Goal: Task Accomplishment & Management: Manage account settings

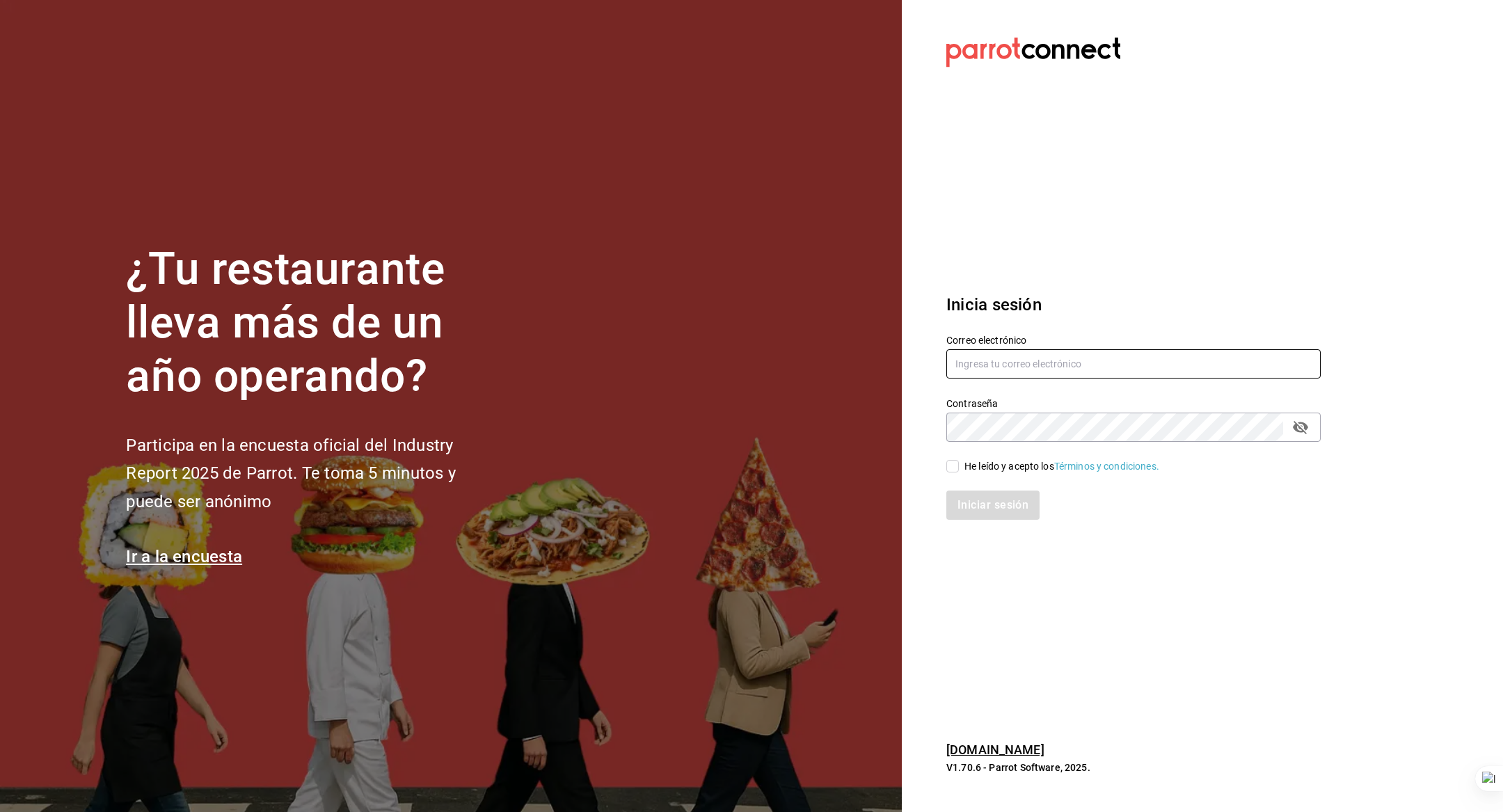
click at [1018, 363] on input "text" at bounding box center [1133, 364] width 374 height 30
type input "multiuser@sushiexpress.com"
click at [953, 467] on input "He leído y acepto los Términos y condiciones." at bounding box center [953, 465] width 13 height 13
checkbox input "true"
click at [969, 496] on button "Iniciar sesión" at bounding box center [994, 505] width 94 height 30
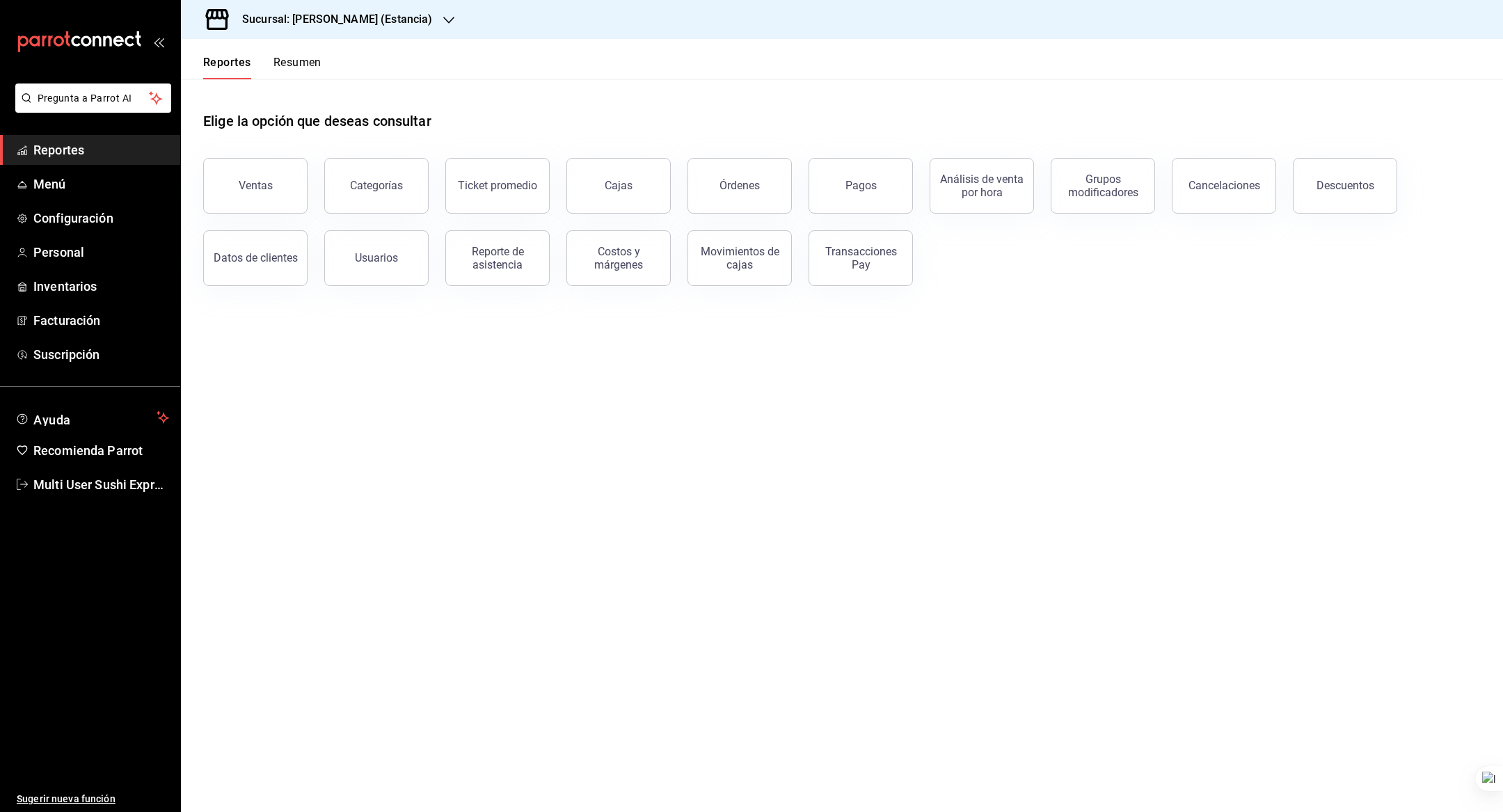
click at [391, 19] on h3 "Sucursal: Genki Poke (Estancia)" at bounding box center [331, 19] width 201 height 17
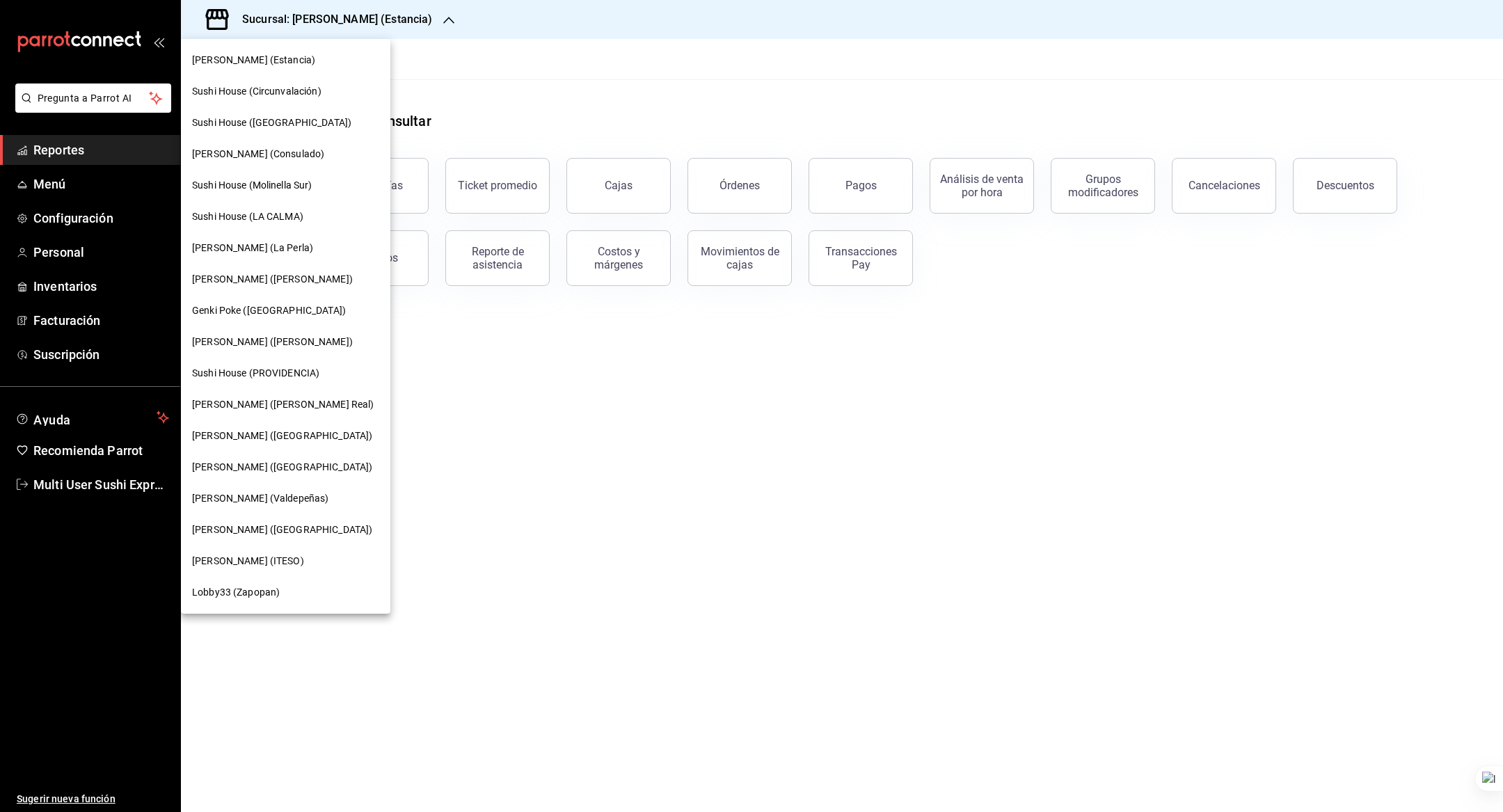
click at [35, 186] on div at bounding box center [751, 406] width 1503 height 812
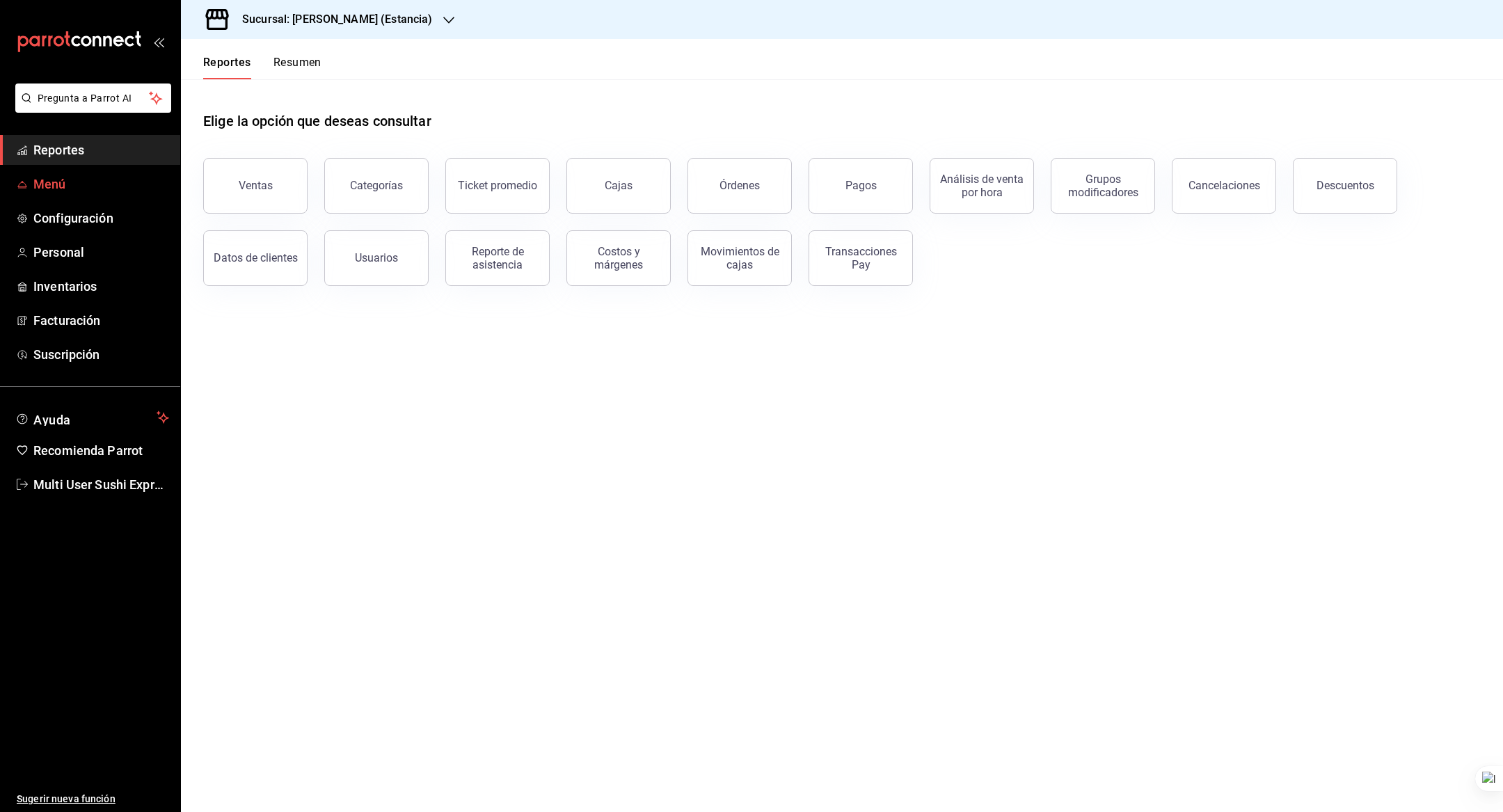
click at [66, 185] on span "Menú" at bounding box center [101, 184] width 136 height 18
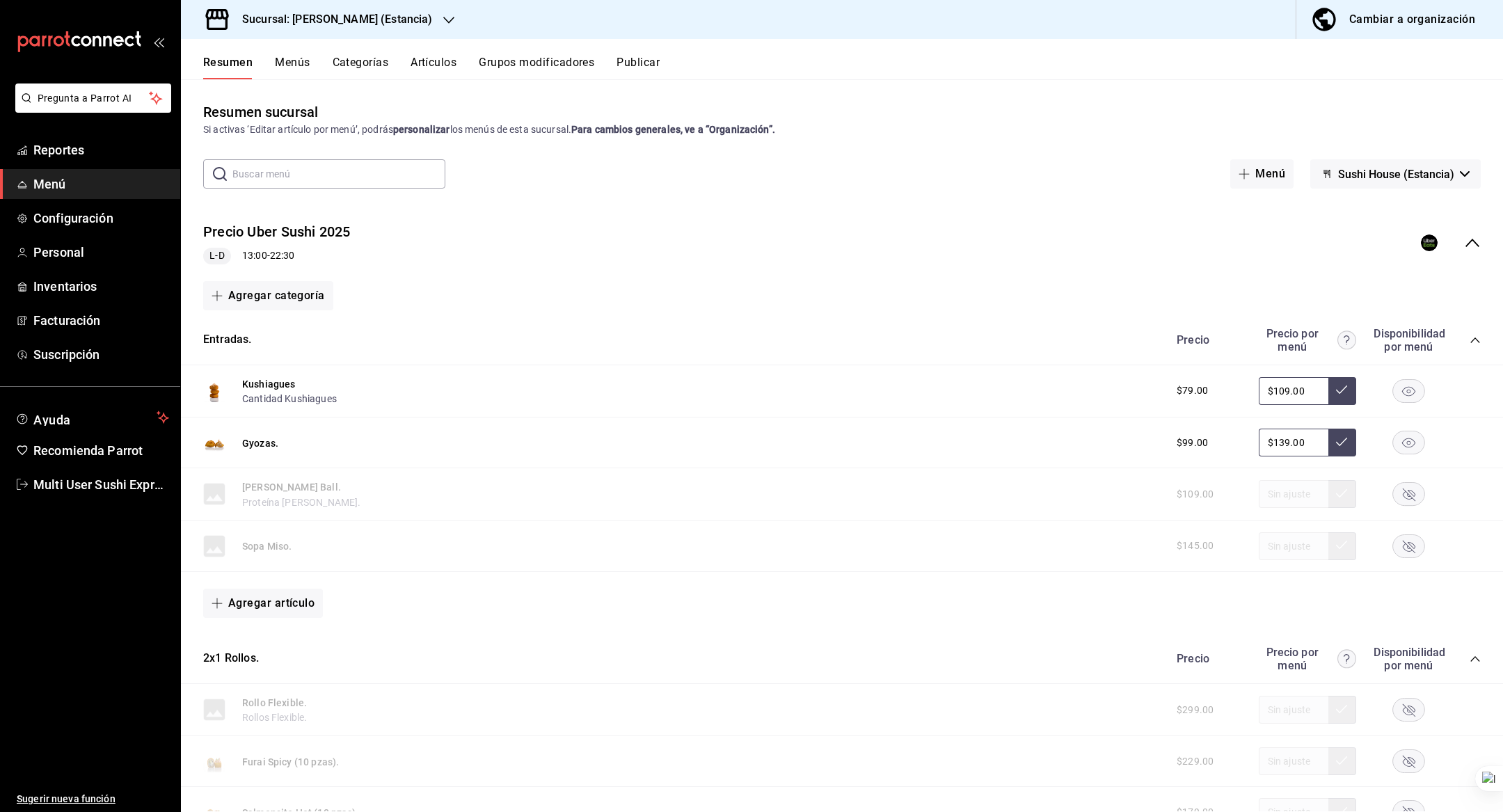
click at [1355, 24] on div "Cambiar a organización" at bounding box center [1412, 19] width 126 height 19
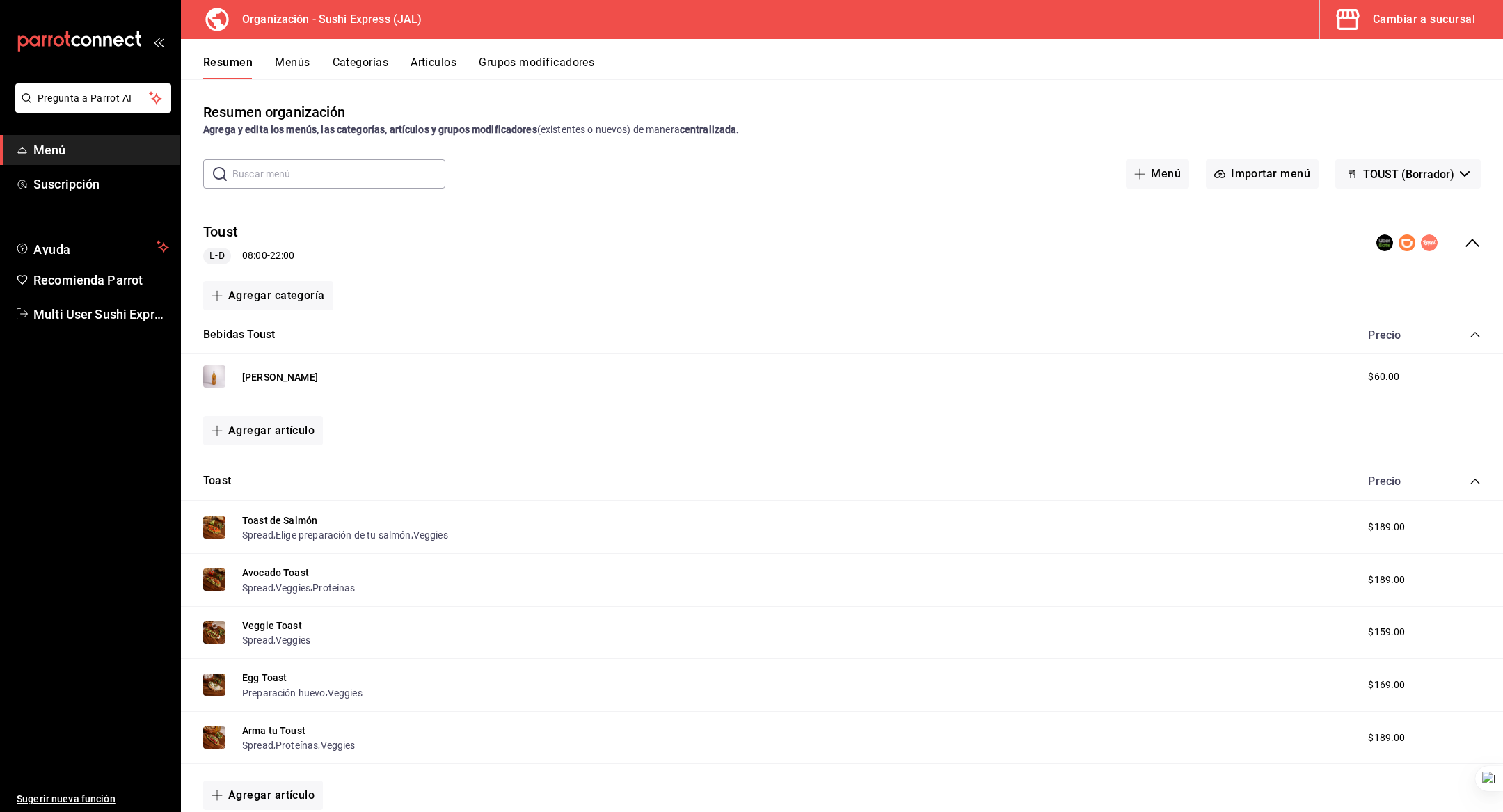
click at [1403, 165] on button "TOUST (Borrador)" at bounding box center [1408, 174] width 145 height 30
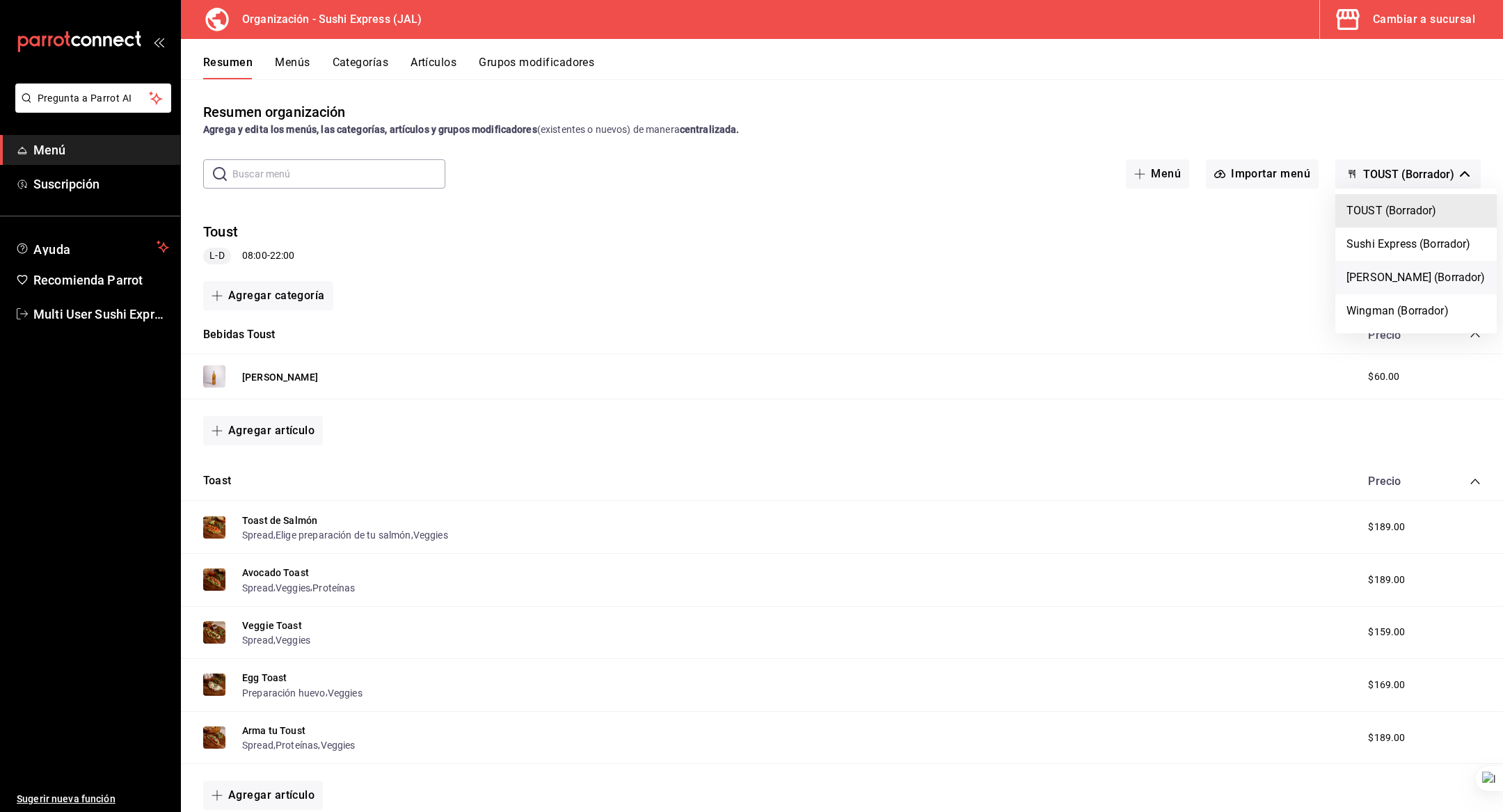
click at [1400, 279] on li "Genki Poke (Borrador)" at bounding box center [1416, 277] width 162 height 33
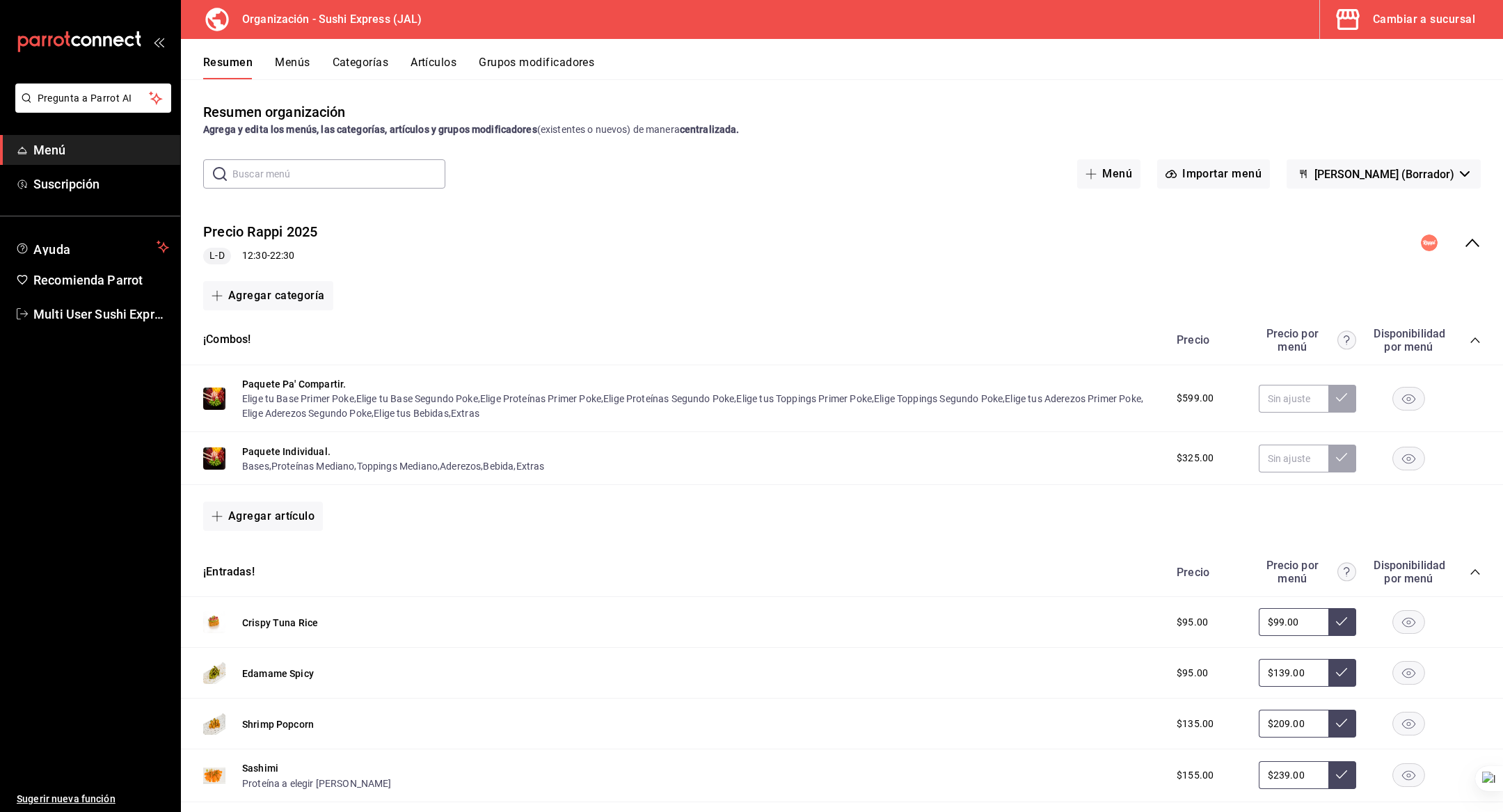
click at [292, 57] on button "Menús" at bounding box center [292, 67] width 35 height 24
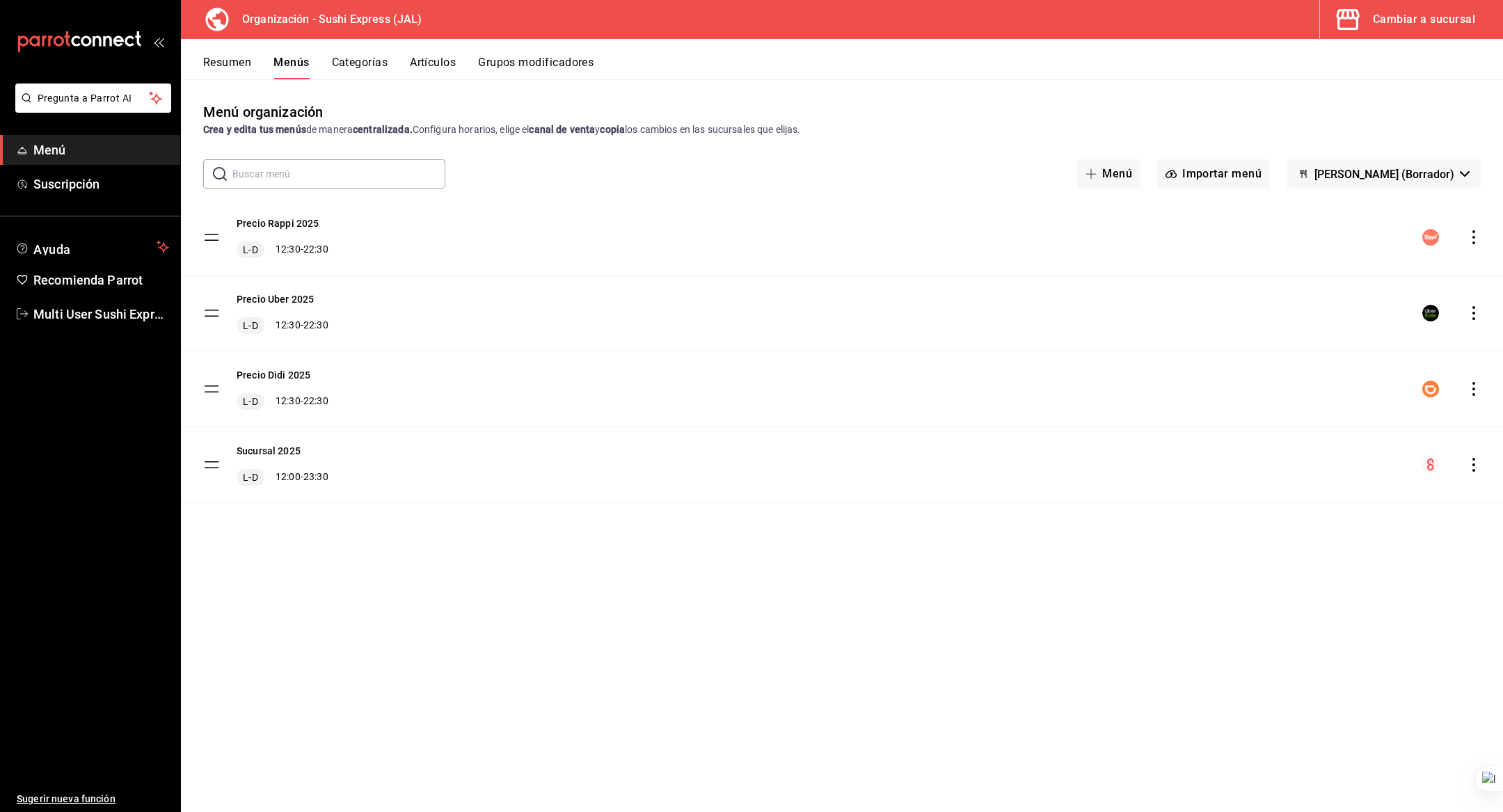
click at [274, 438] on div "Sucursal 2025 L-D 12:00 - 23:30" at bounding box center [842, 465] width 1322 height 75
click at [271, 449] on button "Sucursal 2025" at bounding box center [269, 451] width 64 height 14
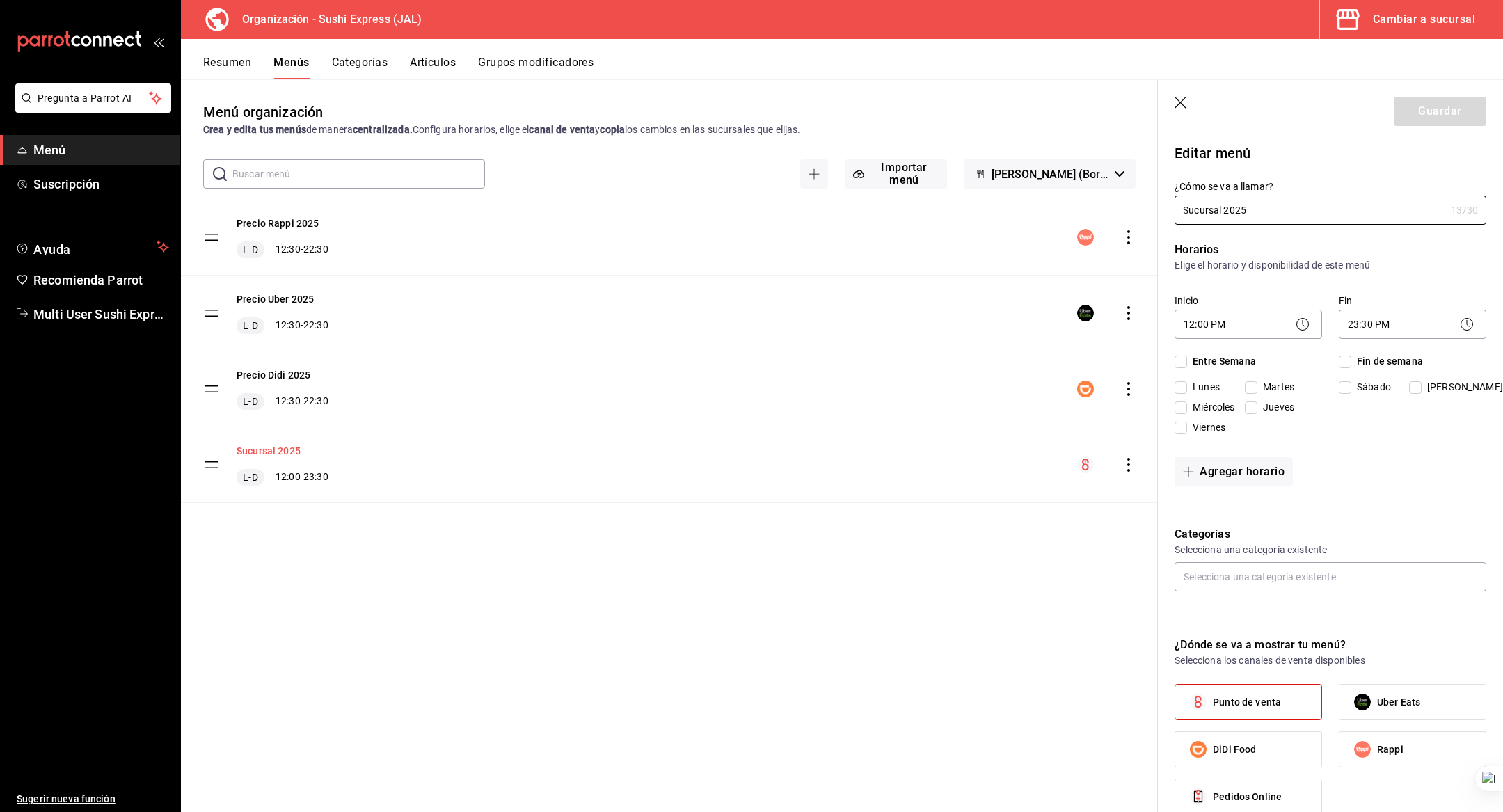
checkbox input "true"
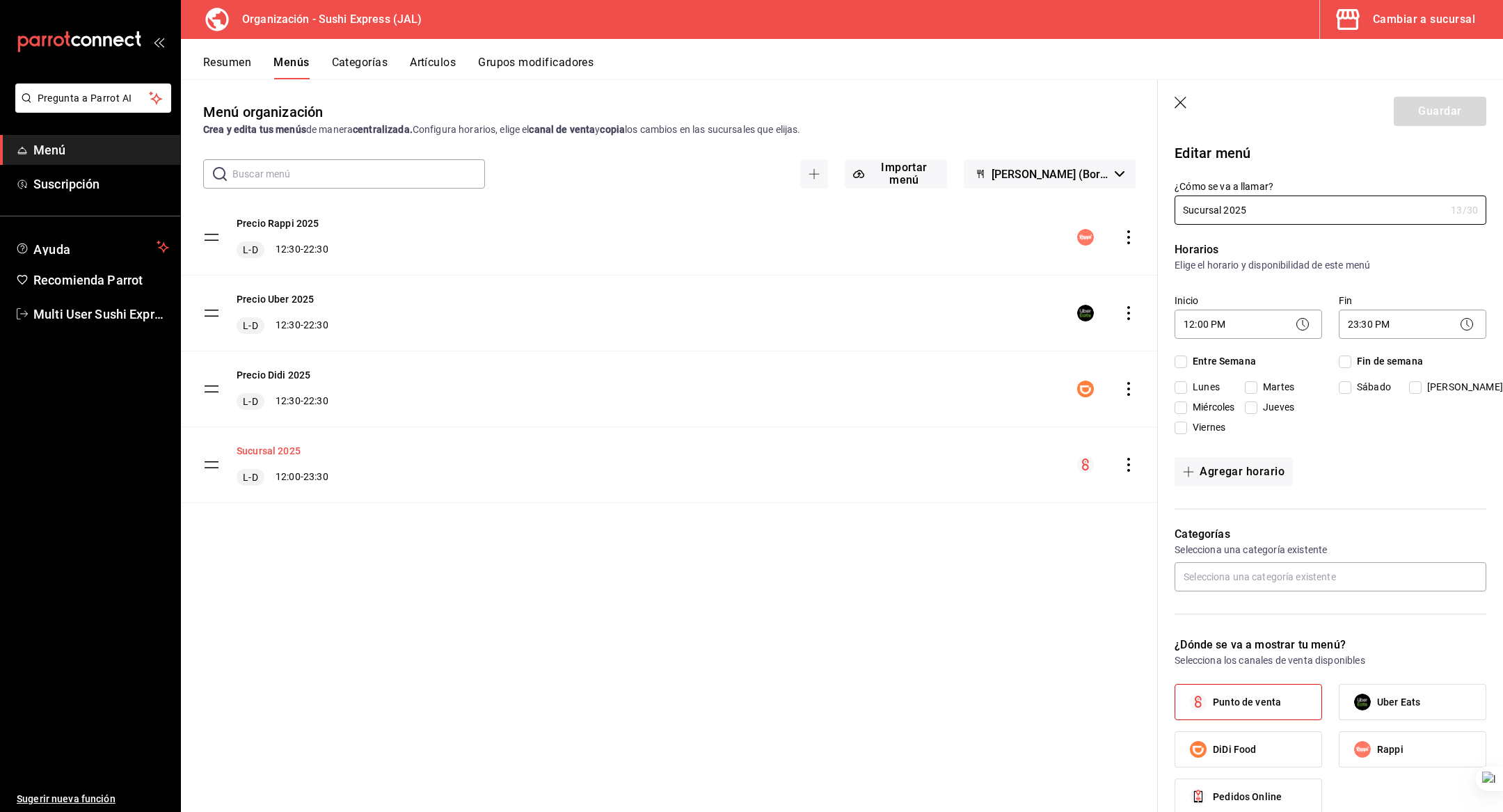
checkbox input "true"
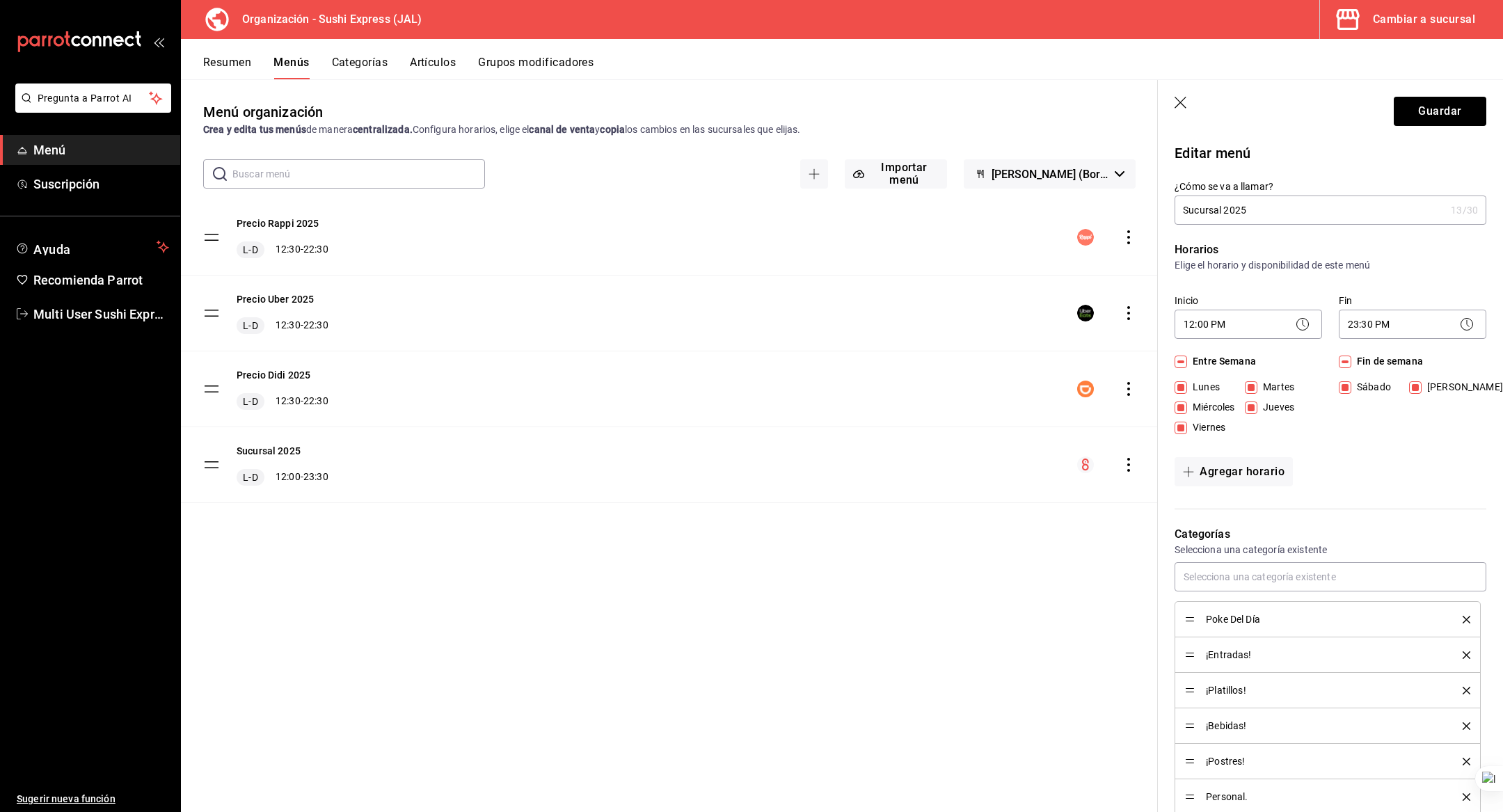
click at [829, 605] on div "Menú organización Crea y edita tus menús de manera centralizada. Configura hora…" at bounding box center [669, 457] width 977 height 709
click at [1227, 320] on body "Pregunta a Parrot AI Menú Suscripción Ayuda Recomienda Parrot Multi User Sushi …" at bounding box center [751, 406] width 1503 height 812
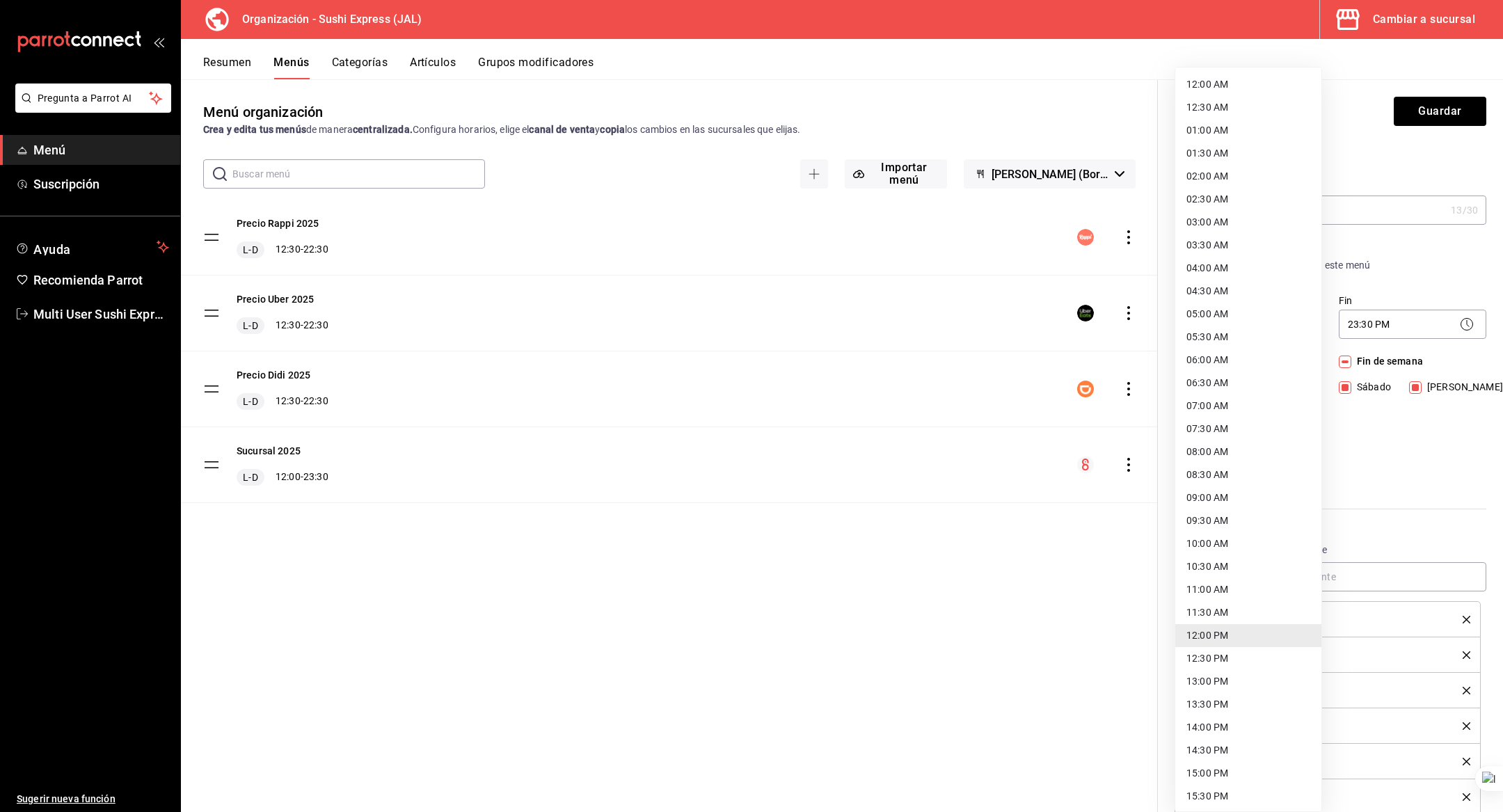
click at [1216, 493] on li "09:00 AM" at bounding box center [1248, 497] width 146 height 23
type input "09:00"
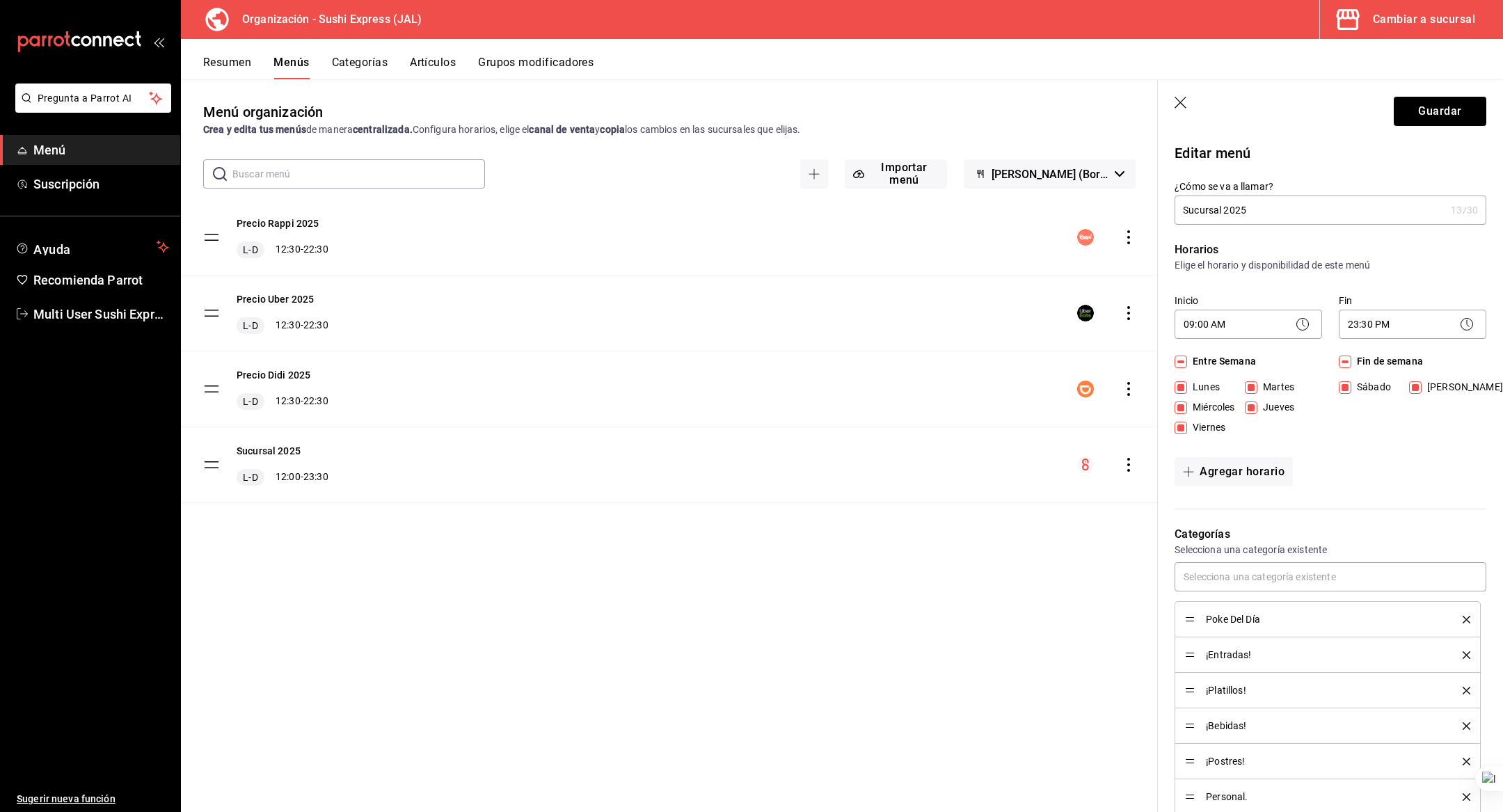
click at [1349, 451] on div "Horarios Elige el horario y disponibilidad de este menú Inicio 09:00 AM 09:00 F…" at bounding box center [1321, 367] width 328 height 285
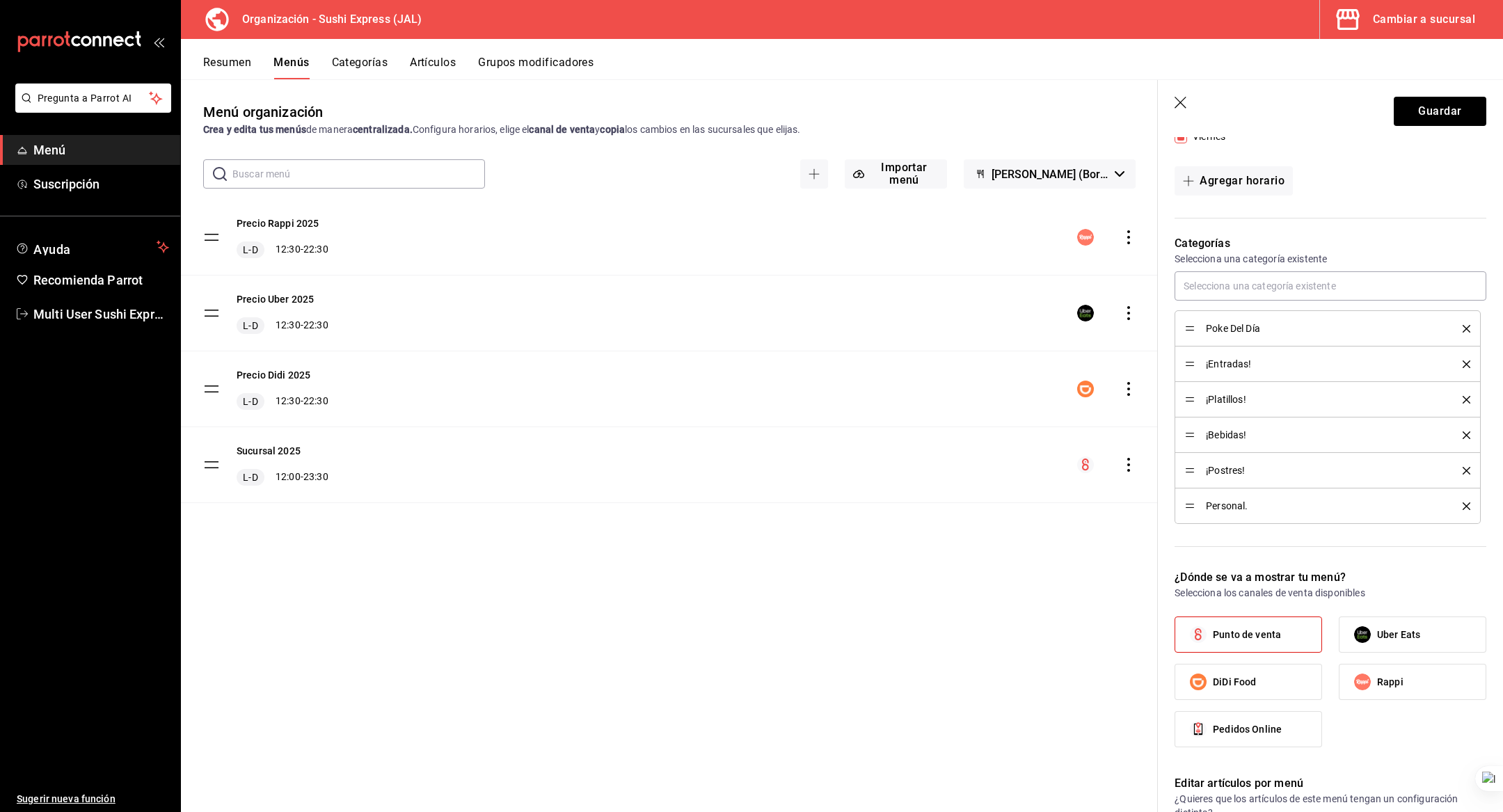
scroll to position [299, 0]
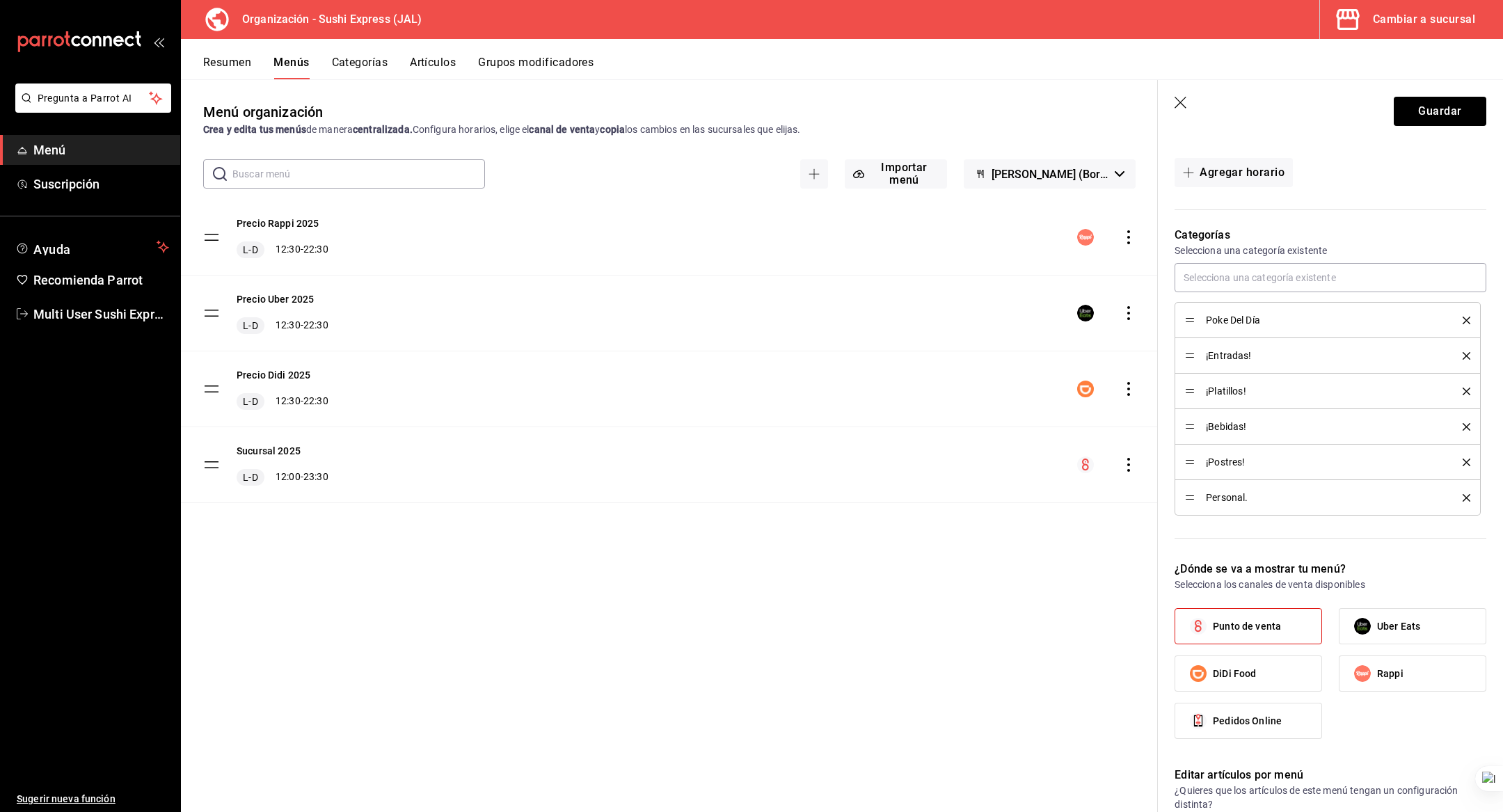
click at [417, 59] on button "Artículos" at bounding box center [433, 67] width 46 height 24
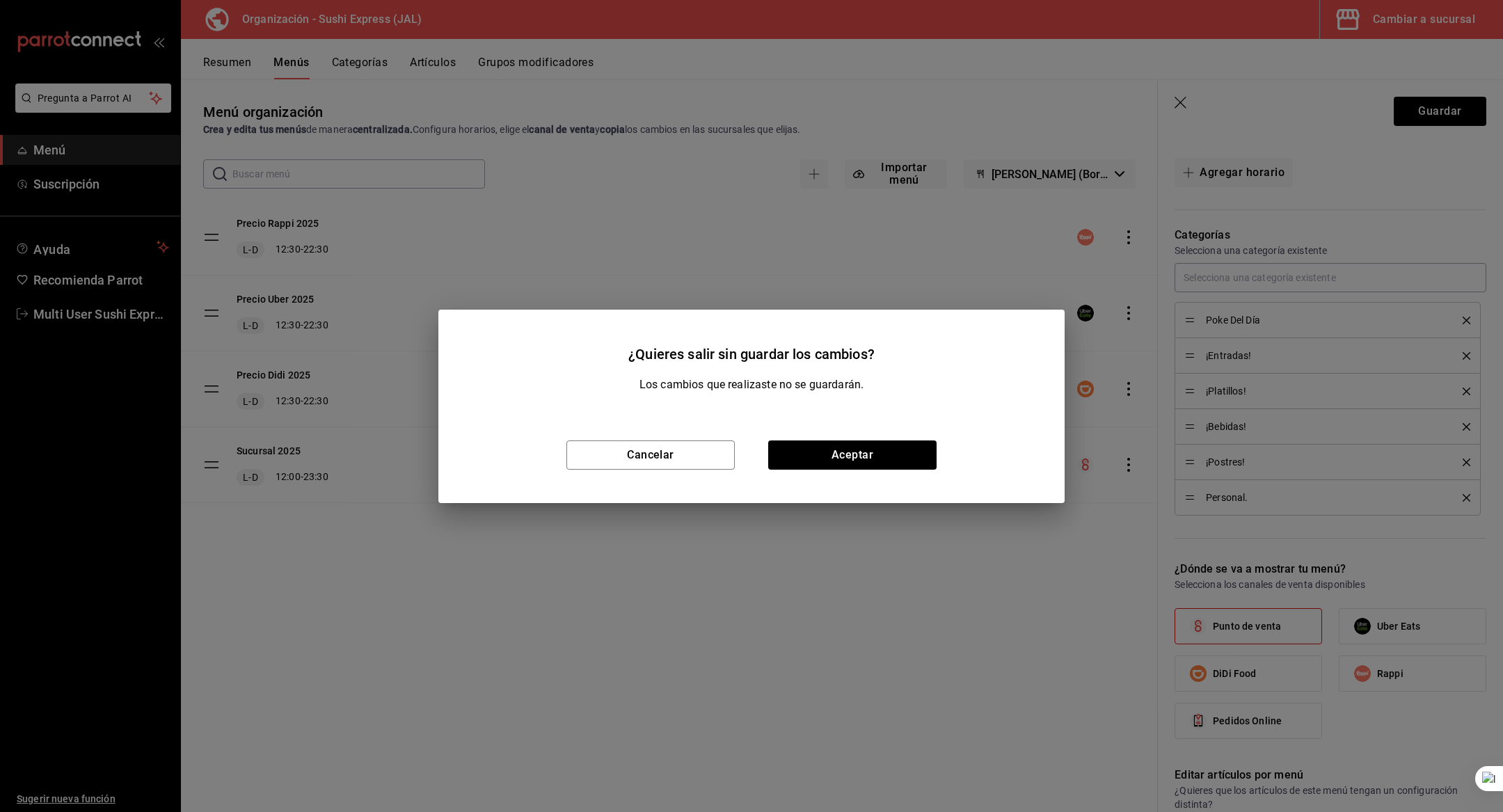
click at [666, 432] on div "Cancelar Aceptar" at bounding box center [751, 455] width 626 height 96
click at [672, 451] on button "Cancelar" at bounding box center [651, 455] width 168 height 30
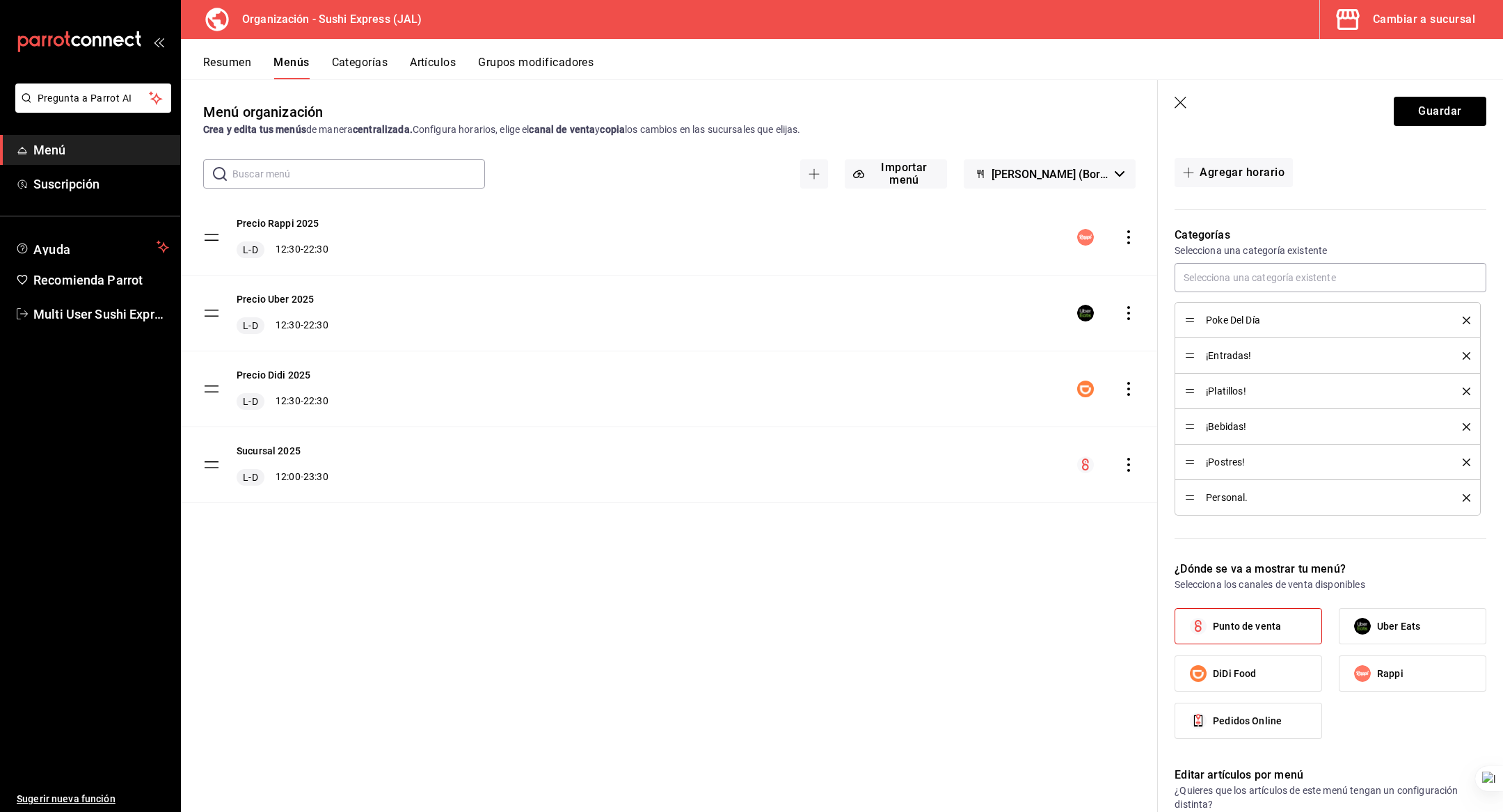
click at [431, 66] on button "Artículos" at bounding box center [433, 67] width 46 height 24
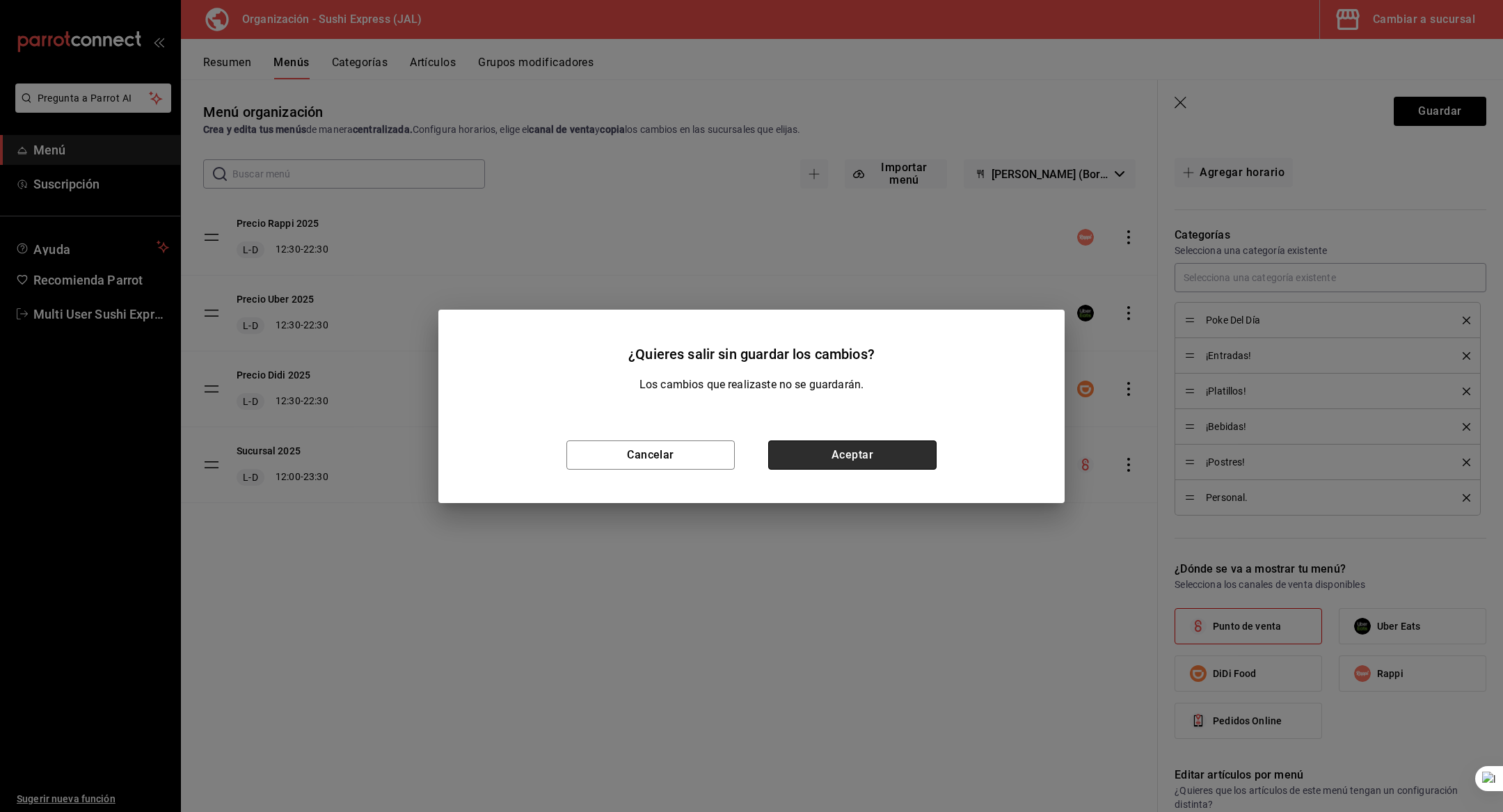
click at [881, 447] on button "Aceptar" at bounding box center [852, 455] width 168 height 30
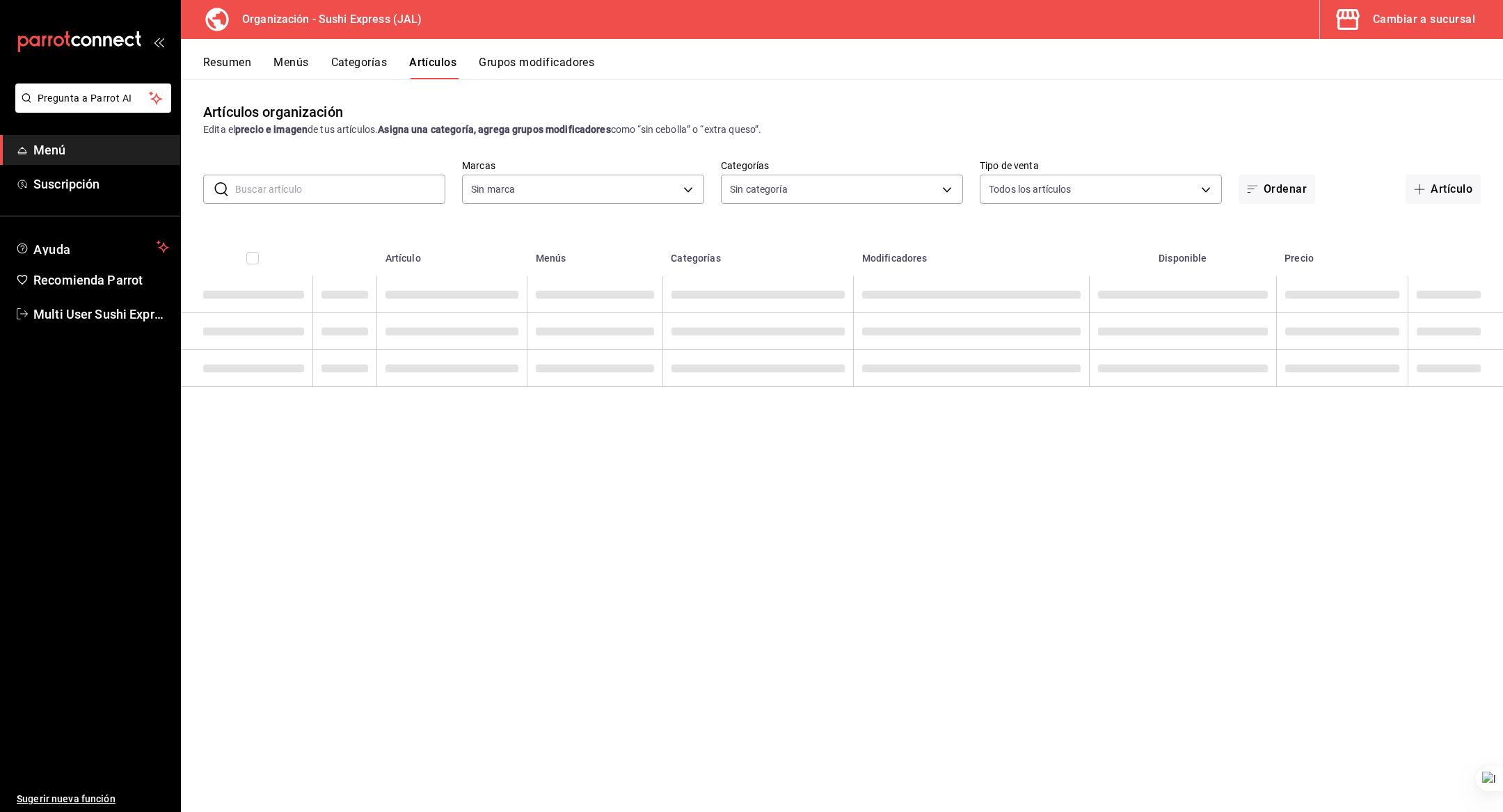
type input "35ef9be1-643d-489d-b3aa-719279b21141,ad0dd4ca-98c7-4be4-ae88-98fae56c3acb,c9d55…"
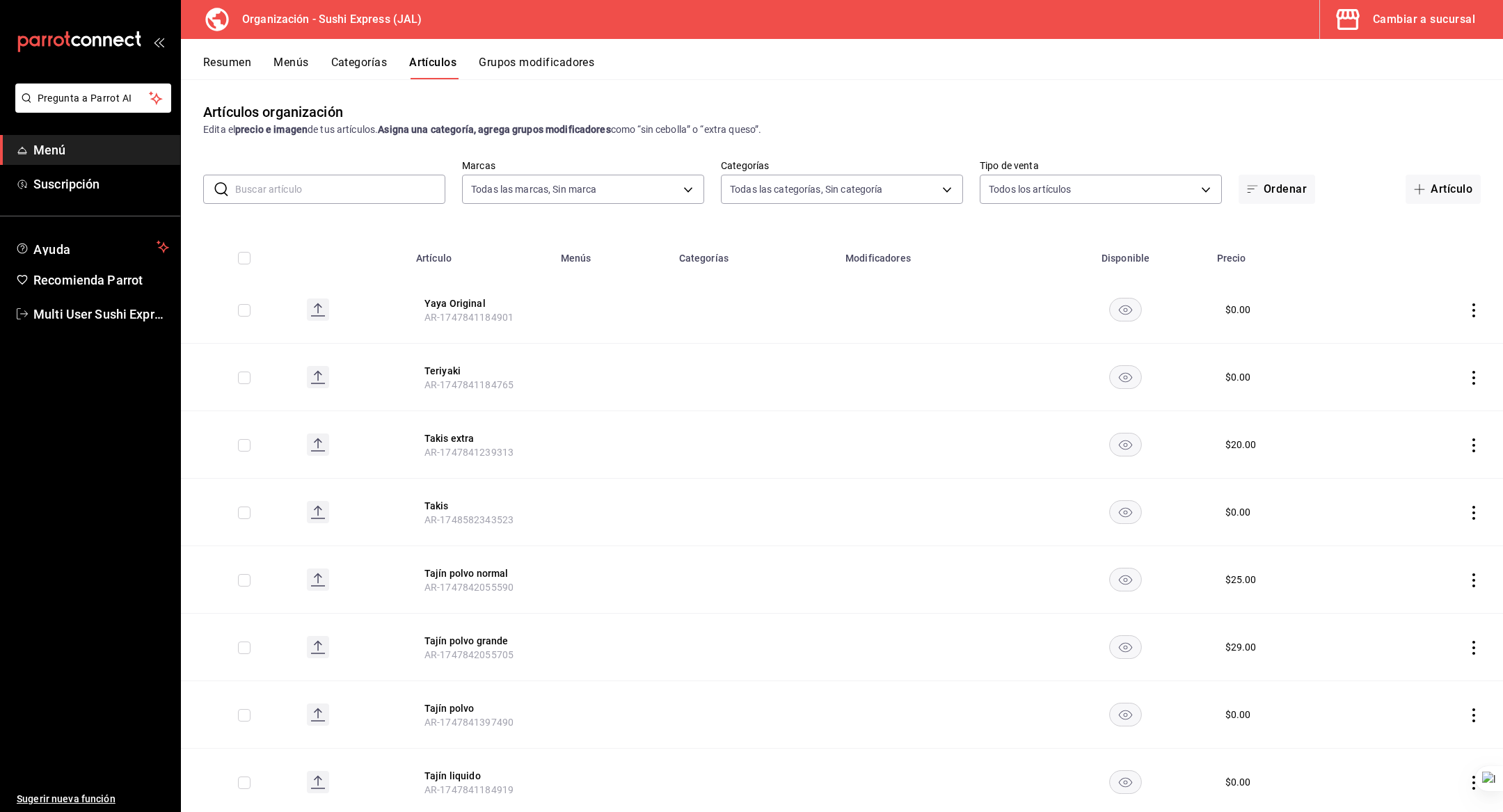
type input "8bdfeca3-4022-49c3-8a5d-3adff892cca8,298f851b-780c-4e56-84a9-7bcc7a1f9aa9,ce80c…"
click at [1419, 27] on div "Cambiar a sucursal" at bounding box center [1424, 19] width 103 height 19
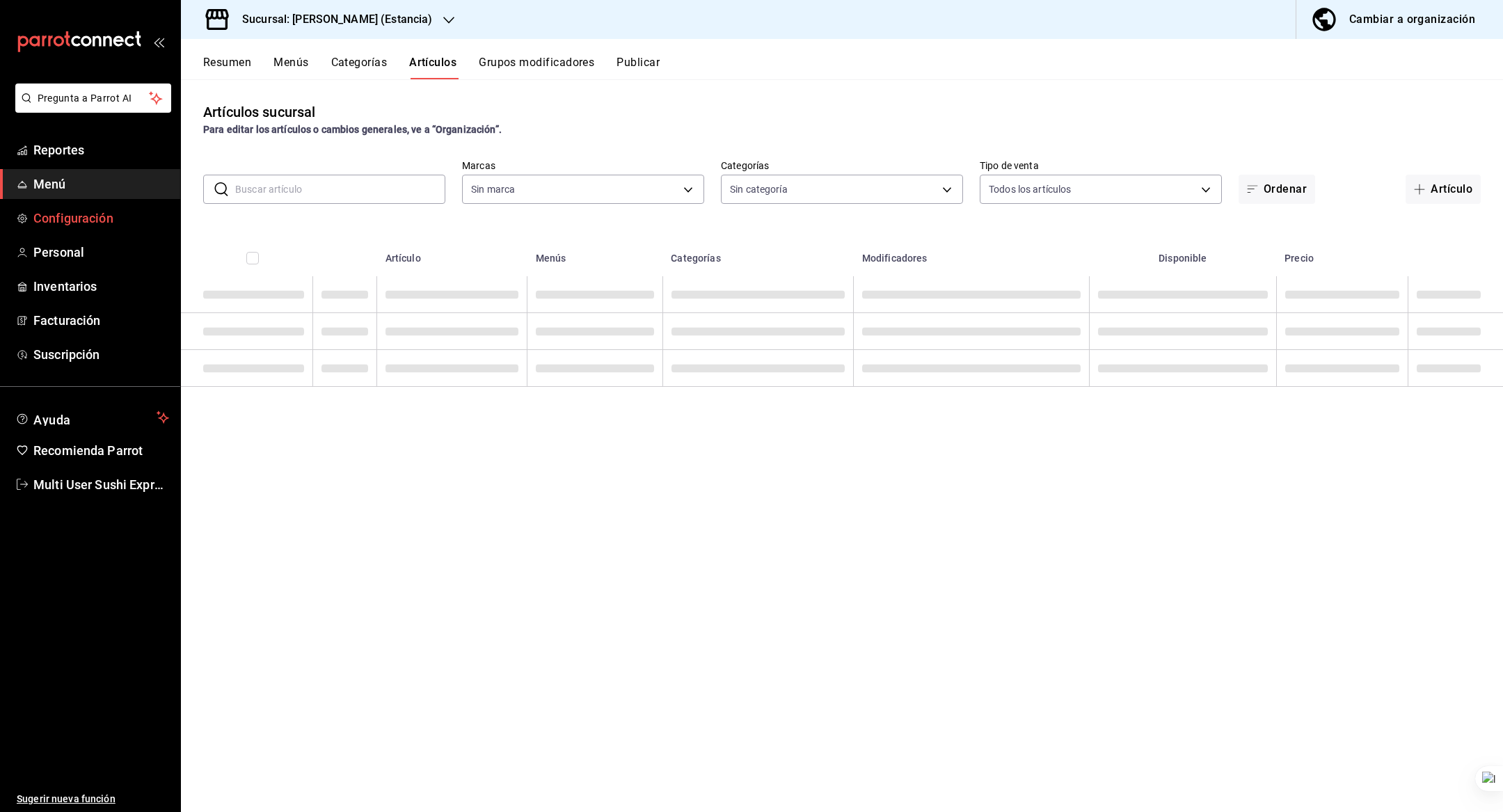
type input "3b6ca1f8-8052-4881-bff8-0371d88dbe27,d34c7089-5d07-41bf-b189-123b1d72828a,0b72a…"
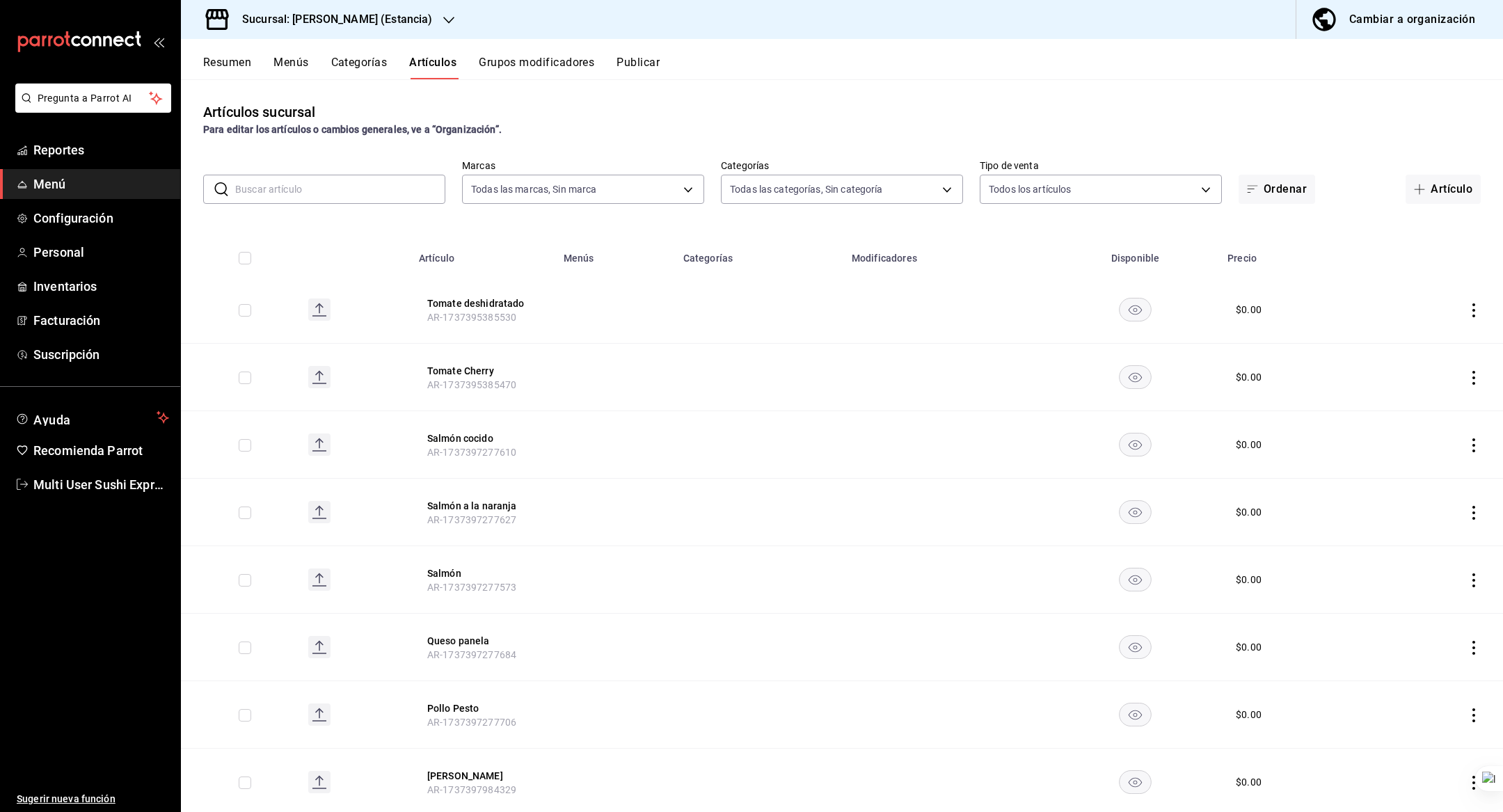
type input "2010dc22-2563-457c-9bf6-c6d2a0e9c6cf,c8515251-78d5-4ef6-b198-7f8b02acc7cf,a8783…"
click at [381, 198] on input "text" at bounding box center [340, 190] width 210 height 28
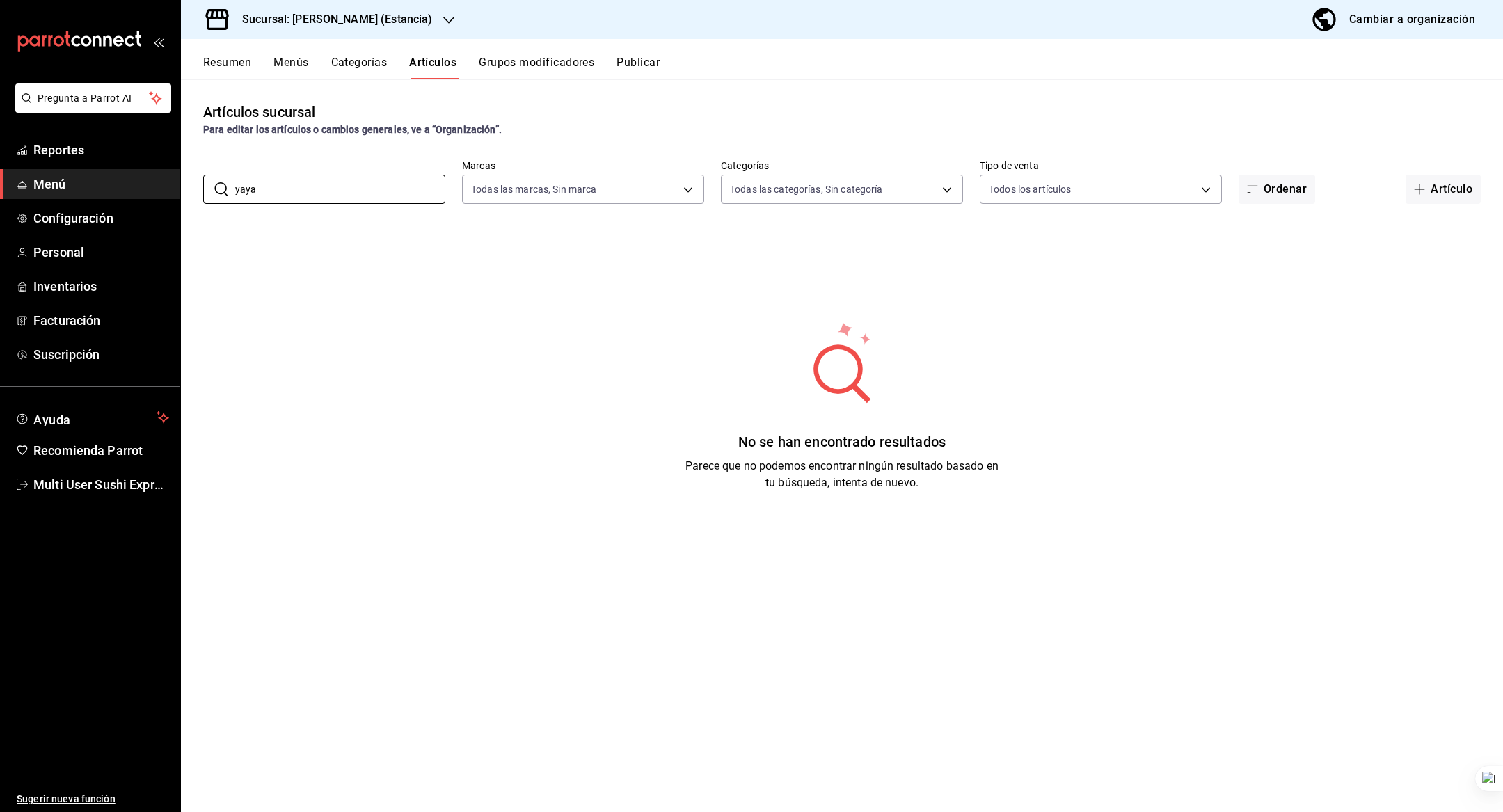
type input "yaya"
click at [300, 65] on button "Menús" at bounding box center [291, 67] width 35 height 24
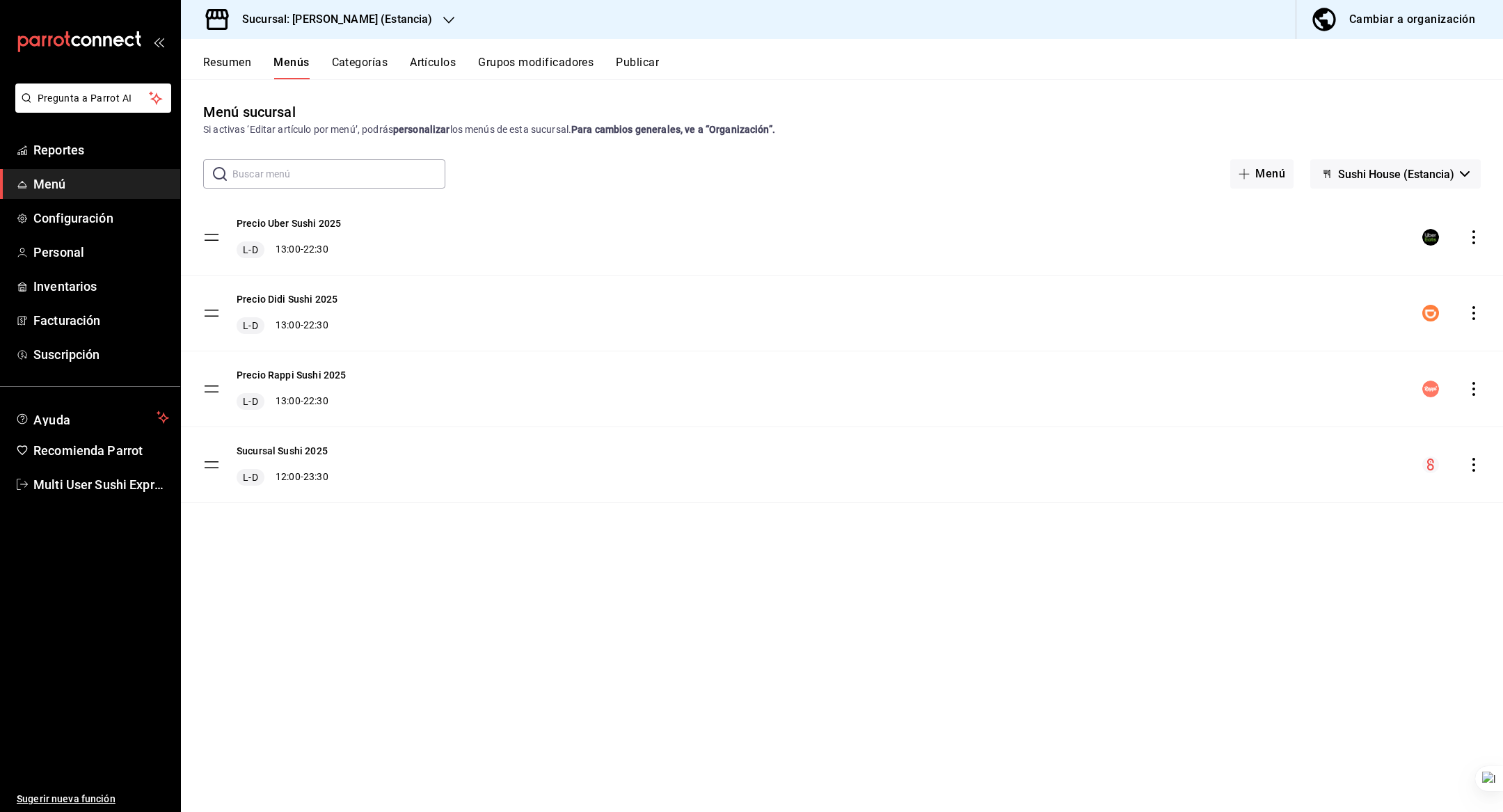
click at [1448, 173] on span "Sushi House (Estancia)" at bounding box center [1397, 174] width 117 height 13
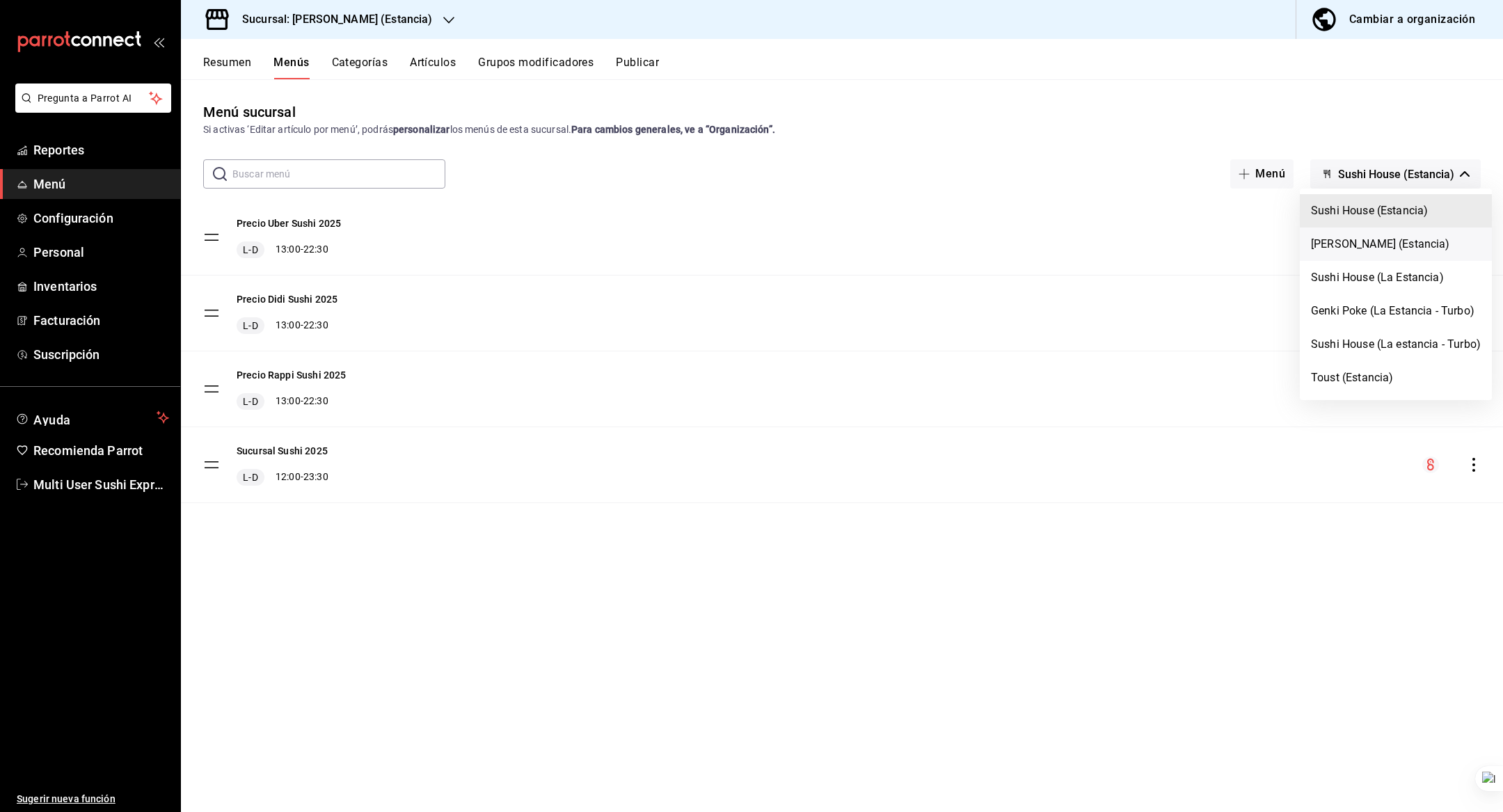
click at [1386, 245] on li "[PERSON_NAME] (Estancia)" at bounding box center [1396, 243] width 192 height 33
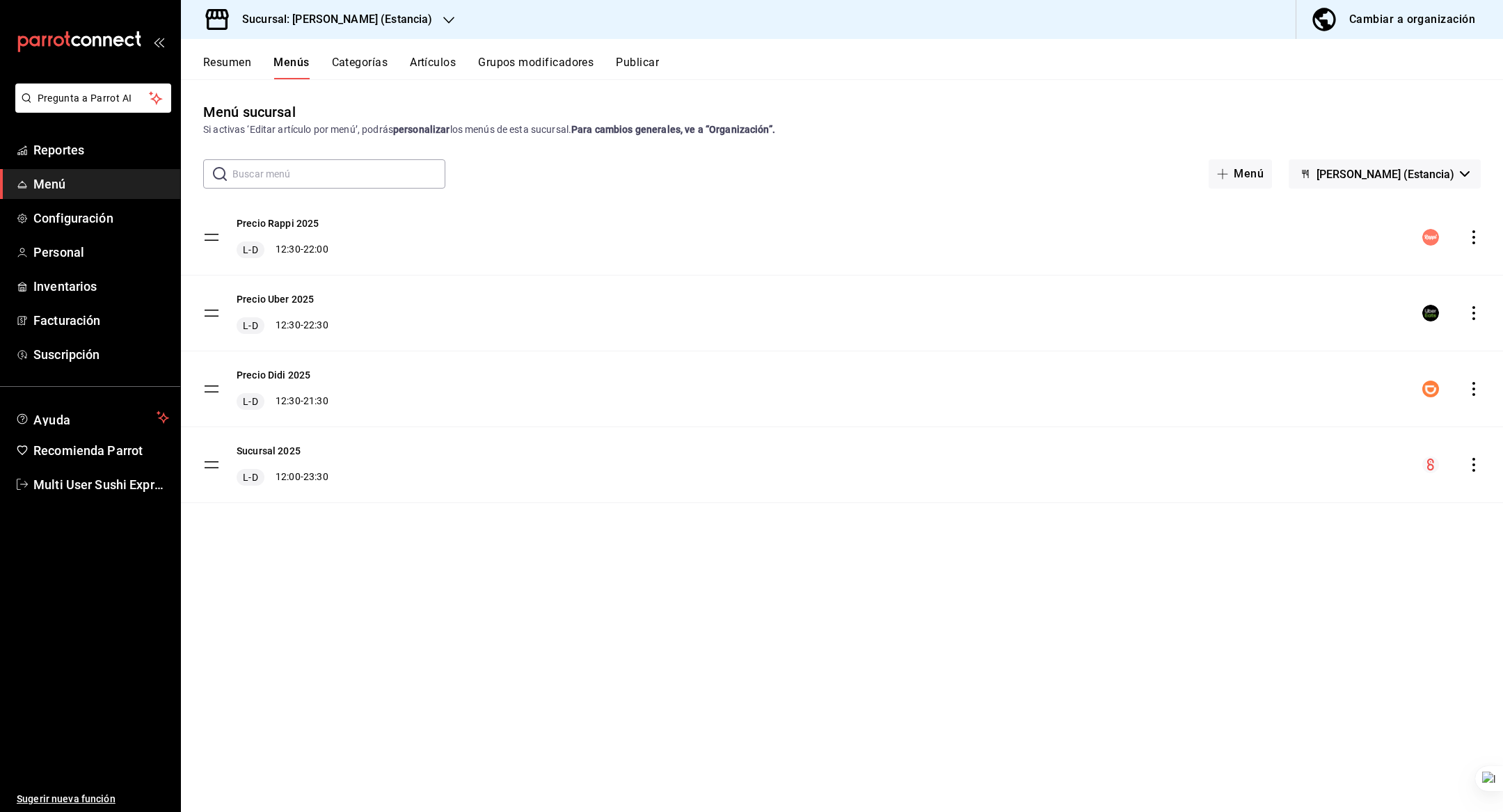
click at [438, 69] on button "Artículos" at bounding box center [433, 67] width 46 height 24
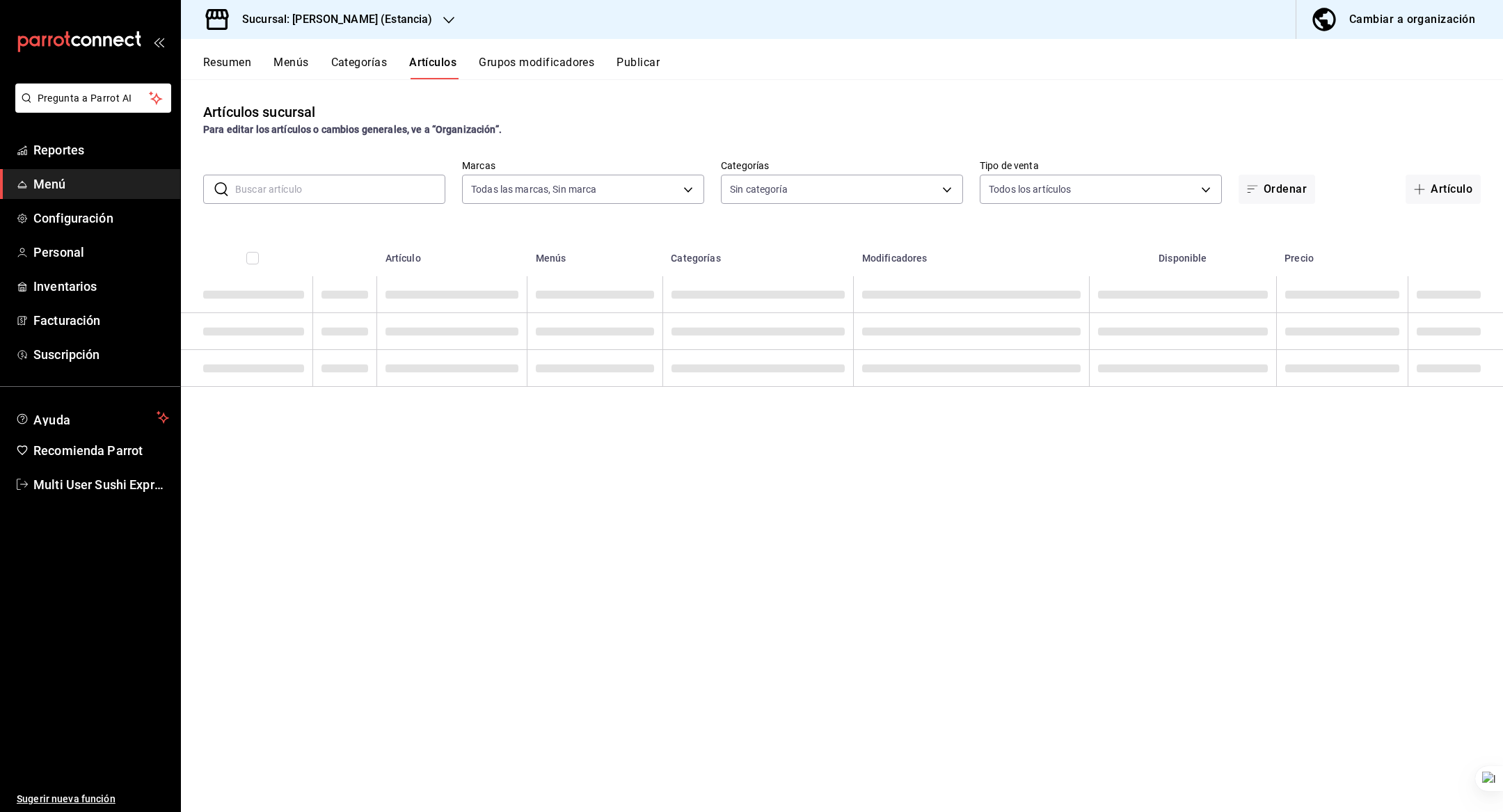
type input "2010dc22-2563-457c-9bf6-c6d2a0e9c6cf,c8515251-78d5-4ef6-b198-7f8b02acc7cf,a8783…"
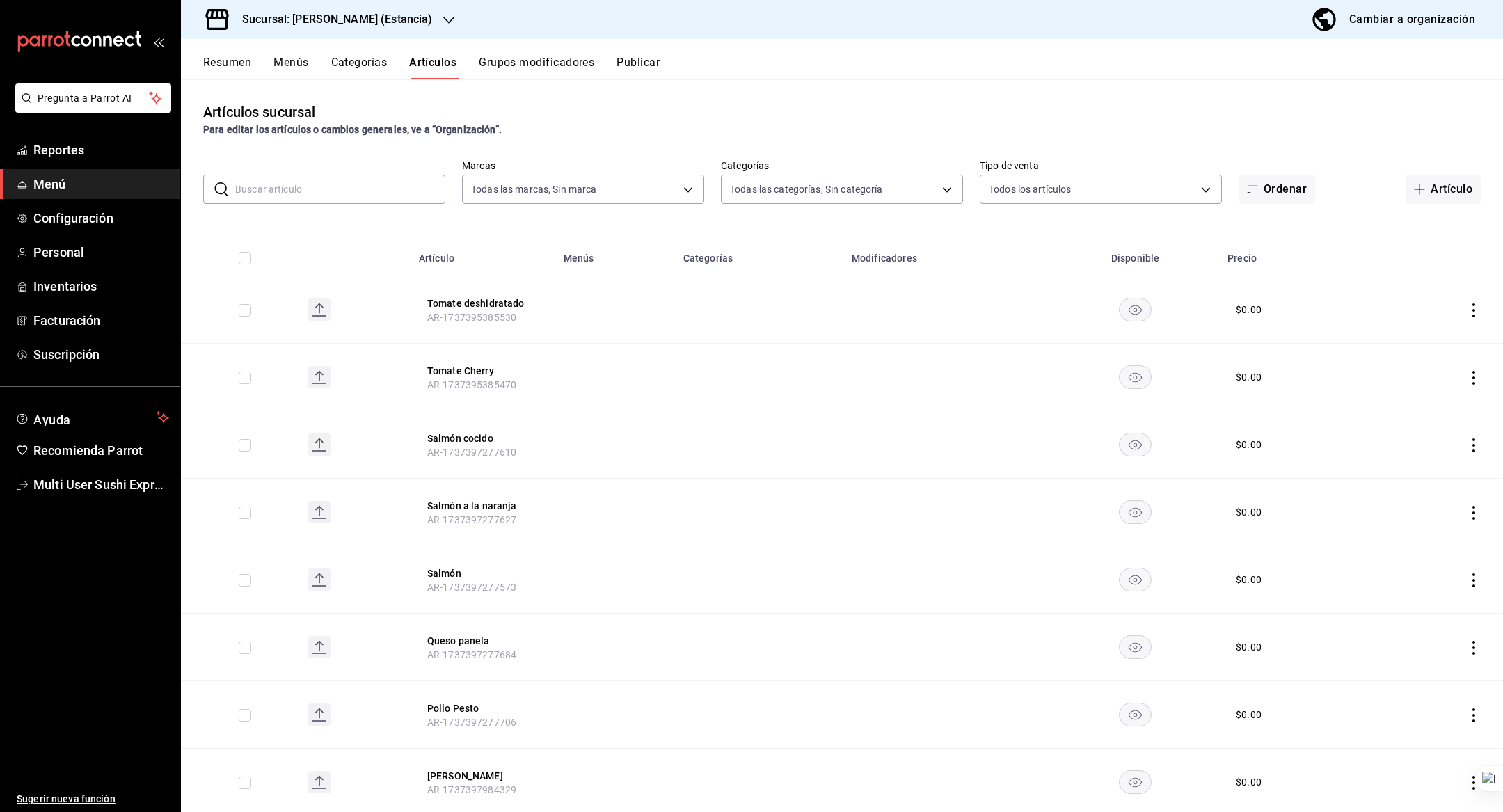
type input "3b6ca1f8-8052-4881-bff8-0371d88dbe27,d34c7089-5d07-41bf-b189-123b1d72828a,0b72a…"
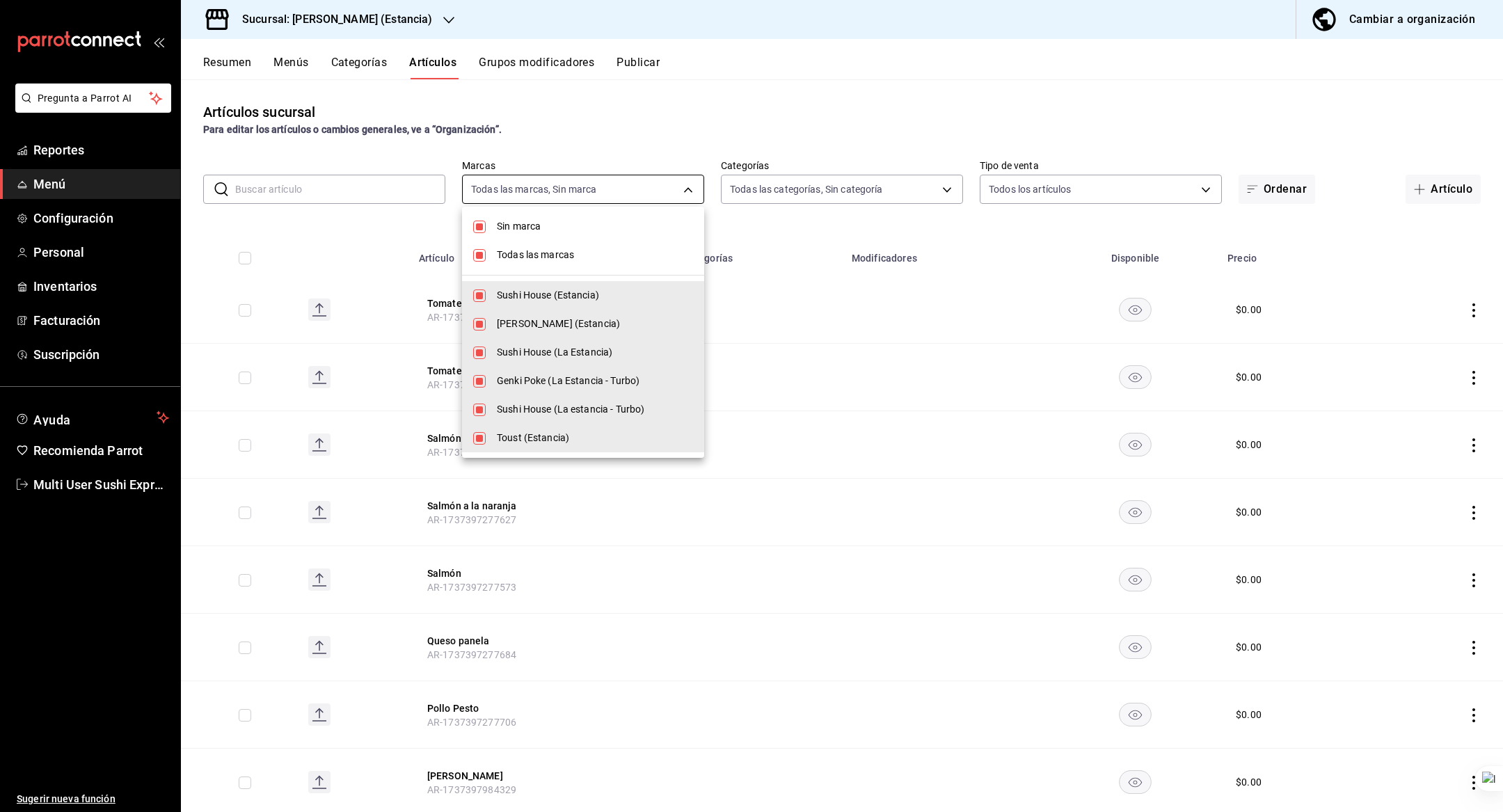
click at [480, 190] on body "Pregunta a Parrot AI Reportes Menú Configuración Personal Inventarios Facturaci…" at bounding box center [751, 406] width 1503 height 812
click at [511, 257] on span "Todas las marcas" at bounding box center [595, 255] width 196 height 15
checkbox input "false"
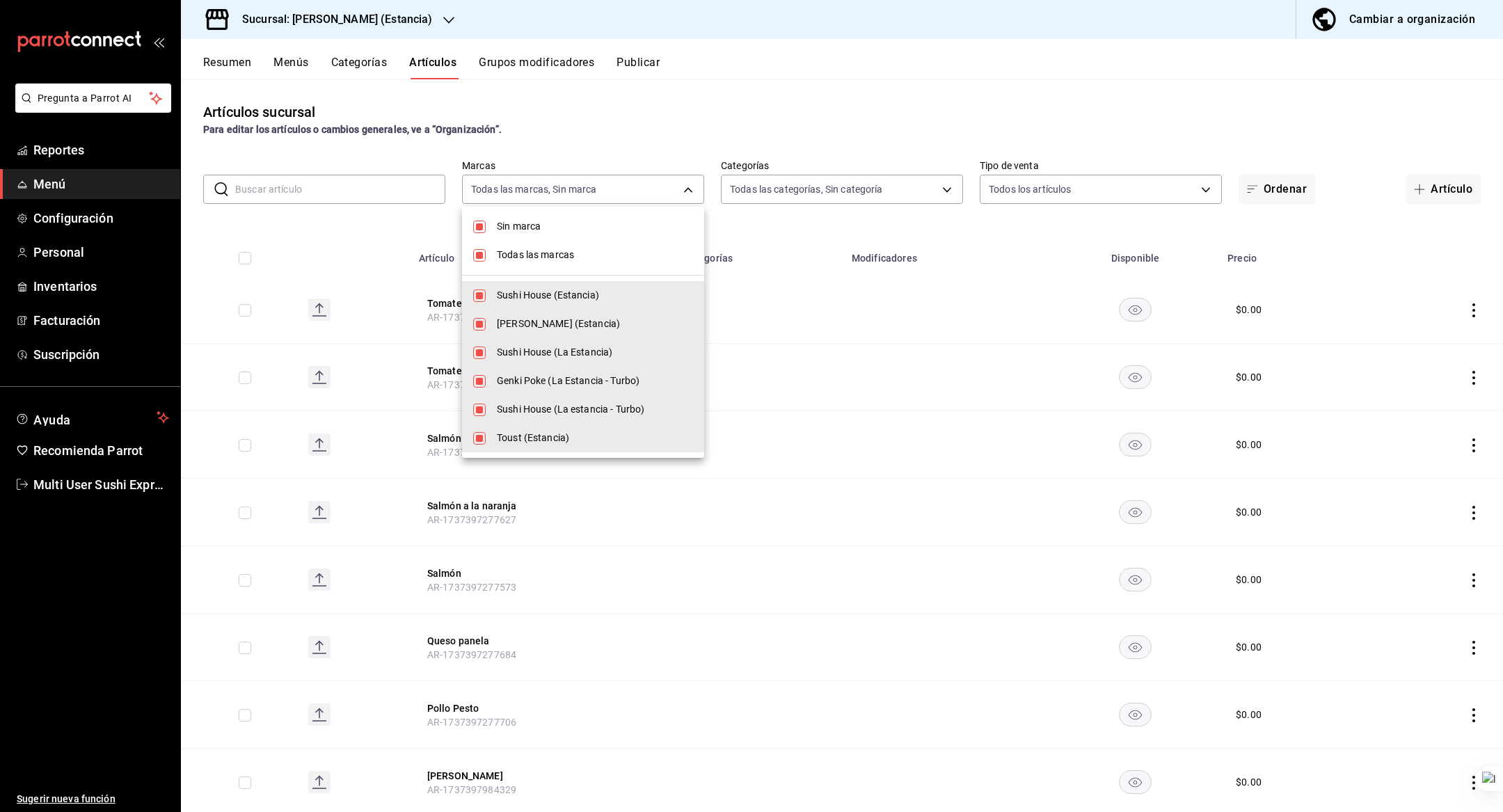
checkbox input "false"
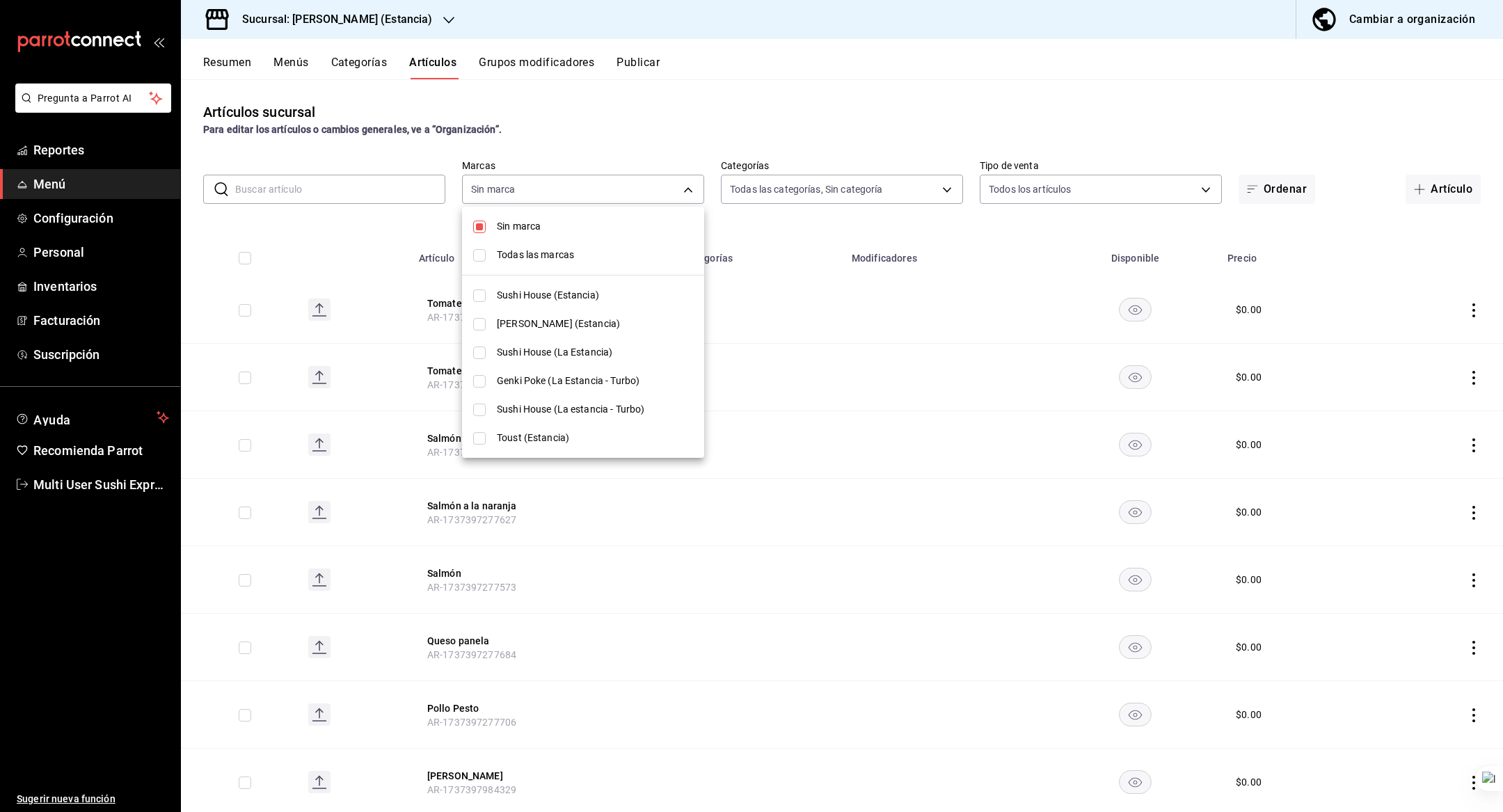
click at [538, 317] on span "[PERSON_NAME] (Estancia)" at bounding box center [595, 324] width 196 height 15
type input "c8515251-78d5-4ef6-b198-7f8b02acc7cf"
checkbox input "true"
click at [366, 231] on div at bounding box center [751, 406] width 1503 height 812
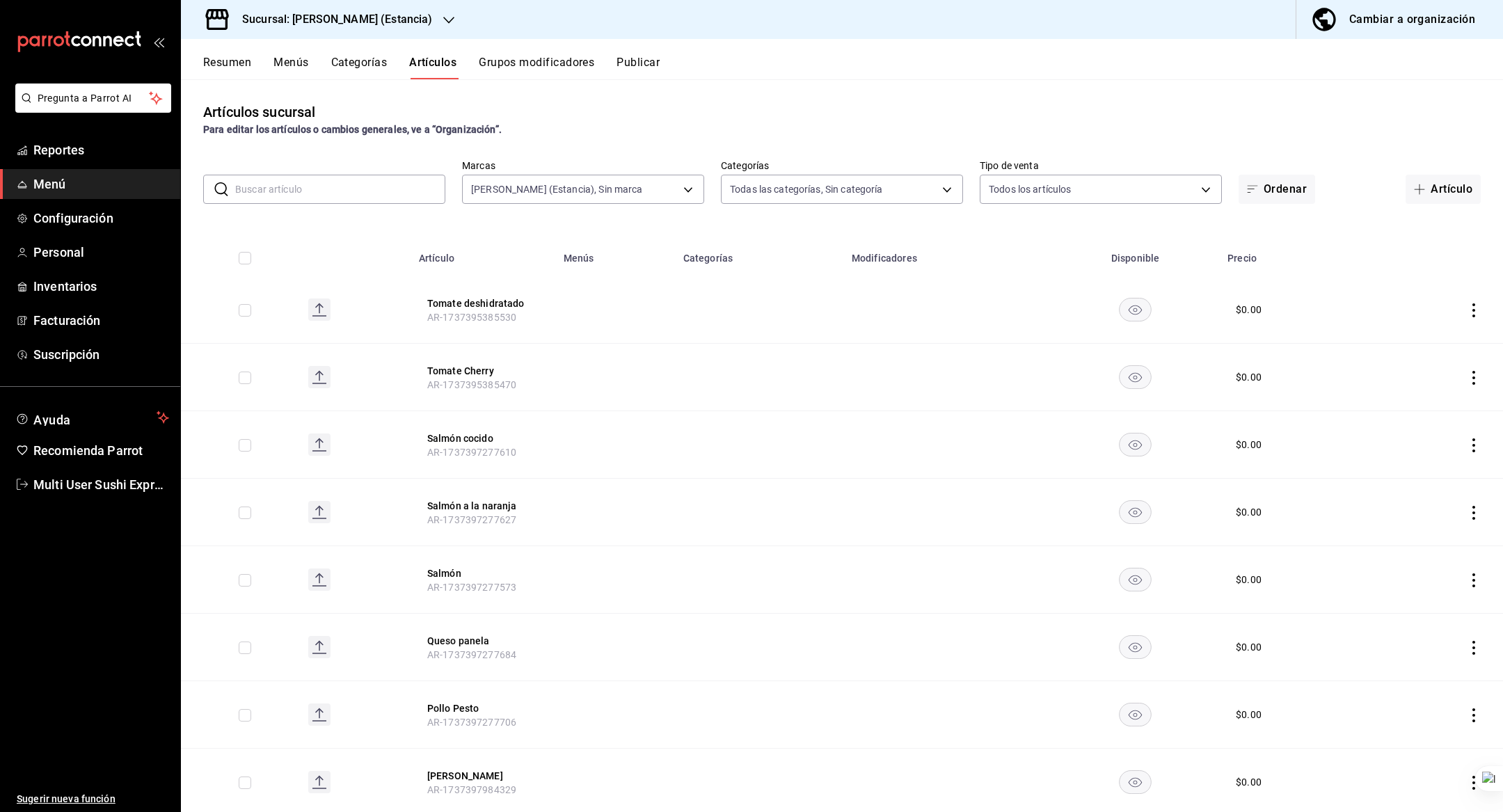
click at [346, 176] on input "text" at bounding box center [340, 190] width 210 height 28
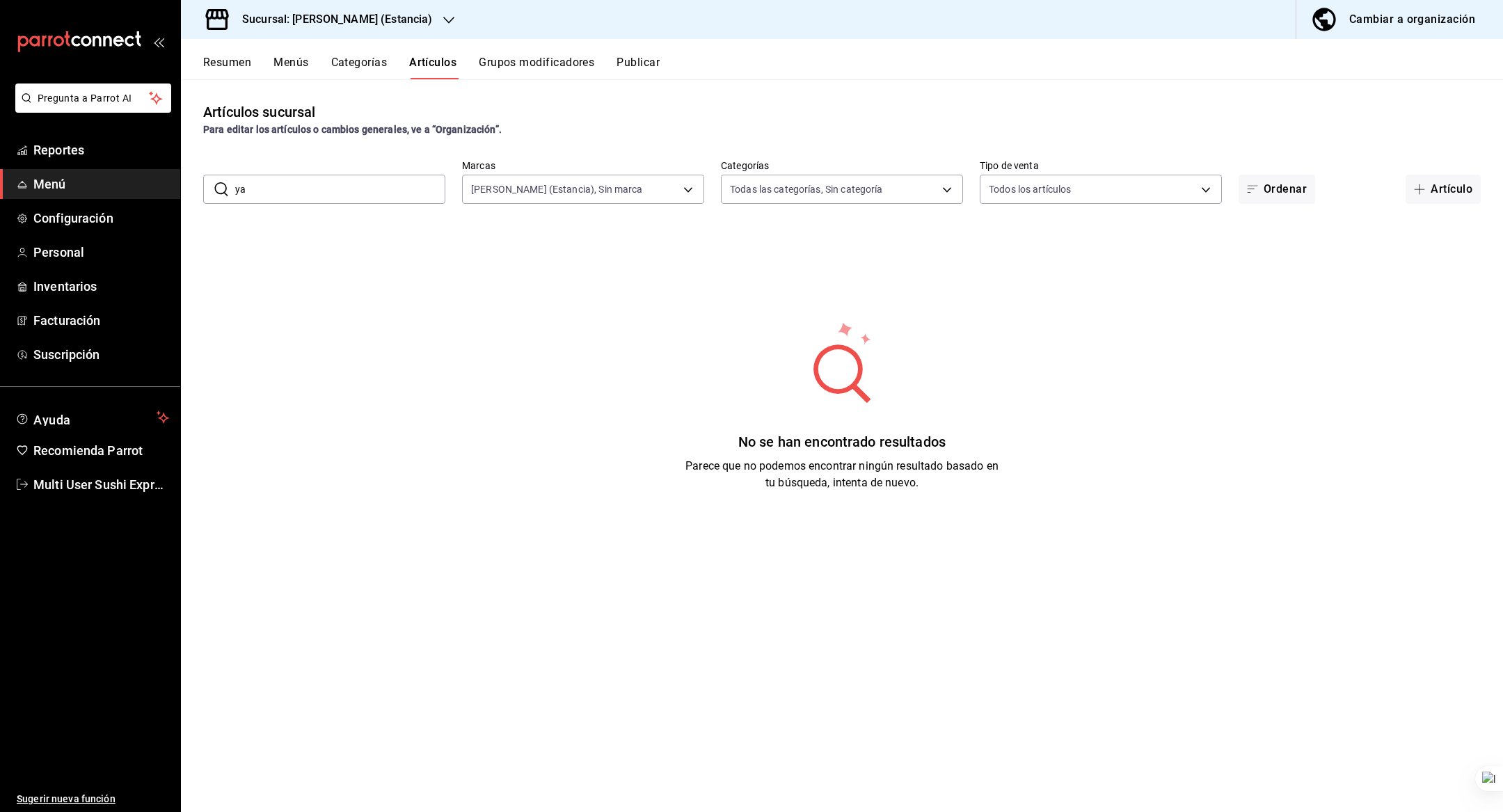
click at [369, 185] on input "ya" at bounding box center [340, 190] width 210 height 28
type input "y"
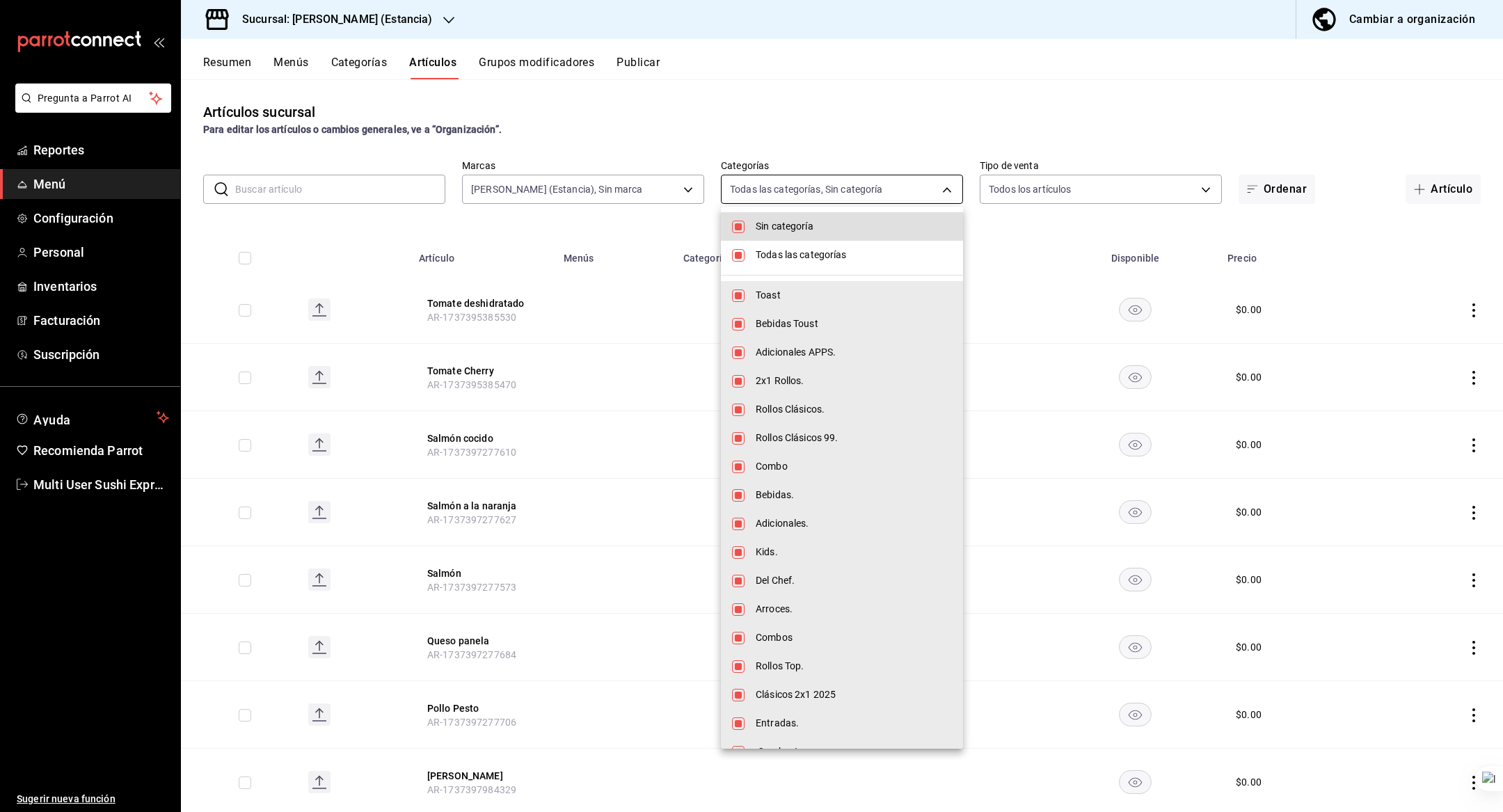
click at [787, 190] on body "Pregunta a Parrot AI Reportes Menú Configuración Personal Inventarios Facturaci…" at bounding box center [751, 406] width 1503 height 812
click at [793, 225] on span "Sin categoría" at bounding box center [854, 226] width 196 height 15
checkbox input "false"
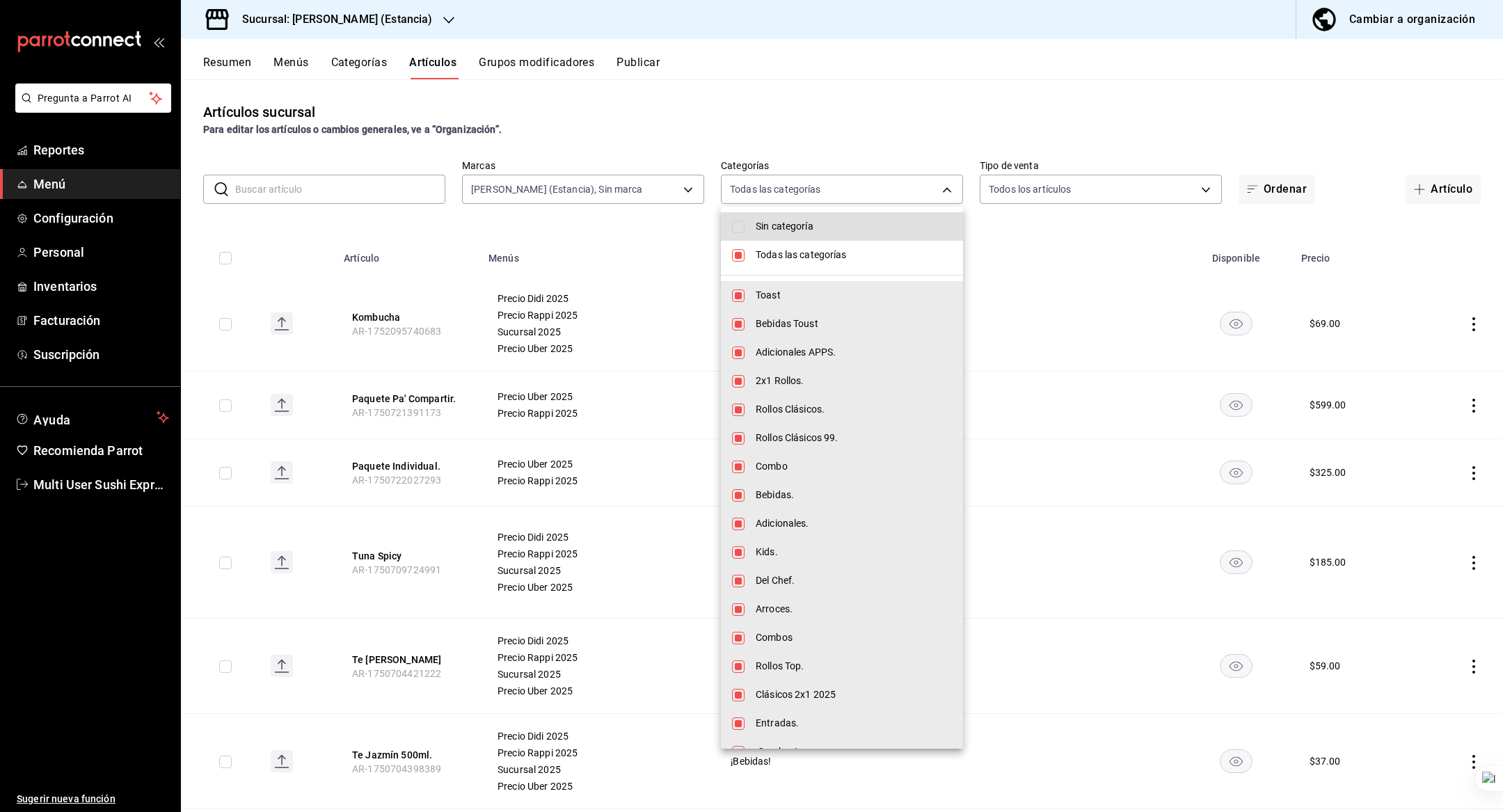
click at [654, 221] on div at bounding box center [751, 406] width 1503 height 812
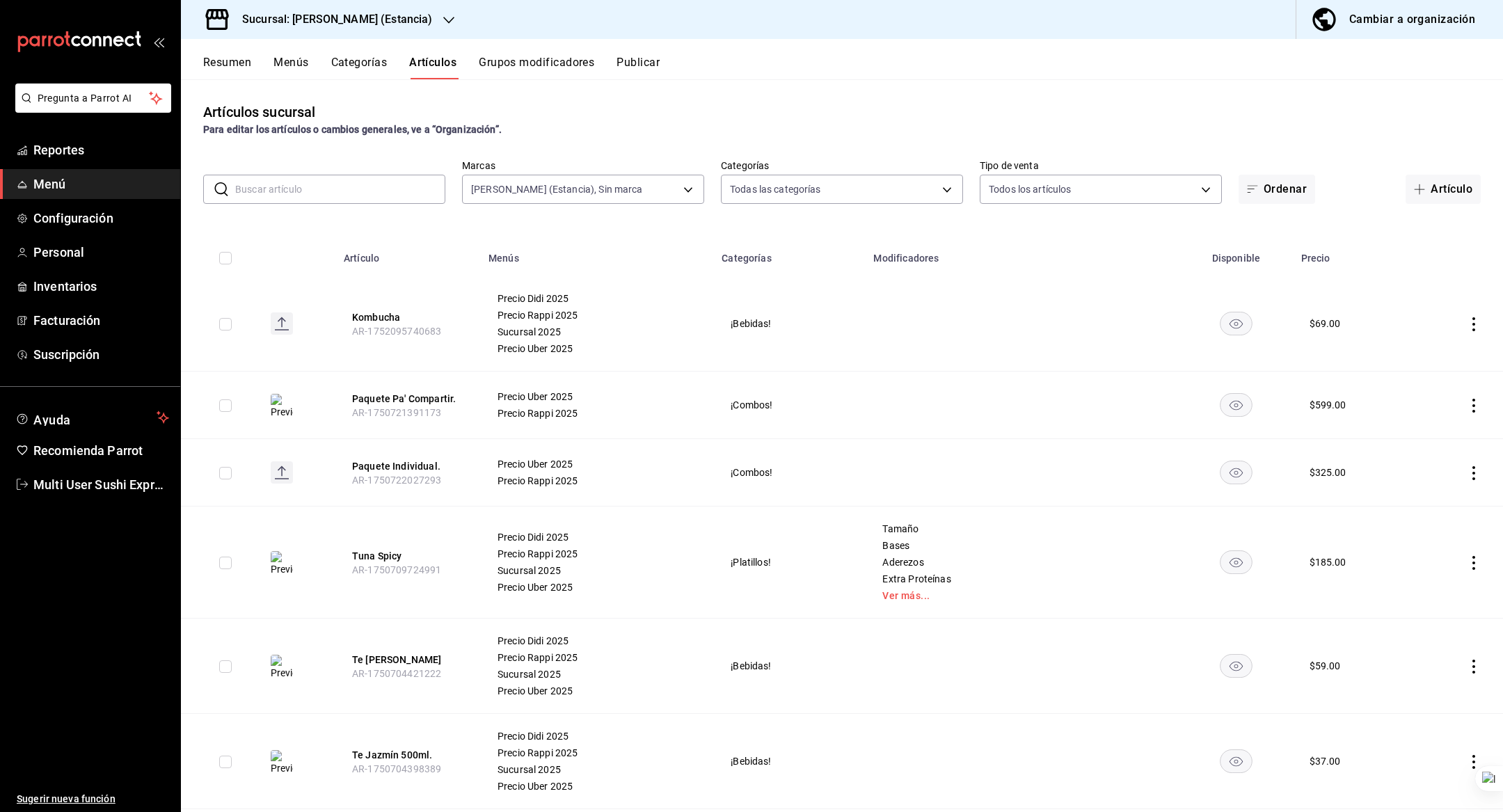
click at [548, 332] on span "Sucursal 2025" at bounding box center [596, 331] width 198 height 10
click at [558, 521] on td "Precio Didi 2025 Precio Rappi 2025 Sucursal 2025 Precio Uber 2025" at bounding box center [597, 563] width 233 height 112
click at [424, 558] on button "Tuna Spicy" at bounding box center [407, 555] width 111 height 14
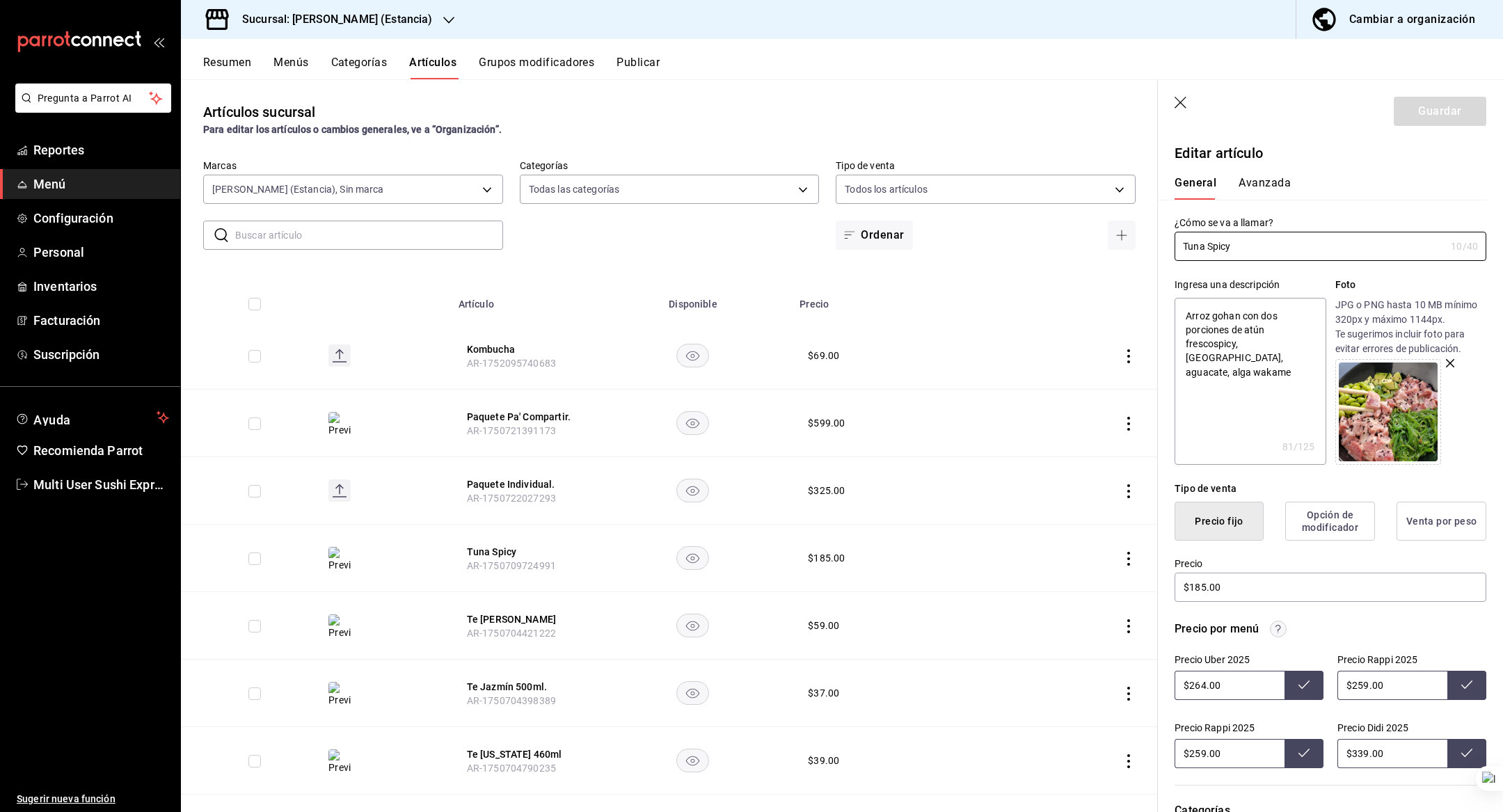
click at [1245, 263] on div "Ingresa una descripción Arroz gohan con dos porciones de atún frescospicy, edam…" at bounding box center [1321, 363] width 328 height 204
click at [1244, 251] on input "Tuna Spicy" at bounding box center [1310, 246] width 271 height 28
click at [1365, 12] on div "Cambiar a organización" at bounding box center [1412, 19] width 126 height 19
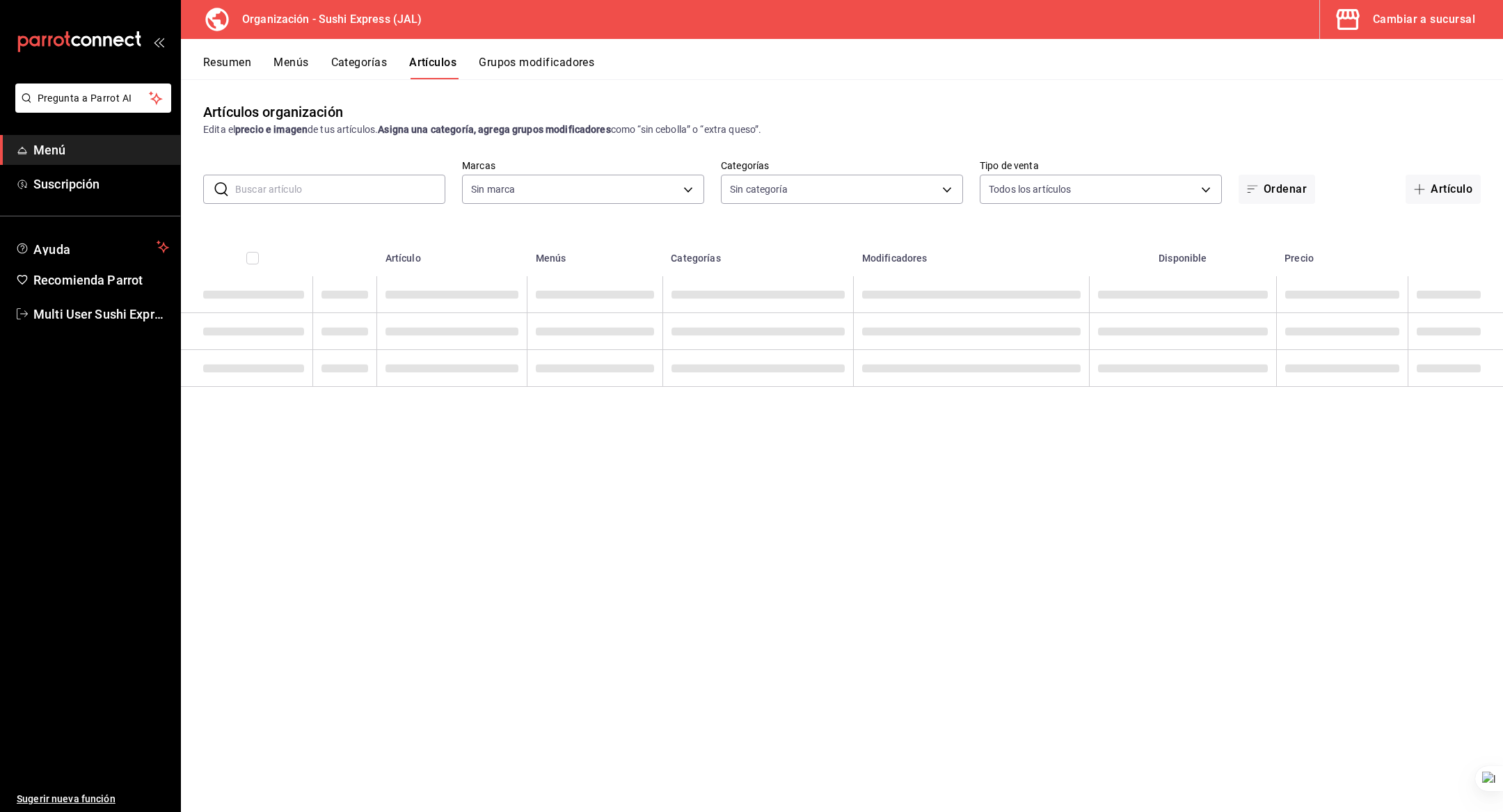
type input "8bdfeca3-4022-49c3-8a5d-3adff892cca8,298f851b-780c-4e56-84a9-7bcc7a1f9aa9,ce80c…"
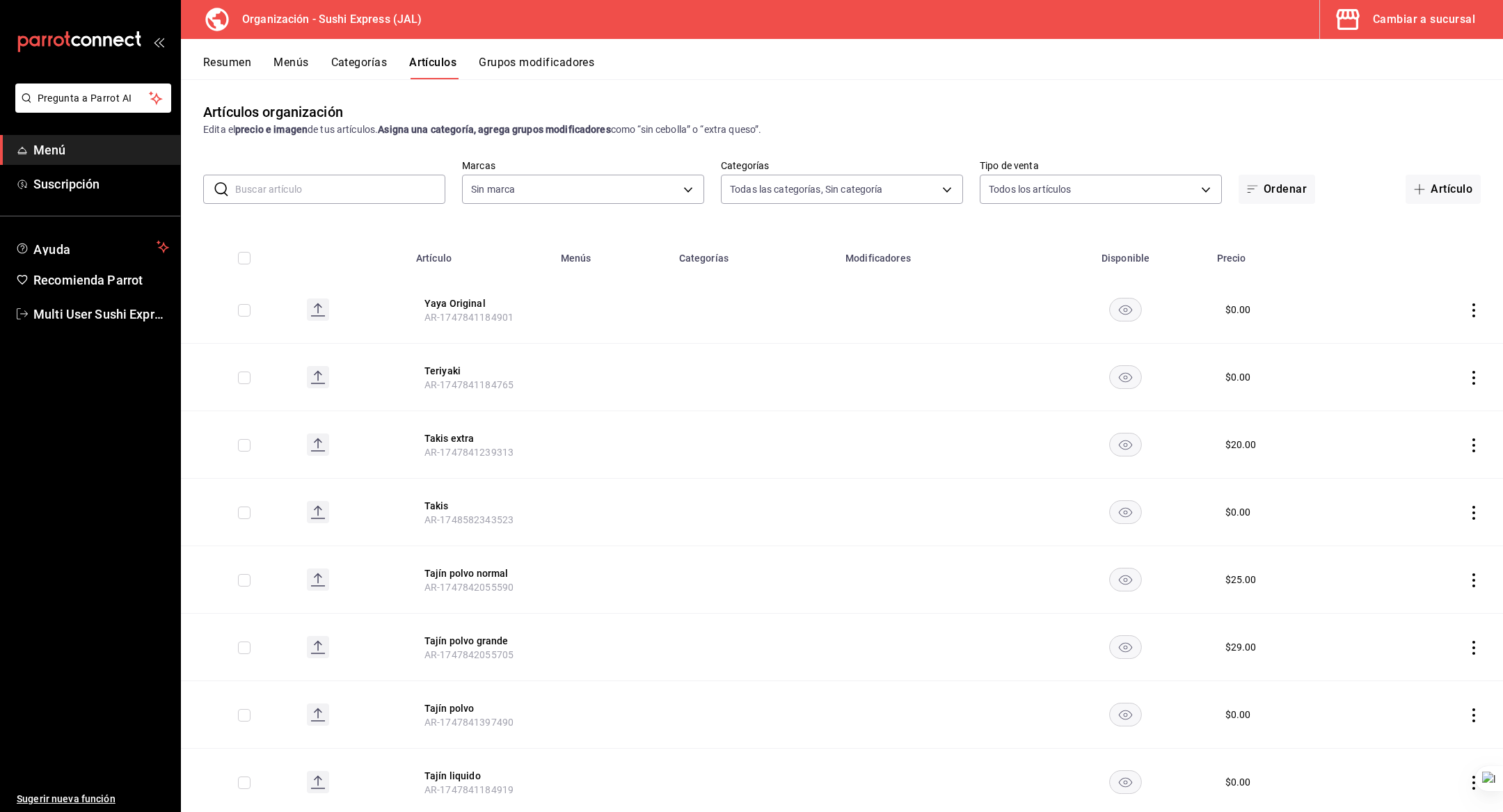
click at [354, 190] on input "text" at bounding box center [340, 190] width 210 height 28
paste input "Tuna Spicy"
type input "Tuna Spicy"
type input "35ef9be1-643d-489d-b3aa-719279b21141,ad0dd4ca-98c7-4be4-ae88-98fae56c3acb,c9d55…"
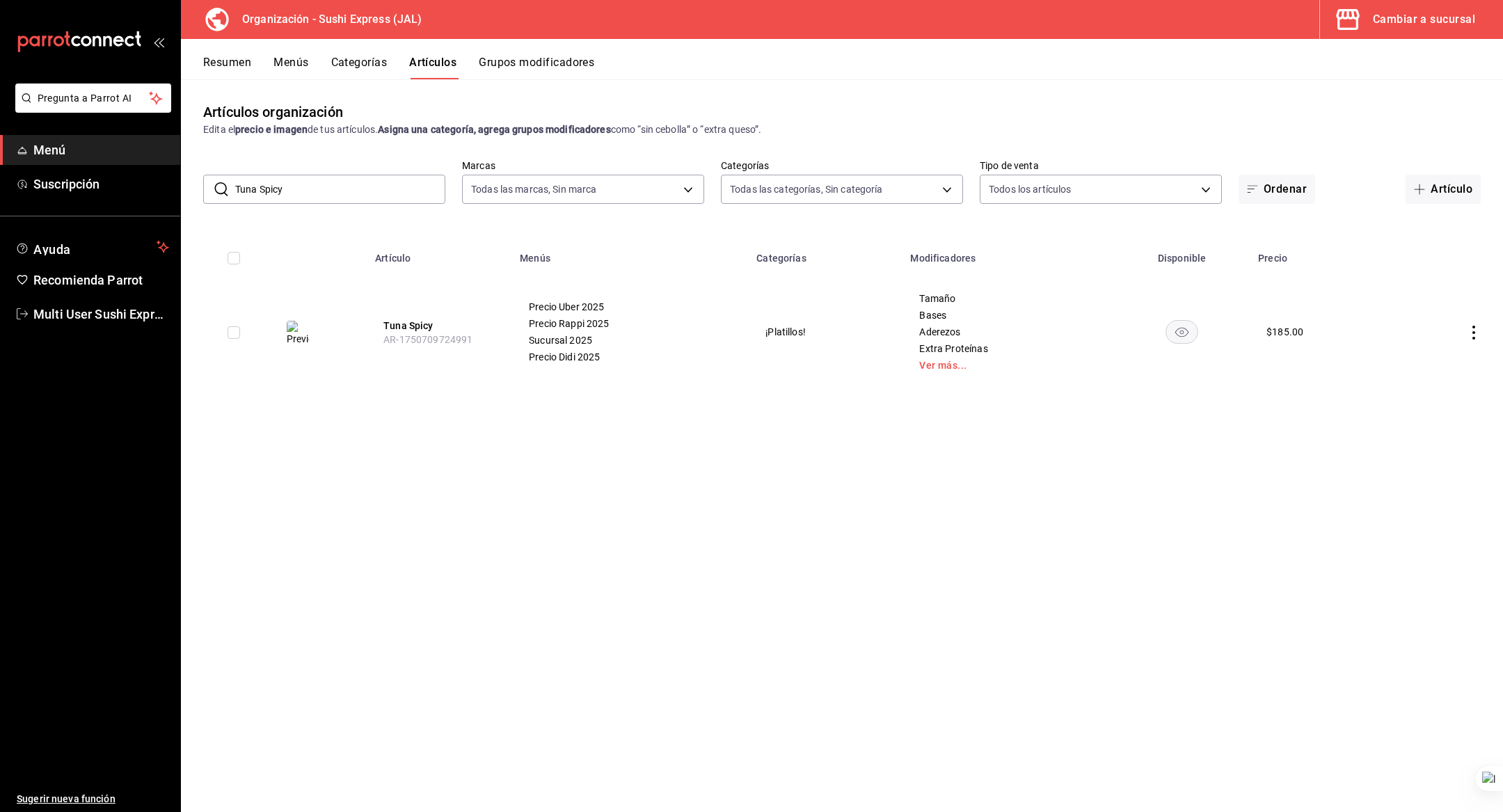
click at [305, 181] on input "Tuna Spicy" at bounding box center [340, 190] width 210 height 28
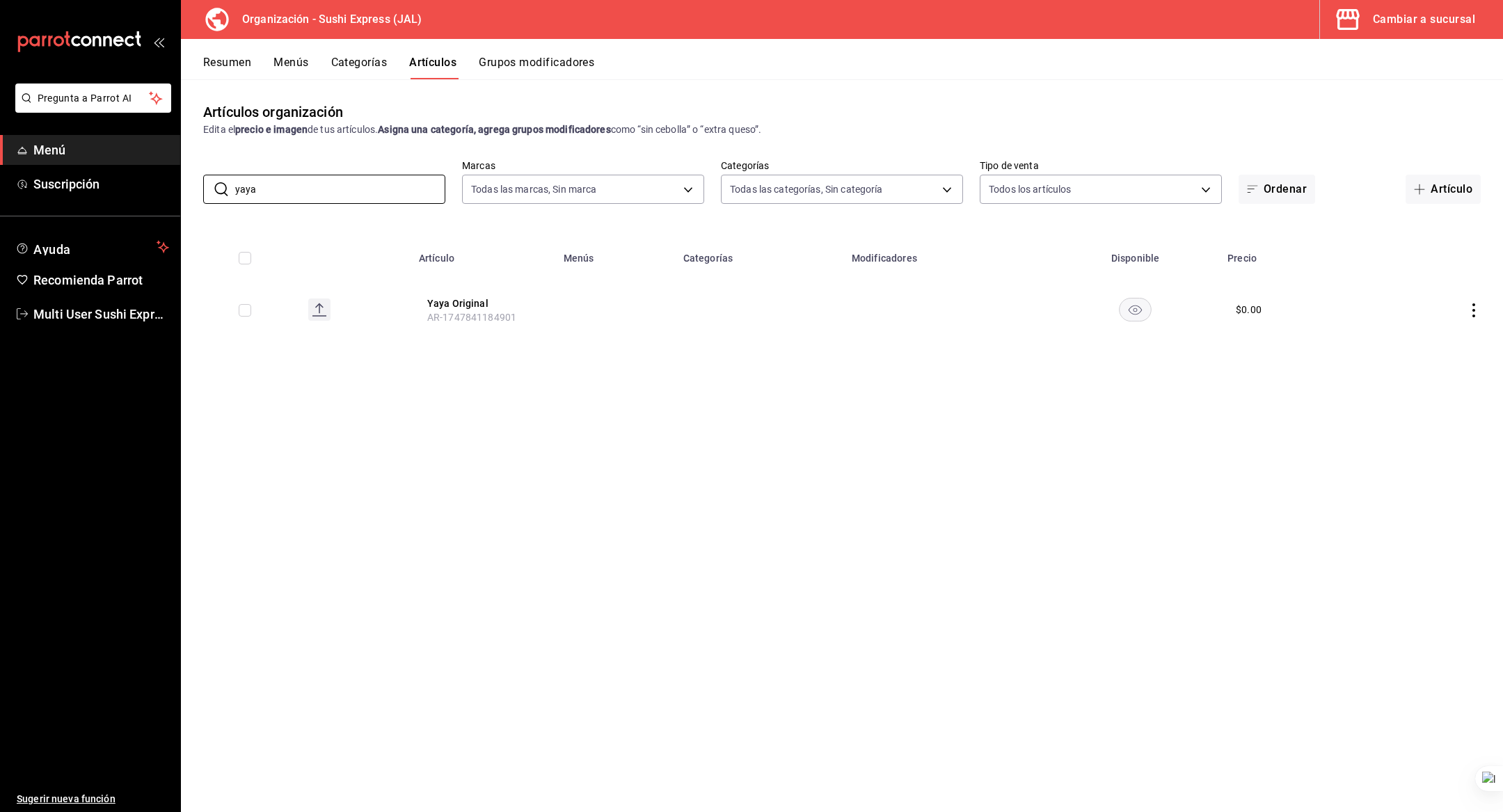
type input "yaya"
click at [564, 414] on div "Artículos organización Edita el precio e imagen de tus artículos. Asigna una ca…" at bounding box center [842, 445] width 1322 height 732
click at [1395, 28] on div "Cambiar a sucursal" at bounding box center [1424, 19] width 103 height 19
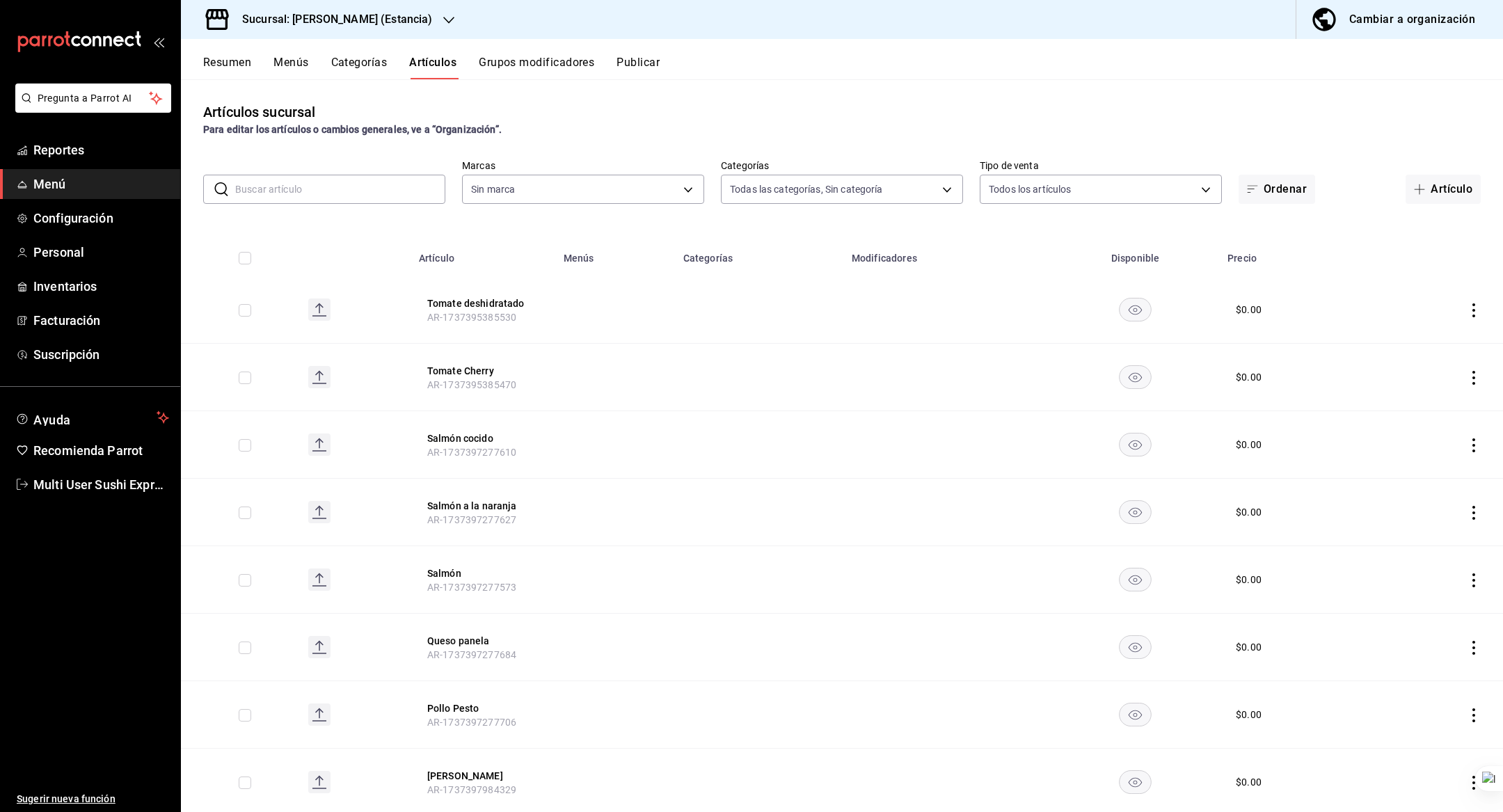
type input "3b6ca1f8-8052-4881-bff8-0371d88dbe27,d34c7089-5d07-41bf-b189-123b1d72828a,0b72a…"
type input "2010dc22-2563-457c-9bf6-c6d2a0e9c6cf,c8515251-78d5-4ef6-b198-7f8b02acc7cf,a8783…"
click at [746, 403] on td at bounding box center [759, 377] width 168 height 67
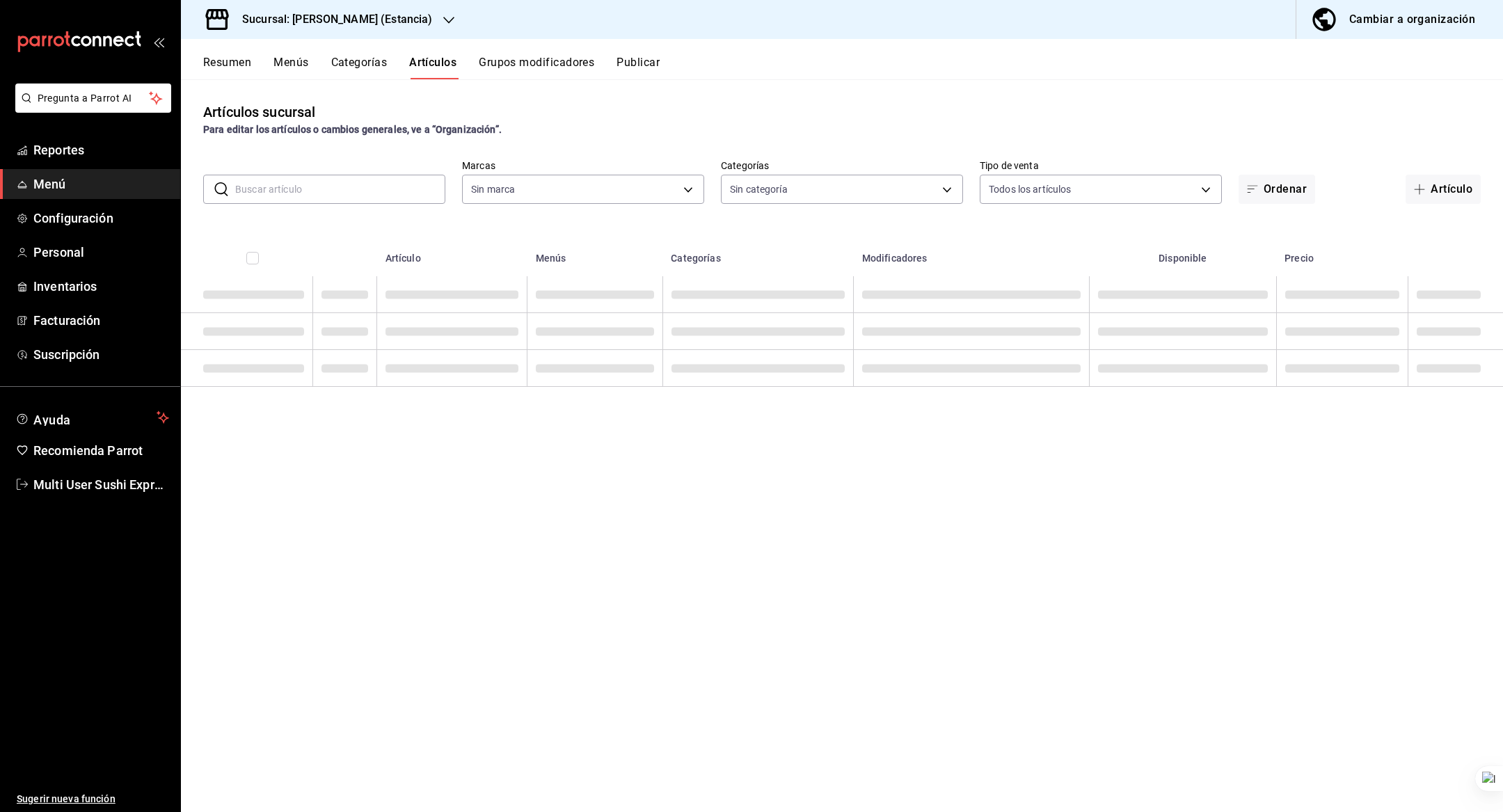
type input "3b6ca1f8-8052-4881-bff8-0371d88dbe27,d34c7089-5d07-41bf-b189-123b1d72828a,0b72a…"
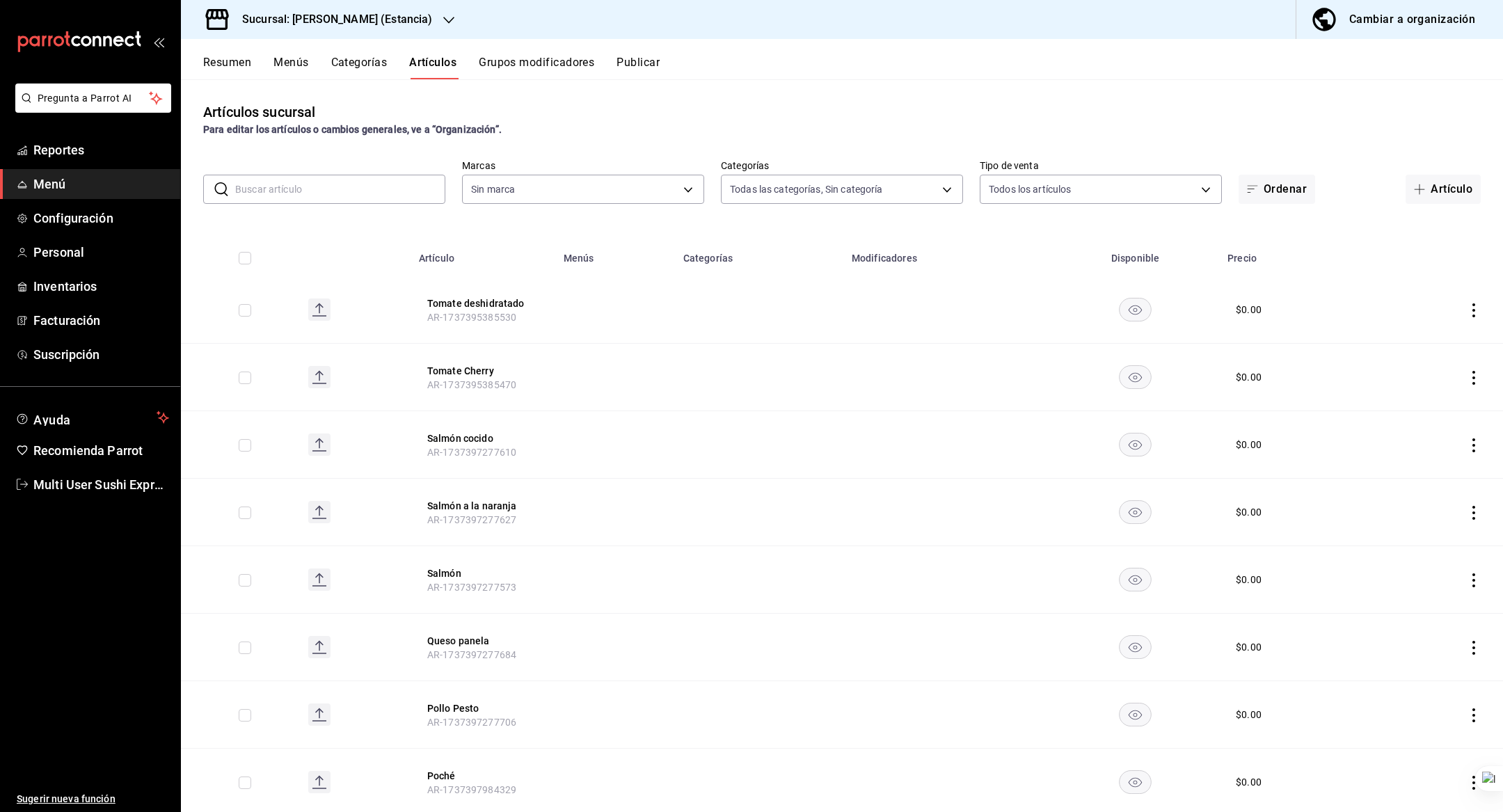
click at [289, 62] on button "Menús" at bounding box center [291, 67] width 35 height 24
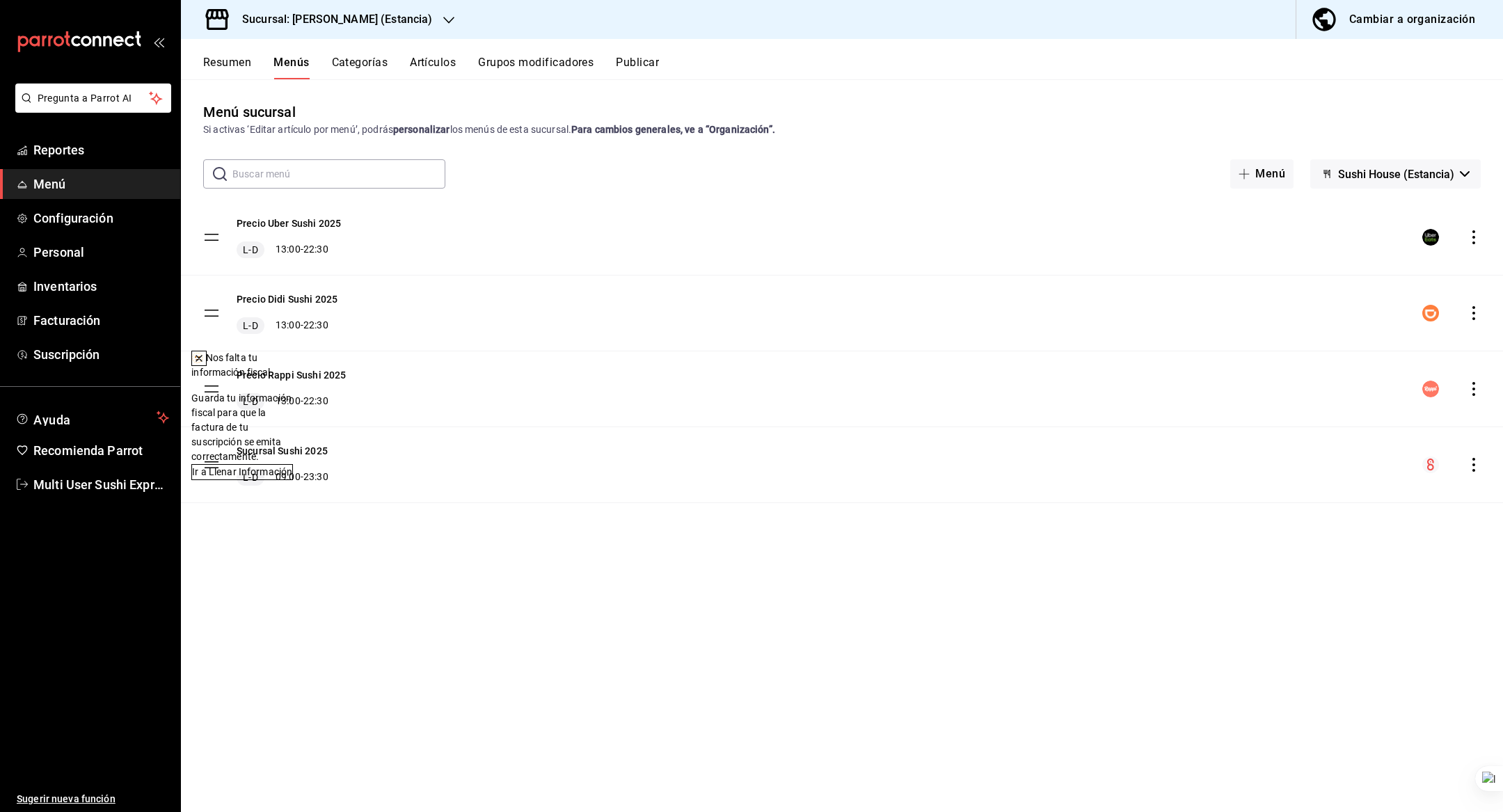
click at [752, 509] on div "Precio Uber Sushi 2025 L-D 13:00 - 22:30 Precio Didi Sushi 2025 L-D 13:00 - 22:…" at bounding box center [842, 371] width 1322 height 342
click at [334, 21] on h3 "Sucursal: [PERSON_NAME] (Estancia)" at bounding box center [331, 19] width 201 height 17
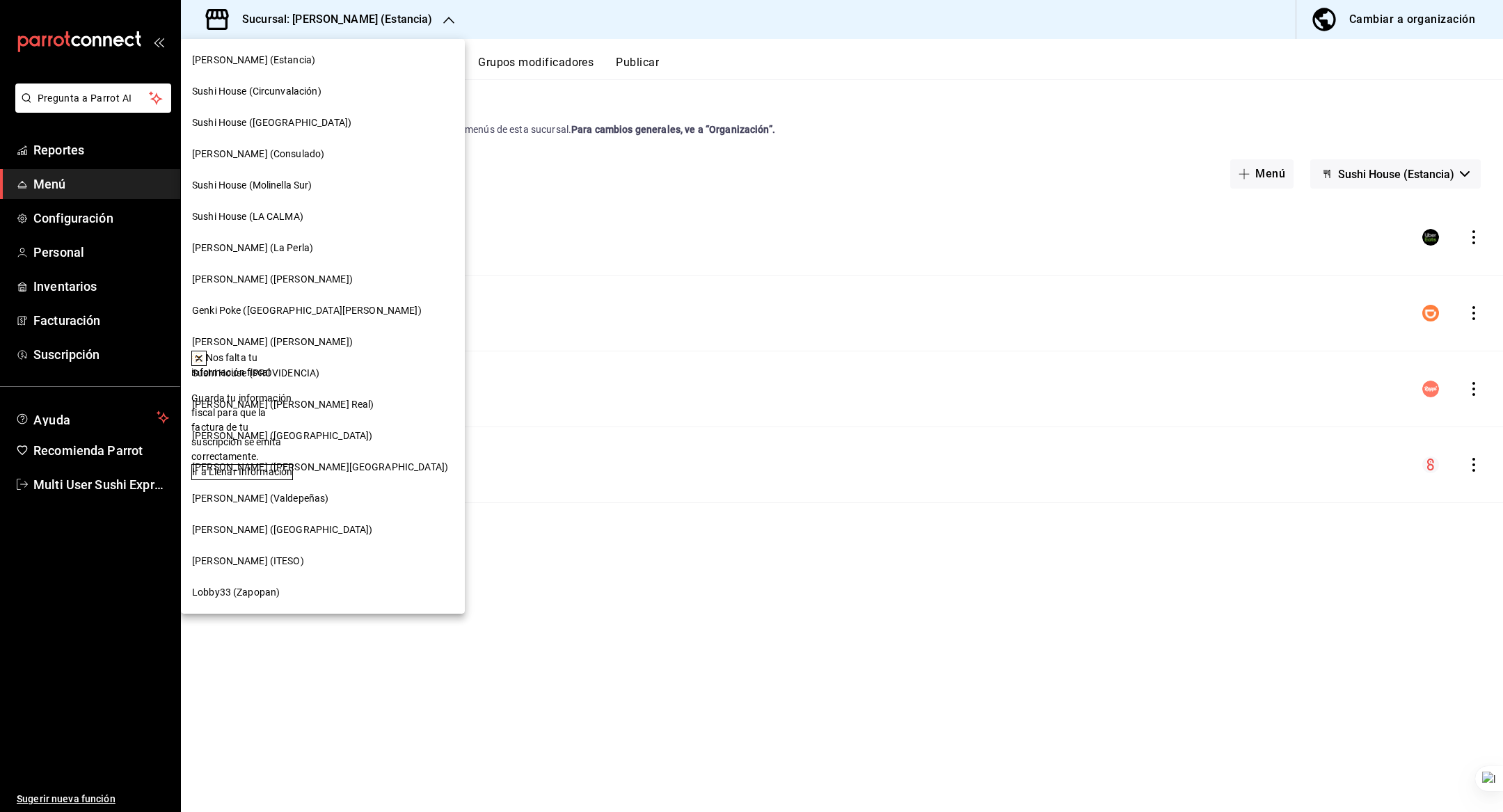
click at [300, 162] on div "[PERSON_NAME] (Consulado)" at bounding box center [322, 154] width 284 height 31
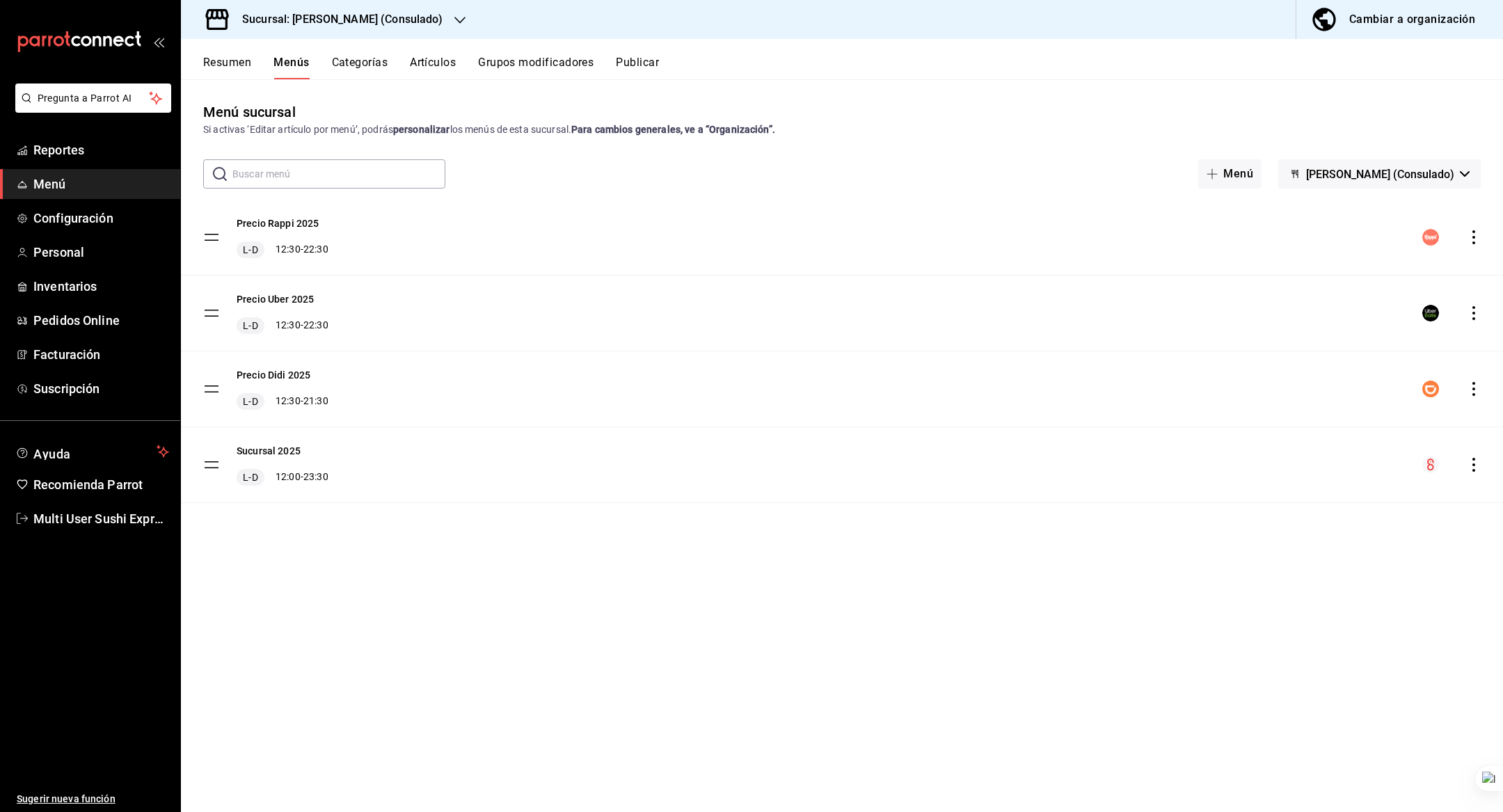
click at [421, 11] on div "Sucursal: [PERSON_NAME] (Consulado)" at bounding box center [331, 19] width 279 height 39
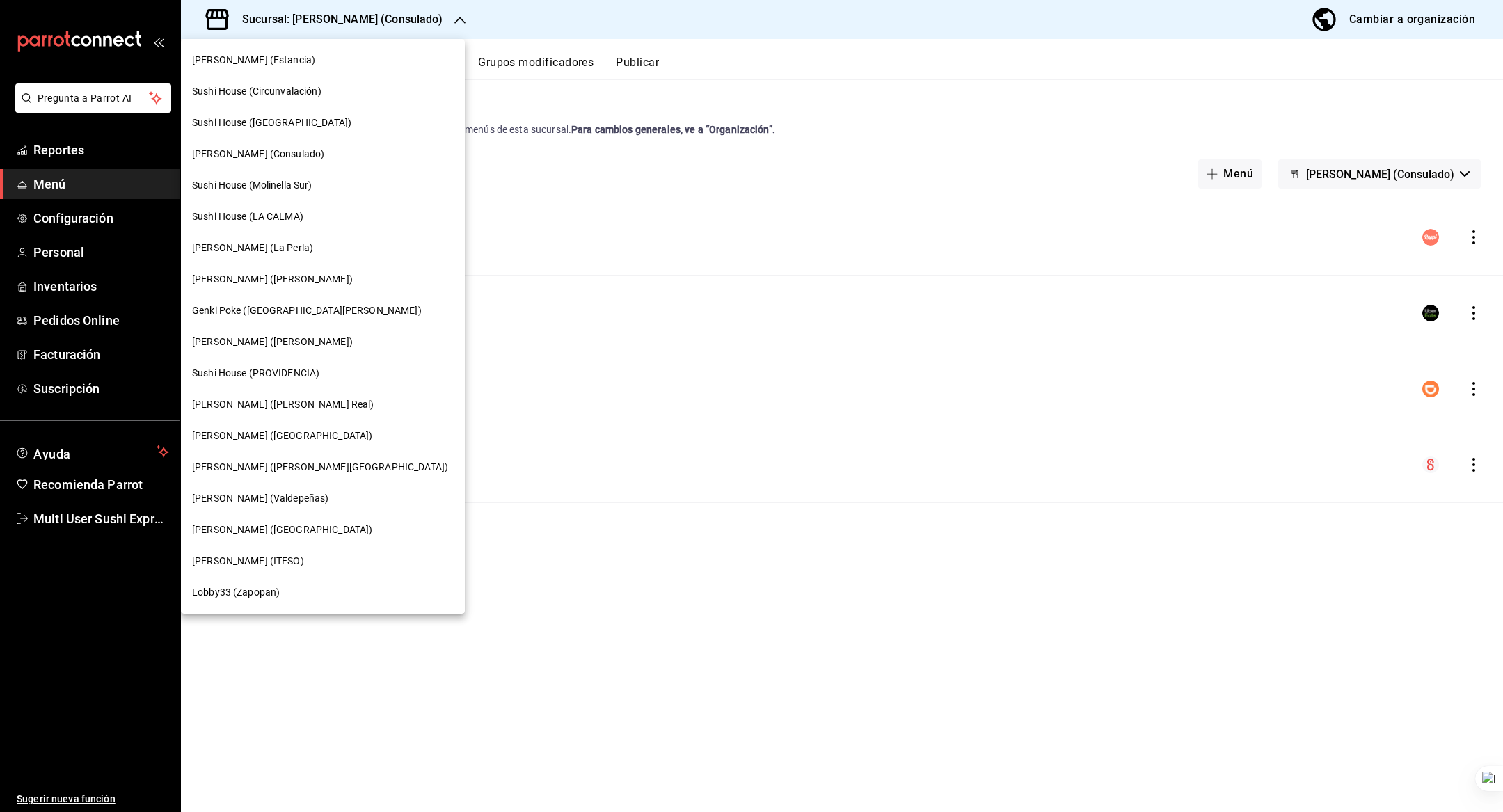
click at [307, 398] on div "[PERSON_NAME] ([PERSON_NAME] Real)" at bounding box center [322, 405] width 262 height 15
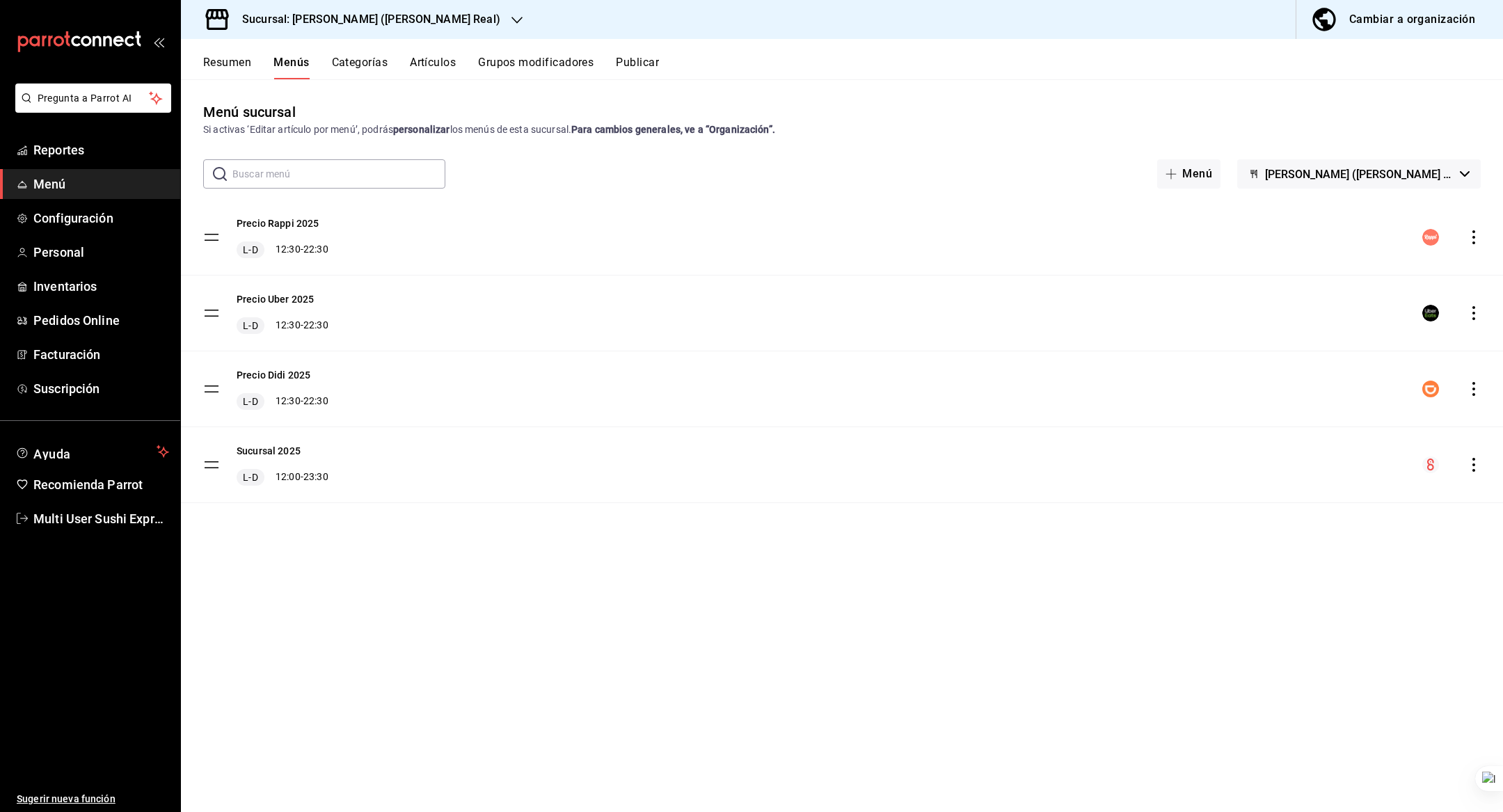
click at [688, 582] on div "Menú sucursal Si activas ‘Editar artículo por menú’, podrás personalizar los me…" at bounding box center [842, 457] width 1322 height 709
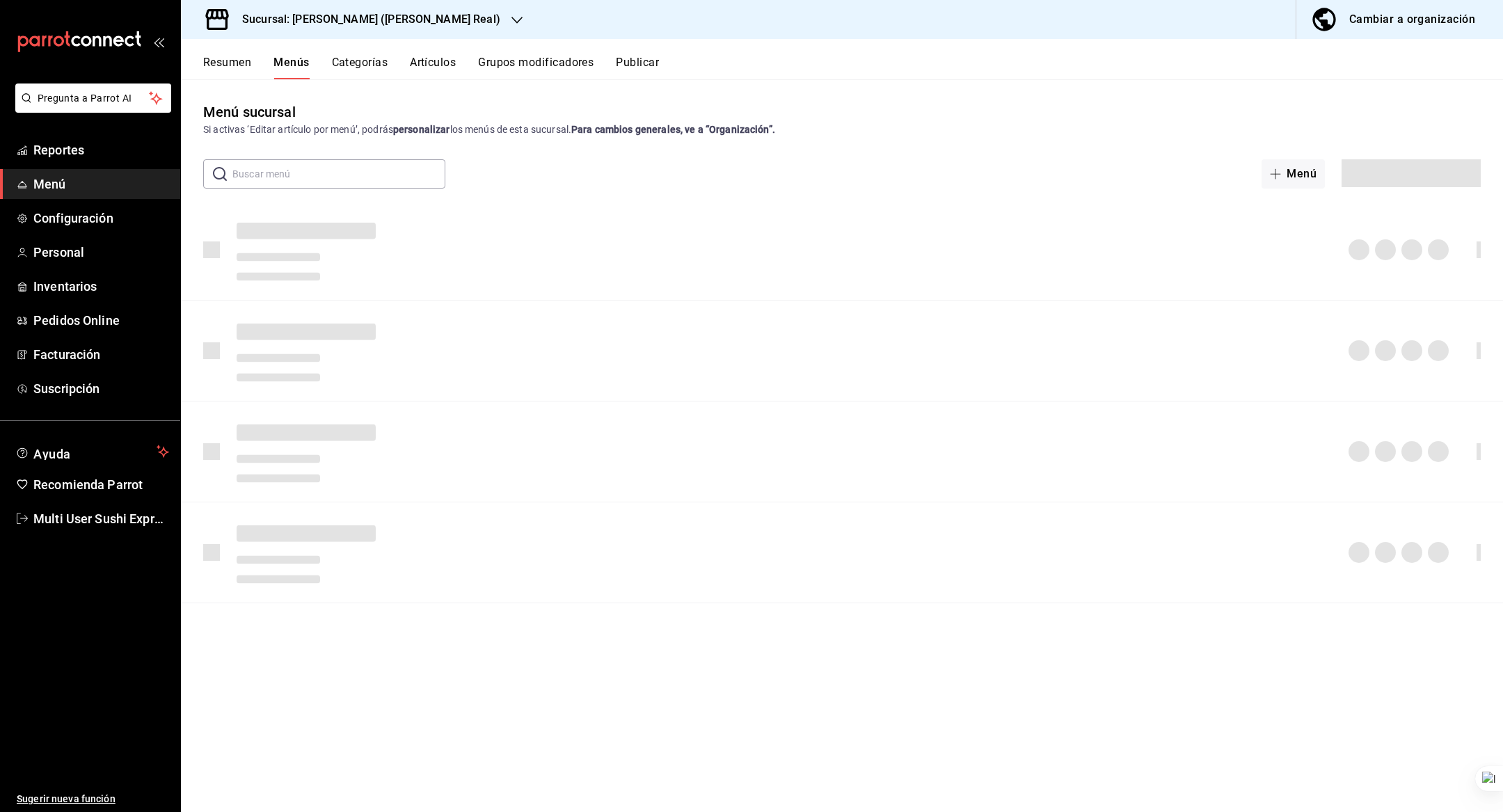
click at [397, 28] on div "Sucursal: [PERSON_NAME] ([PERSON_NAME] Real)" at bounding box center [360, 19] width 336 height 39
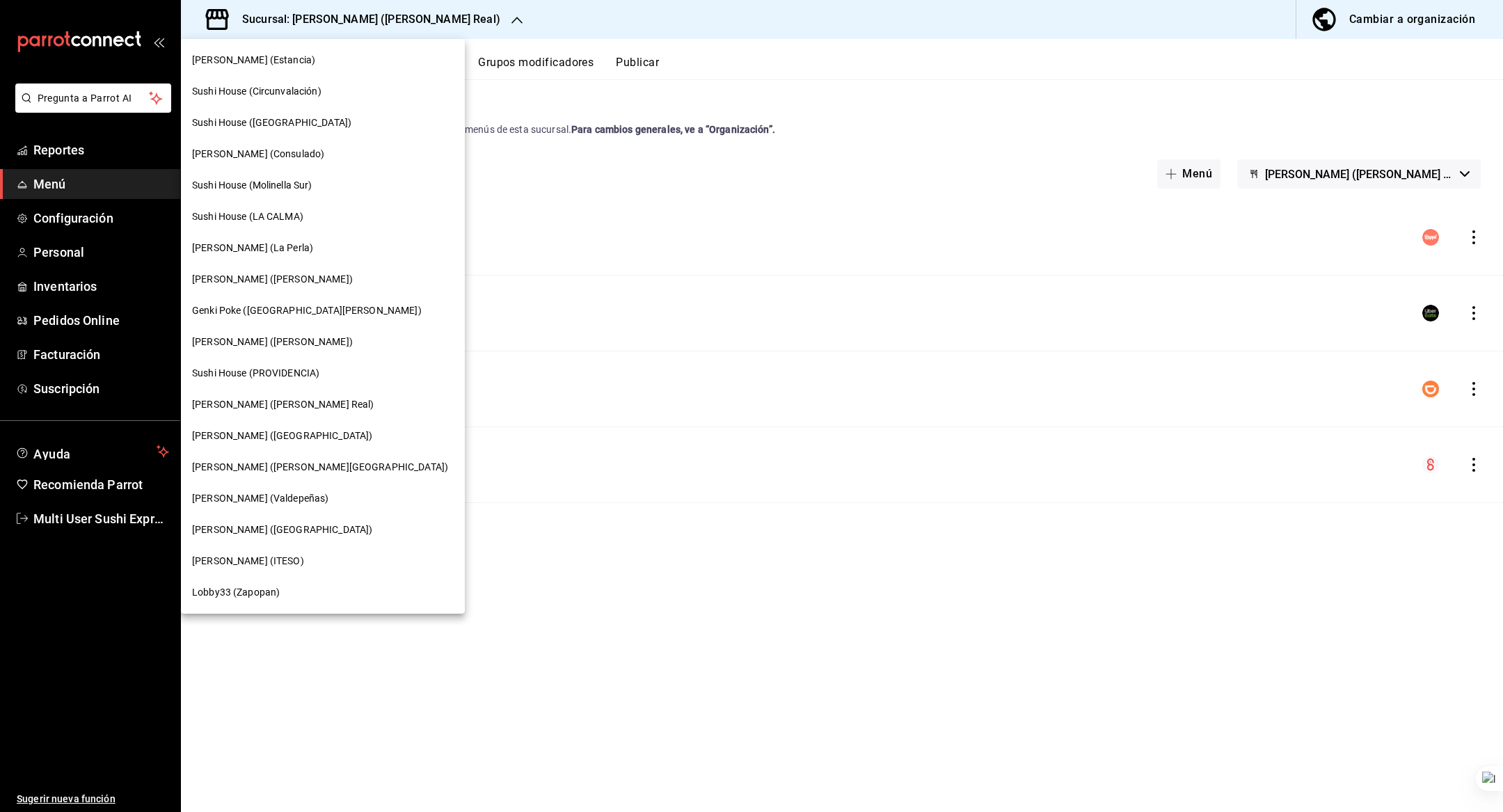
click at [308, 184] on span "Sushi House (Molinella Sur)" at bounding box center [252, 185] width 120 height 15
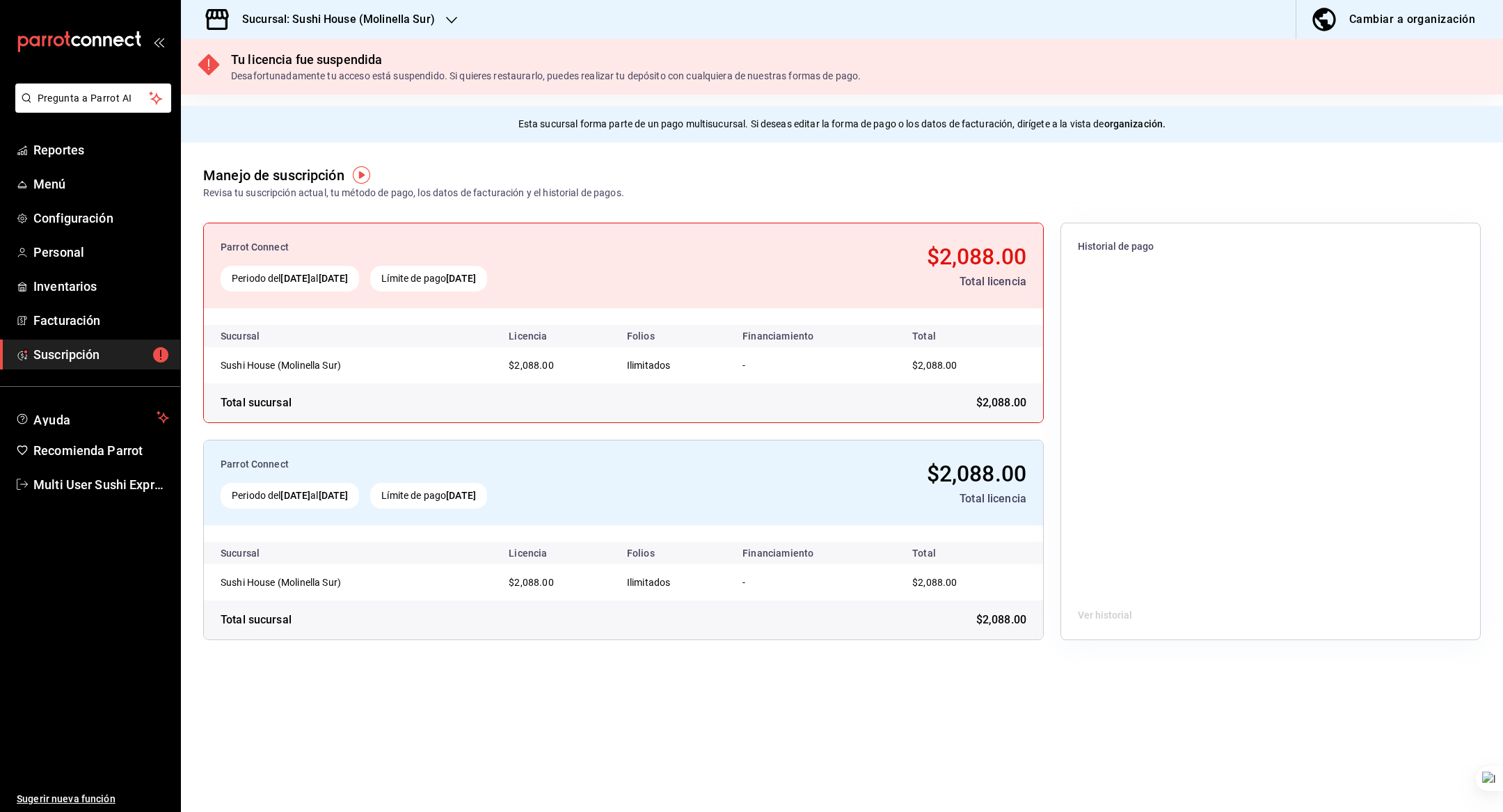
click at [426, 18] on h3 "Sucursal: Sushi House (Molinella Sur)" at bounding box center [333, 19] width 204 height 17
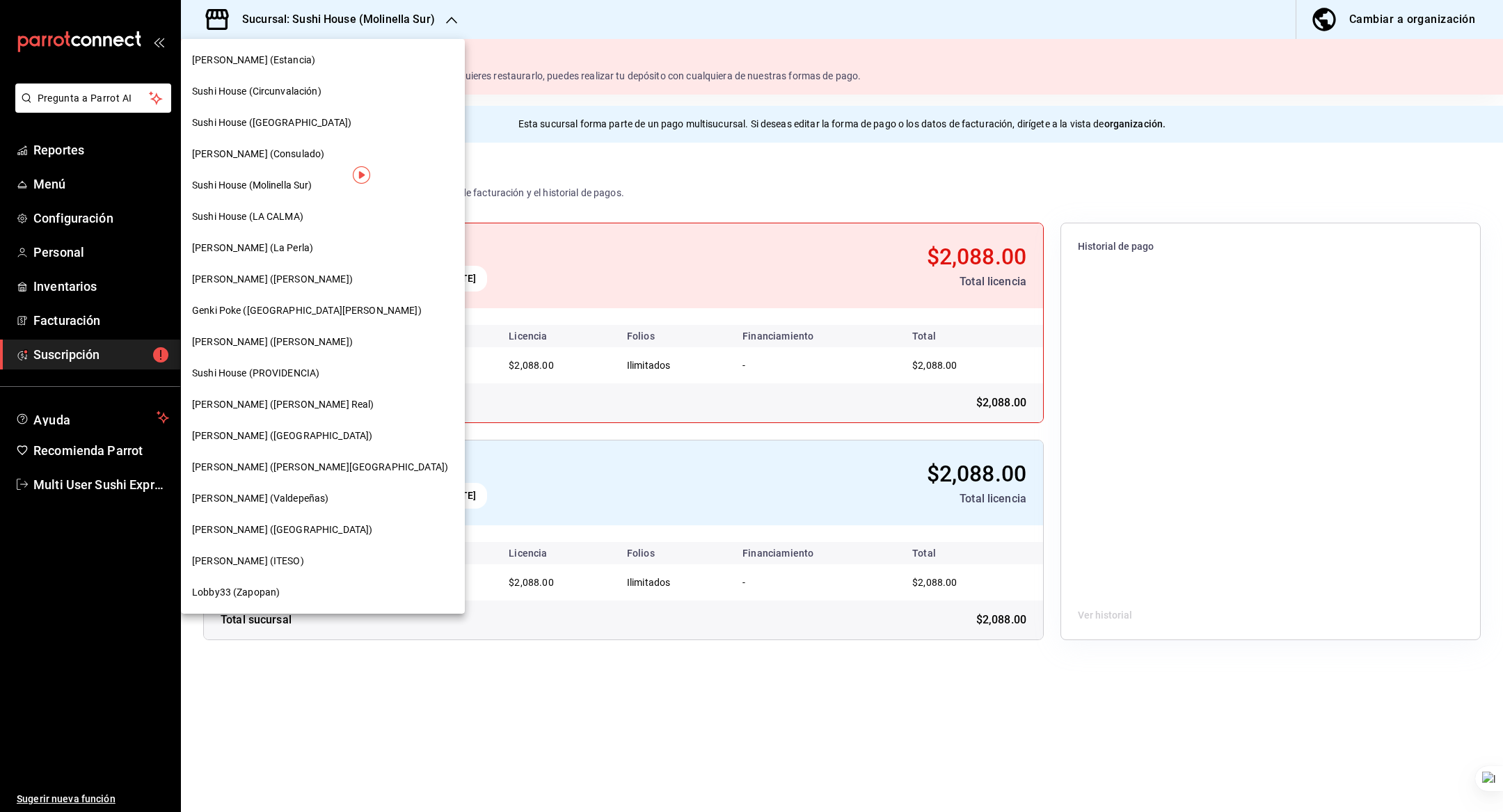
click at [290, 221] on span "Sushi House (LA CALMA)" at bounding box center [247, 217] width 111 height 15
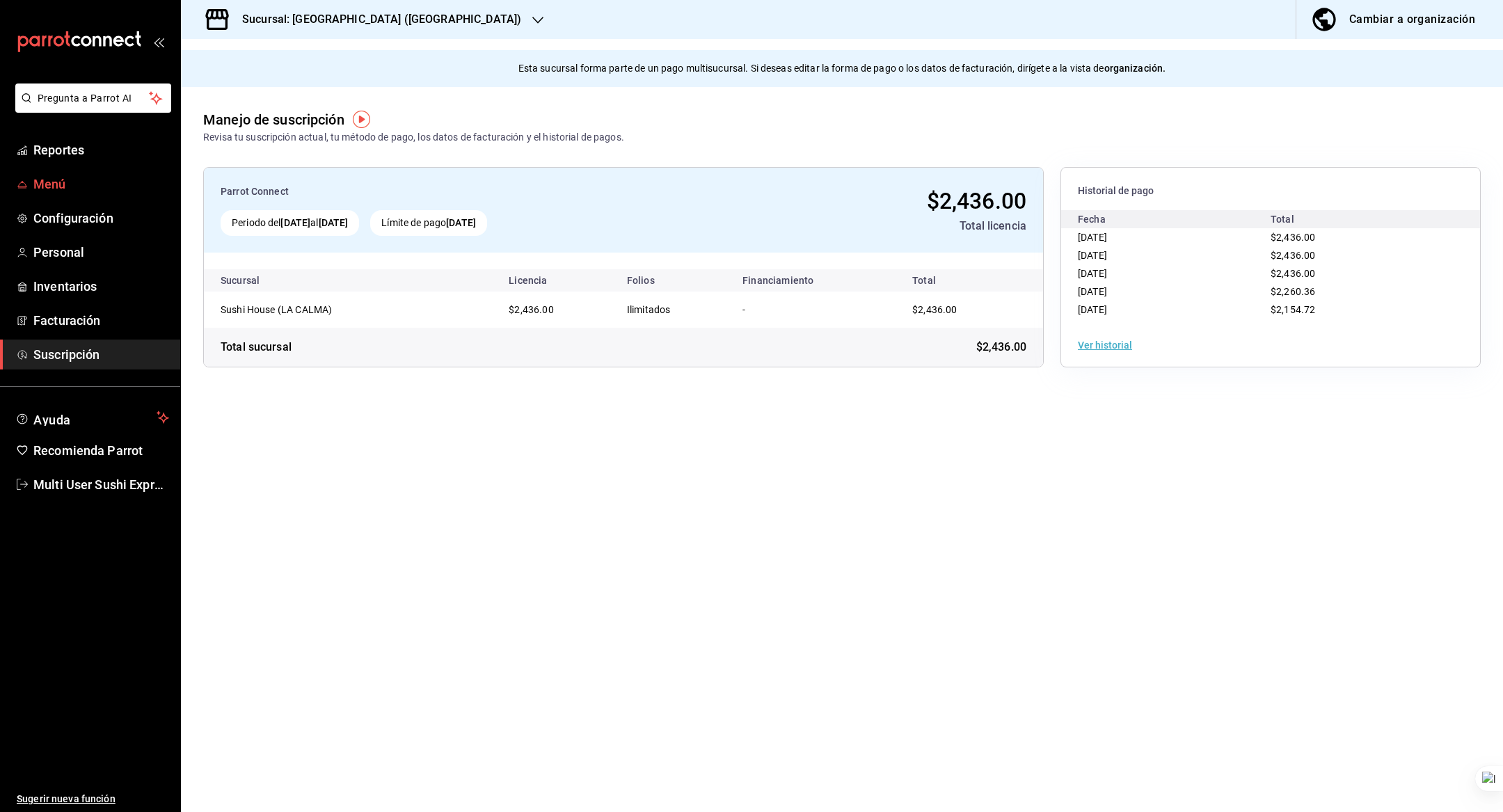
click at [89, 185] on span "Menú" at bounding box center [101, 184] width 136 height 18
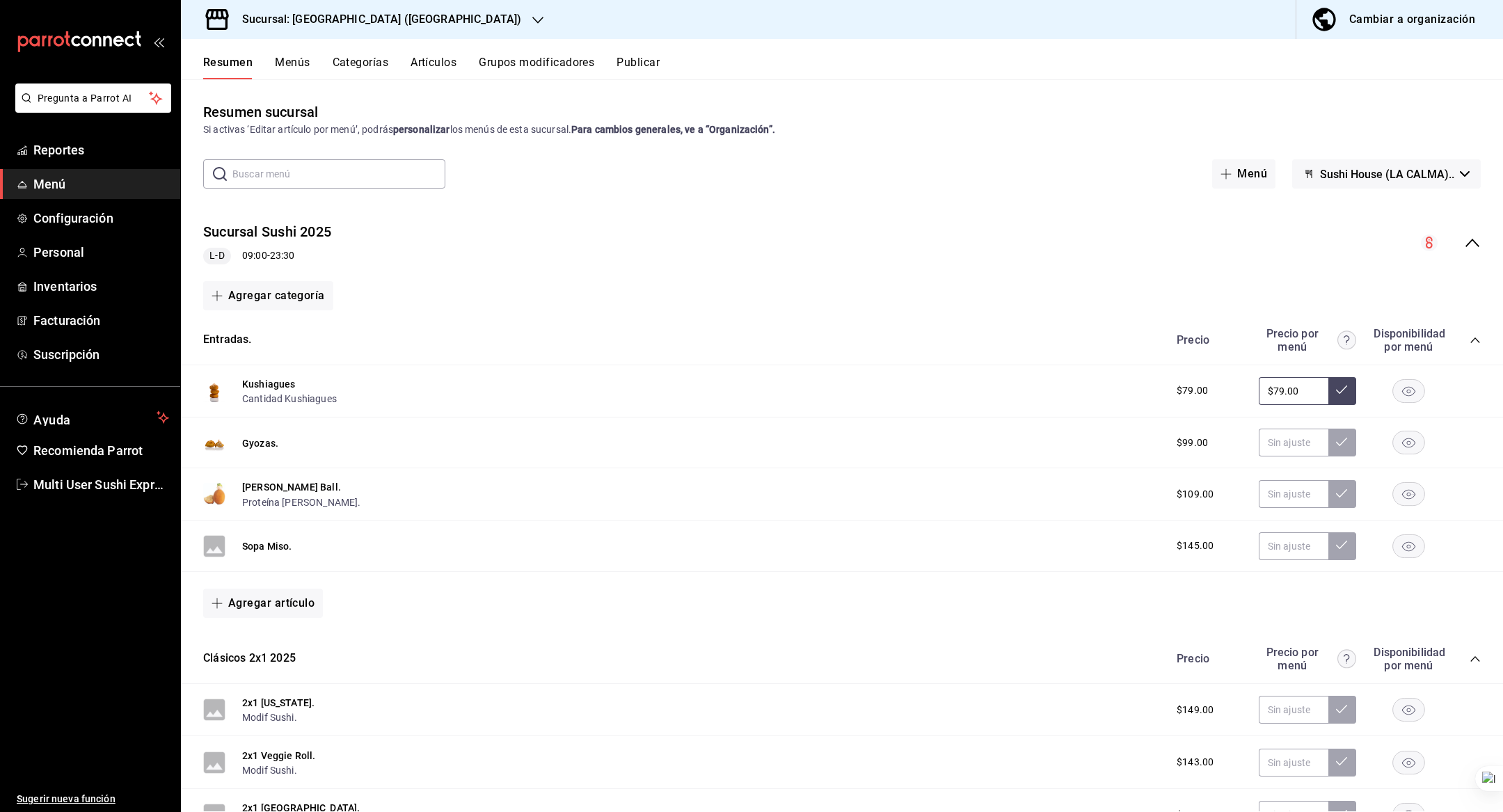
click at [303, 69] on button "Menús" at bounding box center [292, 67] width 35 height 24
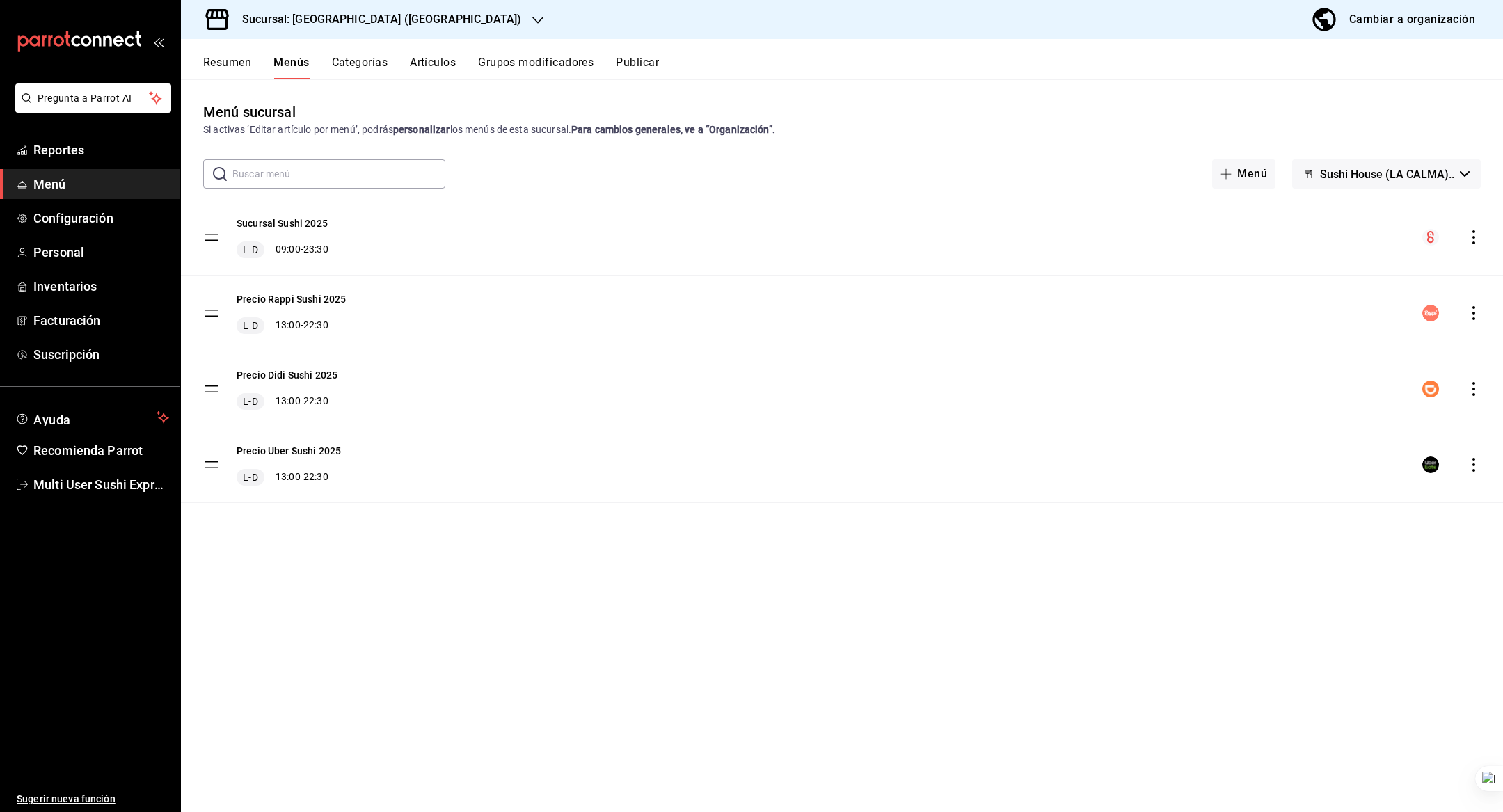
click at [391, 22] on h3 "Sucursal: Sushi House (LA CALMA)" at bounding box center [376, 19] width 290 height 17
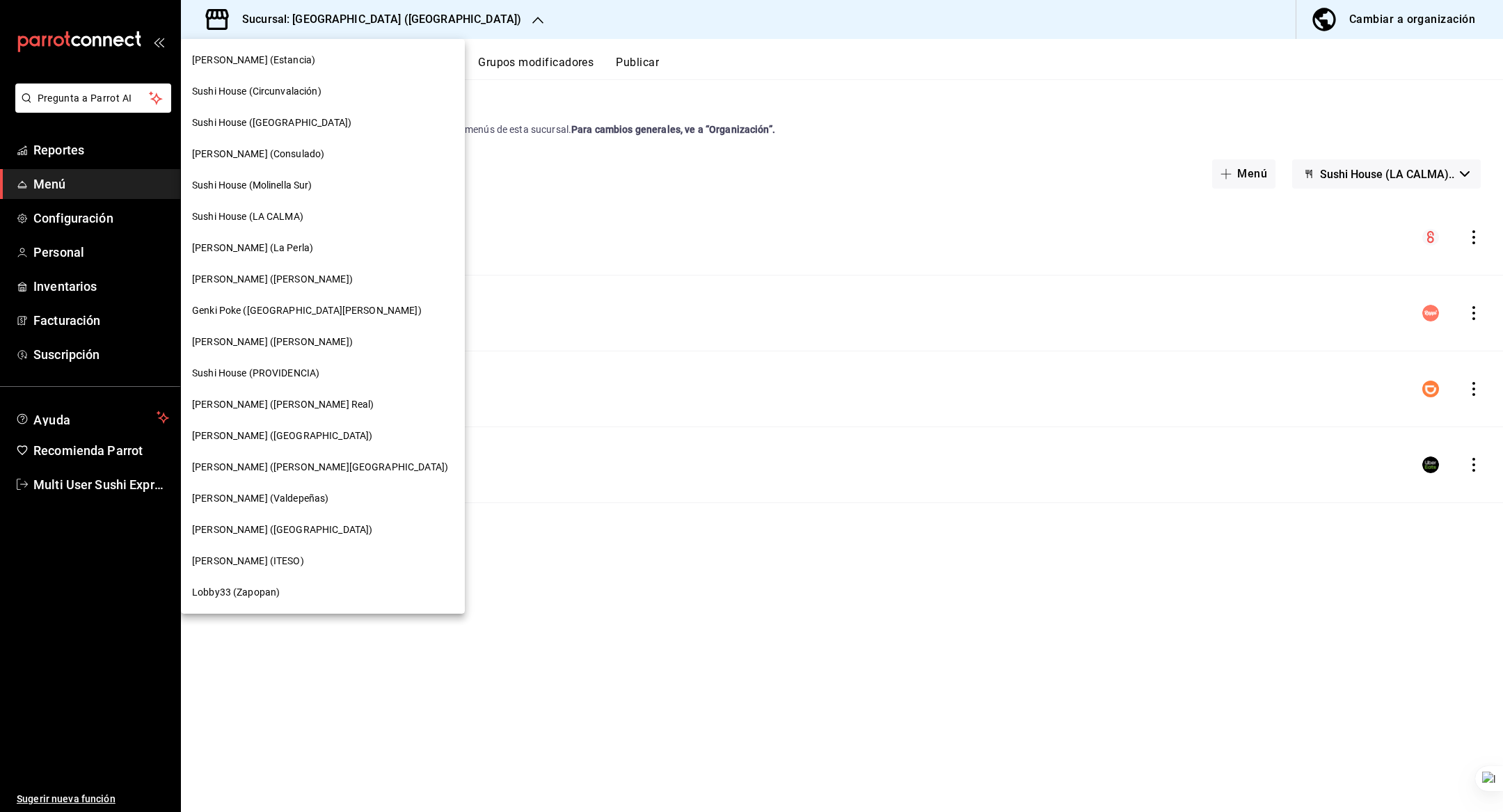
click at [297, 245] on div "[PERSON_NAME] (La Perla)" at bounding box center [322, 248] width 262 height 15
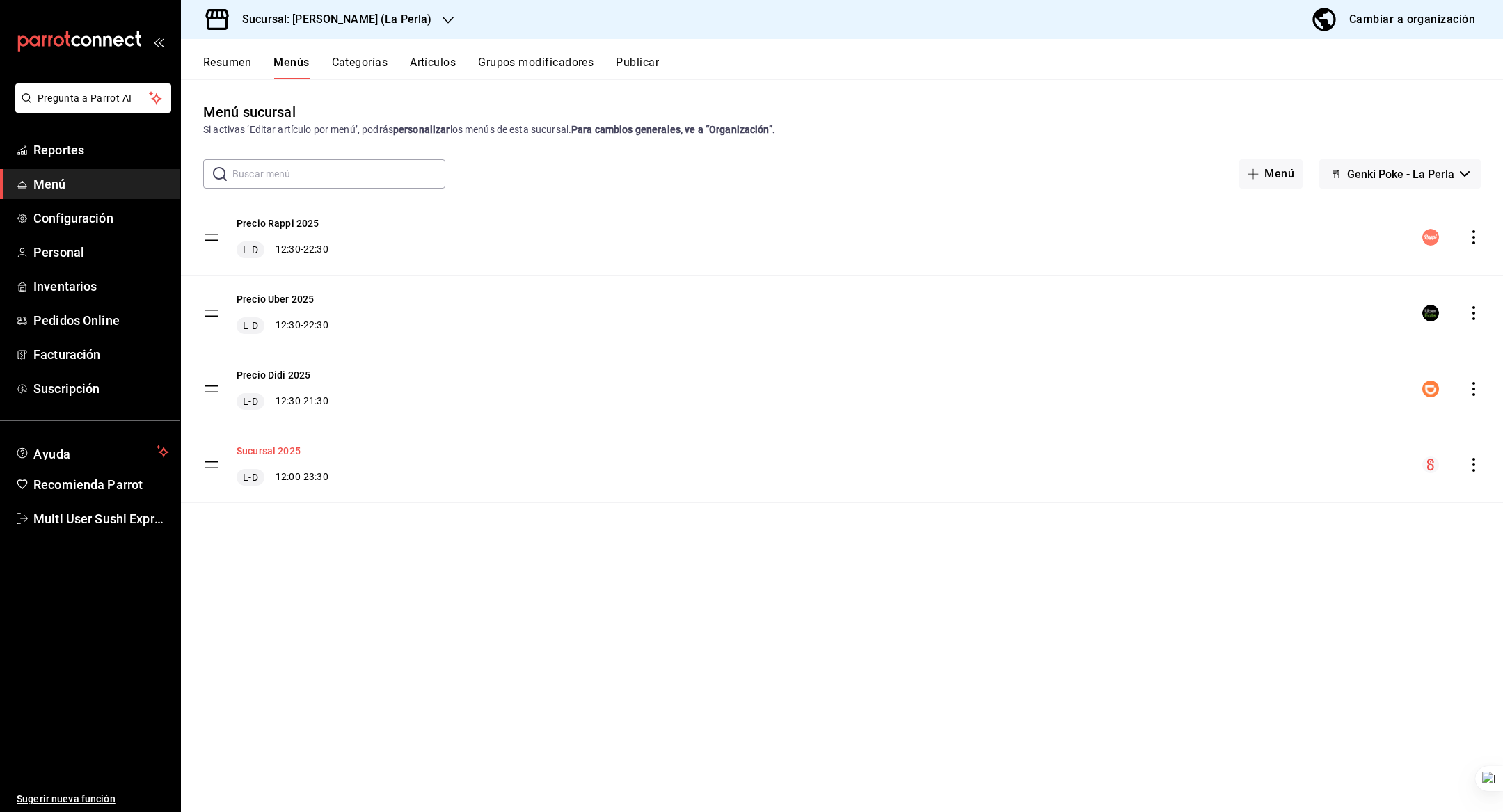
click at [280, 452] on button "Sucursal 2025" at bounding box center [269, 451] width 64 height 14
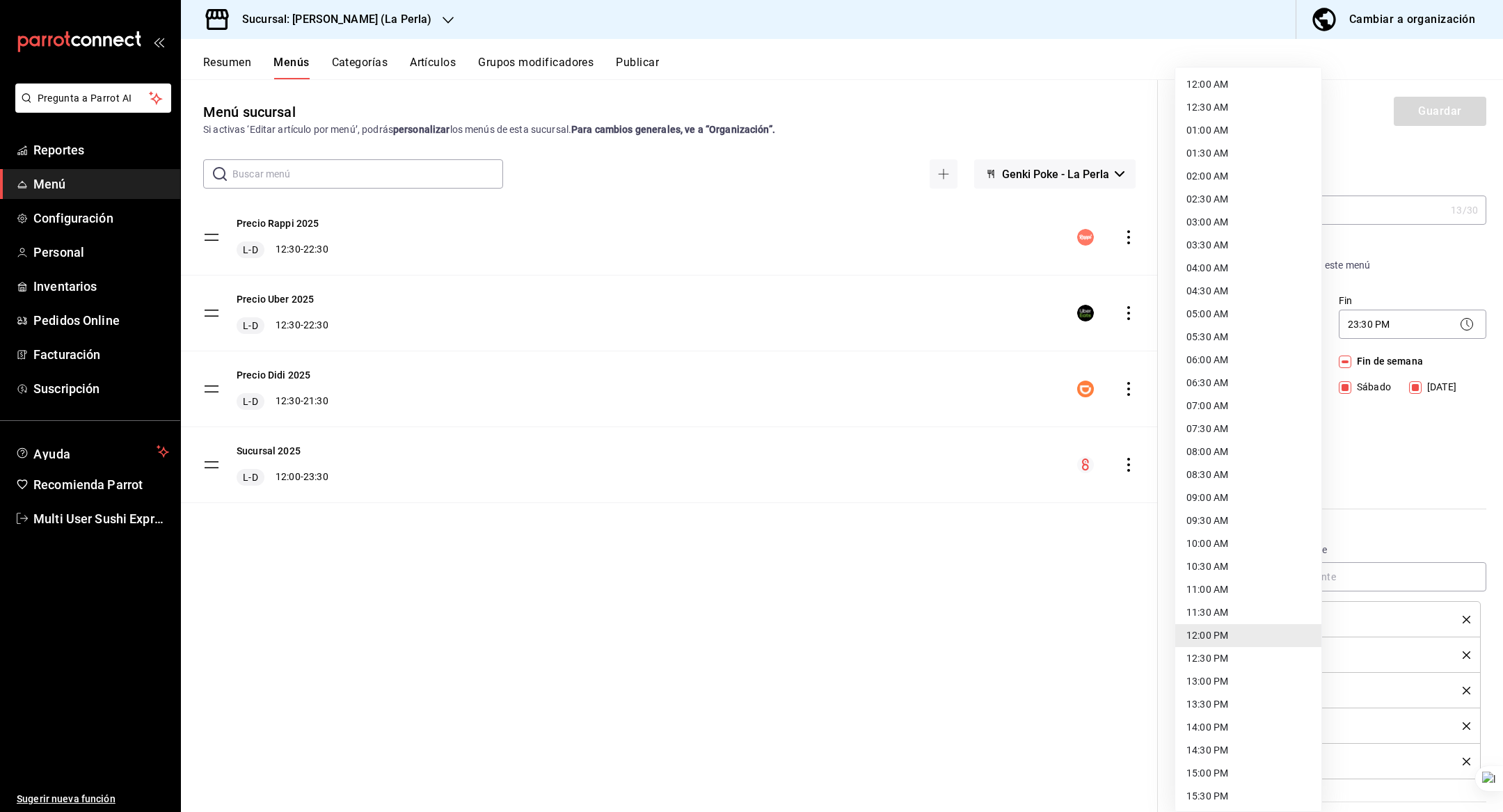
click at [1244, 316] on body "Pregunta a Parrot AI Reportes Menú Configuración Personal Inventarios Pedidos O…" at bounding box center [751, 406] width 1503 height 812
click at [1226, 494] on li "09:00 AM" at bounding box center [1248, 497] width 146 height 23
type input "09:00"
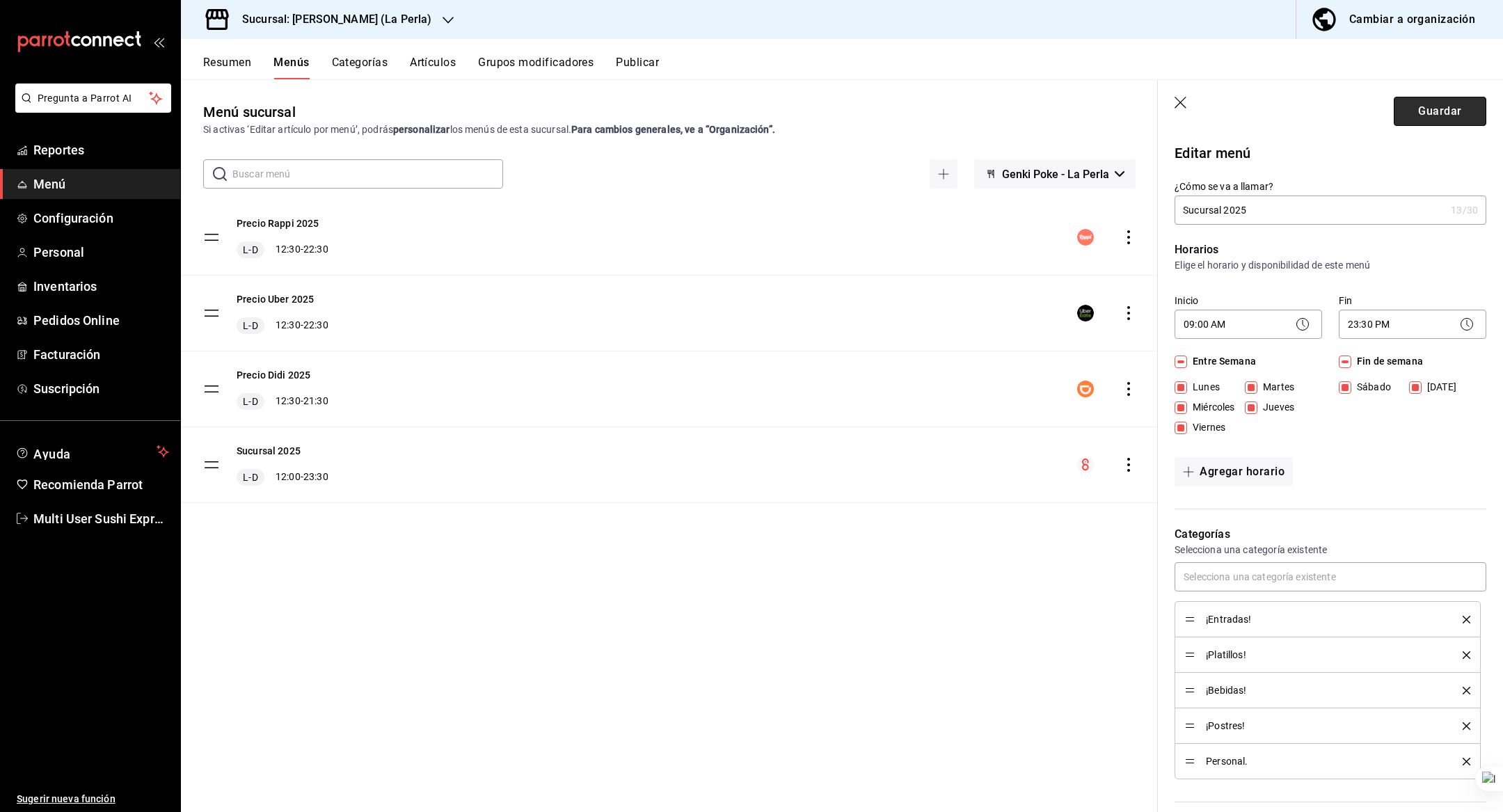
click at [1414, 125] on button "Guardar" at bounding box center [1440, 111] width 92 height 30
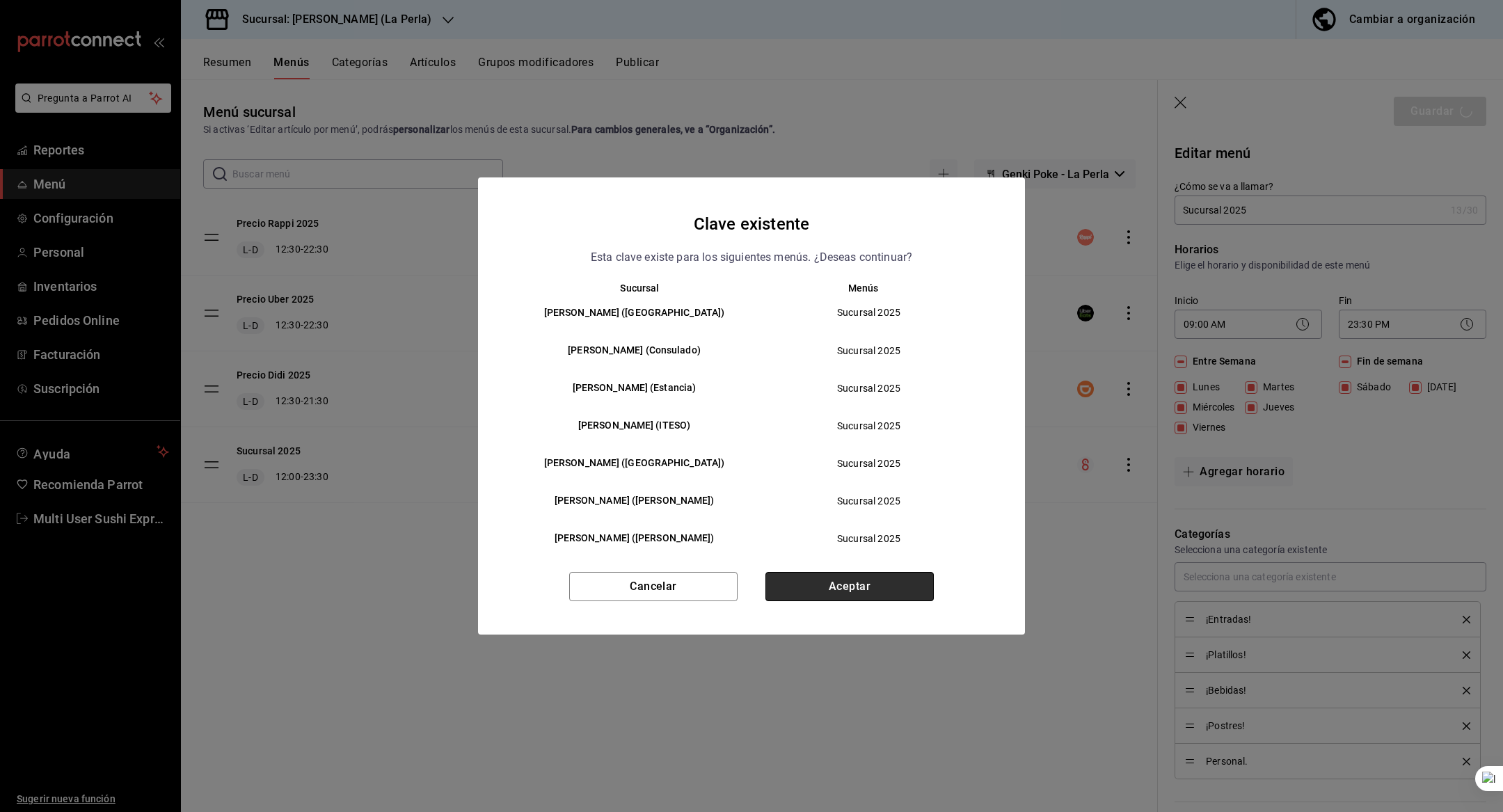
click at [846, 585] on button "Aceptar" at bounding box center [850, 586] width 168 height 30
checkbox input "false"
type input "1758126346538"
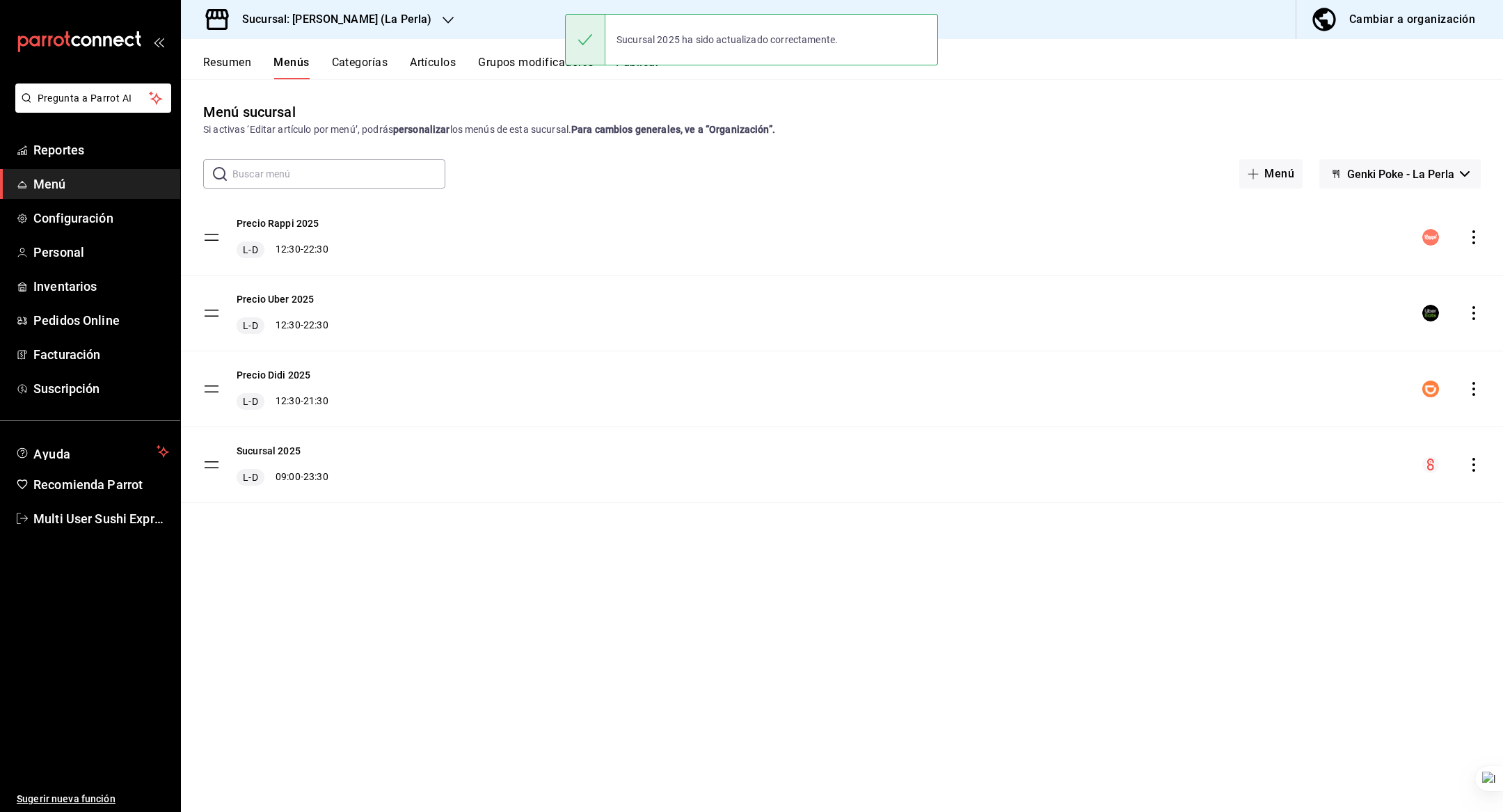
click at [384, 16] on h3 "Sucursal: Genki Poke (La Perla)" at bounding box center [331, 19] width 201 height 17
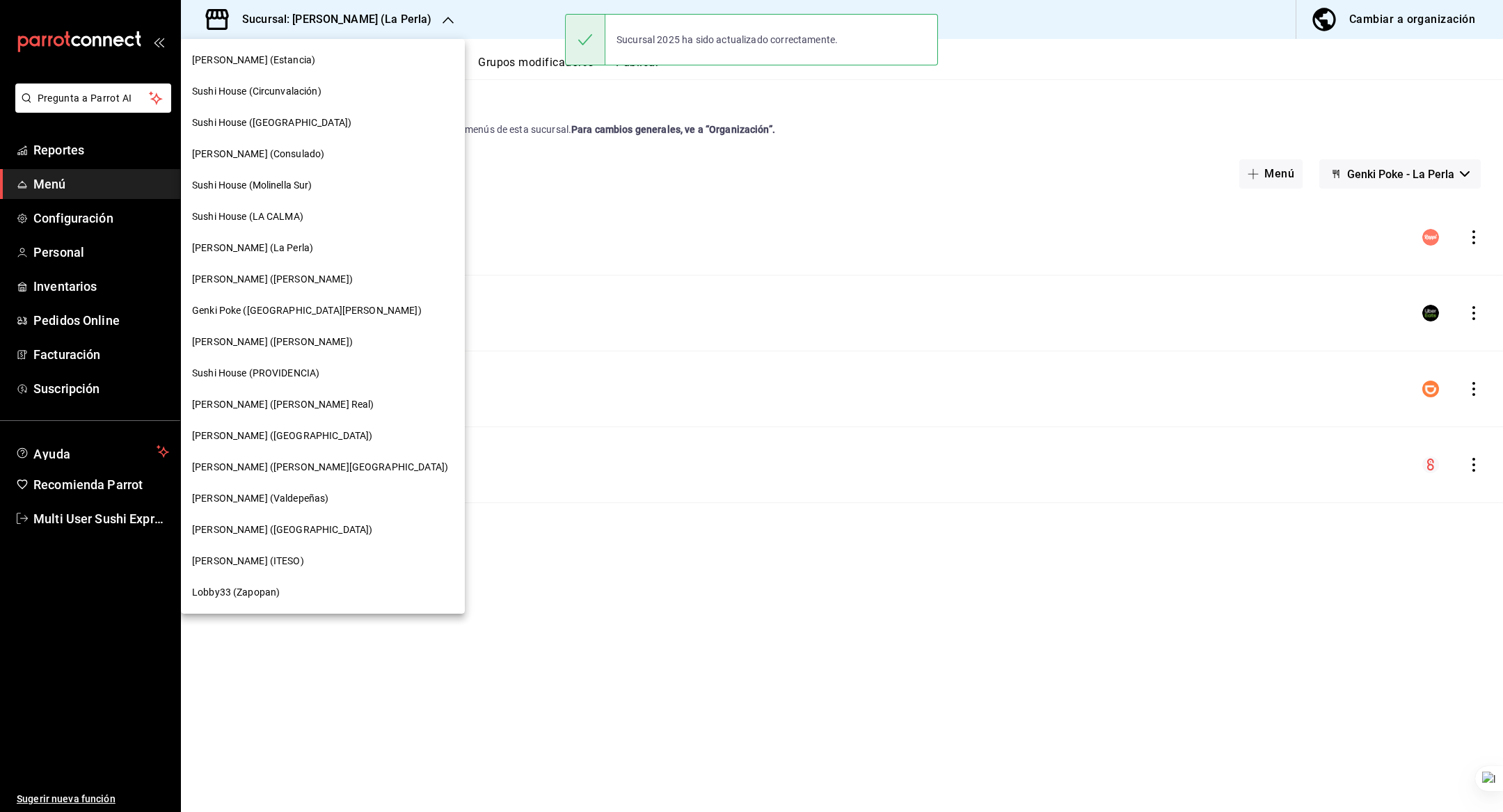
click at [284, 270] on div "[PERSON_NAME] ([PERSON_NAME])" at bounding box center [322, 279] width 284 height 31
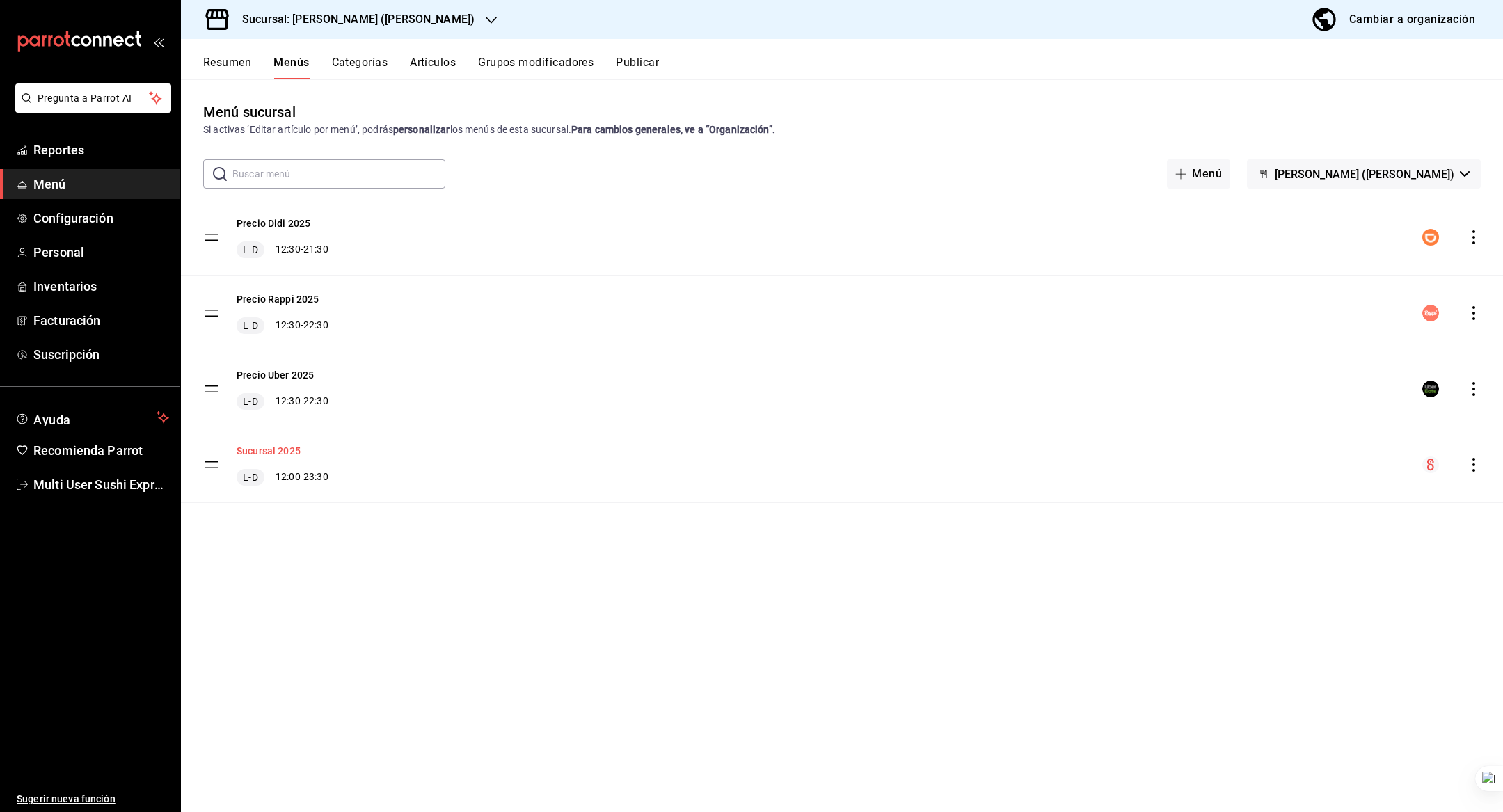
click at [281, 450] on button "Sucursal 2025" at bounding box center [269, 451] width 64 height 14
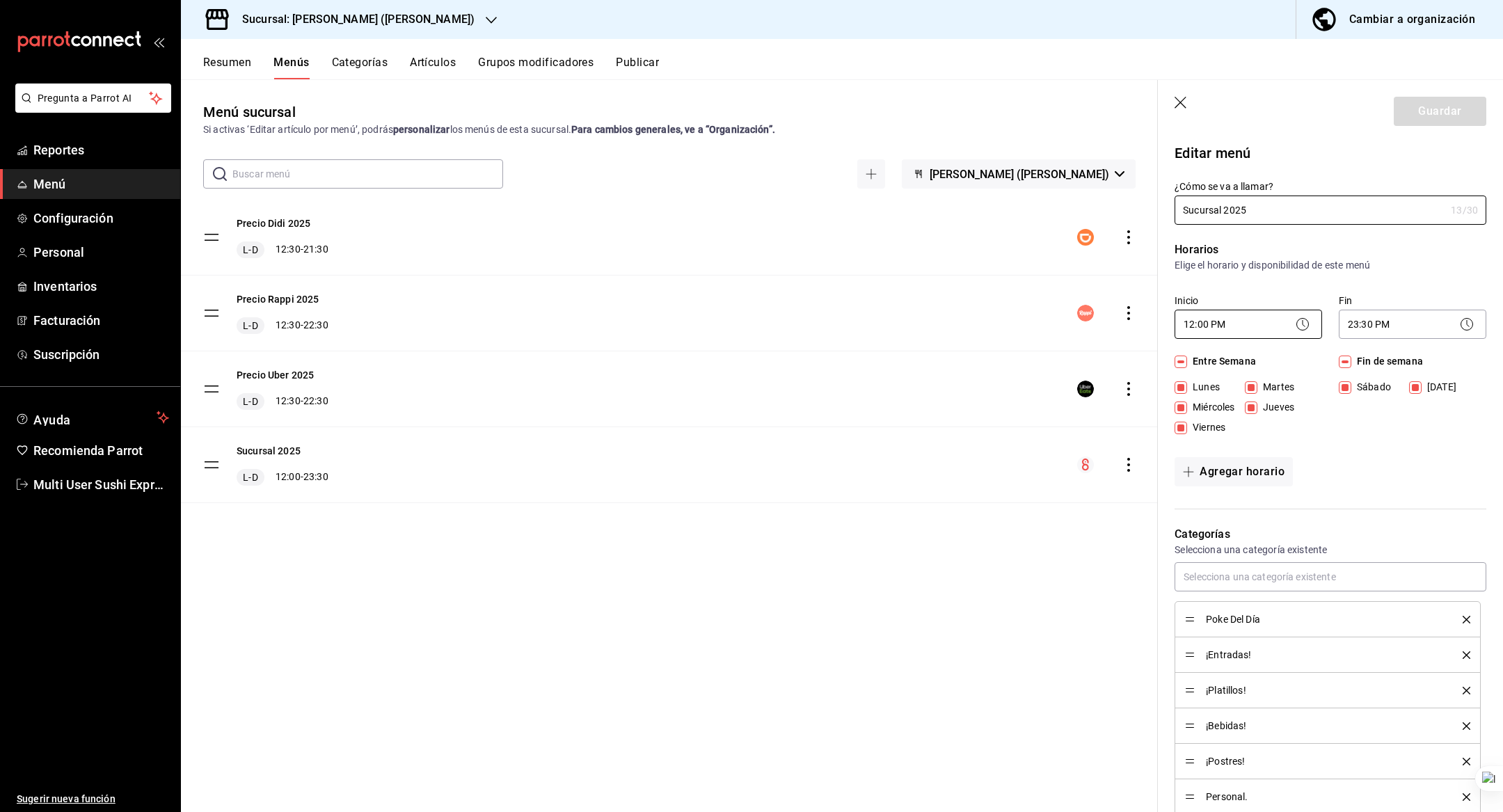
click at [1224, 322] on body "Pregunta a Parrot AI Reportes Menú Configuración Personal Inventarios Facturaci…" at bounding box center [751, 406] width 1503 height 812
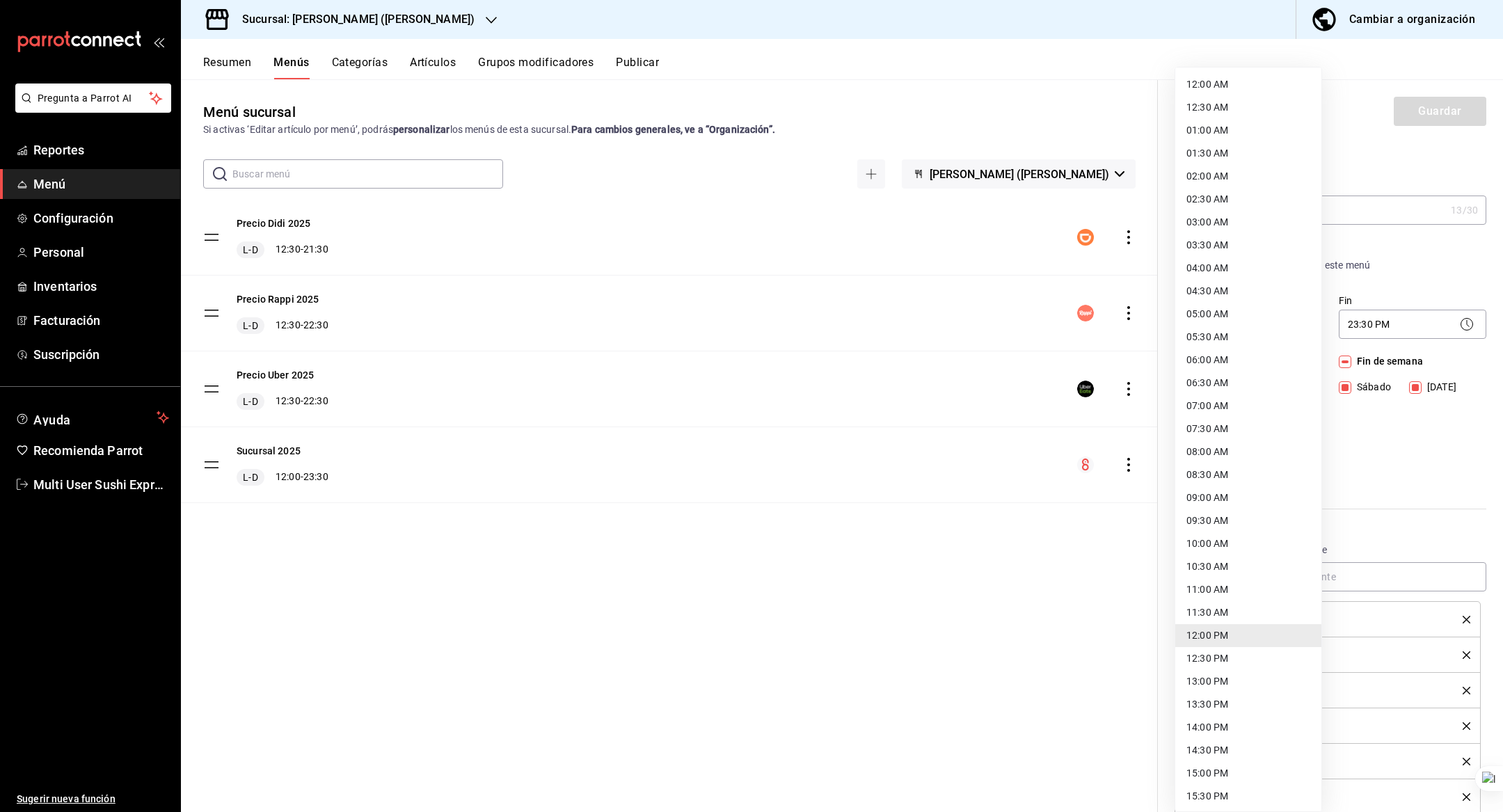
click at [1217, 498] on li "09:00 AM" at bounding box center [1248, 497] width 146 height 23
type input "09:00"
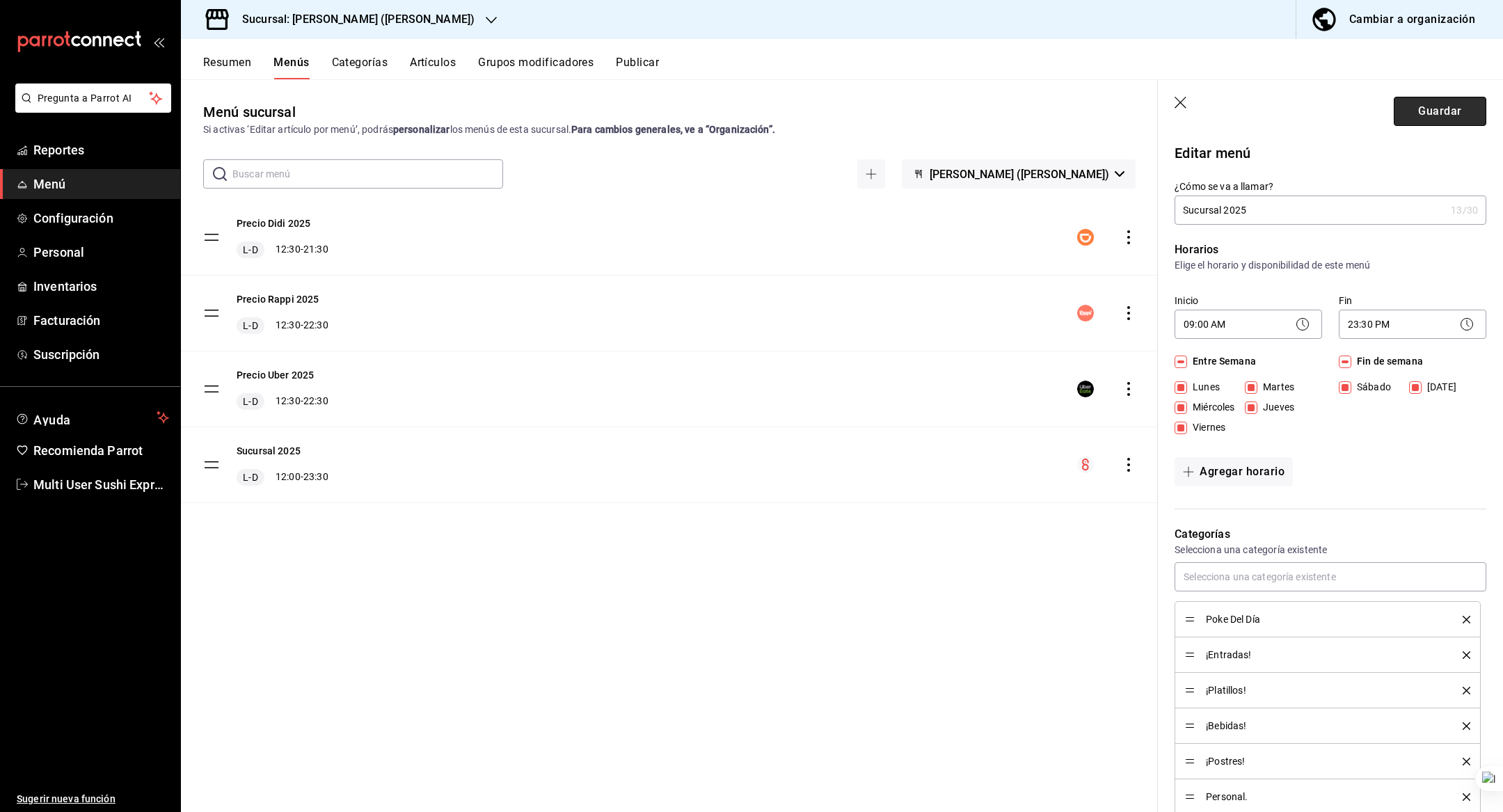
click at [1427, 102] on button "Guardar" at bounding box center [1440, 111] width 92 height 30
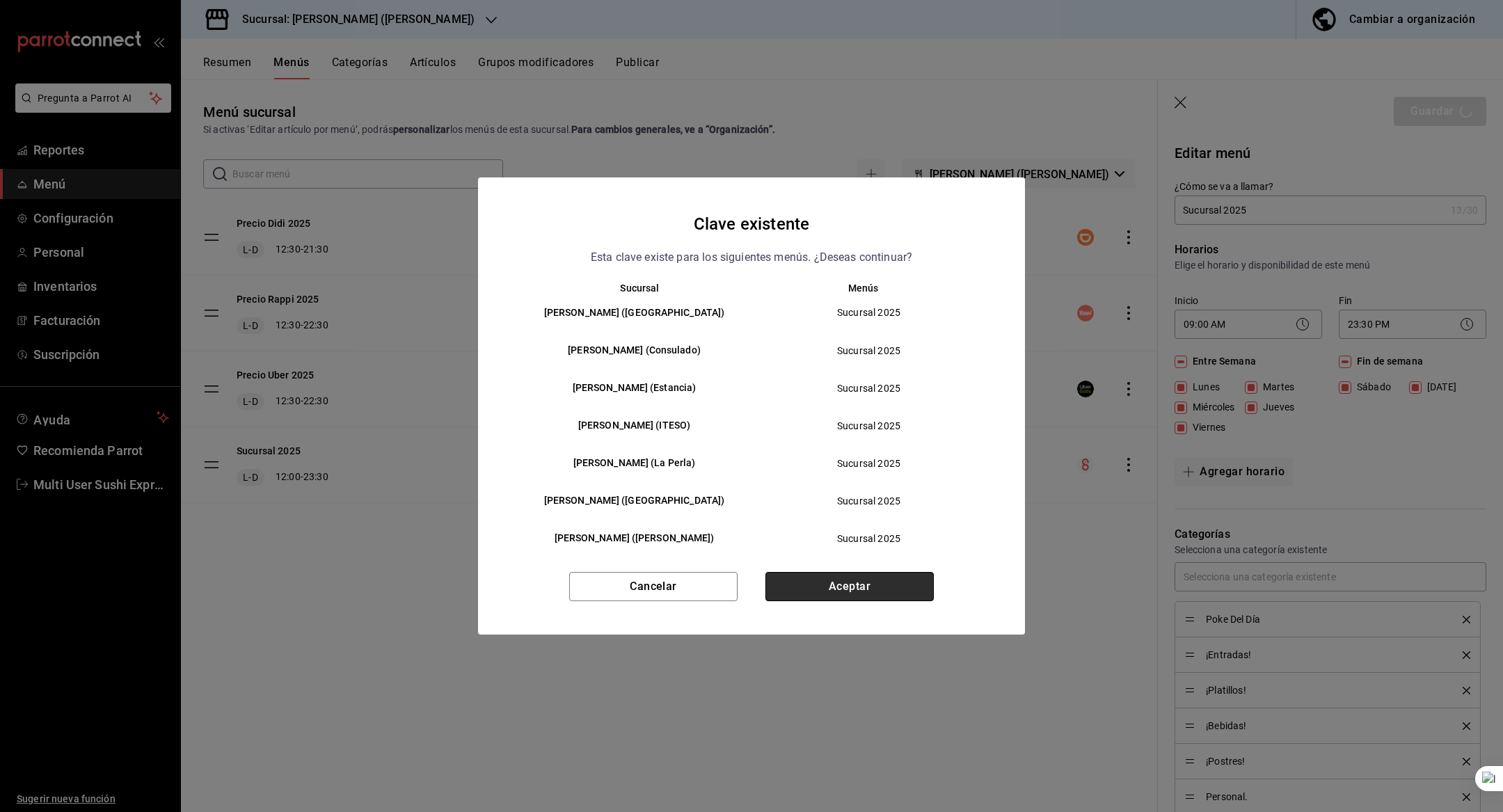
click at [825, 598] on button "Aceptar" at bounding box center [850, 586] width 168 height 30
checkbox input "false"
type input "1758126362291"
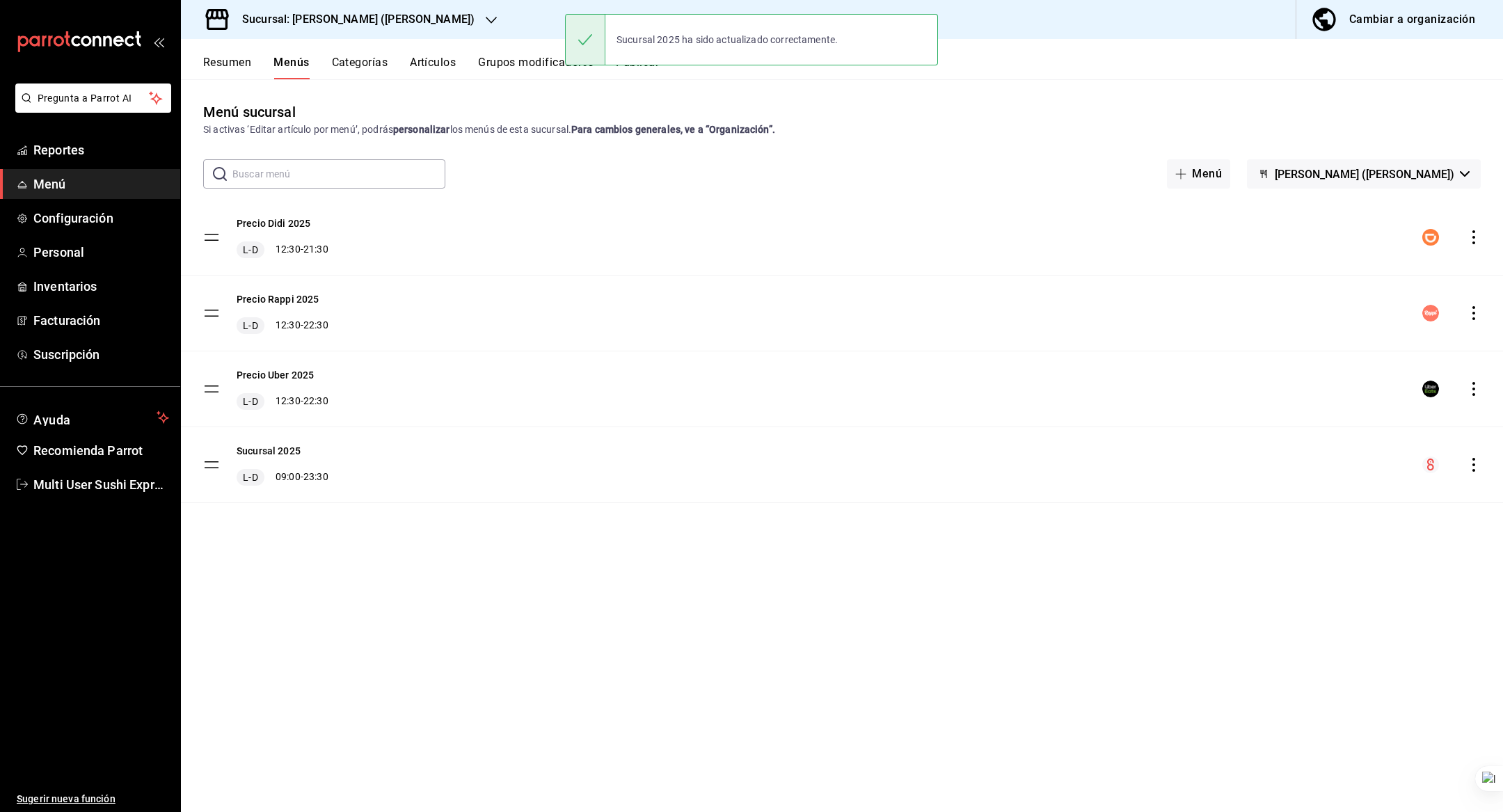
click at [394, 14] on h3 "Sucursal: Genki Poke (Polanco)" at bounding box center [353, 19] width 243 height 17
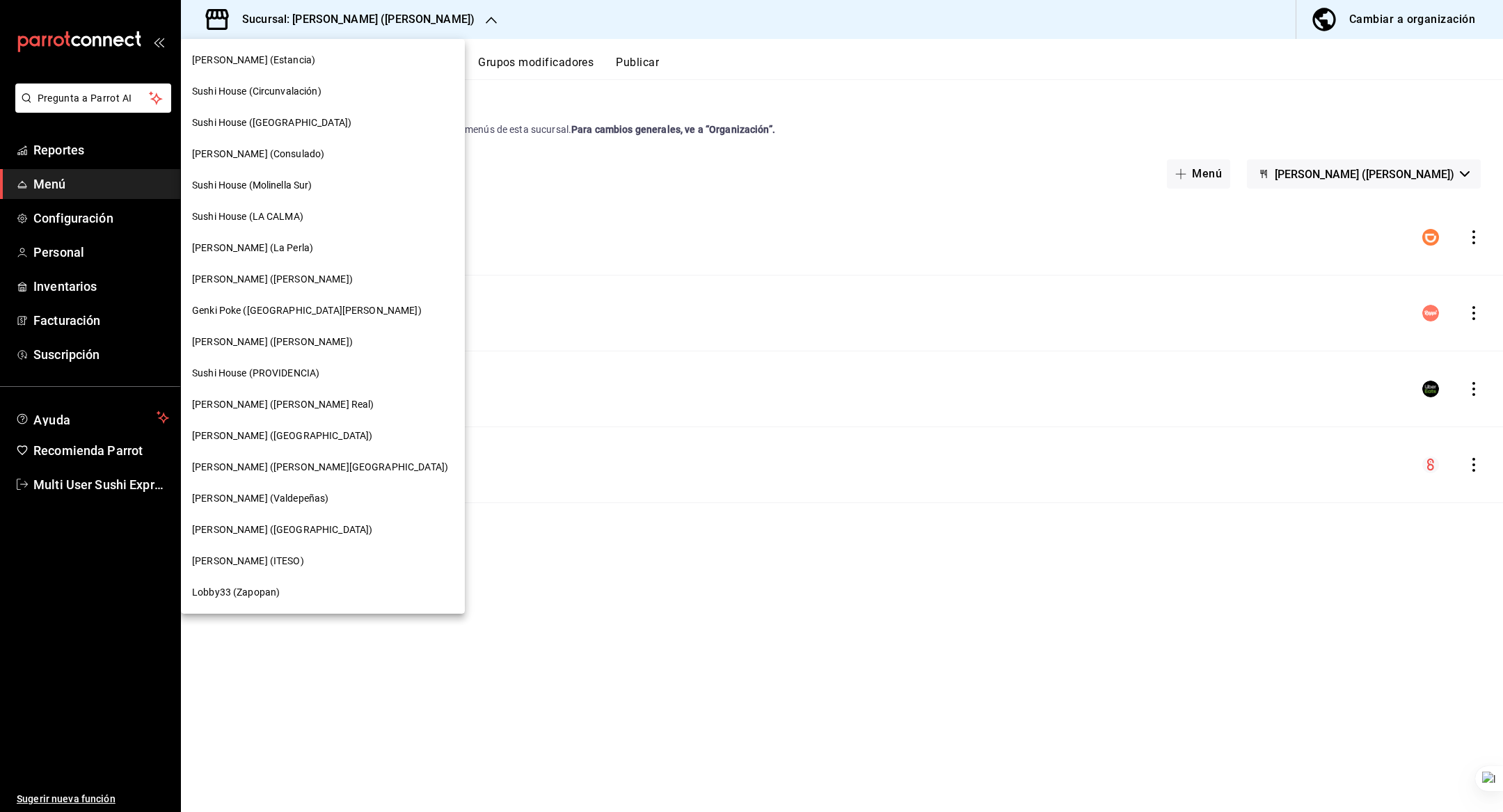
click at [290, 306] on span "Genki Poke ([GEOGRAPHIC_DATA][PERSON_NAME])" at bounding box center [306, 310] width 229 height 15
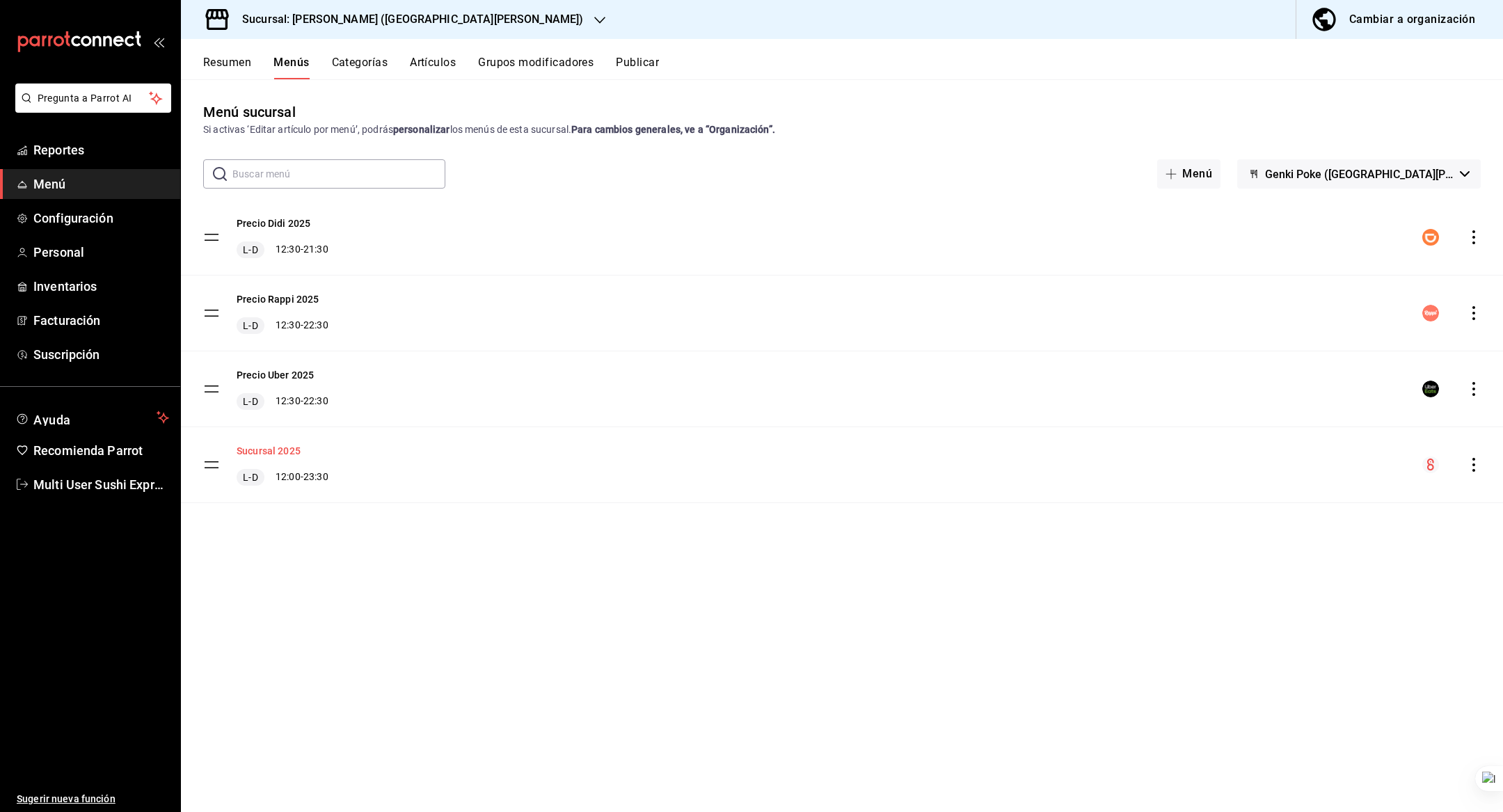
click at [291, 454] on button "Sucursal 2025" at bounding box center [269, 451] width 64 height 14
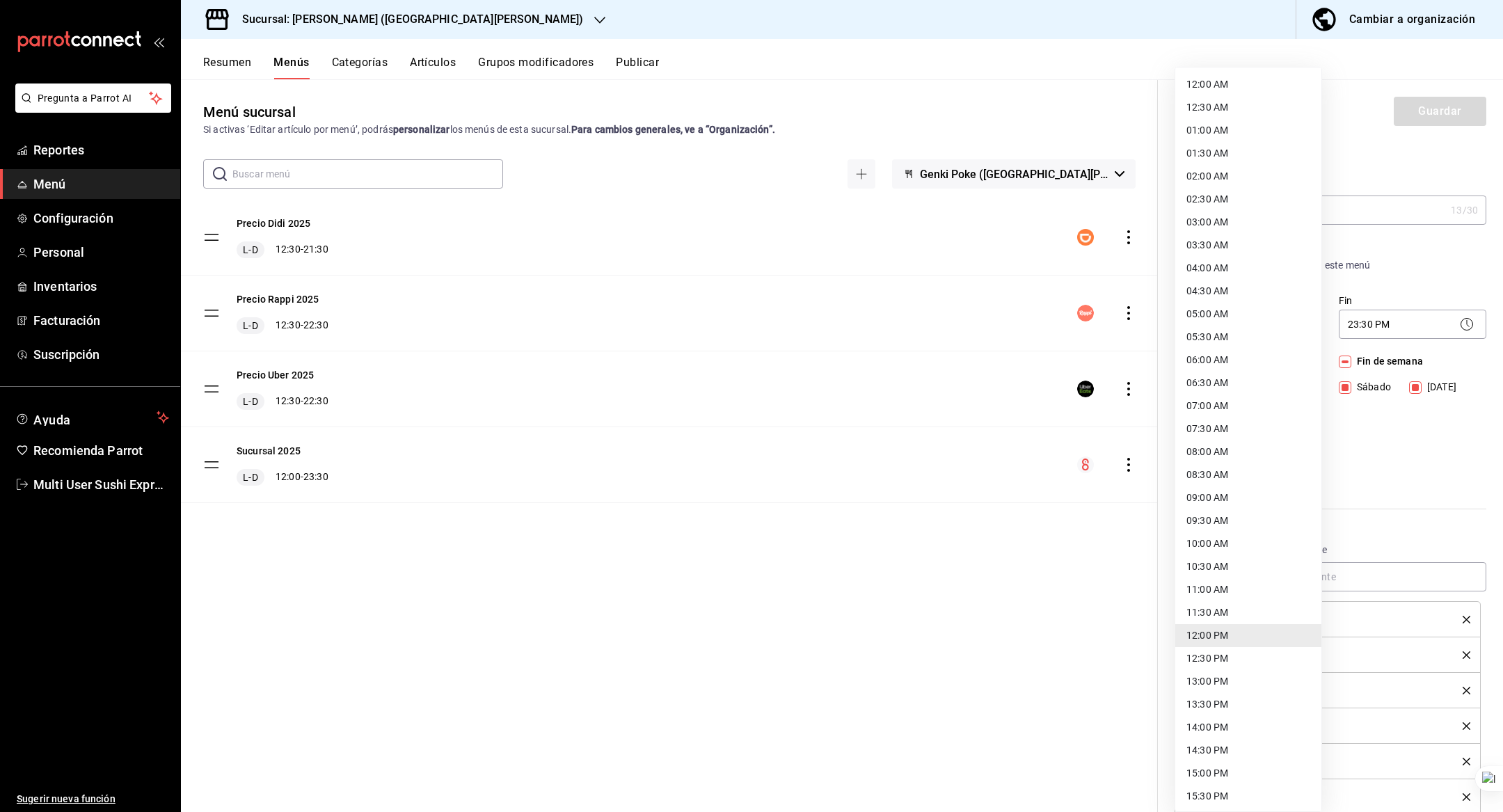
click at [1243, 337] on body "Pregunta a Parrot AI Reportes Menú Configuración Personal Inventarios Facturaci…" at bounding box center [751, 406] width 1503 height 812
click at [1234, 496] on li "09:00 AM" at bounding box center [1248, 497] width 146 height 23
type input "09:00"
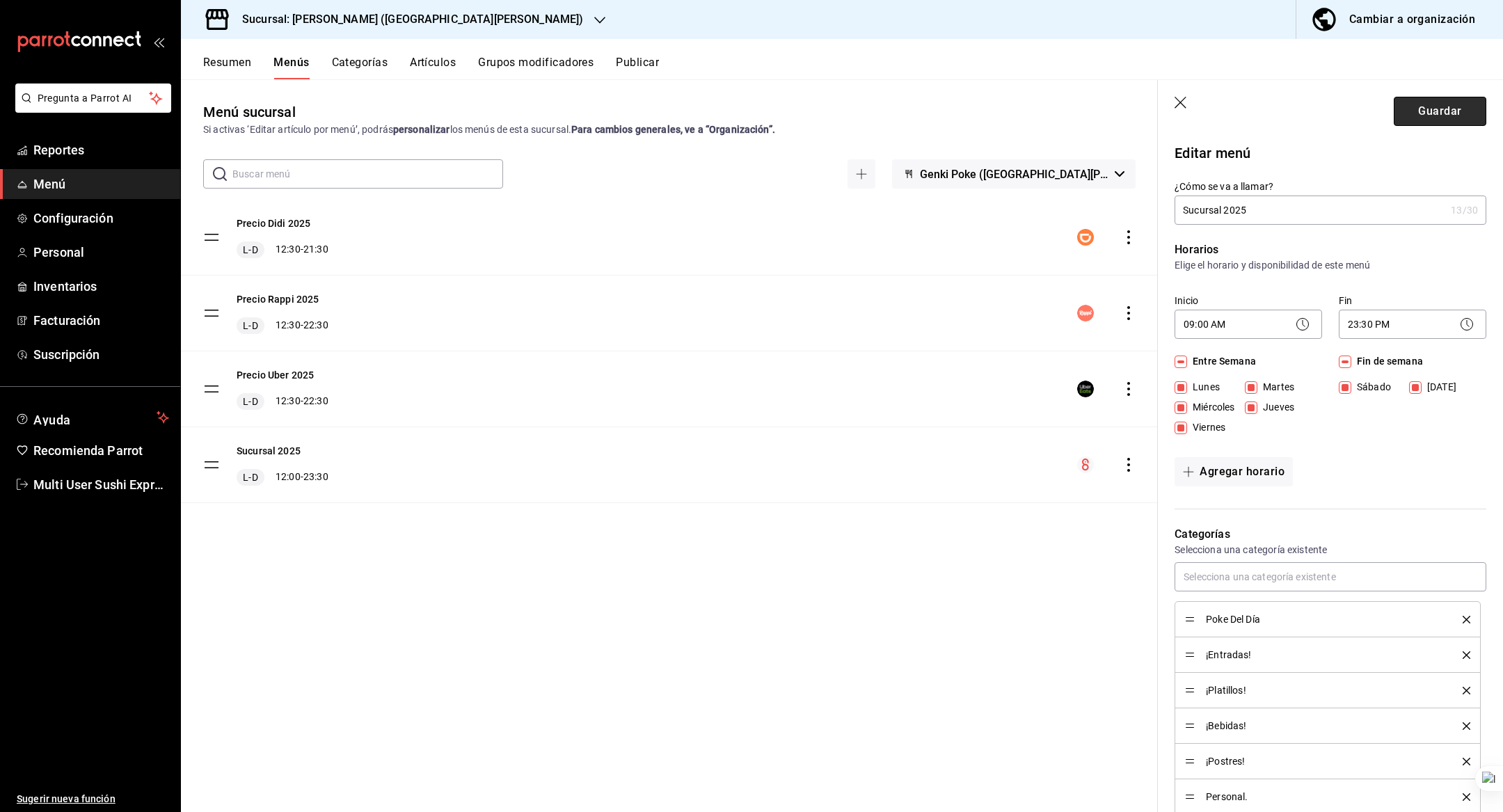
click at [1435, 124] on button "Guardar" at bounding box center [1440, 111] width 92 height 30
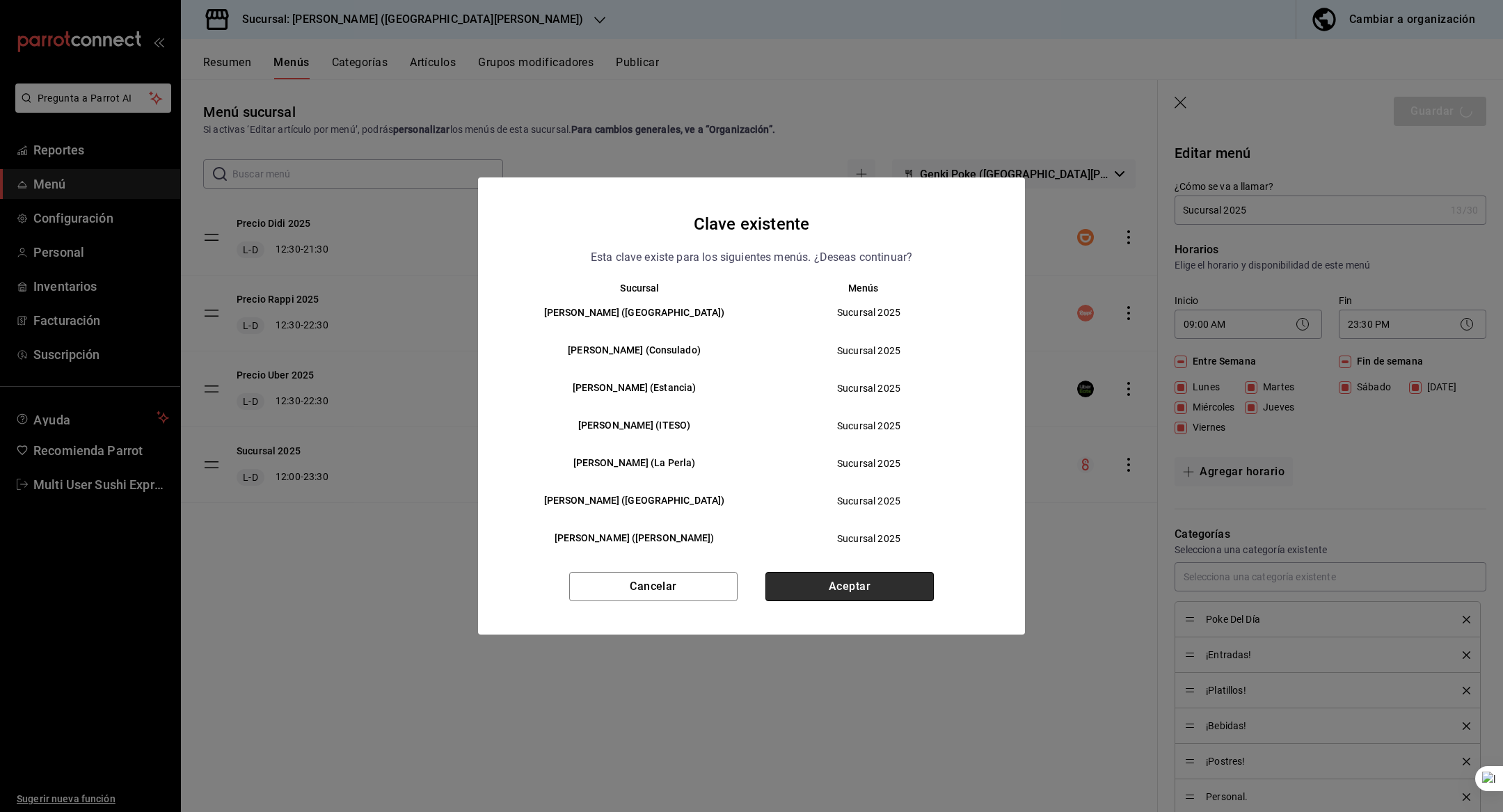
click at [857, 584] on button "Aceptar" at bounding box center [850, 586] width 168 height 30
checkbox input "false"
type input "1758126383230"
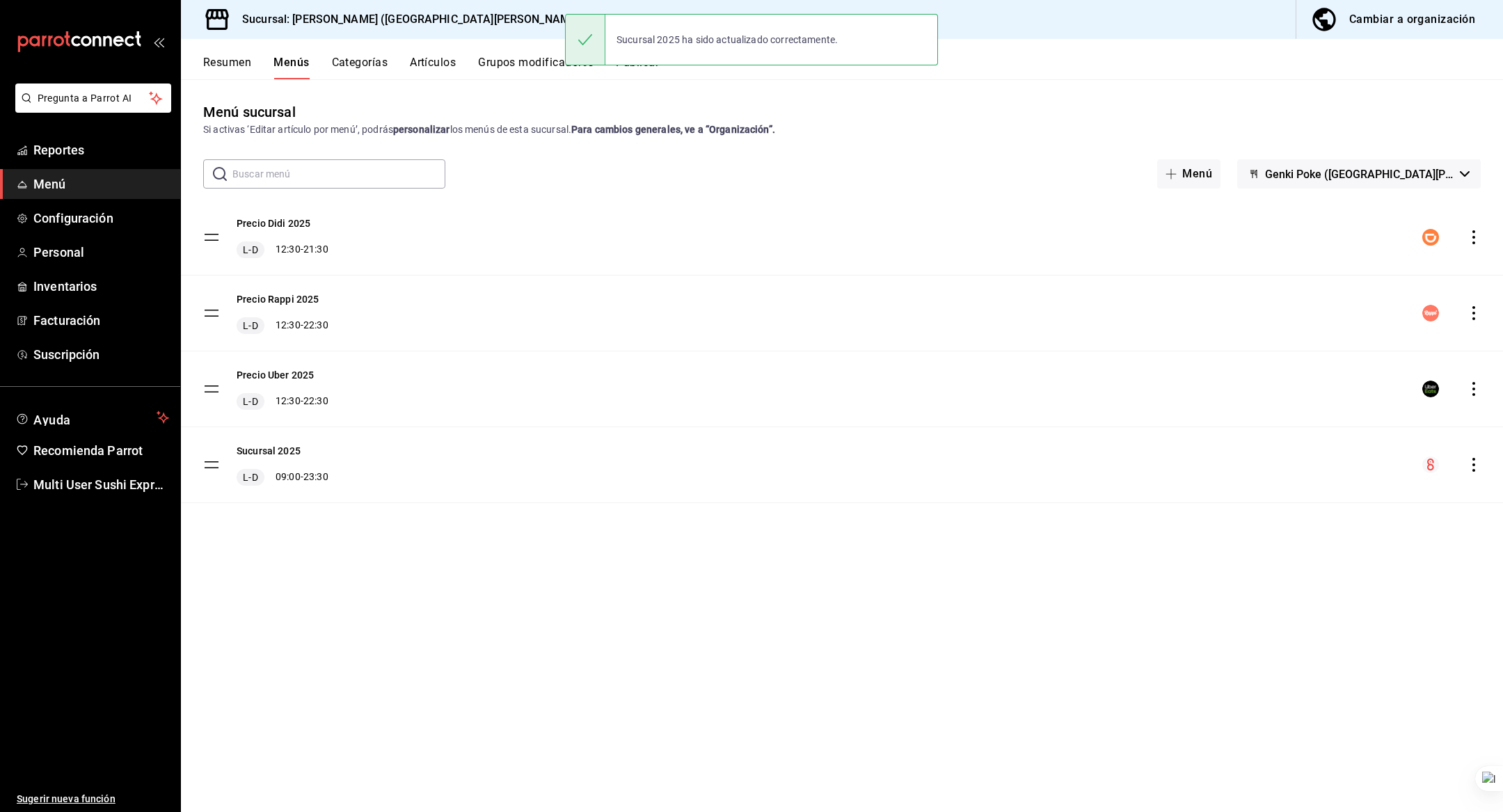
click at [334, 24] on h3 "Sucursal: Genki Poke (San Angel)" at bounding box center [407, 19] width 352 height 17
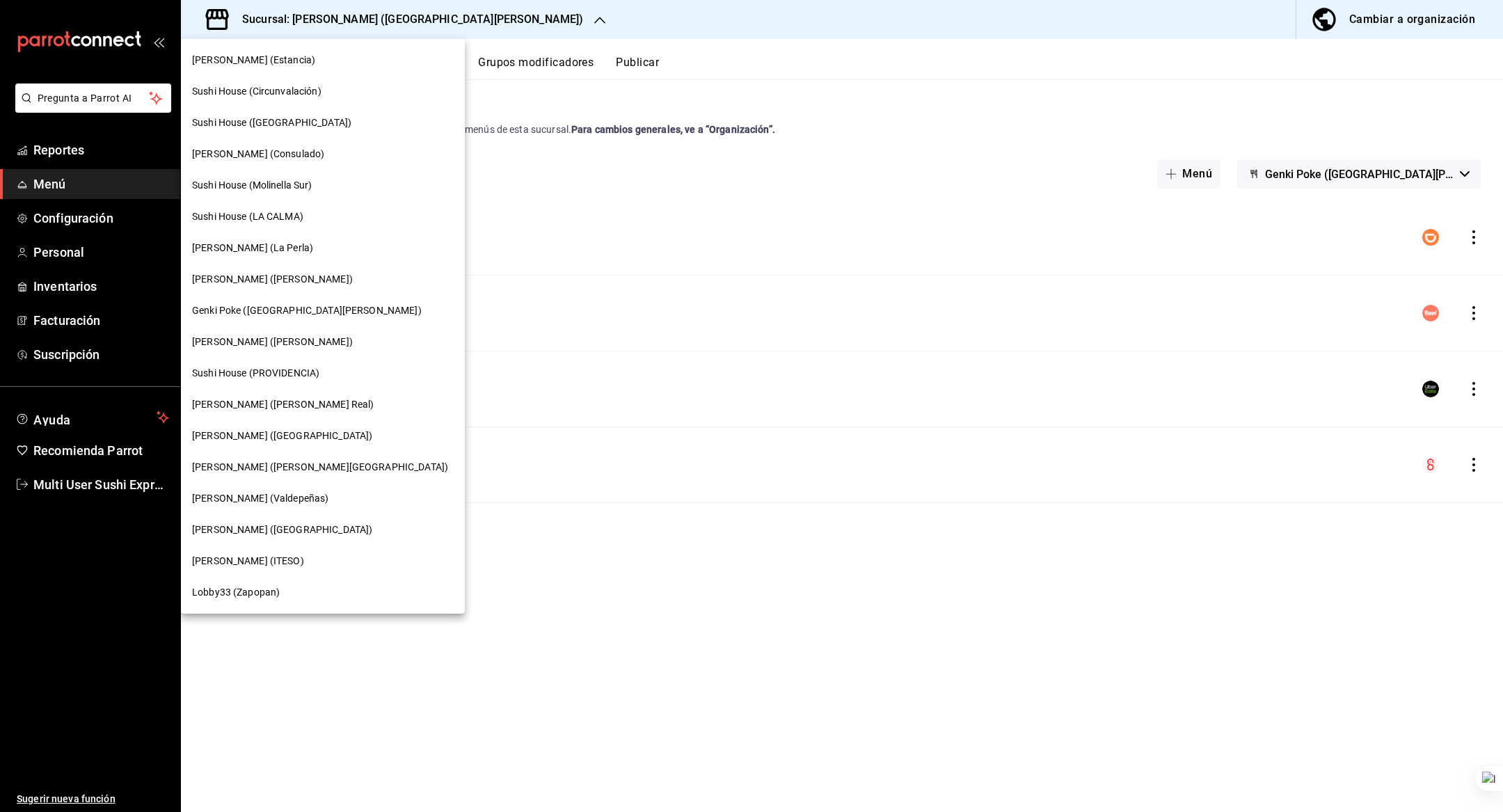
click at [291, 331] on div "[PERSON_NAME] ([PERSON_NAME])" at bounding box center [322, 341] width 284 height 31
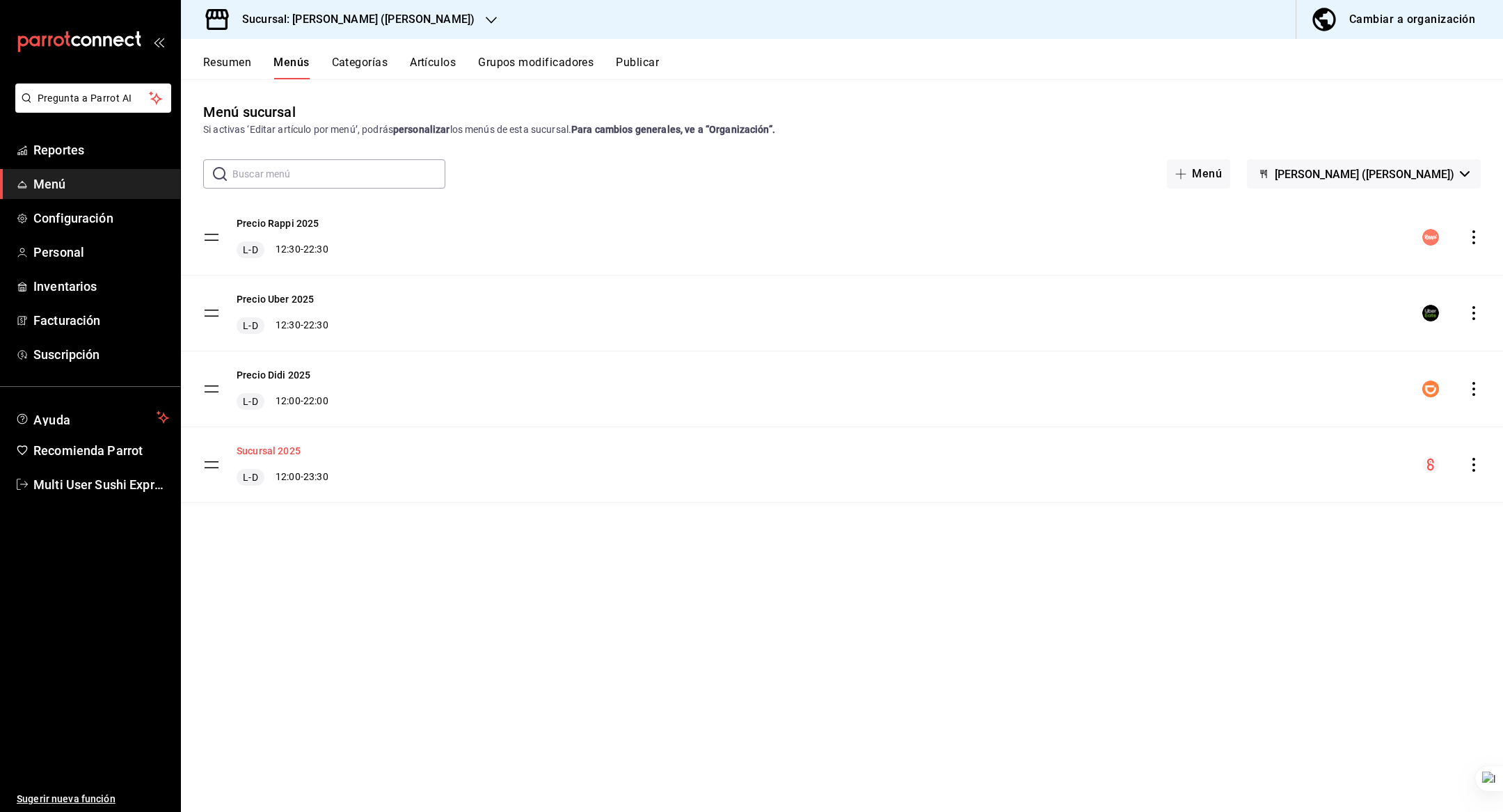
click at [291, 444] on button "Sucursal 2025" at bounding box center [269, 451] width 64 height 14
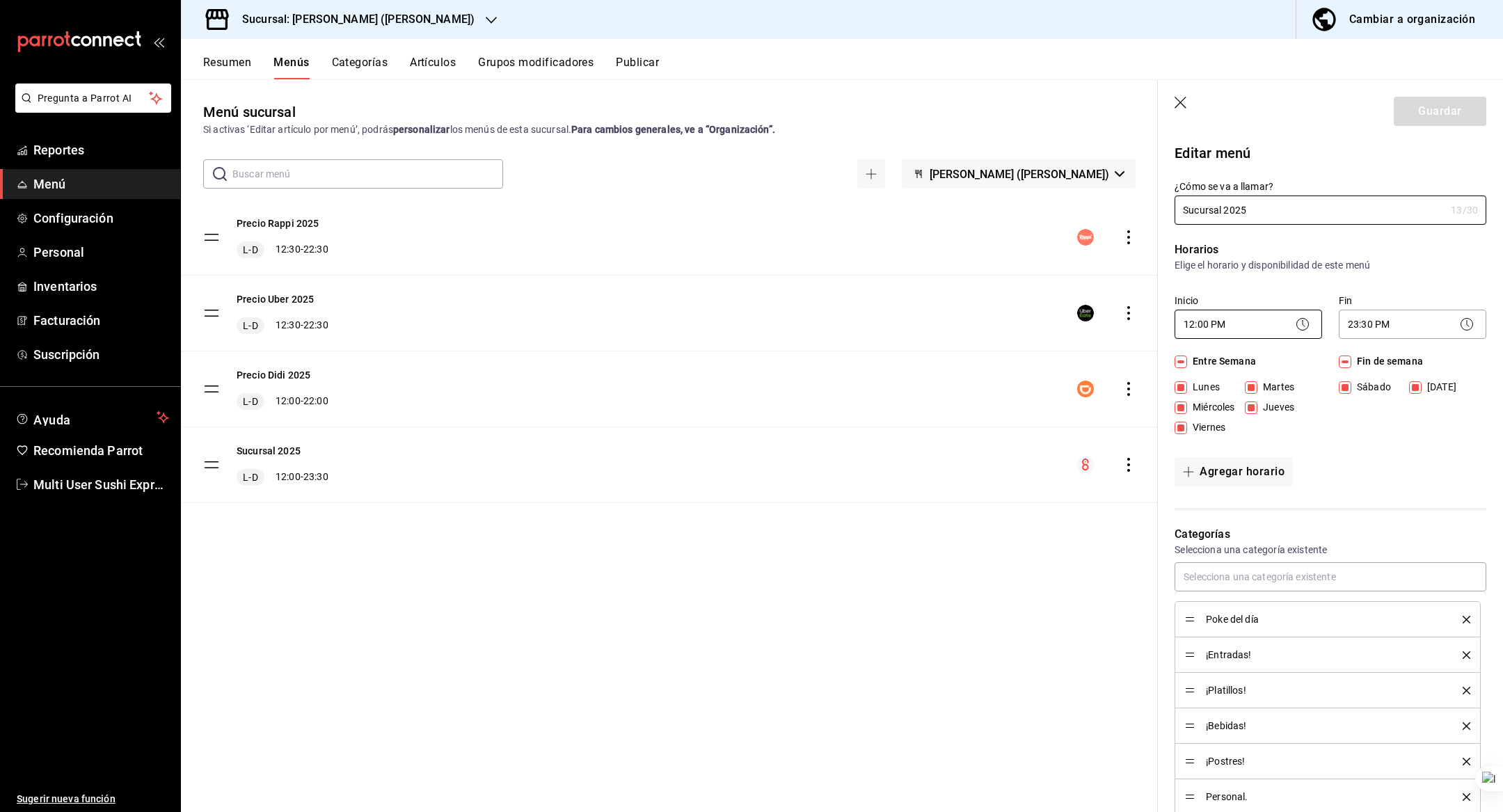
click at [1210, 316] on body "Pregunta a Parrot AI Reportes Menú Configuración Personal Inventarios Facturaci…" at bounding box center [751, 406] width 1503 height 812
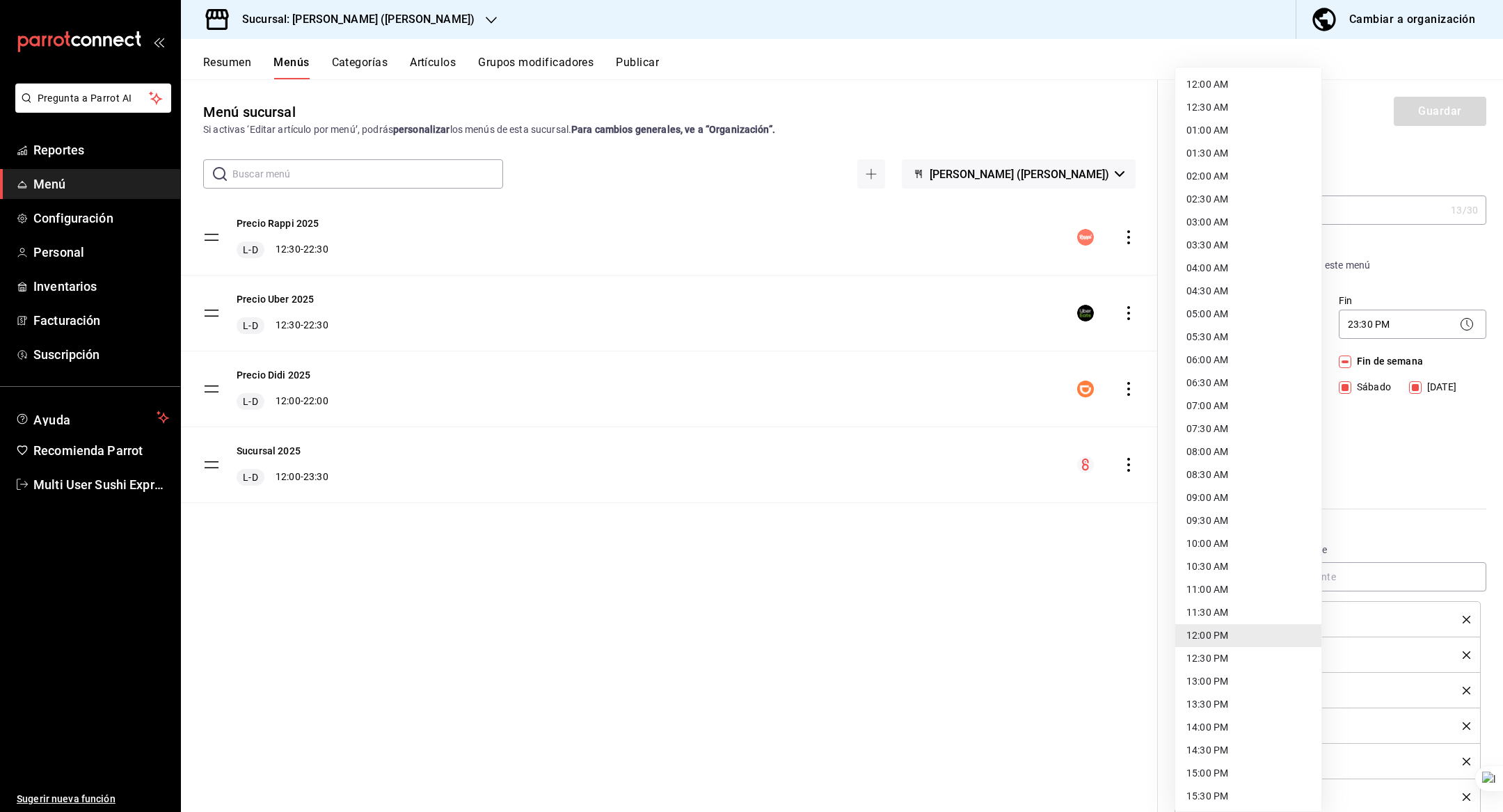
click at [1225, 491] on li "09:00 AM" at bounding box center [1248, 497] width 146 height 23
type input "09:00"
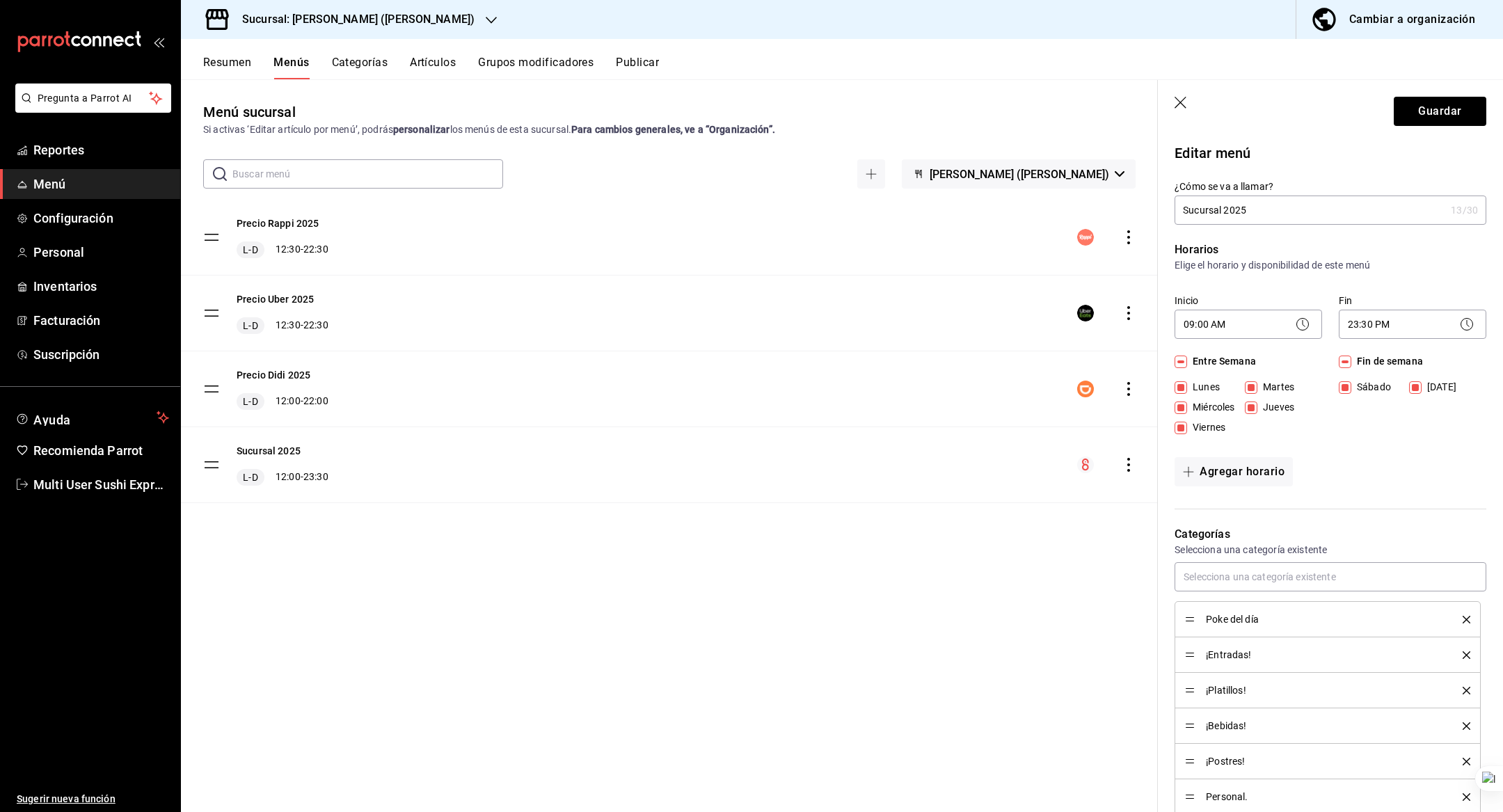
click at [1410, 142] on p "Editar menú" at bounding box center [1330, 153] width 312 height 21
click at [1421, 126] on header "Guardar" at bounding box center [1330, 108] width 345 height 57
click at [1428, 117] on button "Guardar" at bounding box center [1440, 111] width 92 height 30
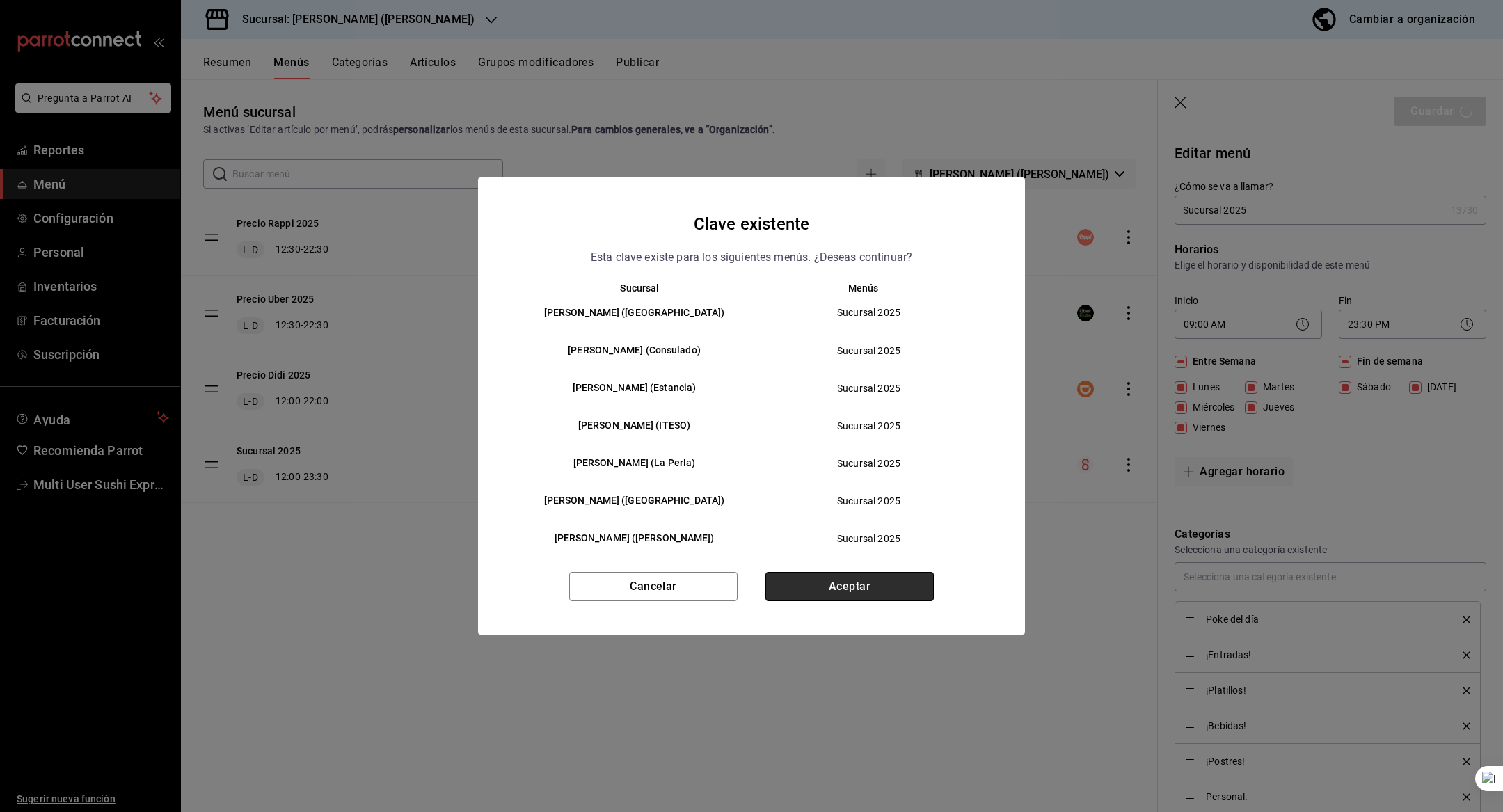
click at [813, 587] on button "Aceptar" at bounding box center [850, 586] width 168 height 30
checkbox input "false"
type input "1758126398301"
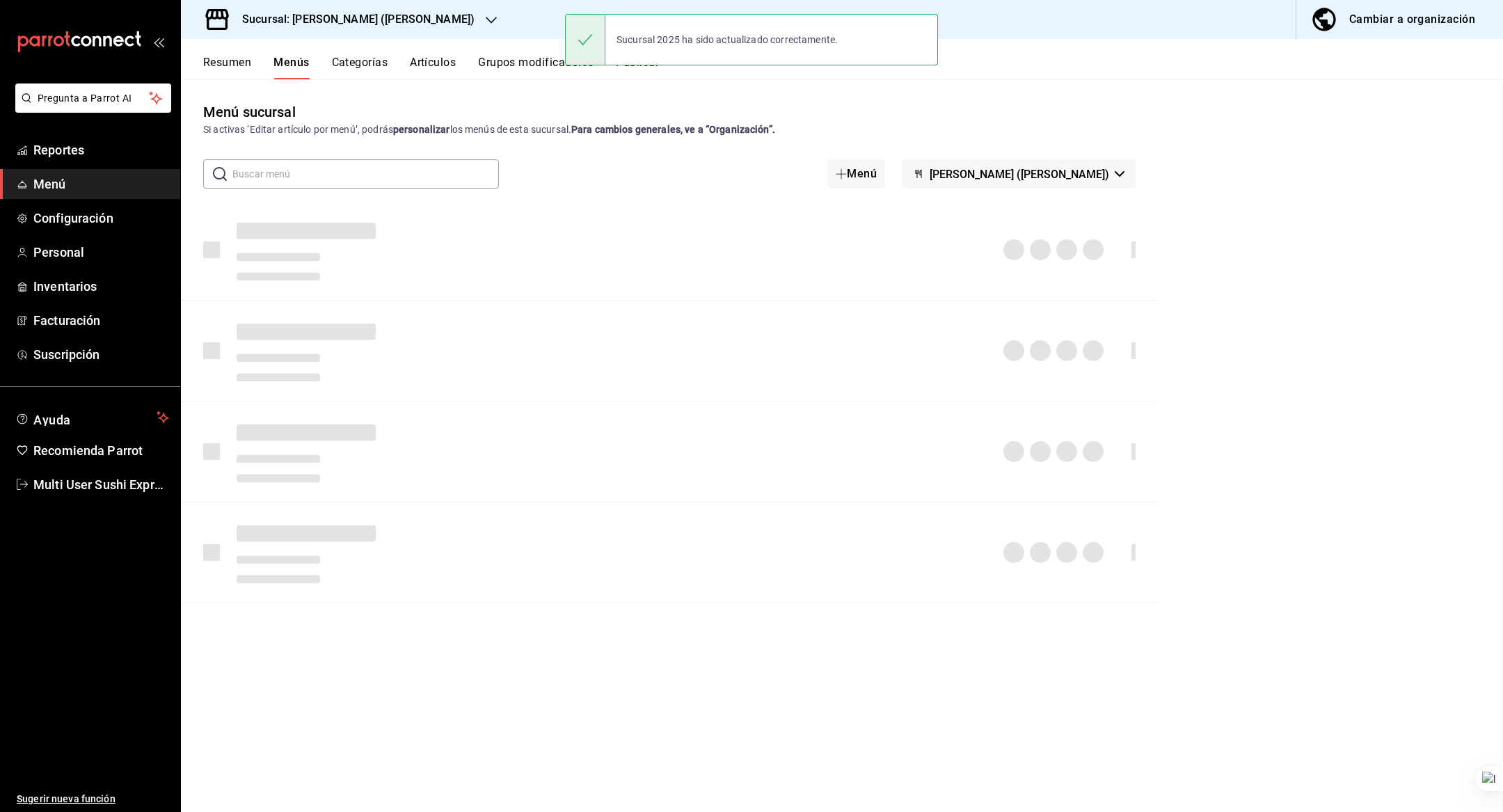
checkbox input "false"
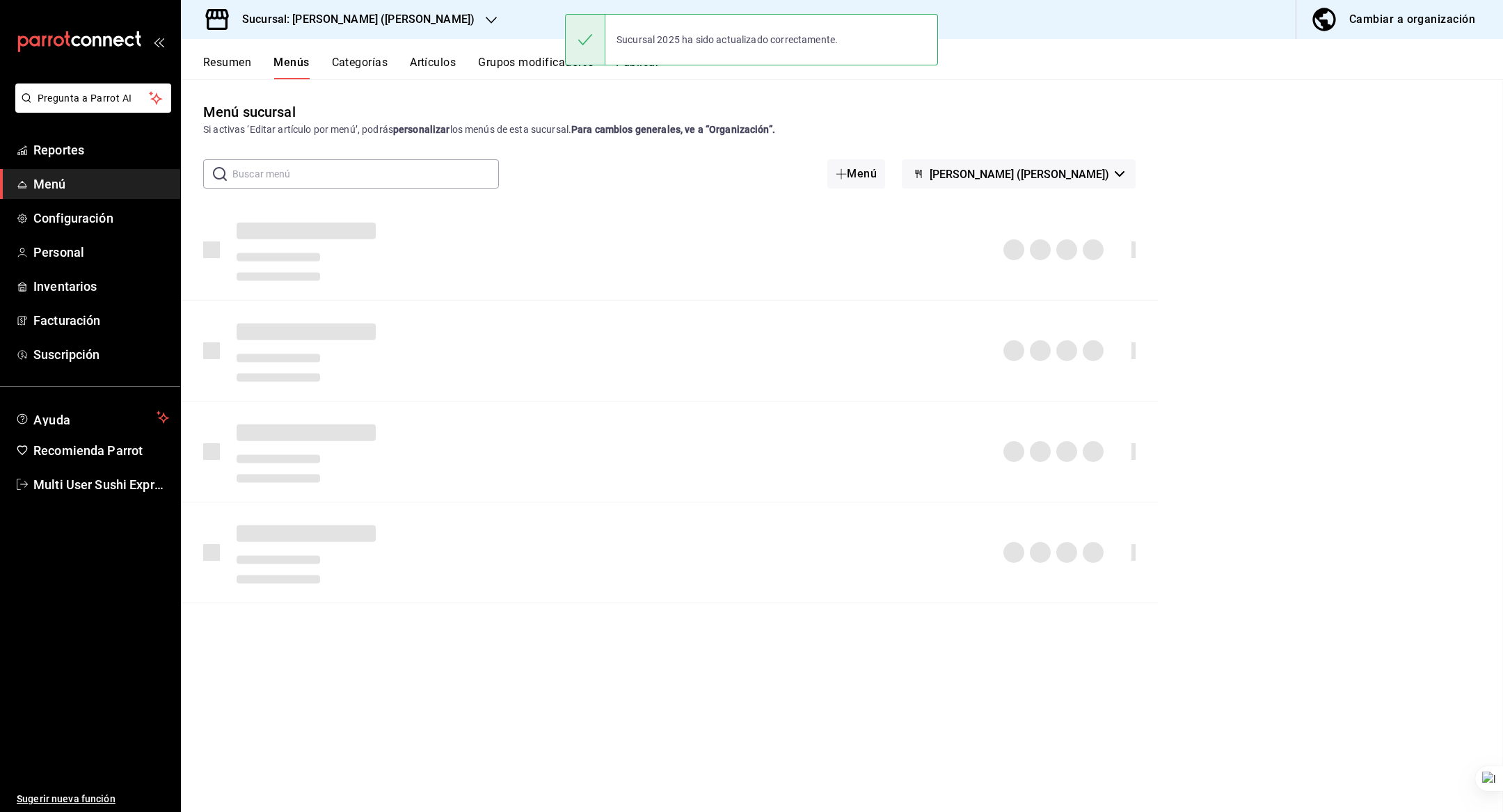
checkbox input "false"
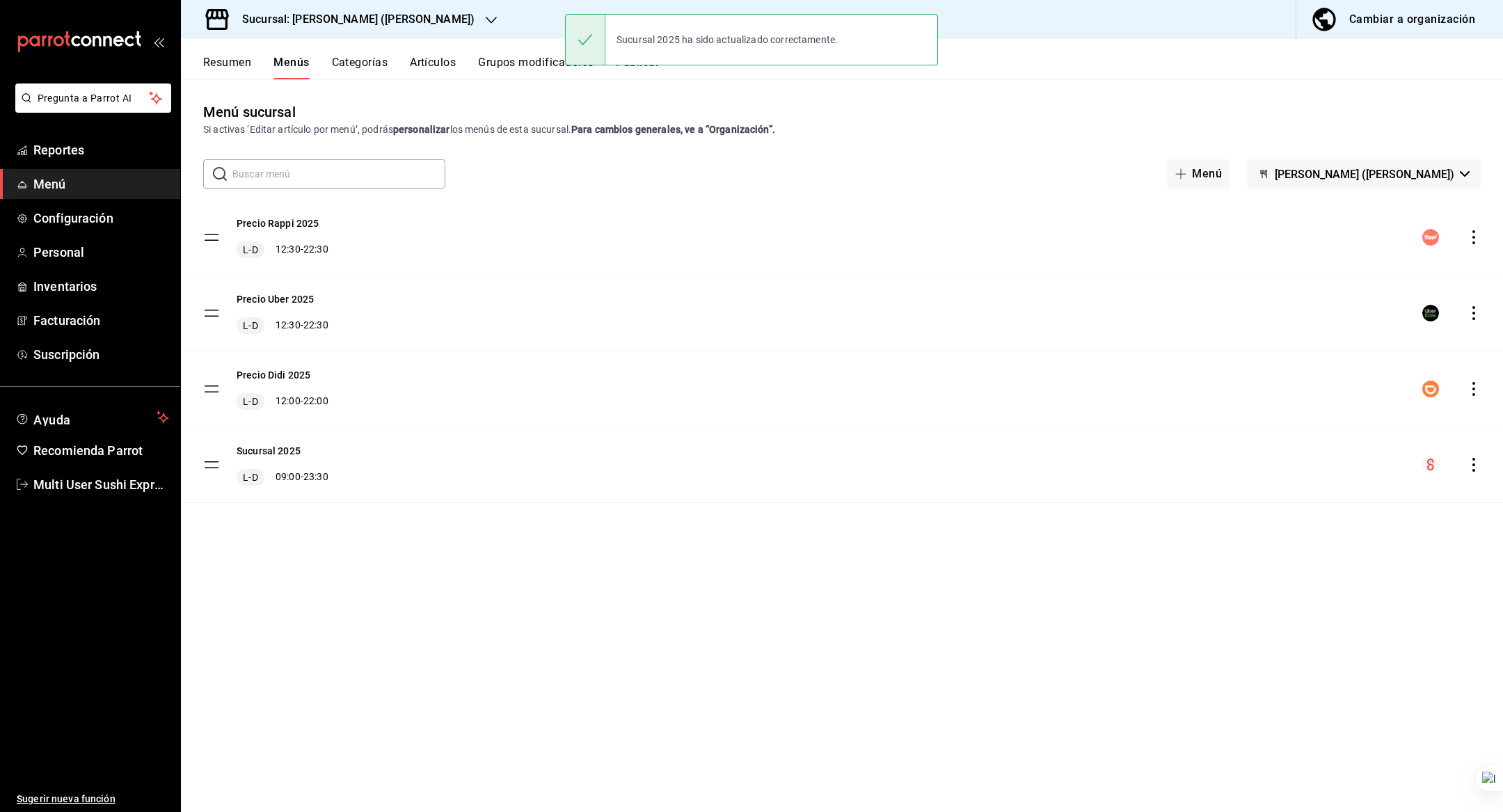
click at [303, 21] on h3 "Sucursal: Genki Poke (Minerva)" at bounding box center [353, 19] width 243 height 17
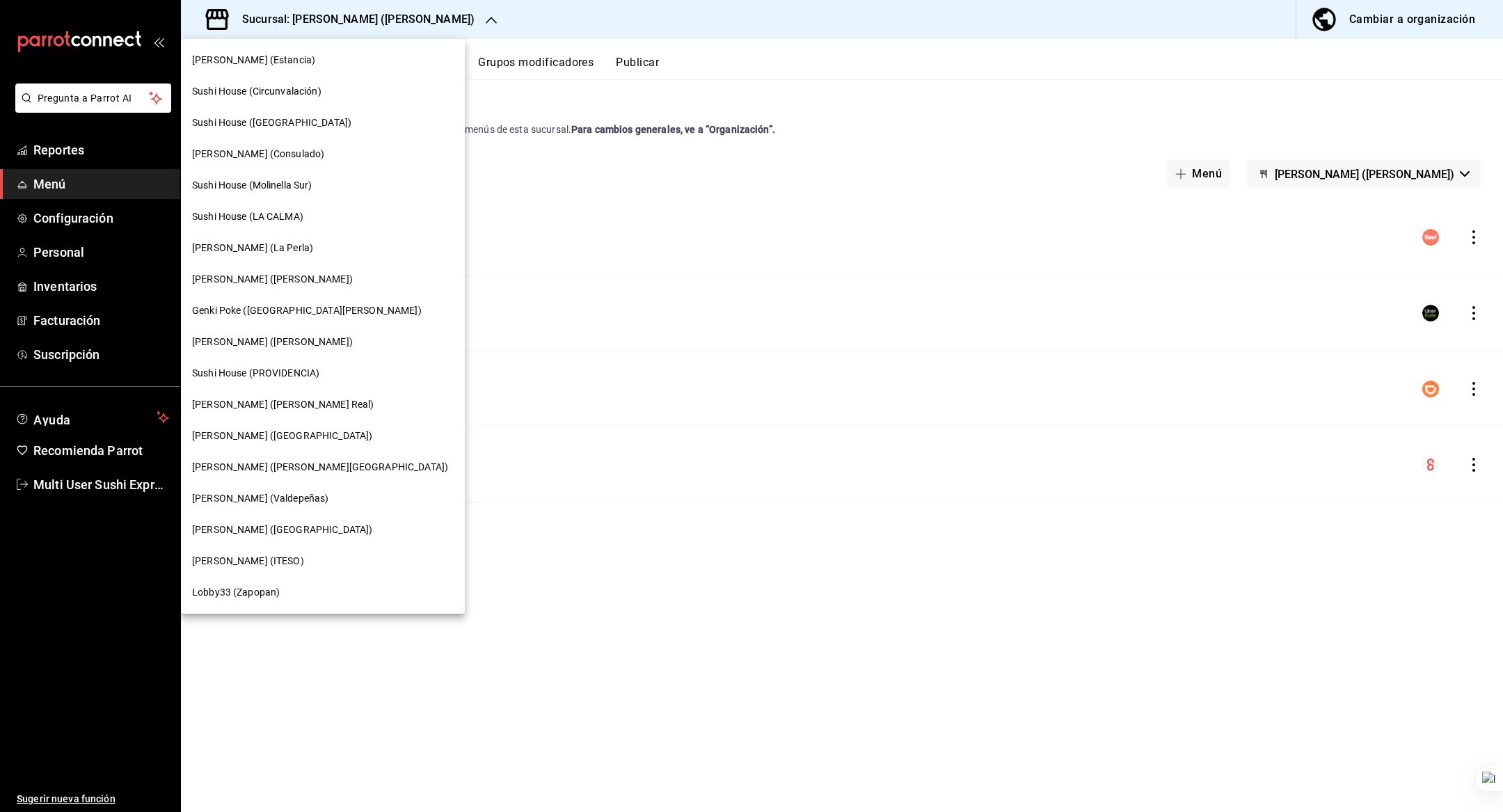
click at [293, 361] on div "Sushi House (PROVIDENCIA)" at bounding box center [322, 373] width 284 height 31
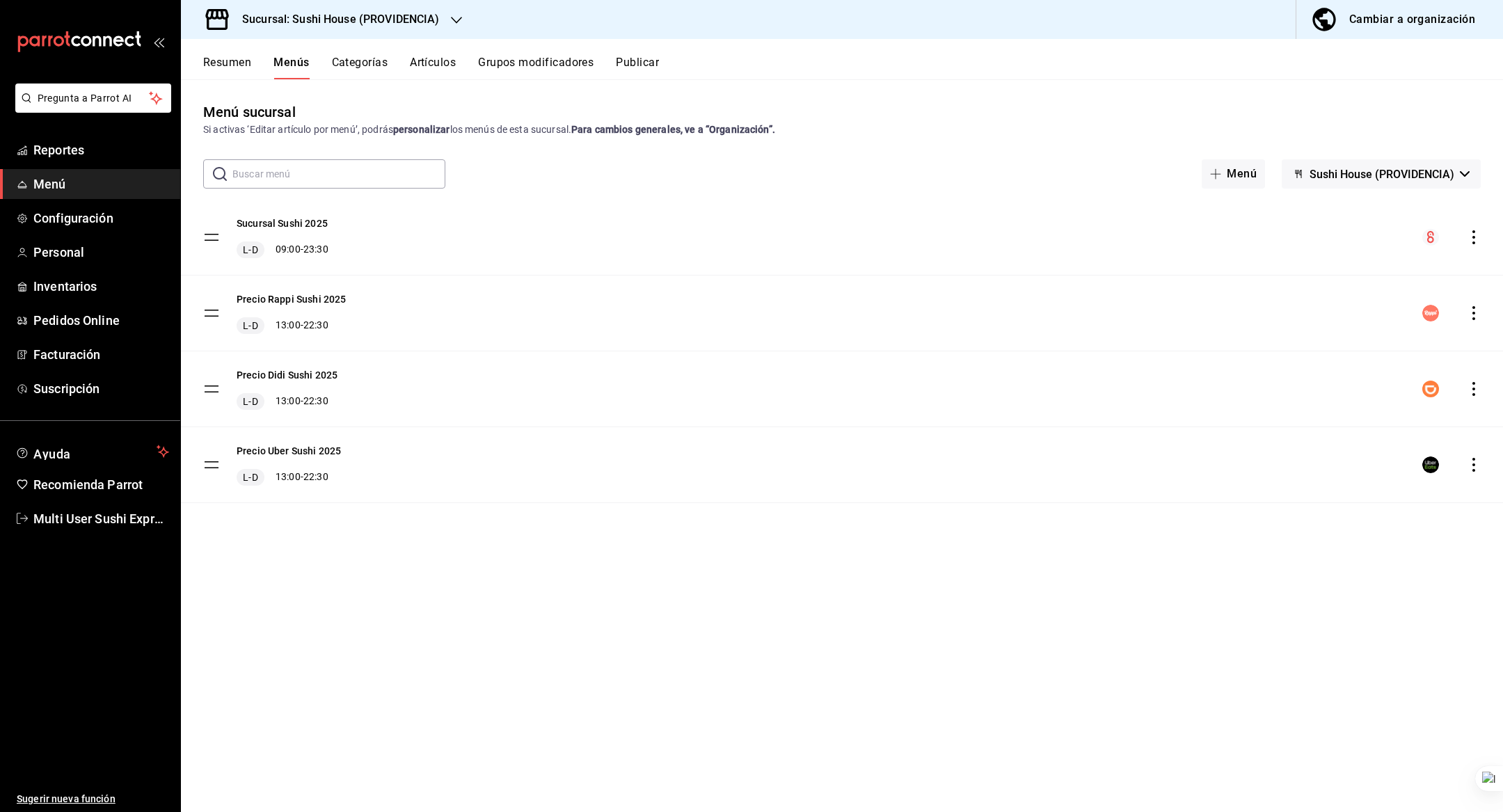
click at [1358, 173] on span "Sushi House (PROVIDENCIA)" at bounding box center [1382, 174] width 145 height 13
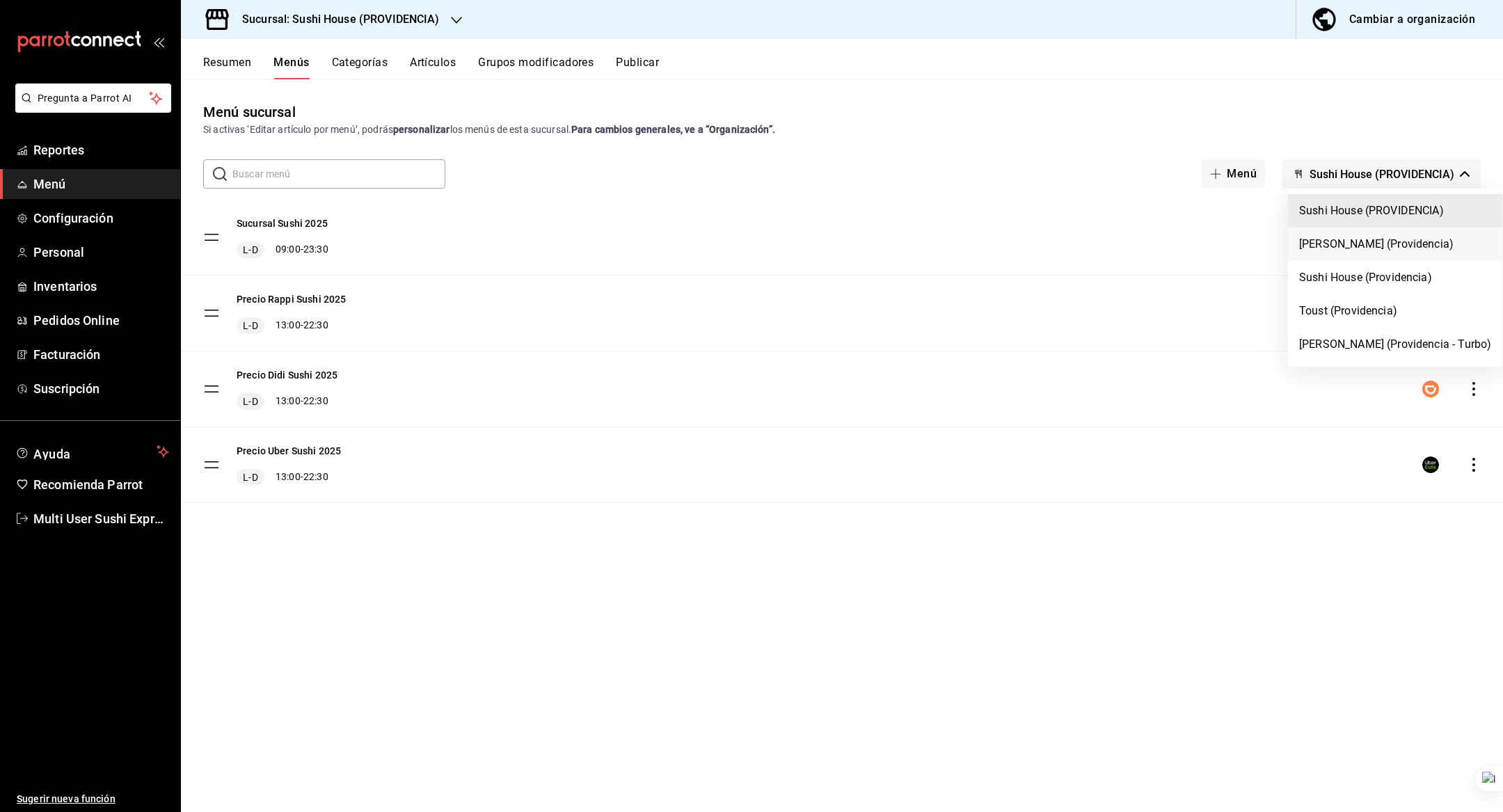
click at [1366, 245] on li "Genki Poke (Providencia)" at bounding box center [1395, 243] width 215 height 33
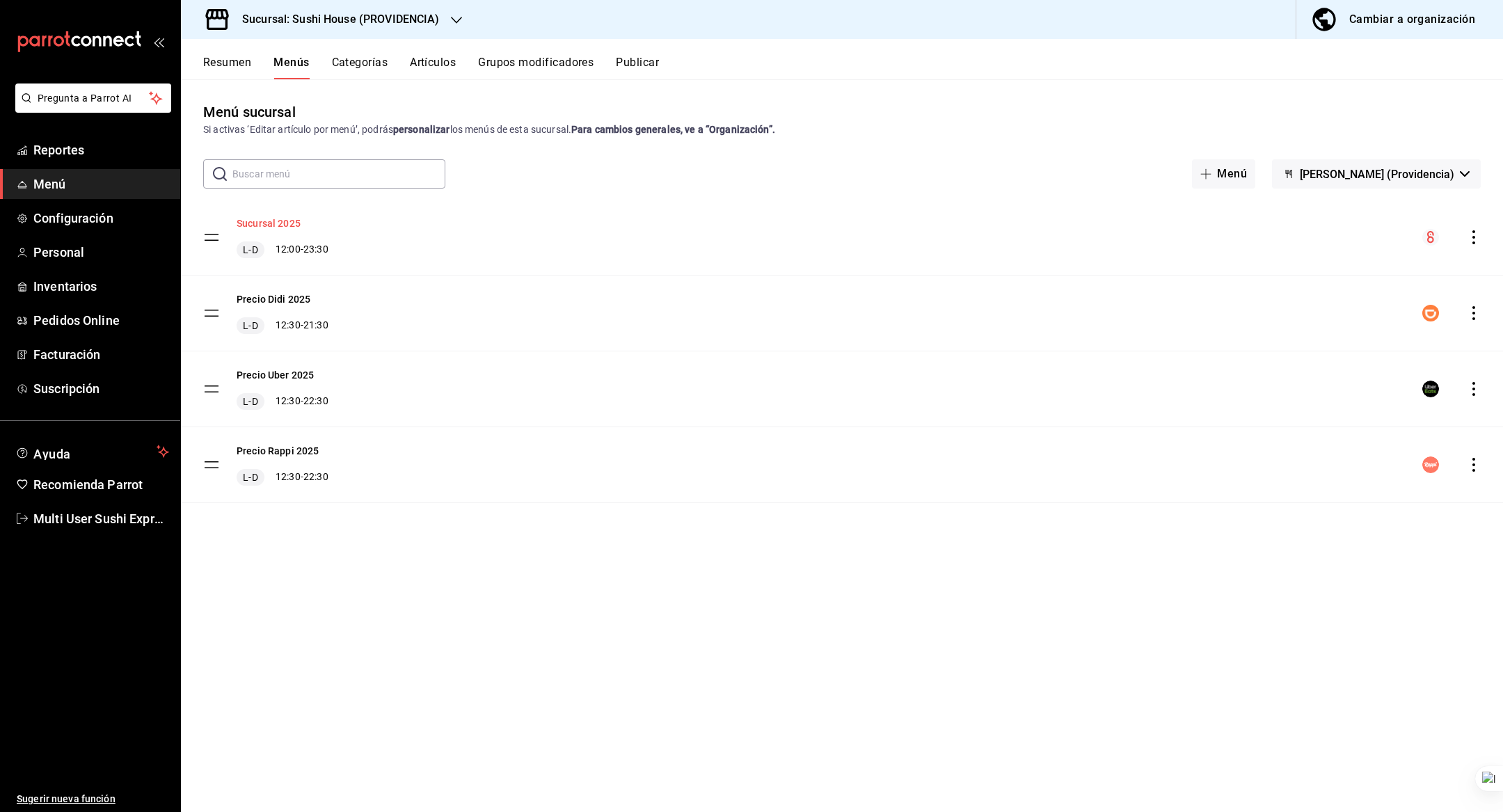
click at [284, 222] on button "Sucursal 2025" at bounding box center [269, 223] width 64 height 14
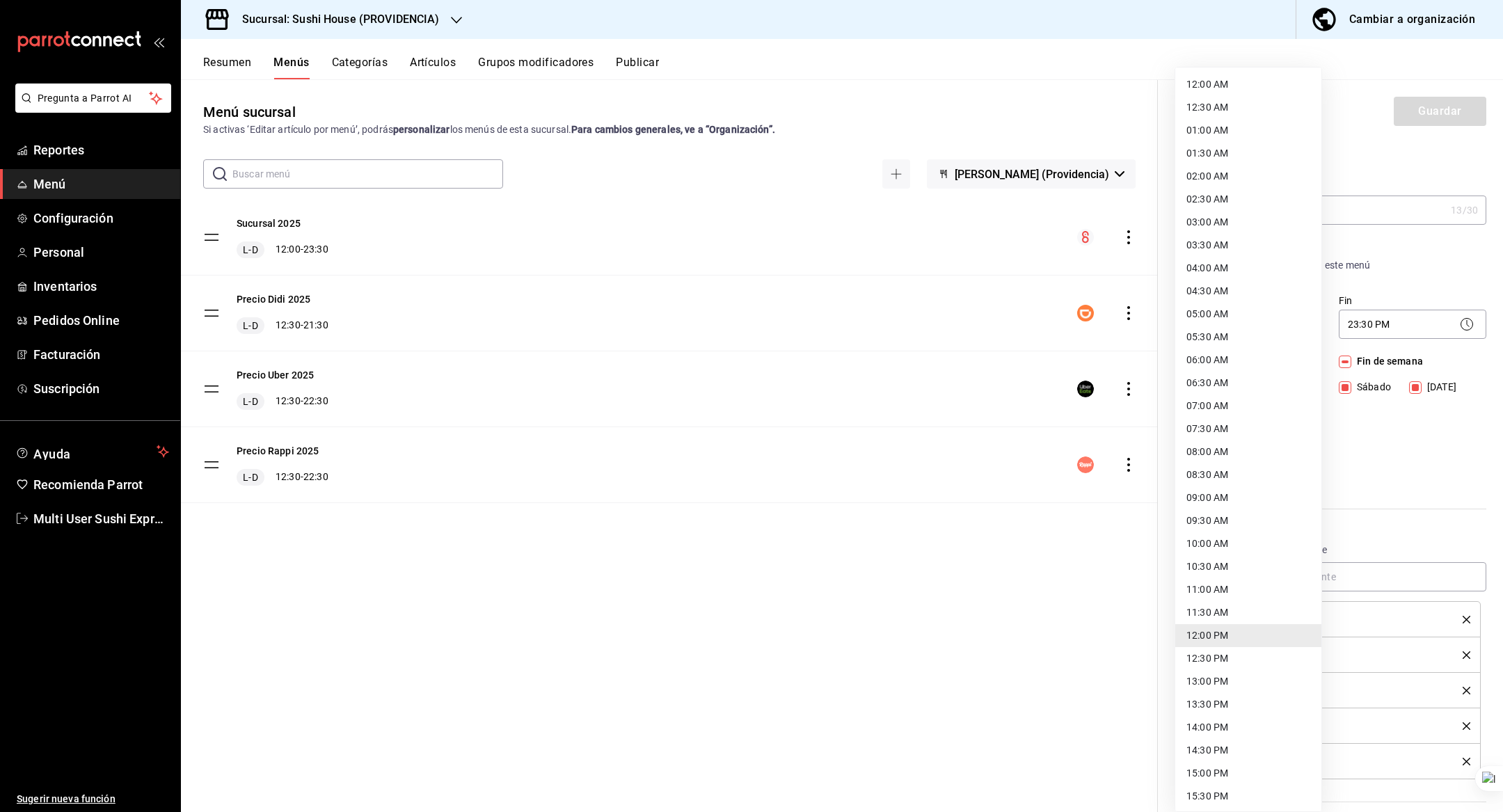
click at [1217, 330] on body "Pregunta a Parrot AI Reportes Menú Configuración Personal Inventarios Pedidos O…" at bounding box center [751, 406] width 1503 height 812
click at [1212, 503] on li "09:00 AM" at bounding box center [1248, 497] width 146 height 23
type input "09:00"
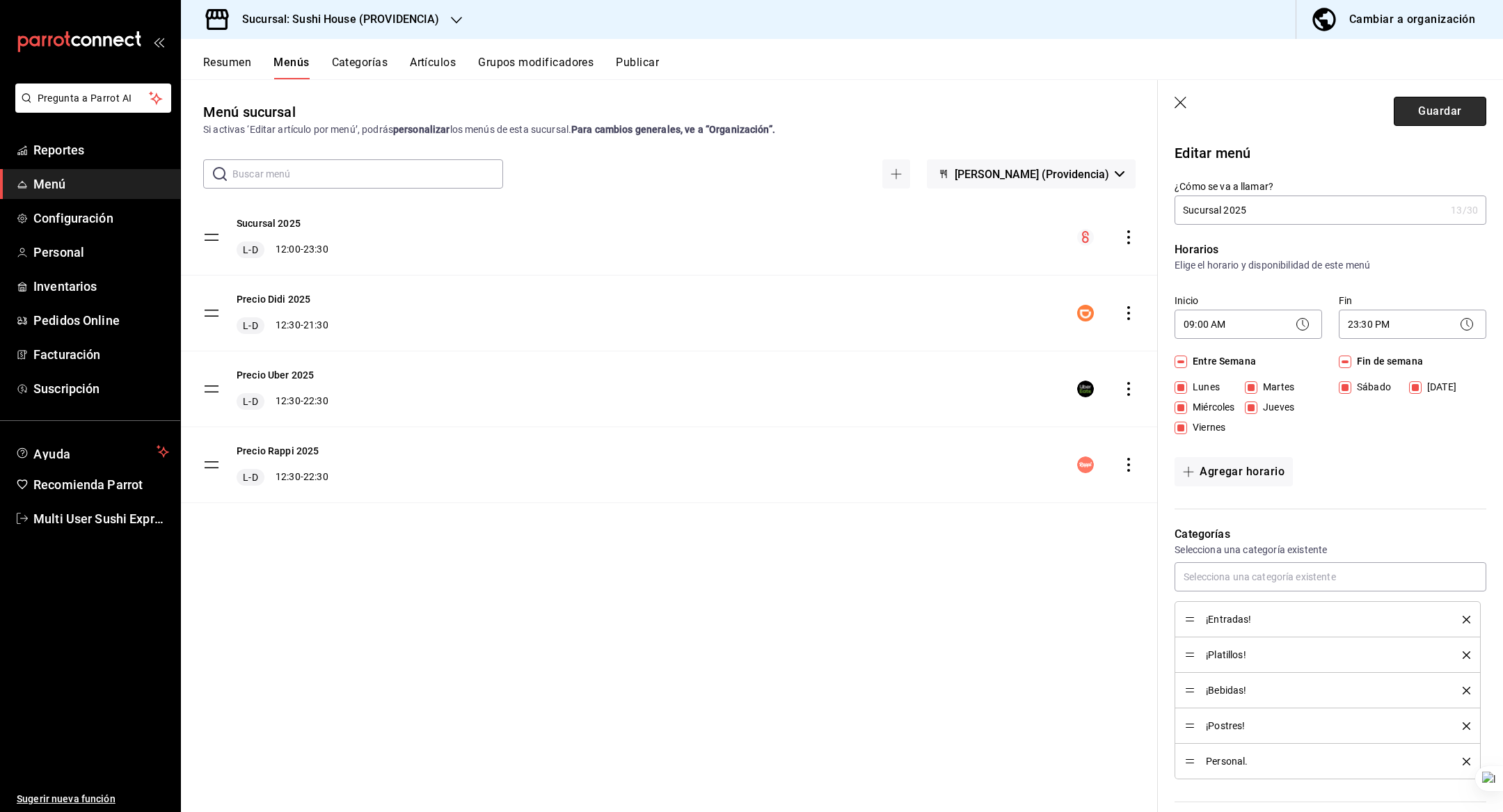
click at [1429, 105] on button "Guardar" at bounding box center [1440, 111] width 92 height 30
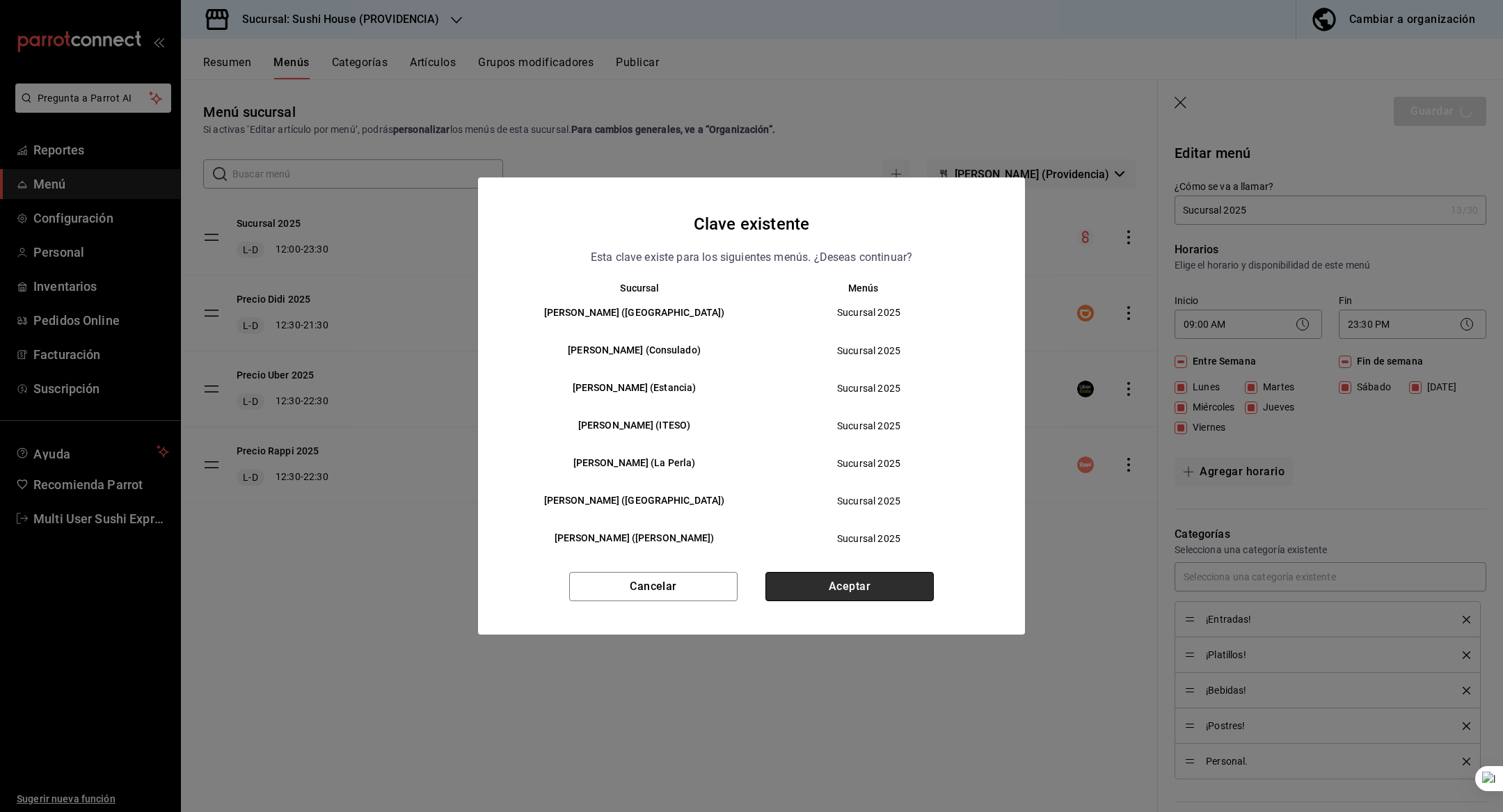
click at [872, 580] on button "Aceptar" at bounding box center [850, 586] width 168 height 30
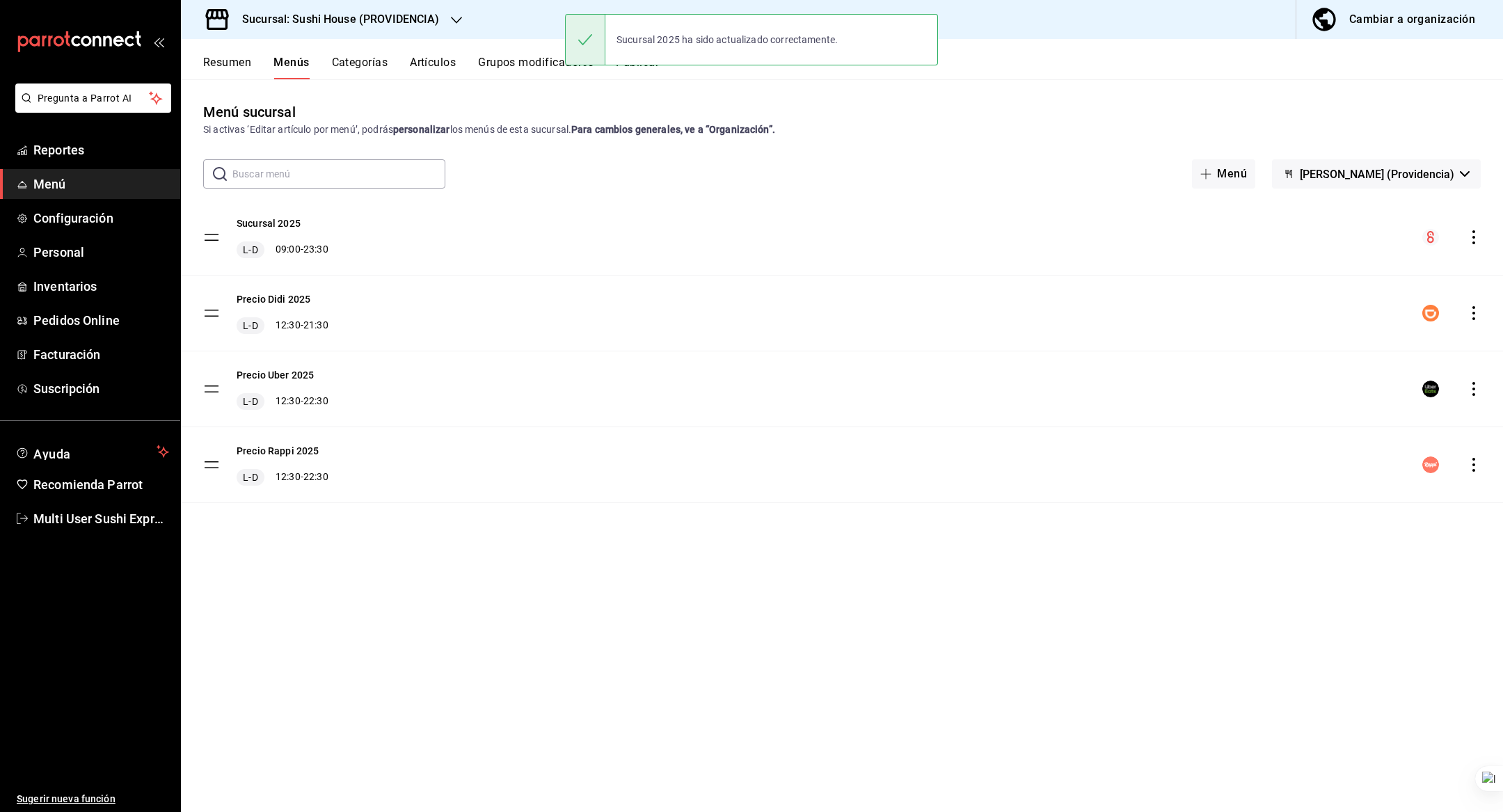
click at [334, 24] on h3 "Sucursal: Sushi House (PROVIDENCIA)" at bounding box center [335, 19] width 209 height 17
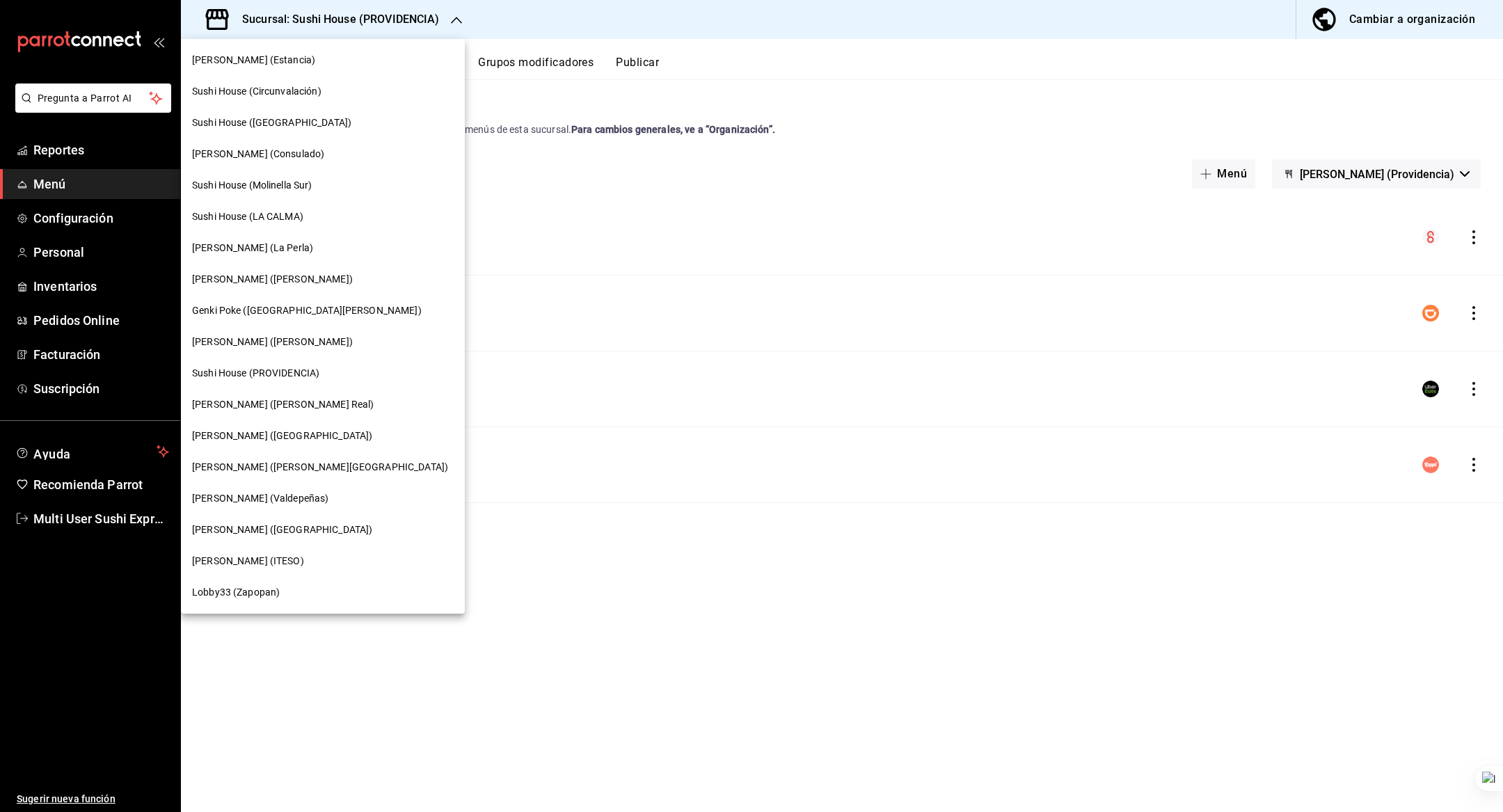
click at [285, 213] on span "Sushi House (LA CALMA)" at bounding box center [247, 217] width 111 height 15
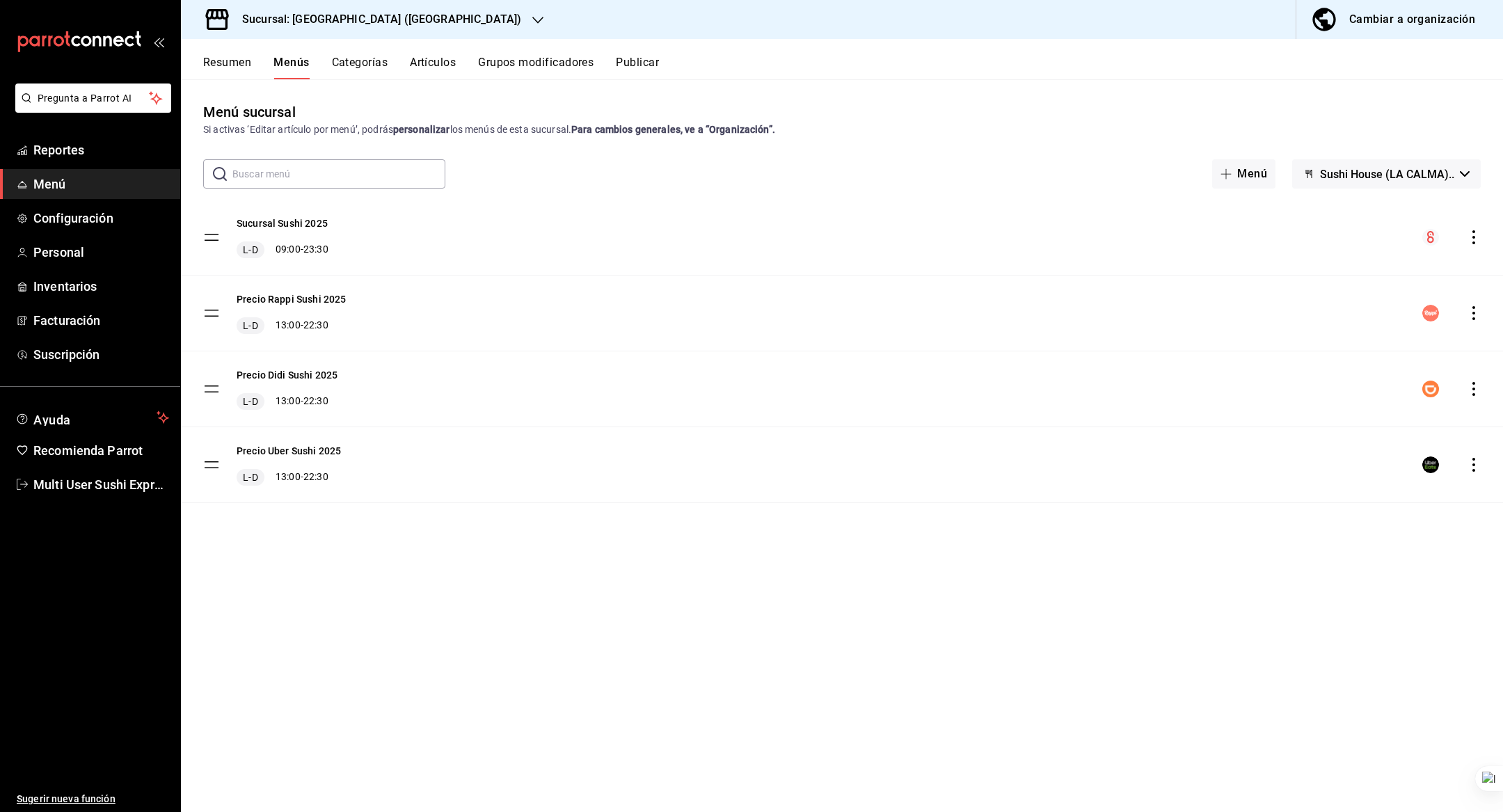
click at [1386, 168] on span "Sushi House (LA CALMA).." at bounding box center [1387, 174] width 134 height 13
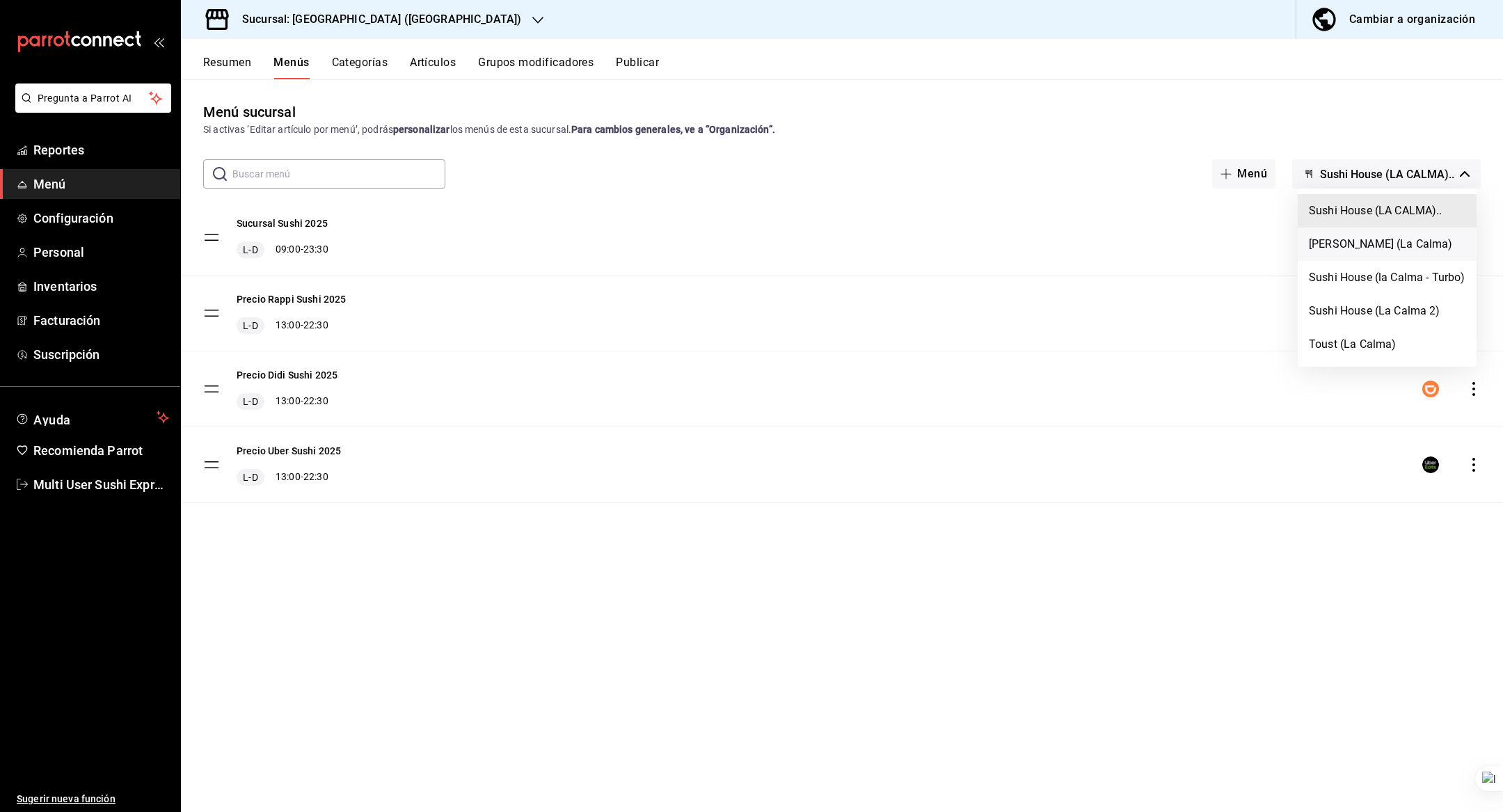
click at [1381, 242] on li "Genki Poke (La Calma)" at bounding box center [1387, 243] width 179 height 33
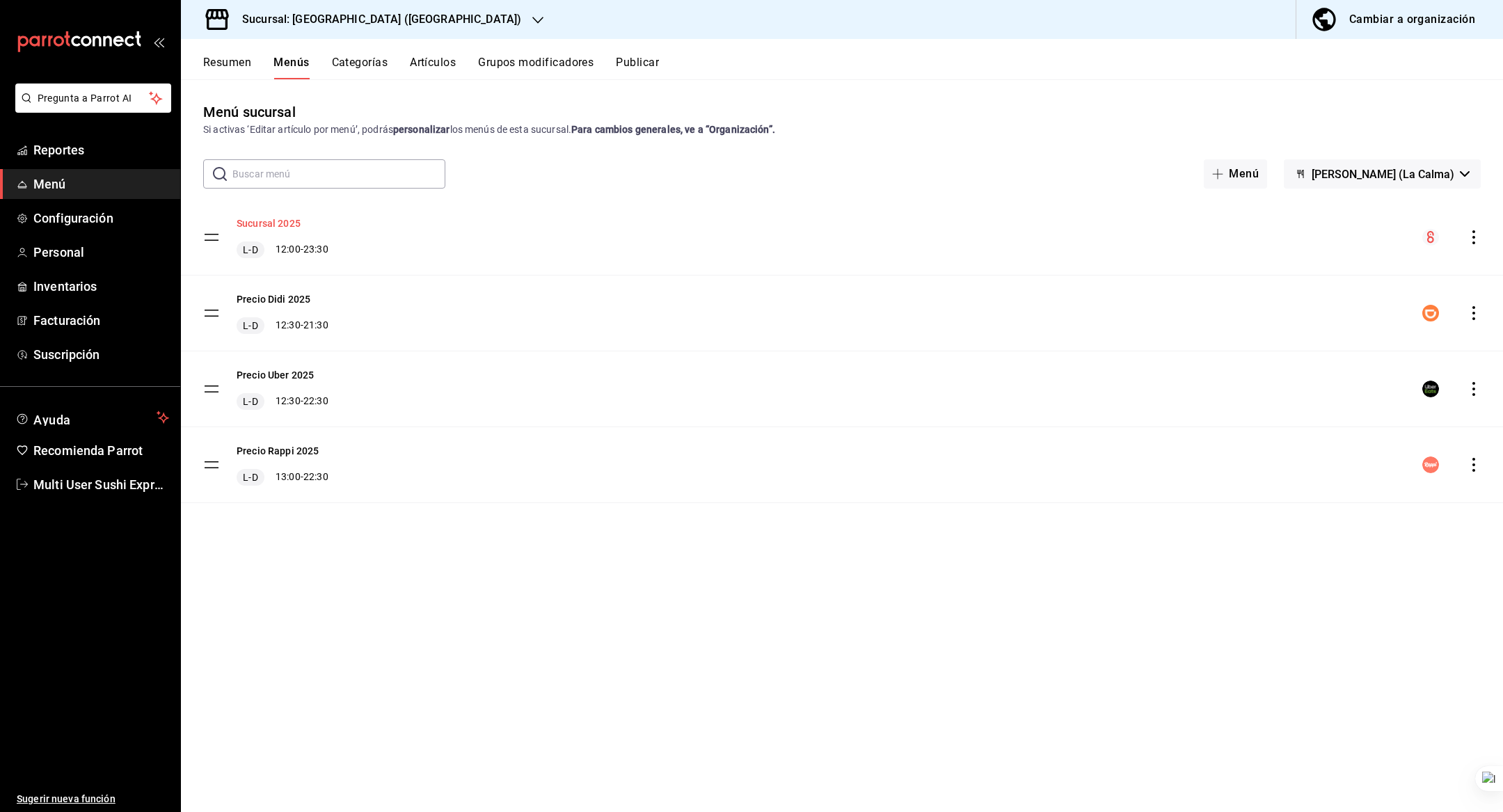
click at [298, 223] on button "Sucursal 2025" at bounding box center [269, 223] width 64 height 14
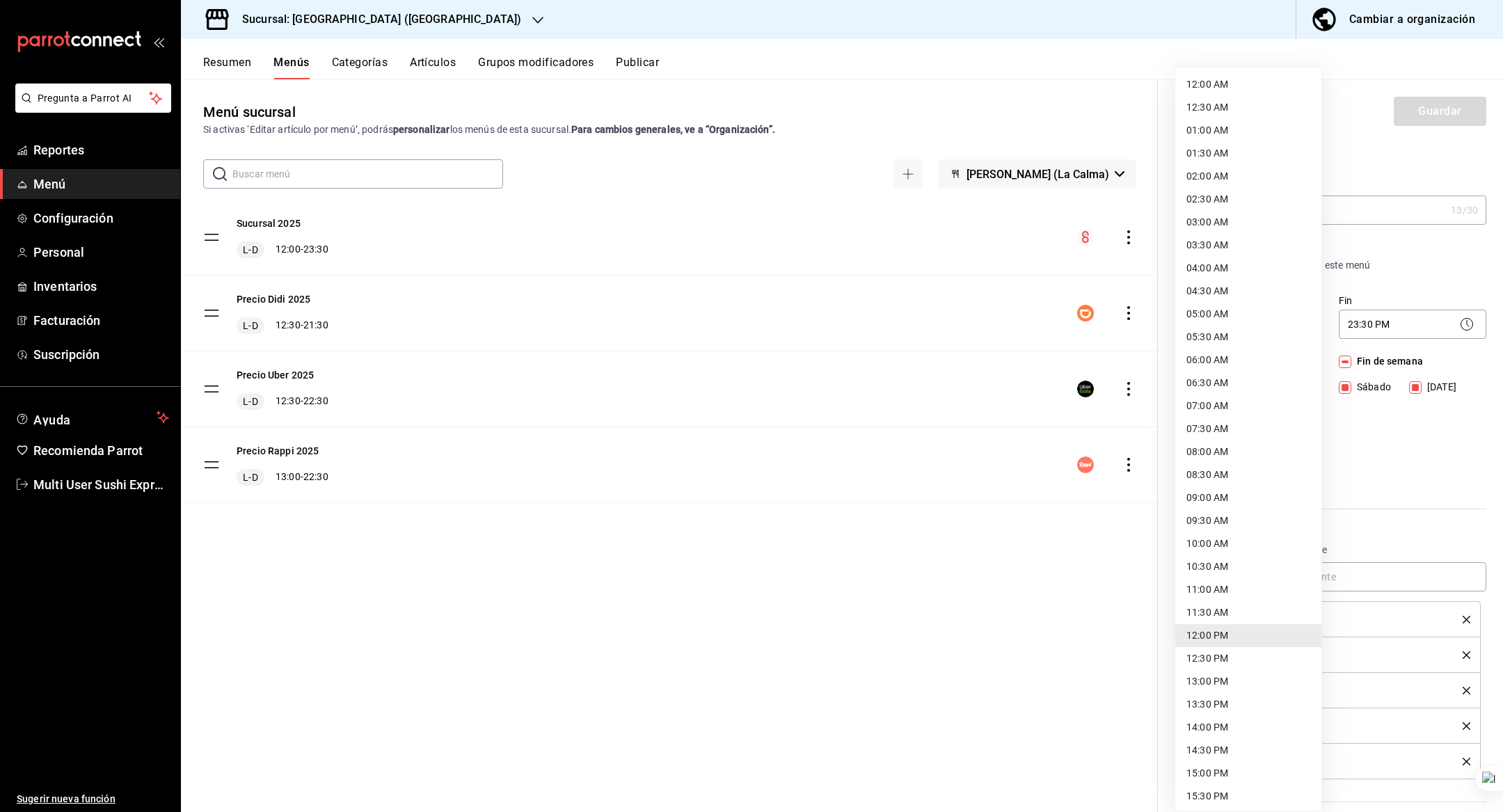
click at [1233, 327] on body "Pregunta a Parrot AI Reportes Menú Configuración Personal Inventarios Facturaci…" at bounding box center [751, 406] width 1503 height 812
click at [1231, 496] on li "09:00 AM" at bounding box center [1248, 497] width 146 height 23
type input "09:00"
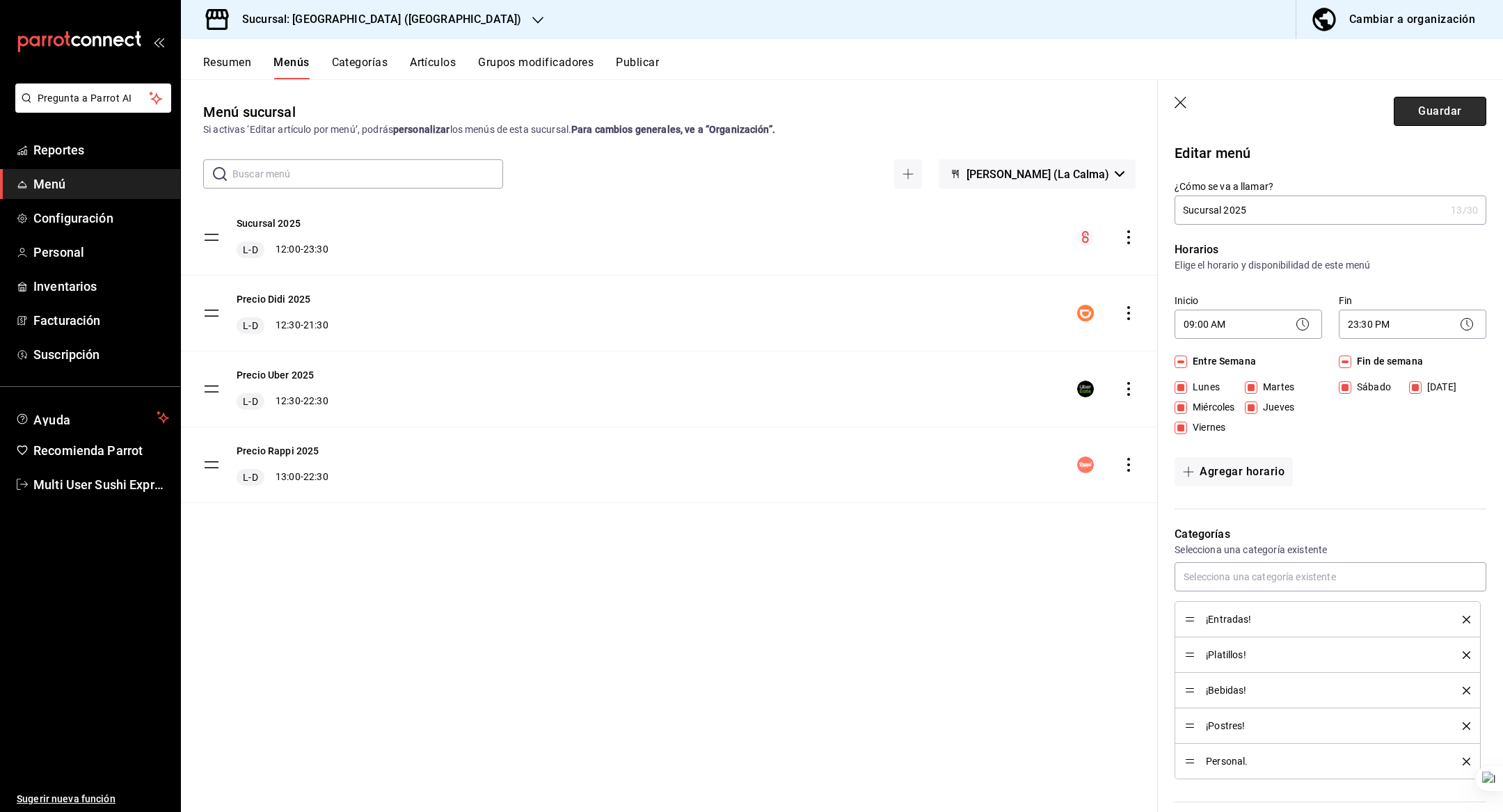
click at [1437, 122] on button "Guardar" at bounding box center [1440, 111] width 92 height 30
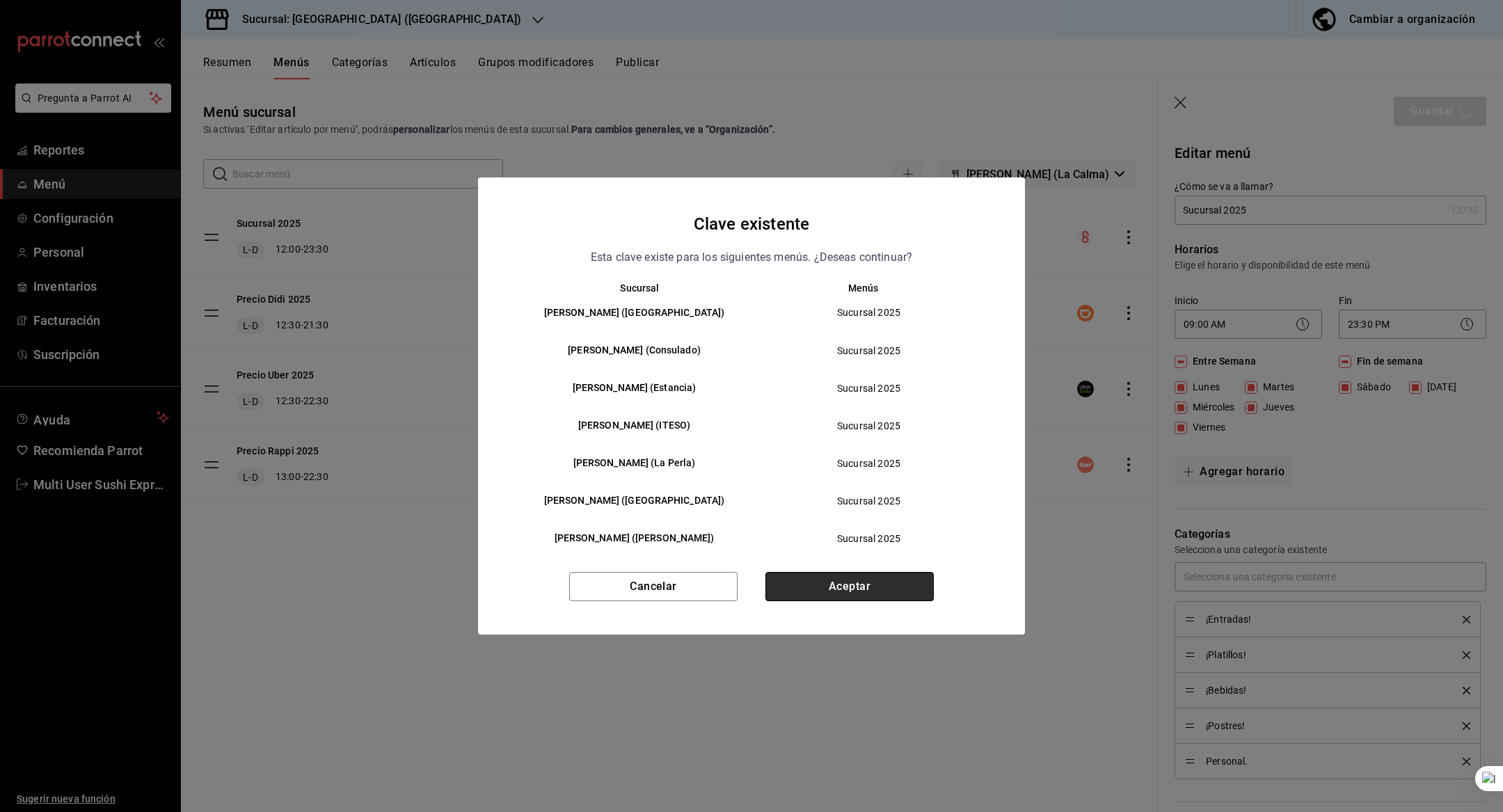
click at [850, 579] on button "Aceptar" at bounding box center [850, 586] width 168 height 30
checkbox input "false"
type input "1758126435853"
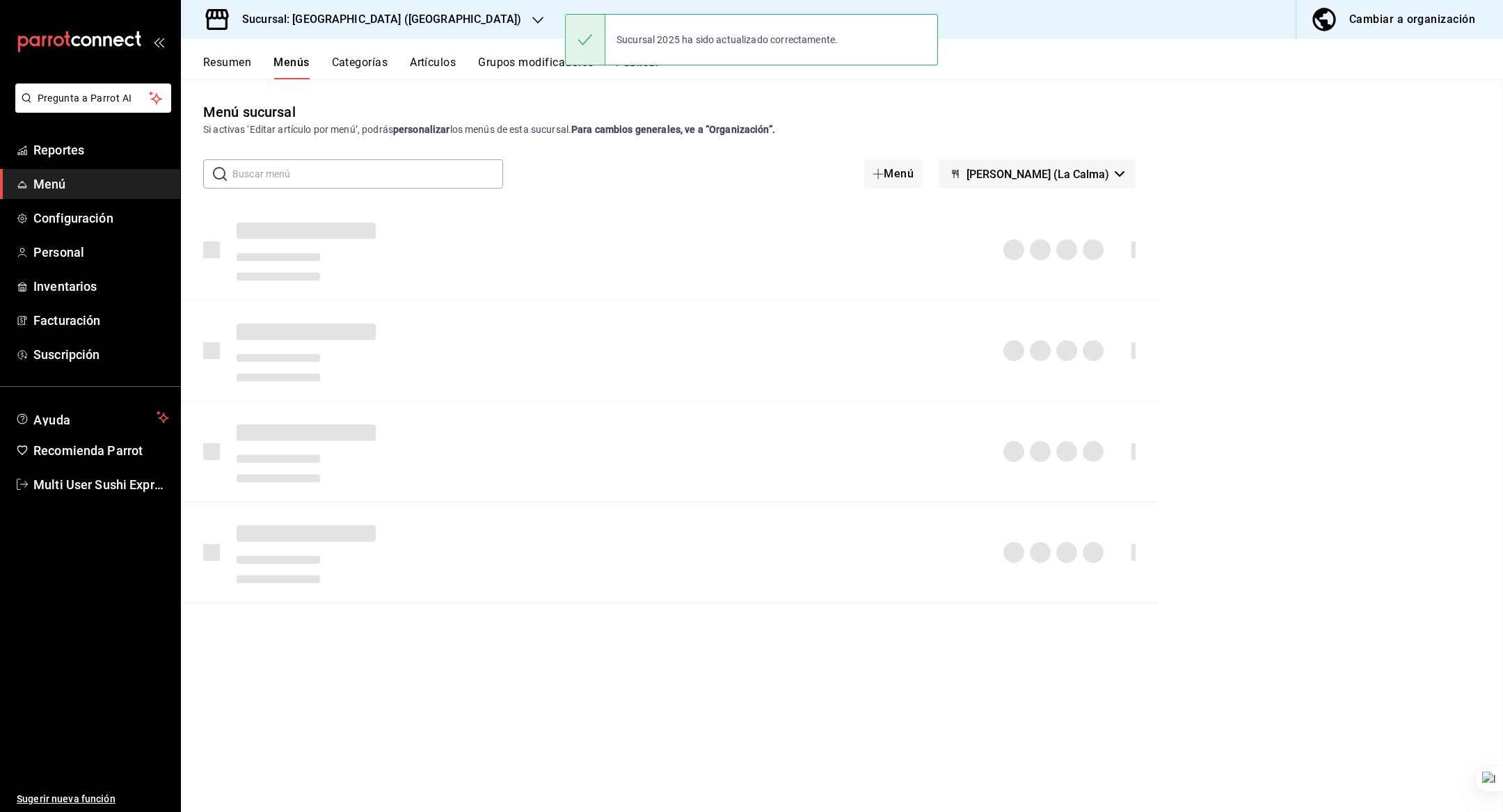
checkbox input "false"
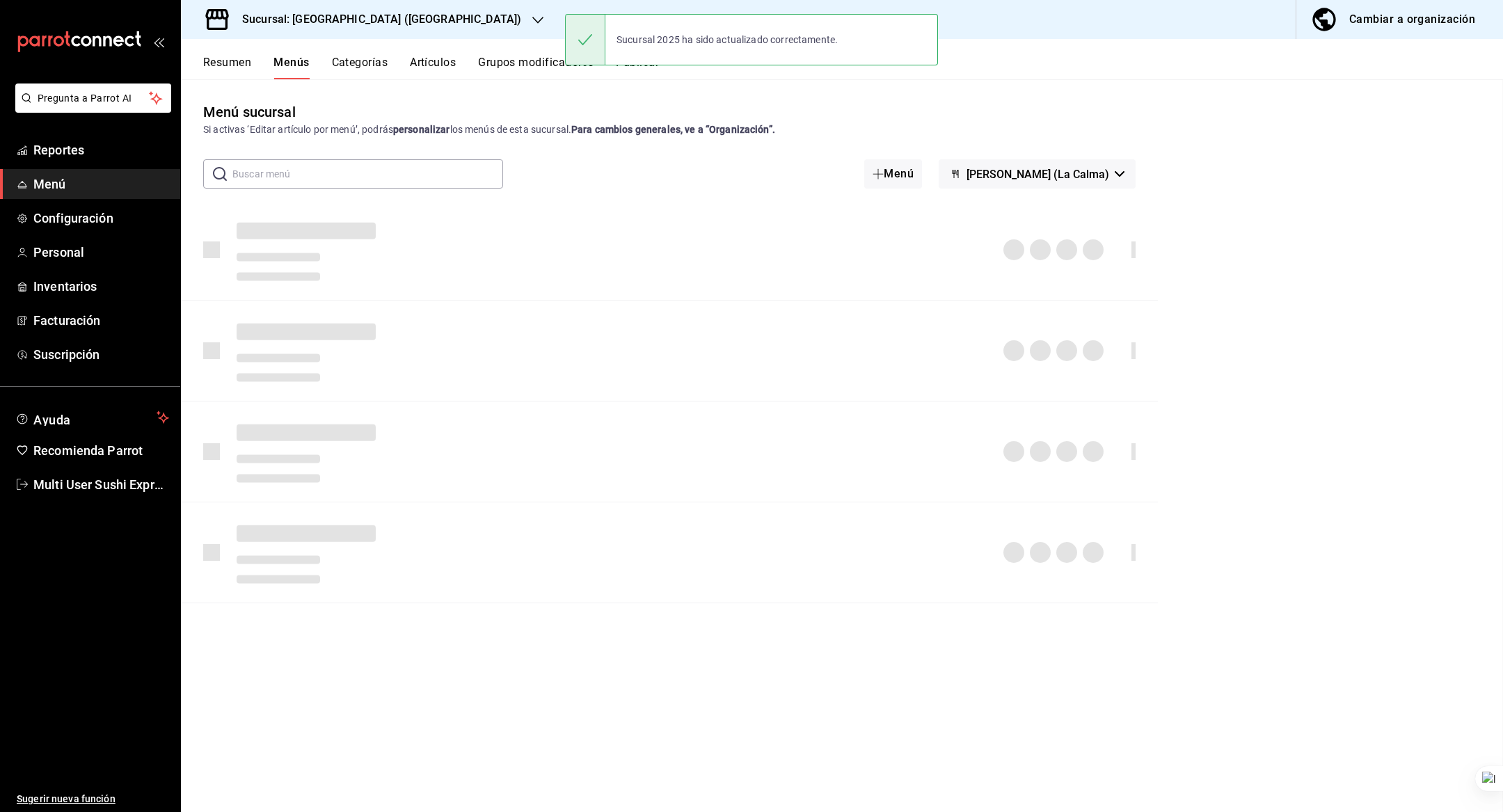
checkbox input "false"
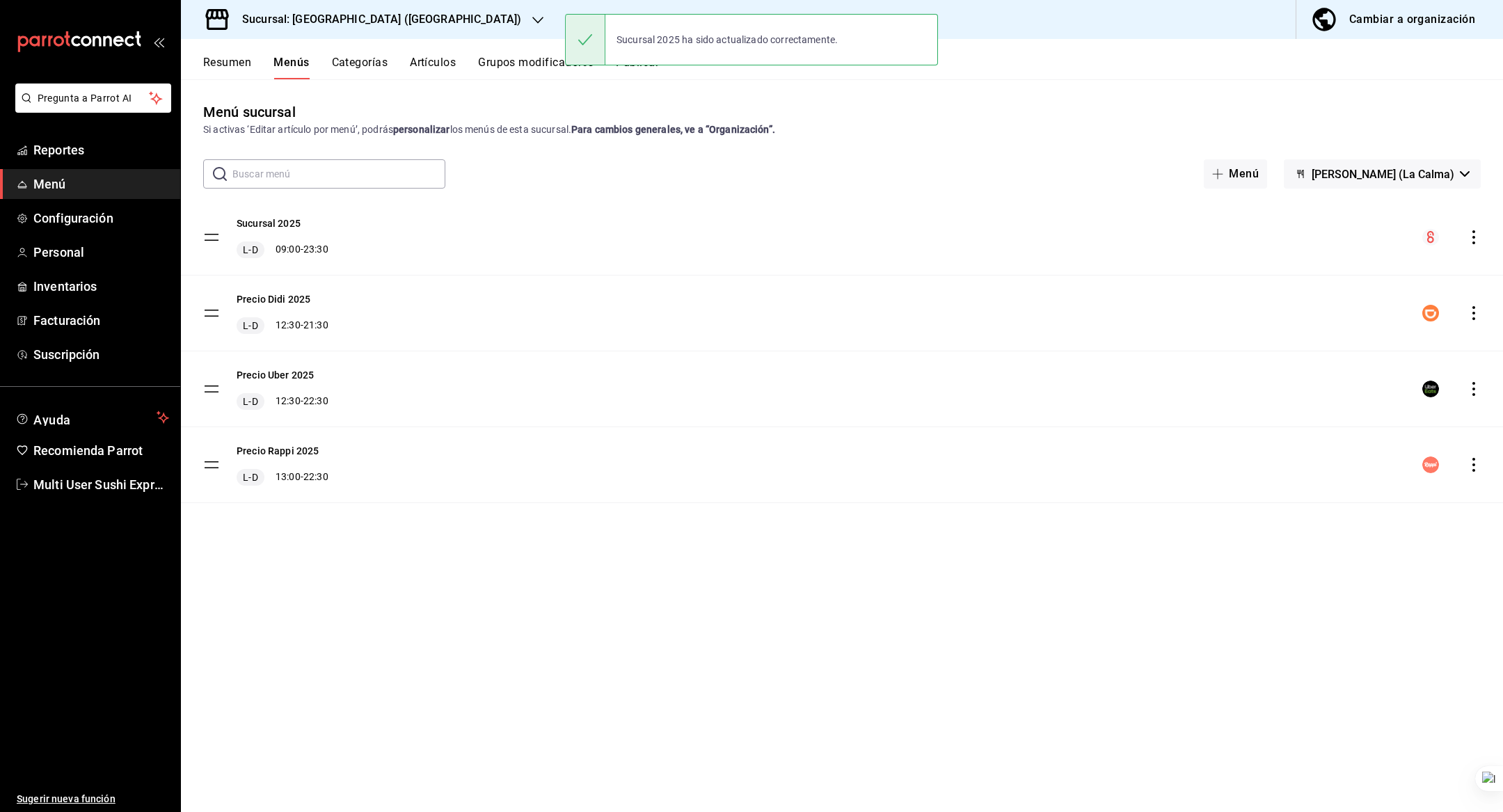
click at [1319, 163] on button "Genki Poke (La Calma)" at bounding box center [1382, 174] width 197 height 30
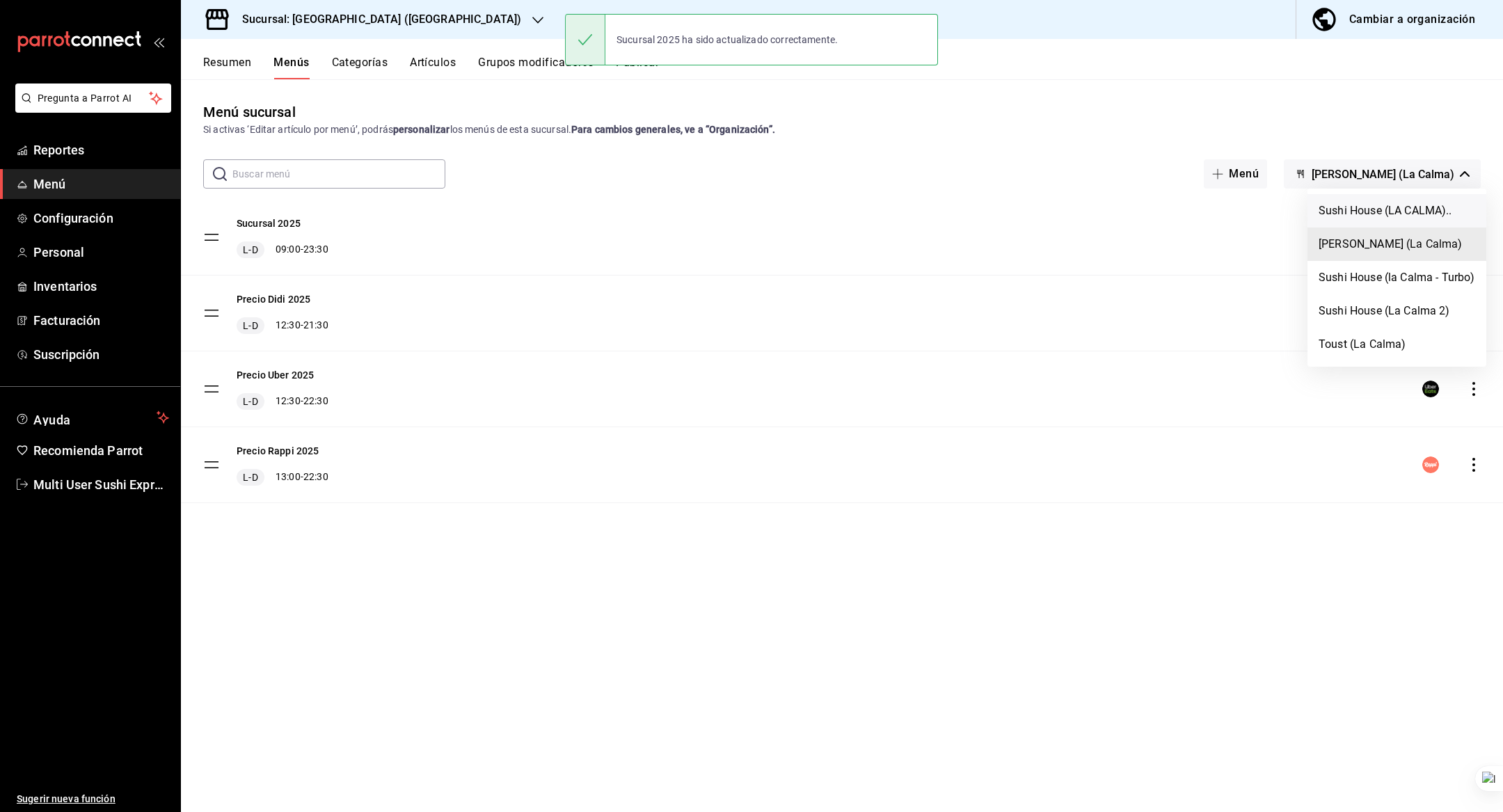
click at [1371, 204] on li "Sushi House (LA CALMA).." at bounding box center [1397, 210] width 179 height 33
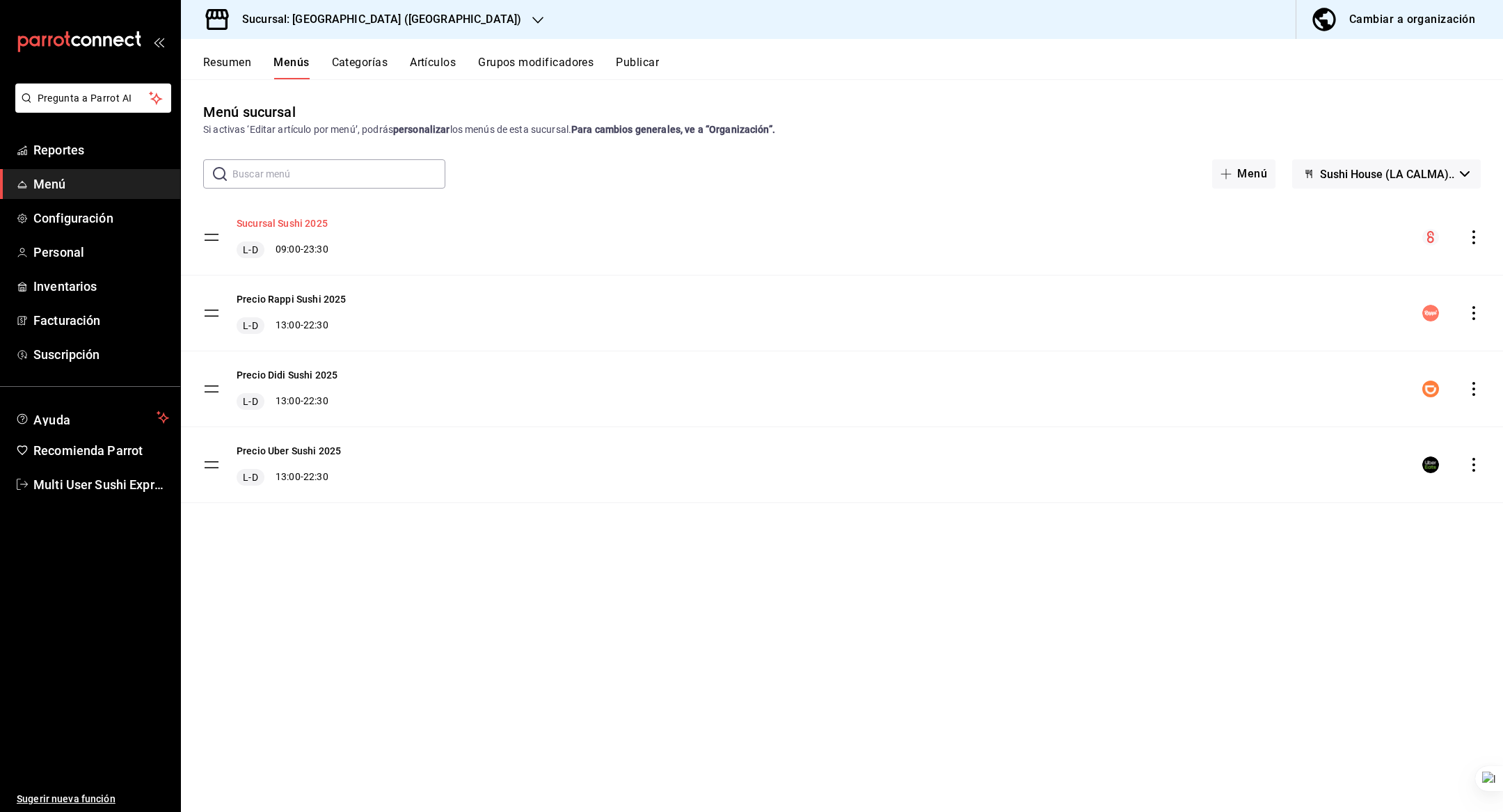
click at [300, 221] on button "Sucursal Sushi 2025" at bounding box center [283, 223] width 91 height 14
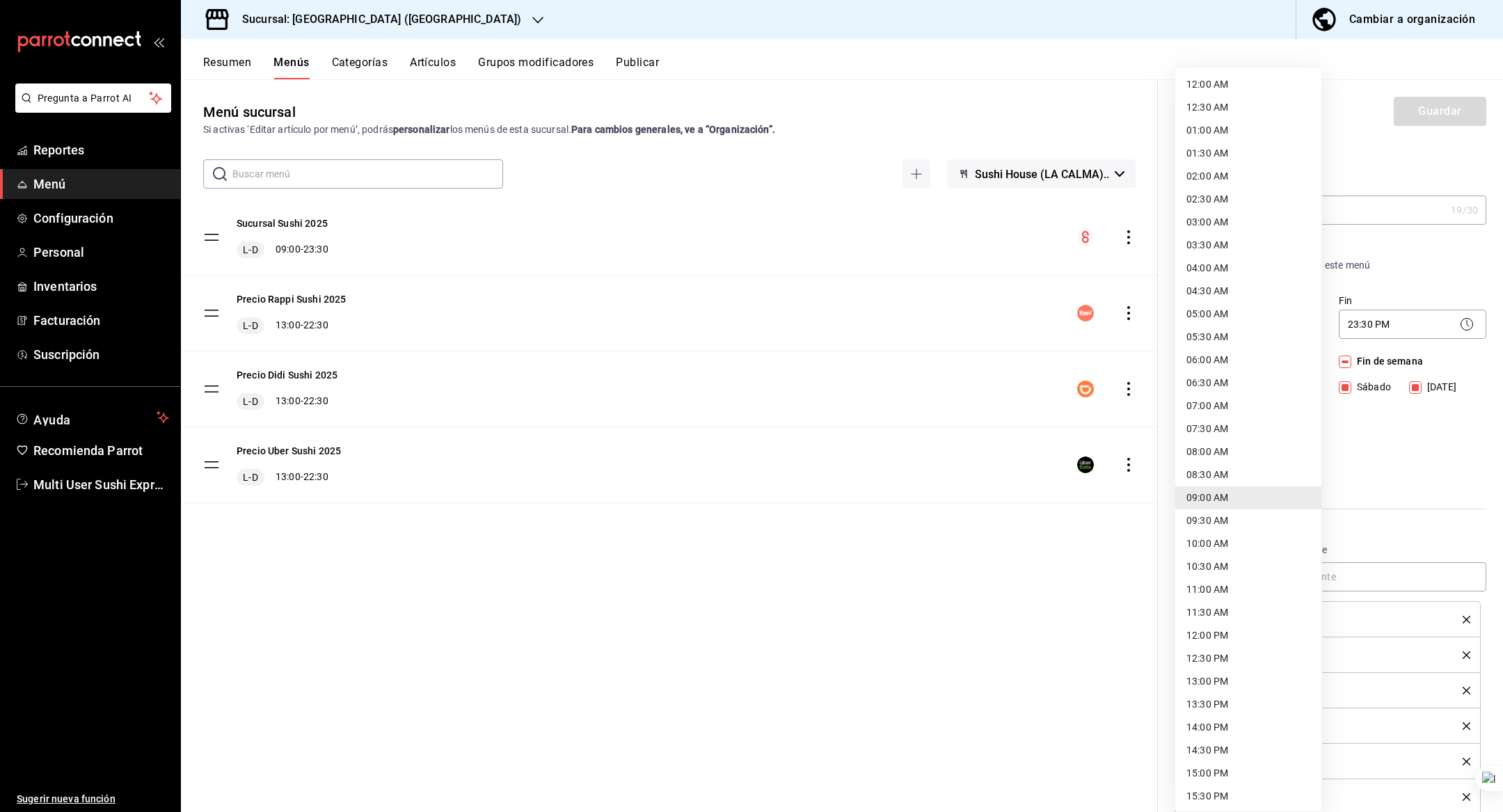
click at [1221, 320] on body "Pregunta a Parrot AI Reportes Menú Configuración Personal Inventarios Facturaci…" at bounding box center [751, 406] width 1503 height 812
click at [1220, 635] on li "12:00 PM" at bounding box center [1248, 635] width 146 height 23
type input "12:00"
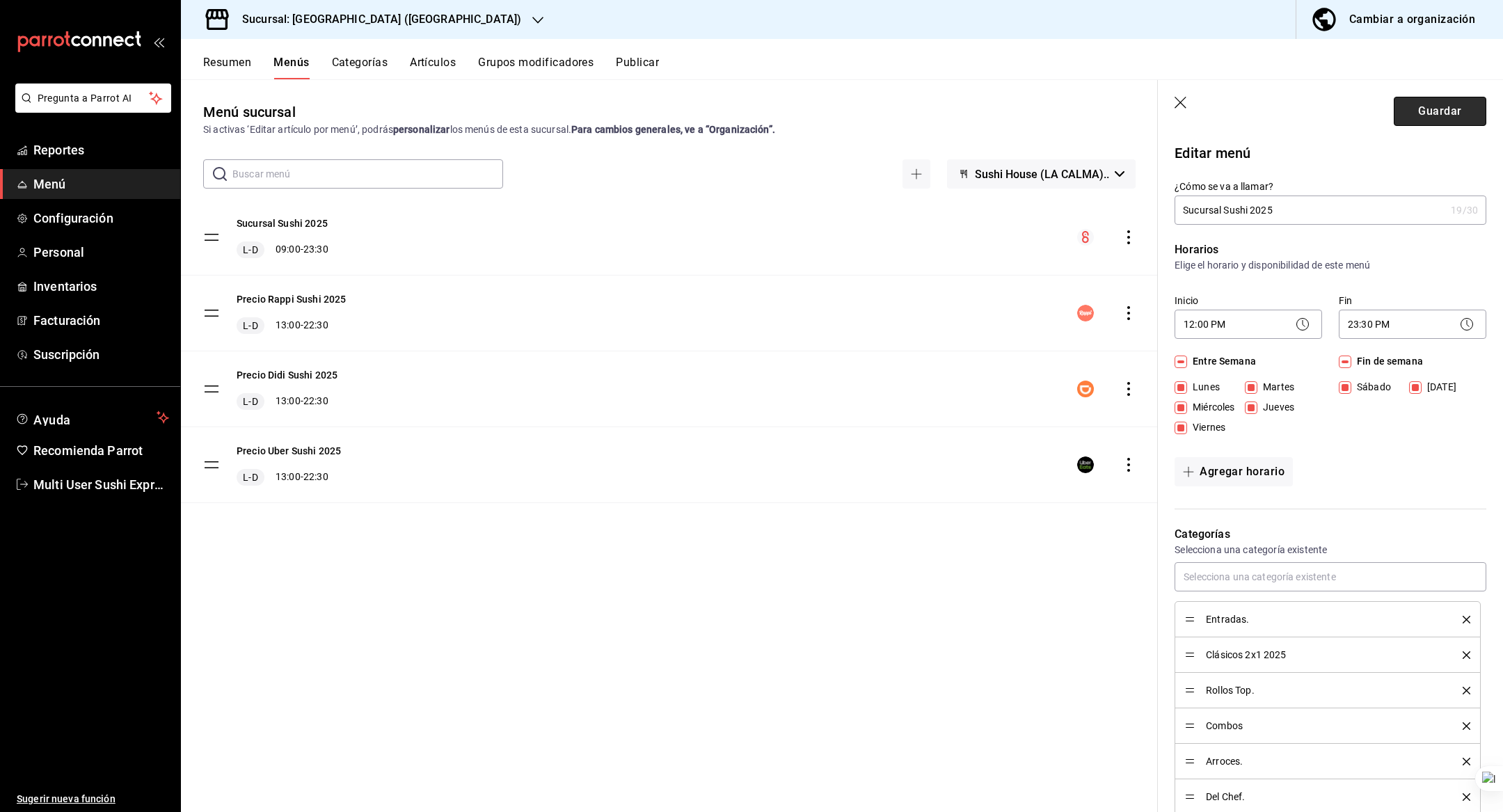
click at [1437, 104] on button "Guardar" at bounding box center [1440, 111] width 92 height 30
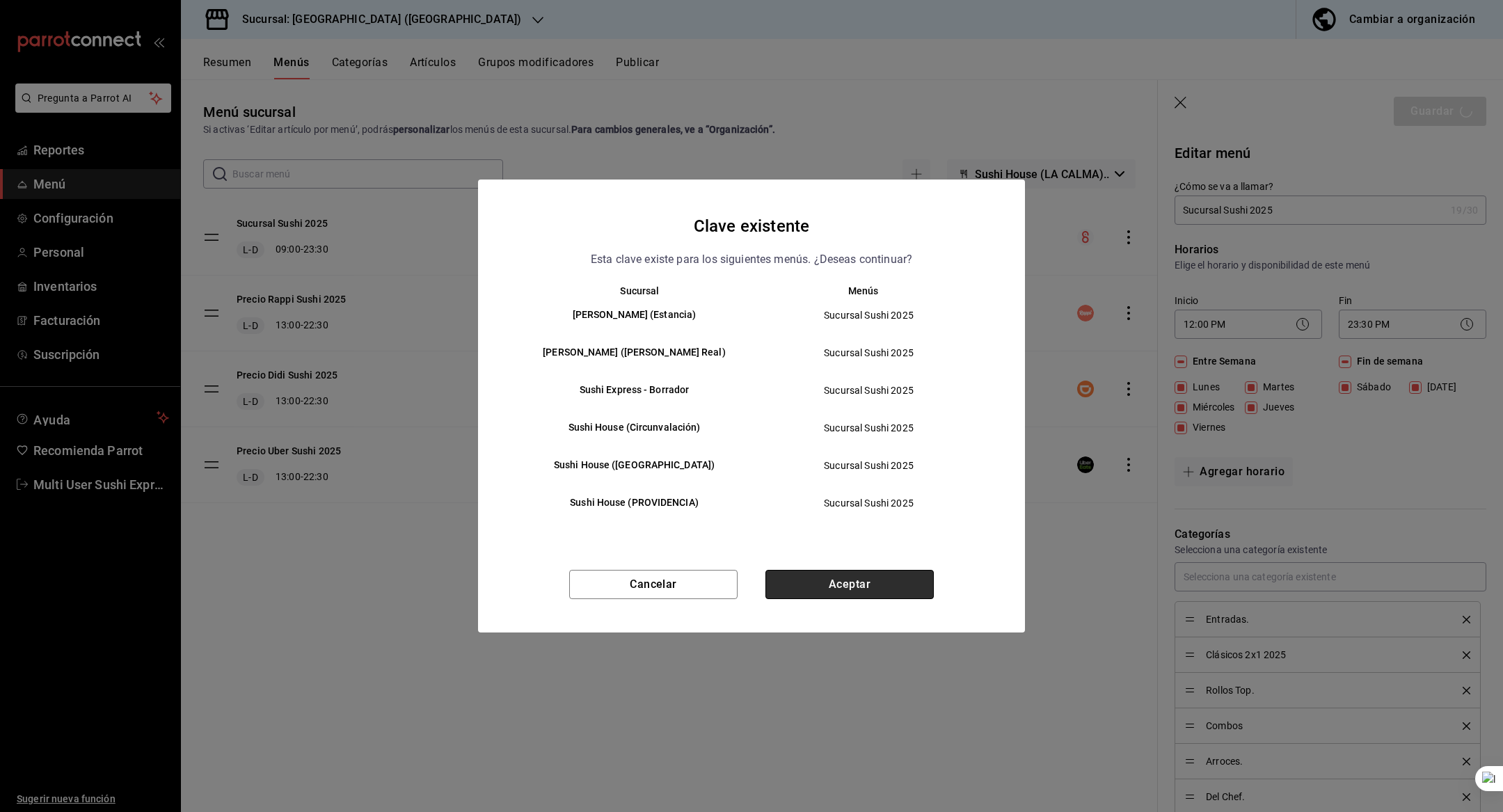
click at [888, 580] on button "Aceptar" at bounding box center [850, 584] width 168 height 30
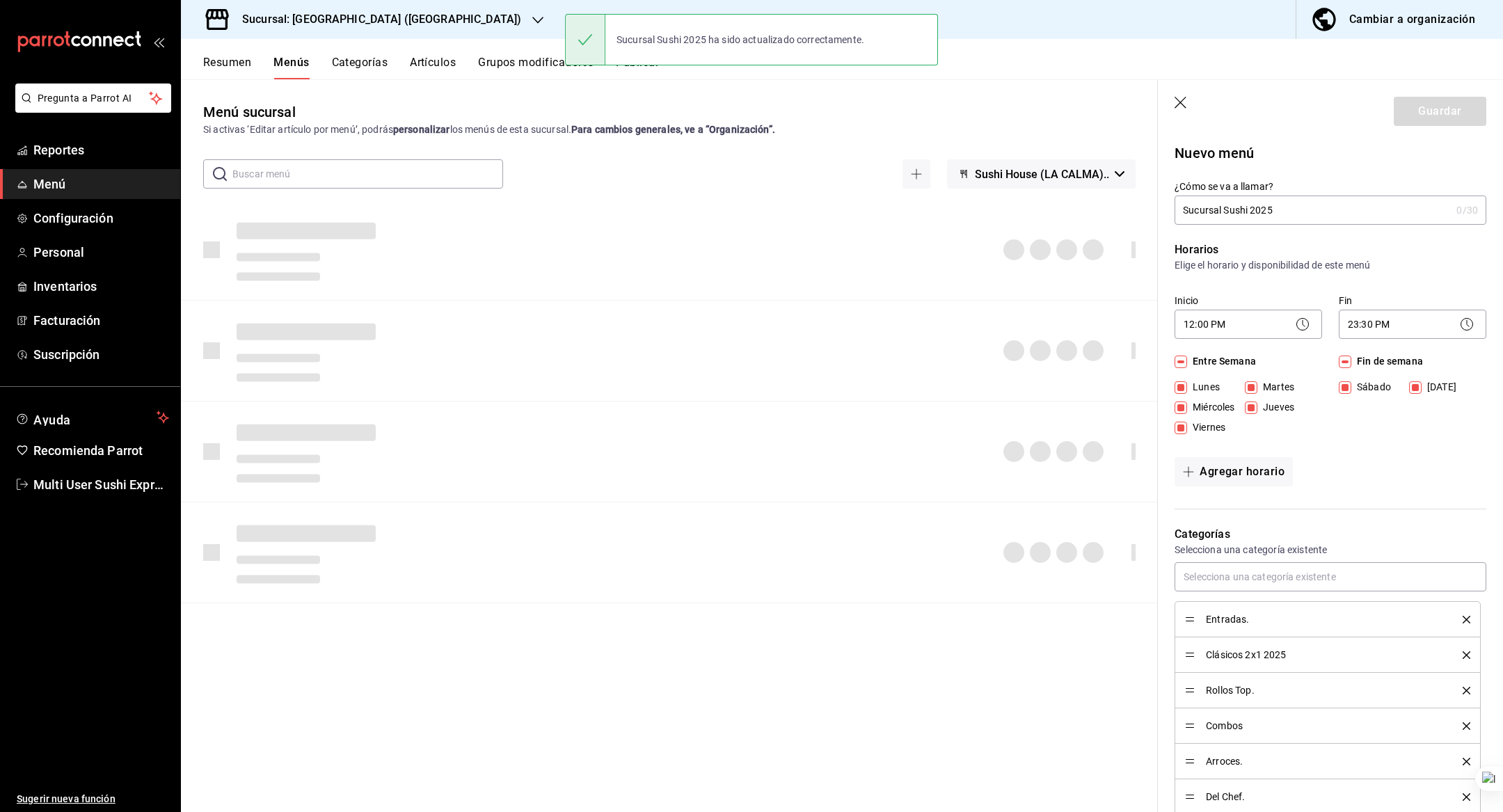
checkbox input "false"
type input "1758126446930"
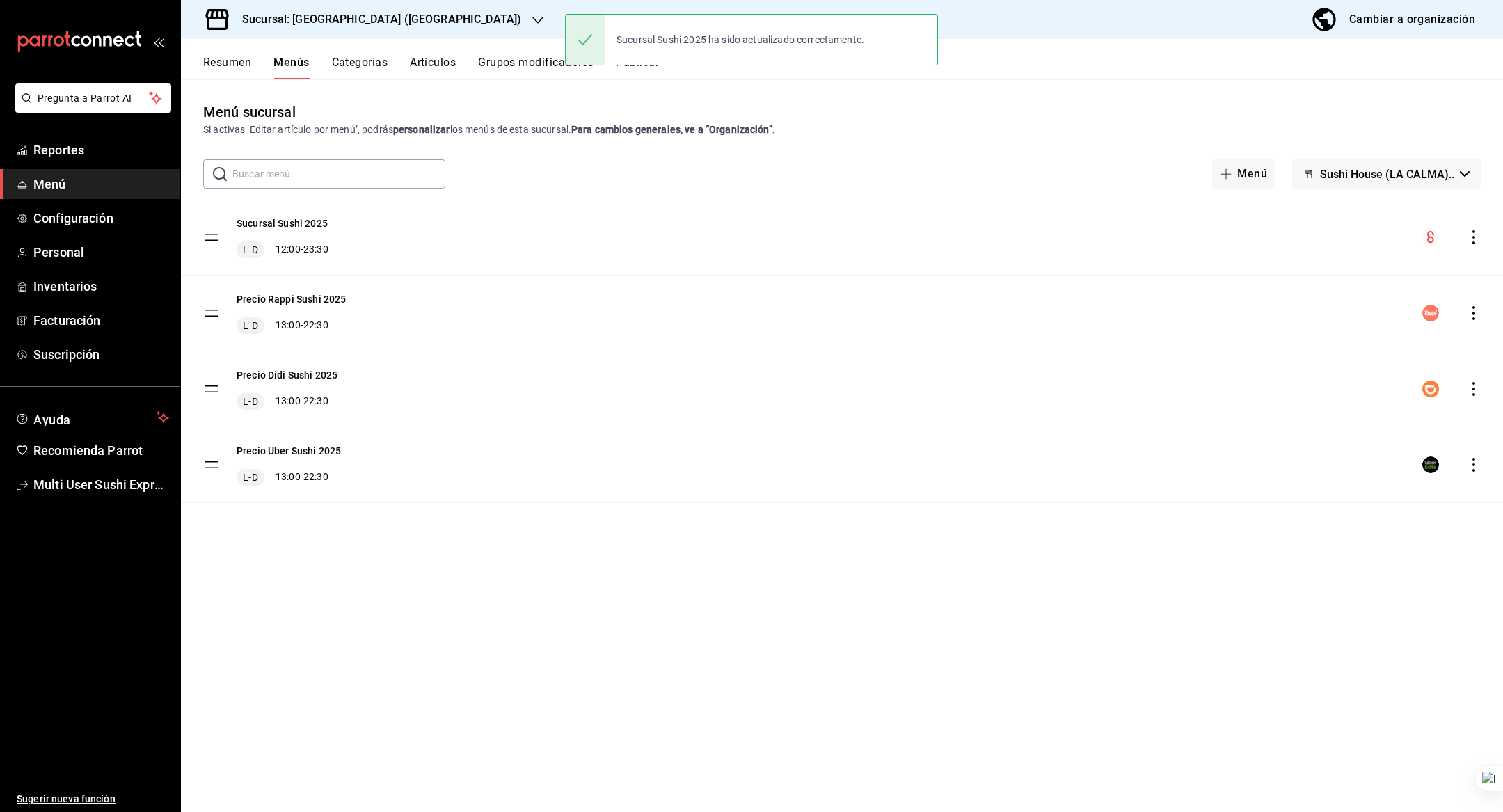
click at [409, 27] on h3 "Sucursal: Sushi House (LA CALMA)" at bounding box center [376, 19] width 290 height 17
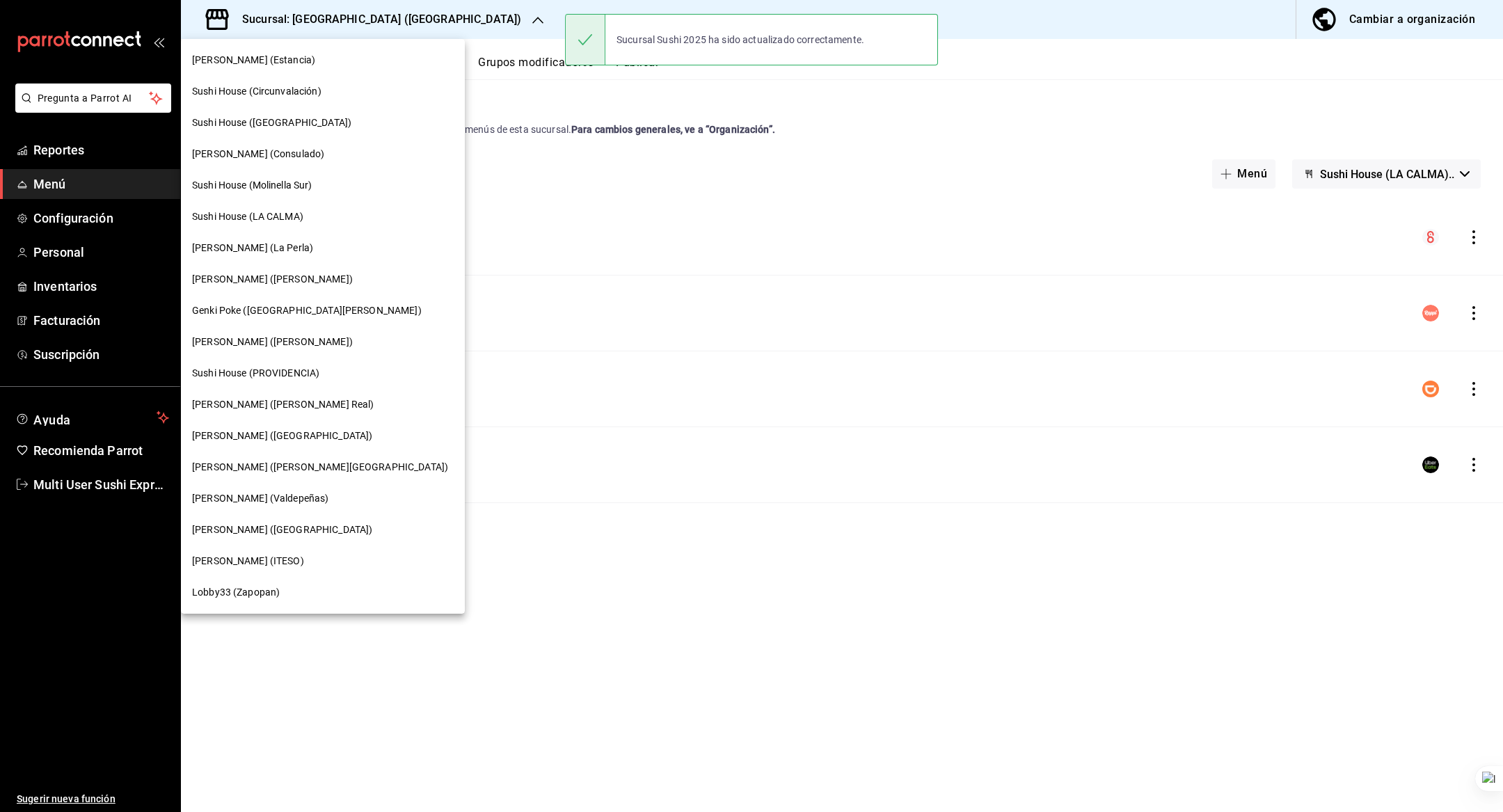
click at [289, 239] on div "[PERSON_NAME] (La Perla)" at bounding box center [322, 248] width 284 height 31
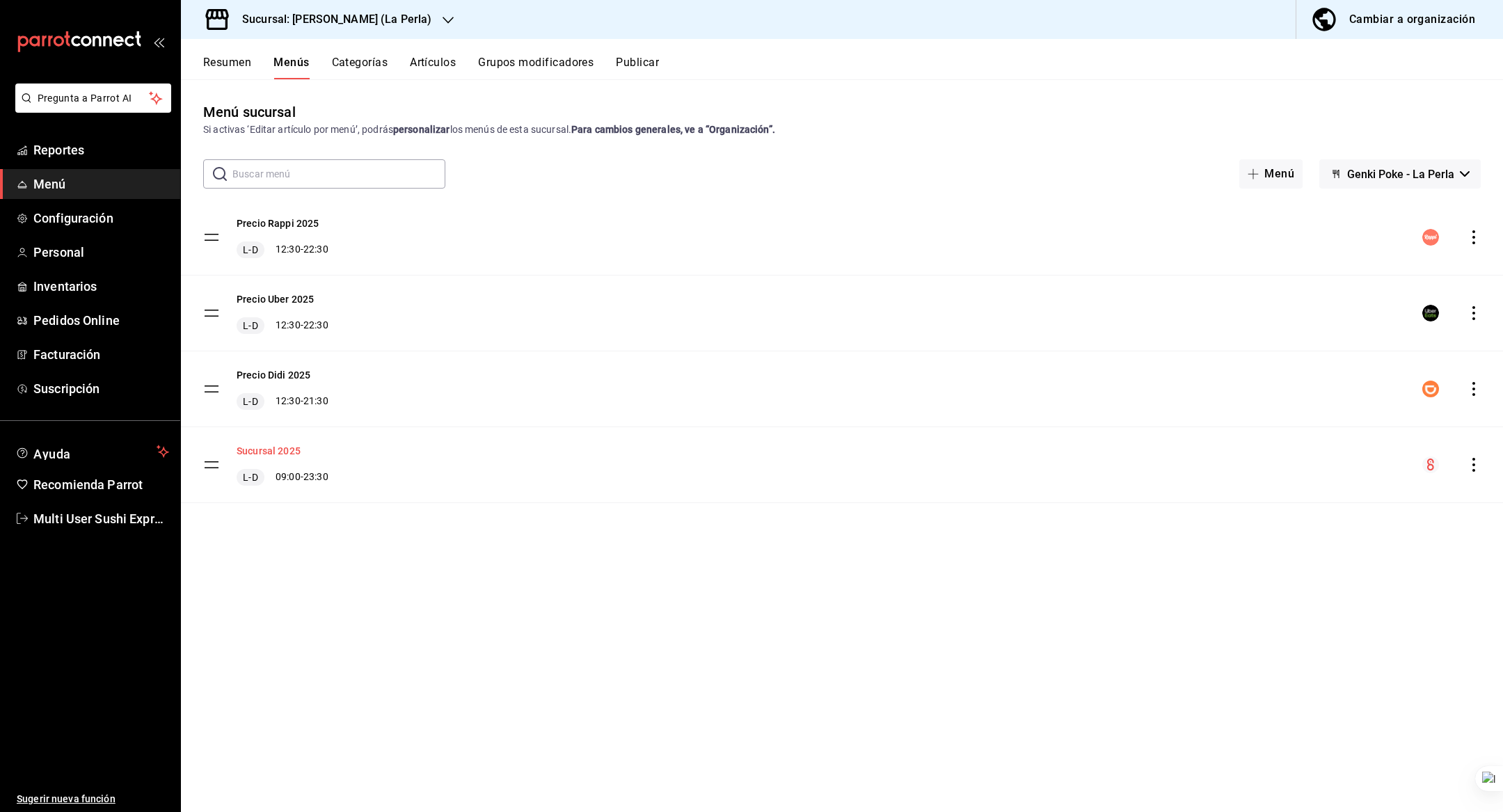
click at [274, 448] on button "Sucursal 2025" at bounding box center [269, 451] width 64 height 14
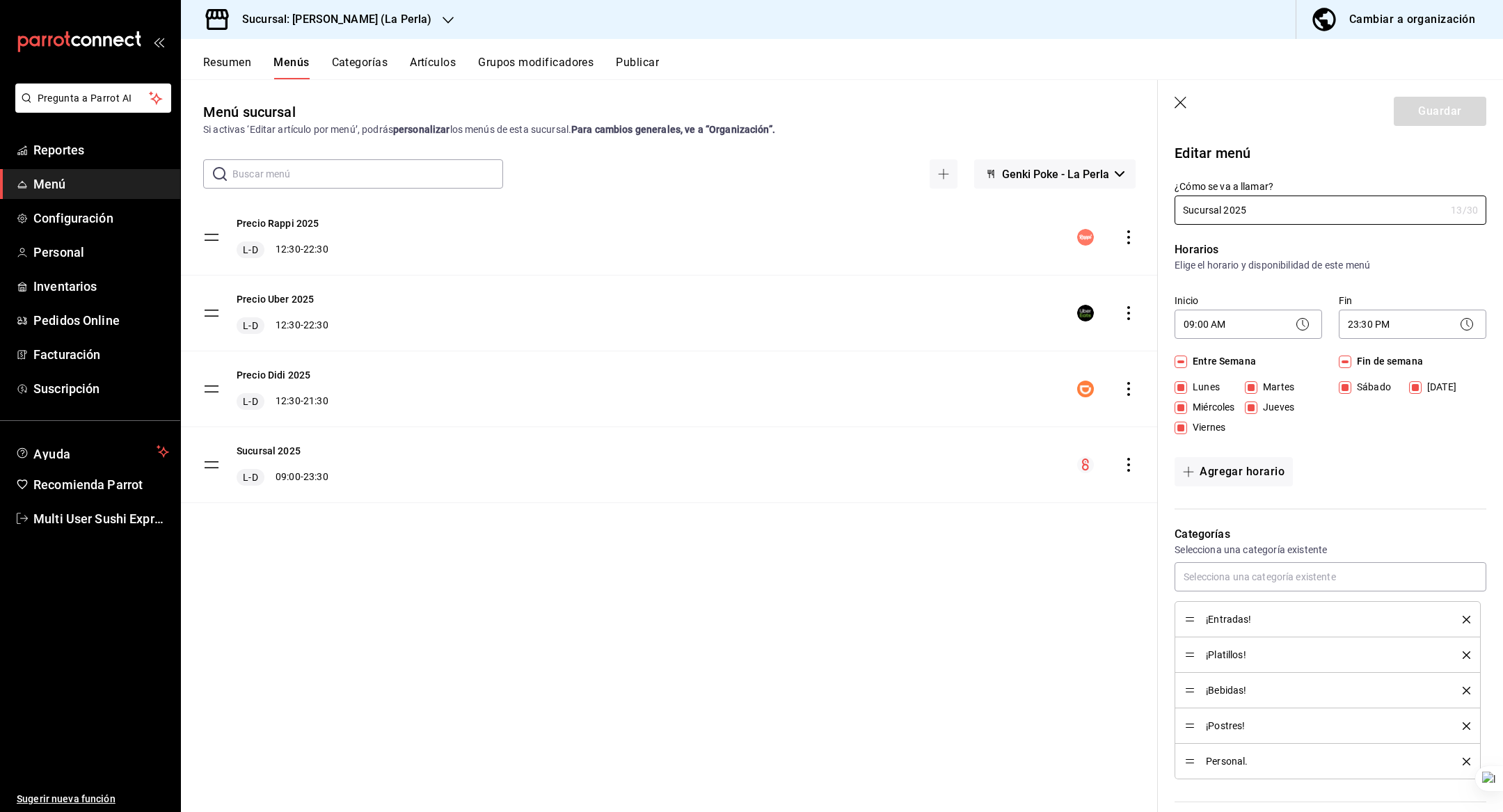
click at [314, 606] on div "Menú sucursal Si activas ‘Editar artículo por menú’, podrás personalizar los me…" at bounding box center [669, 457] width 977 height 709
click at [402, 18] on div "Sucursal: Genki Poke (La Perla)" at bounding box center [325, 19] width 267 height 39
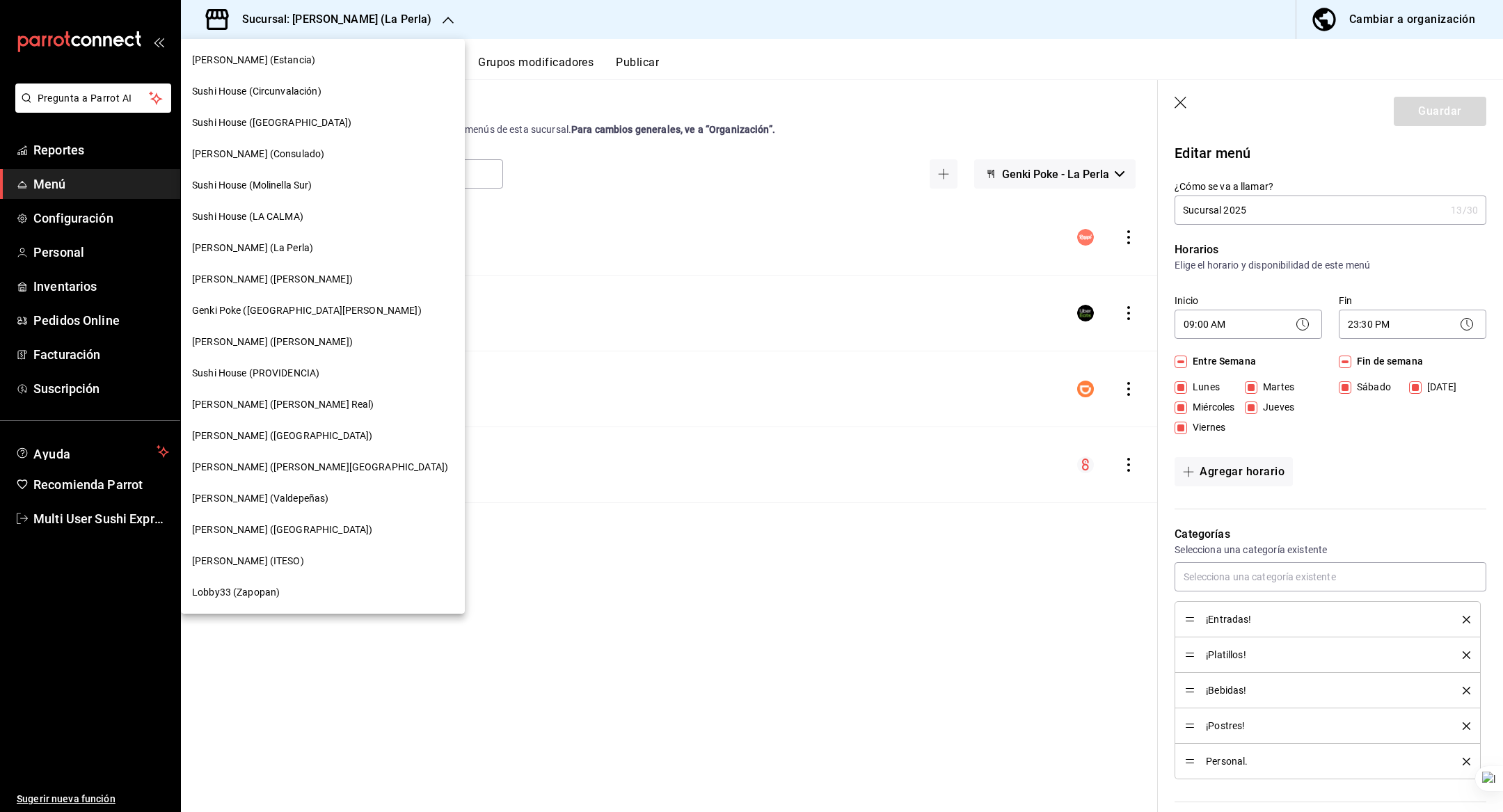
click at [312, 277] on div "[PERSON_NAME] ([PERSON_NAME])" at bounding box center [322, 280] width 262 height 15
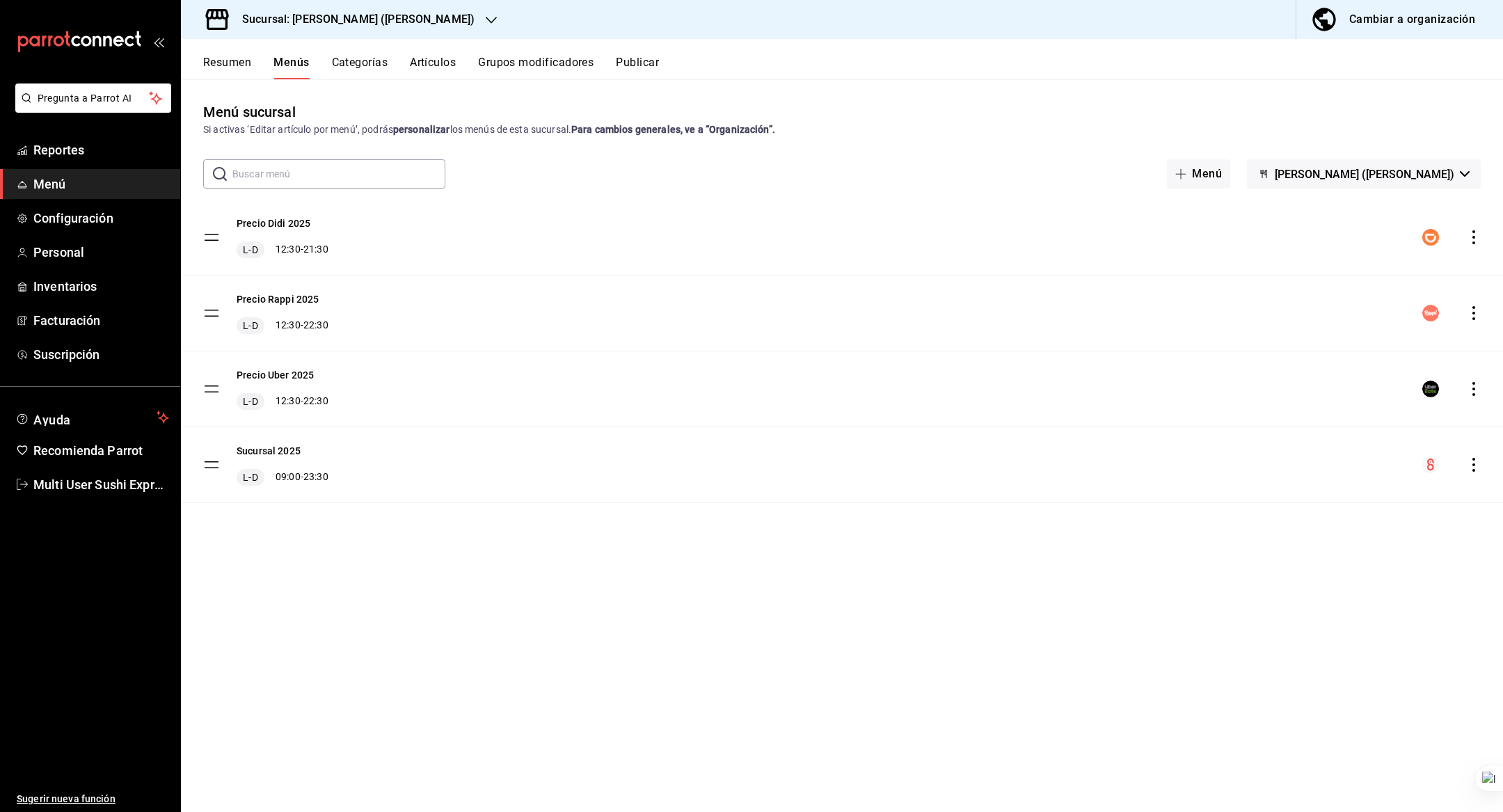
click at [322, 15] on h3 "Sucursal: Genki Poke (Polanco)" at bounding box center [353, 19] width 243 height 17
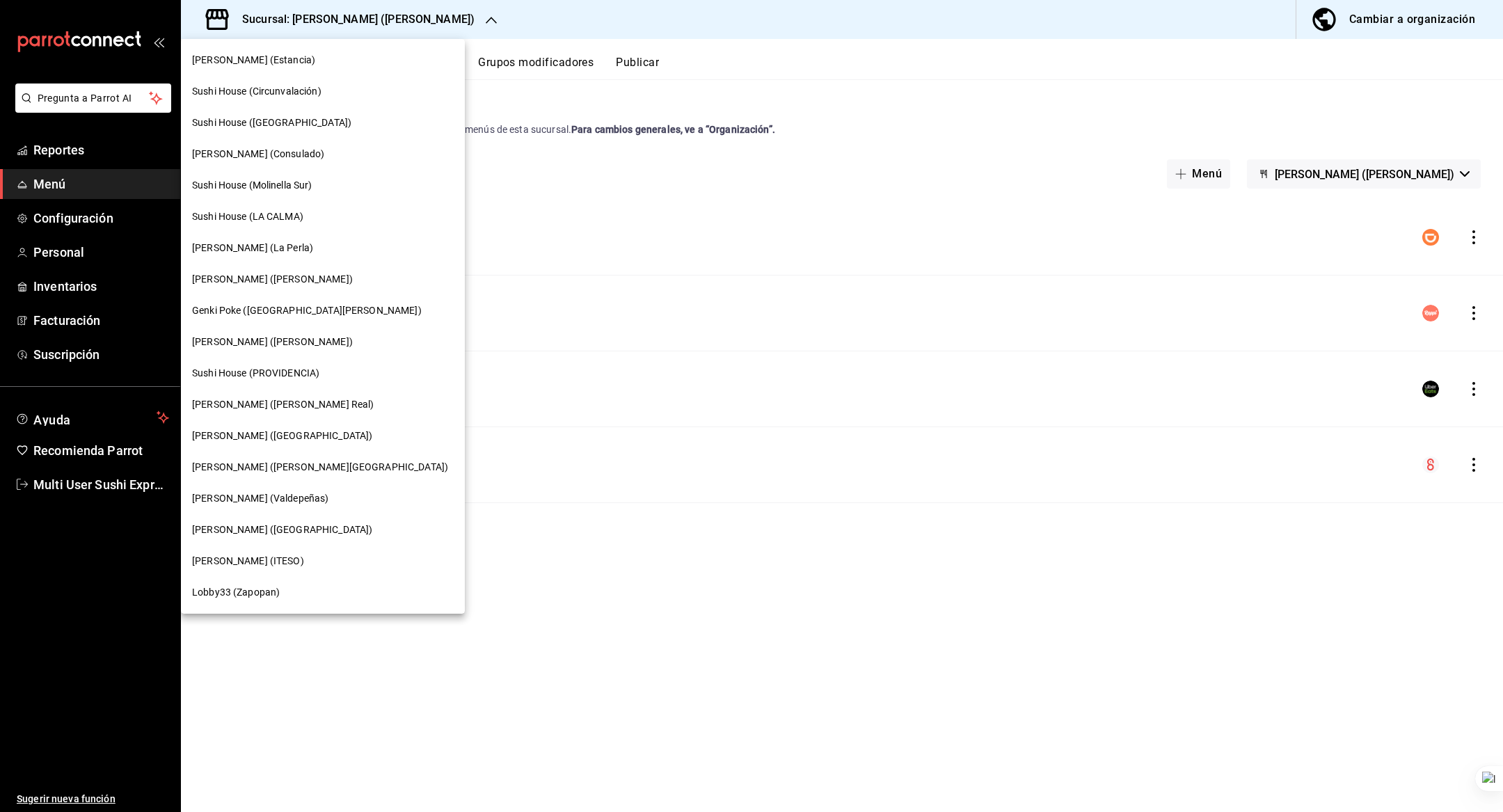
click at [296, 317] on div "Genki Poke ([GEOGRAPHIC_DATA][PERSON_NAME])" at bounding box center [322, 310] width 262 height 15
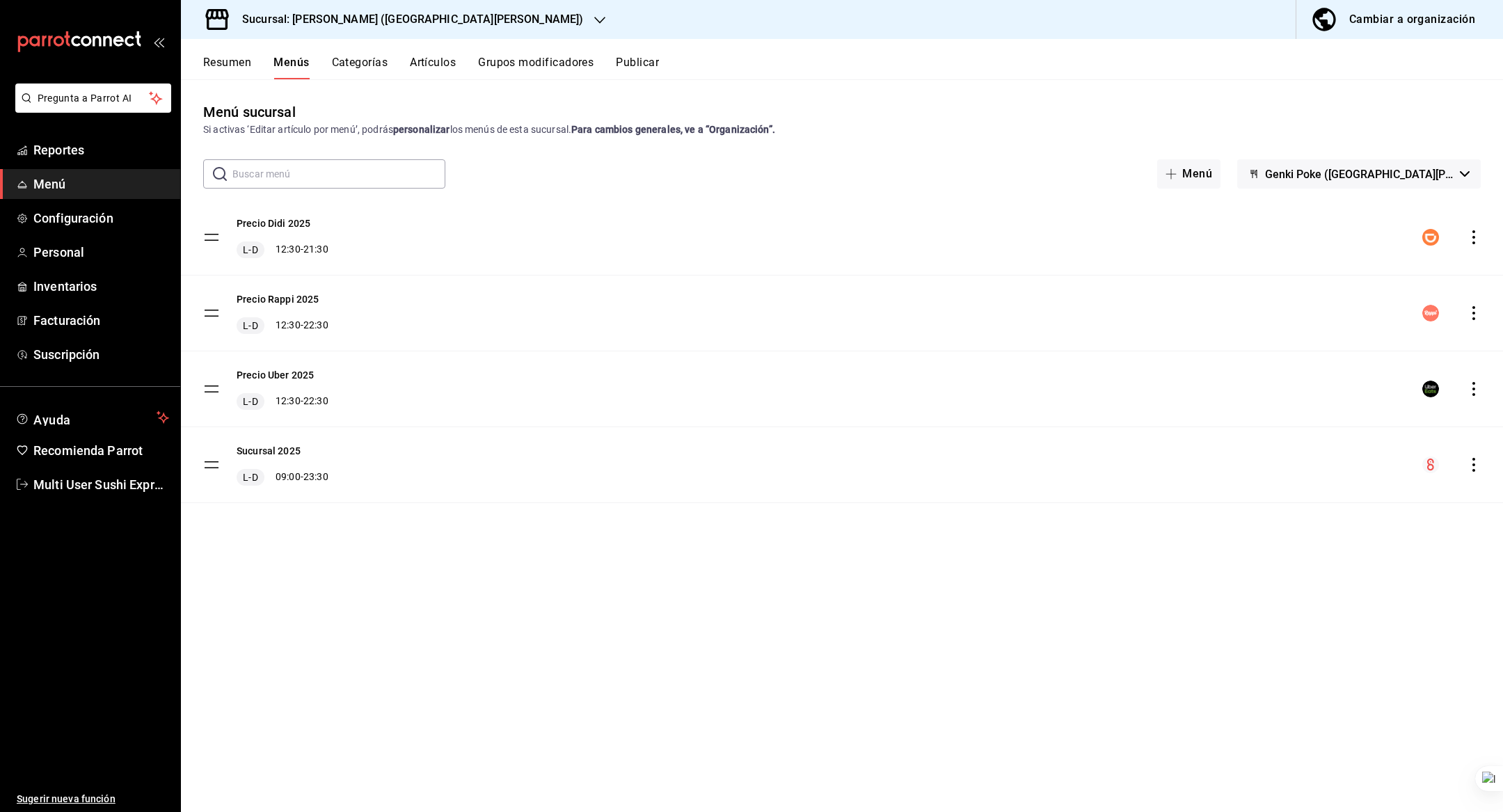
click at [309, 18] on h3 "Sucursal: Genki Poke (San Angel)" at bounding box center [407, 19] width 352 height 17
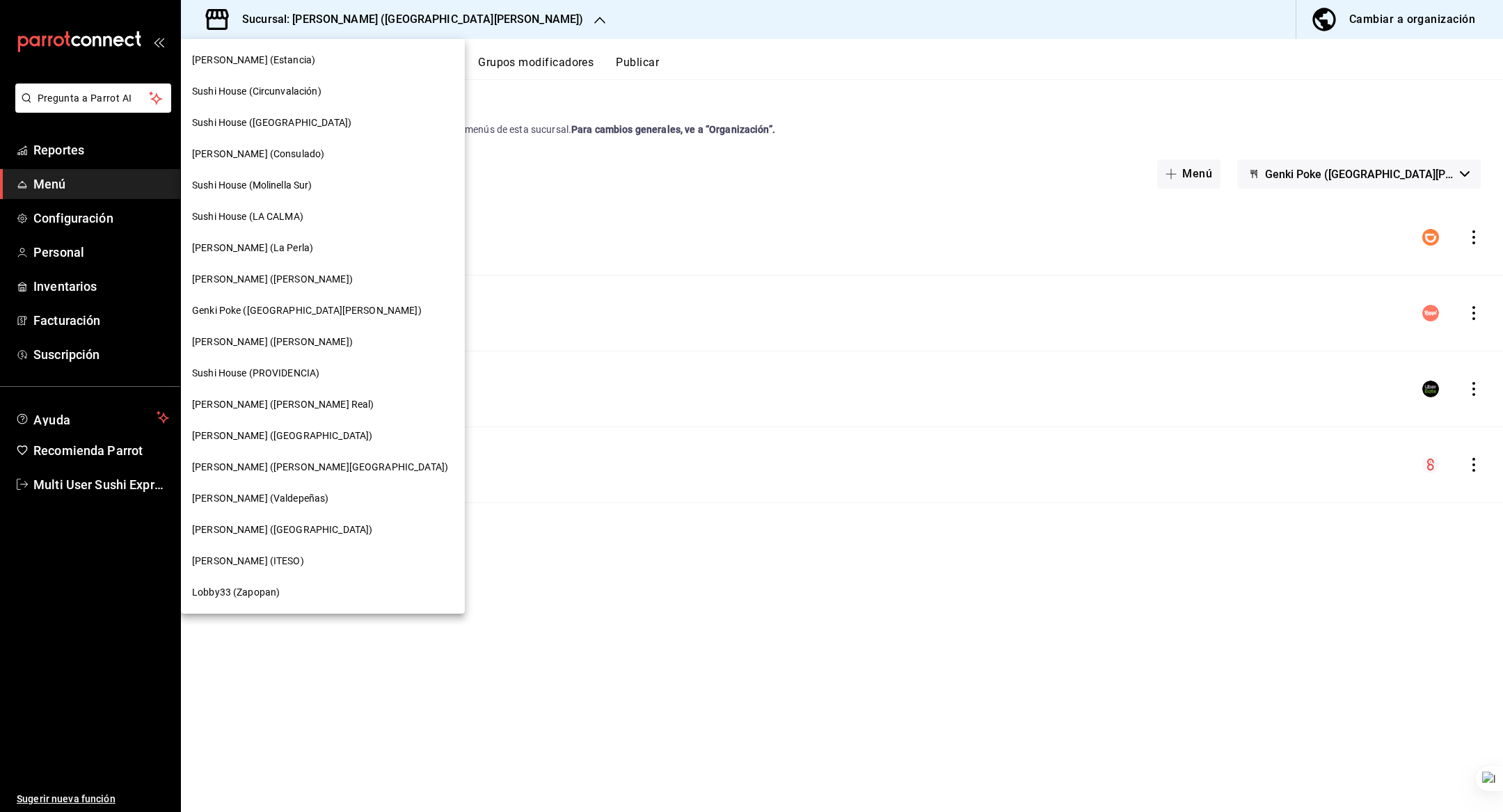
click at [288, 343] on div "[PERSON_NAME] ([PERSON_NAME])" at bounding box center [322, 342] width 262 height 15
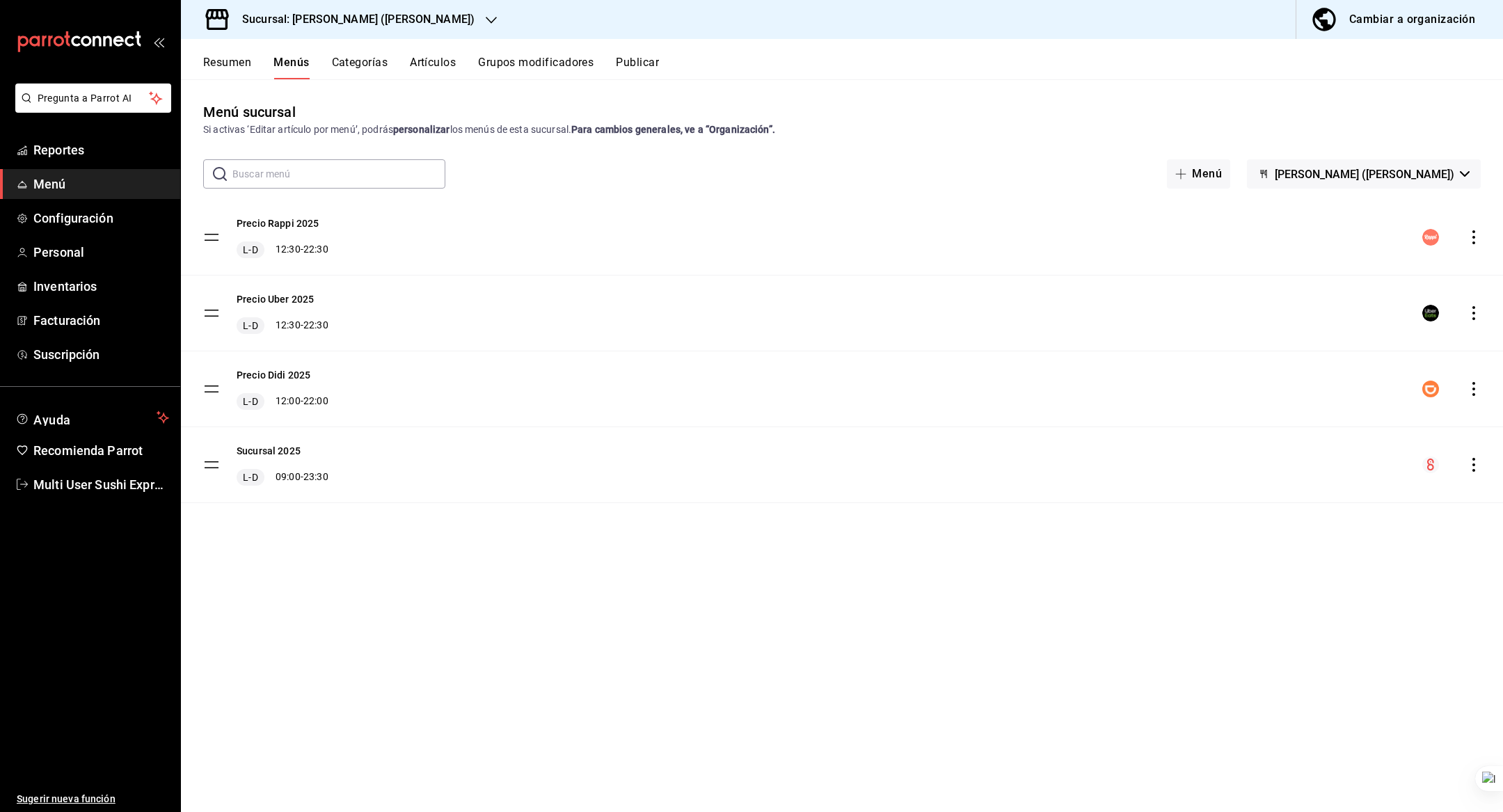
click at [351, 21] on h3 "Sucursal: Genki Poke (Minerva)" at bounding box center [353, 19] width 243 height 17
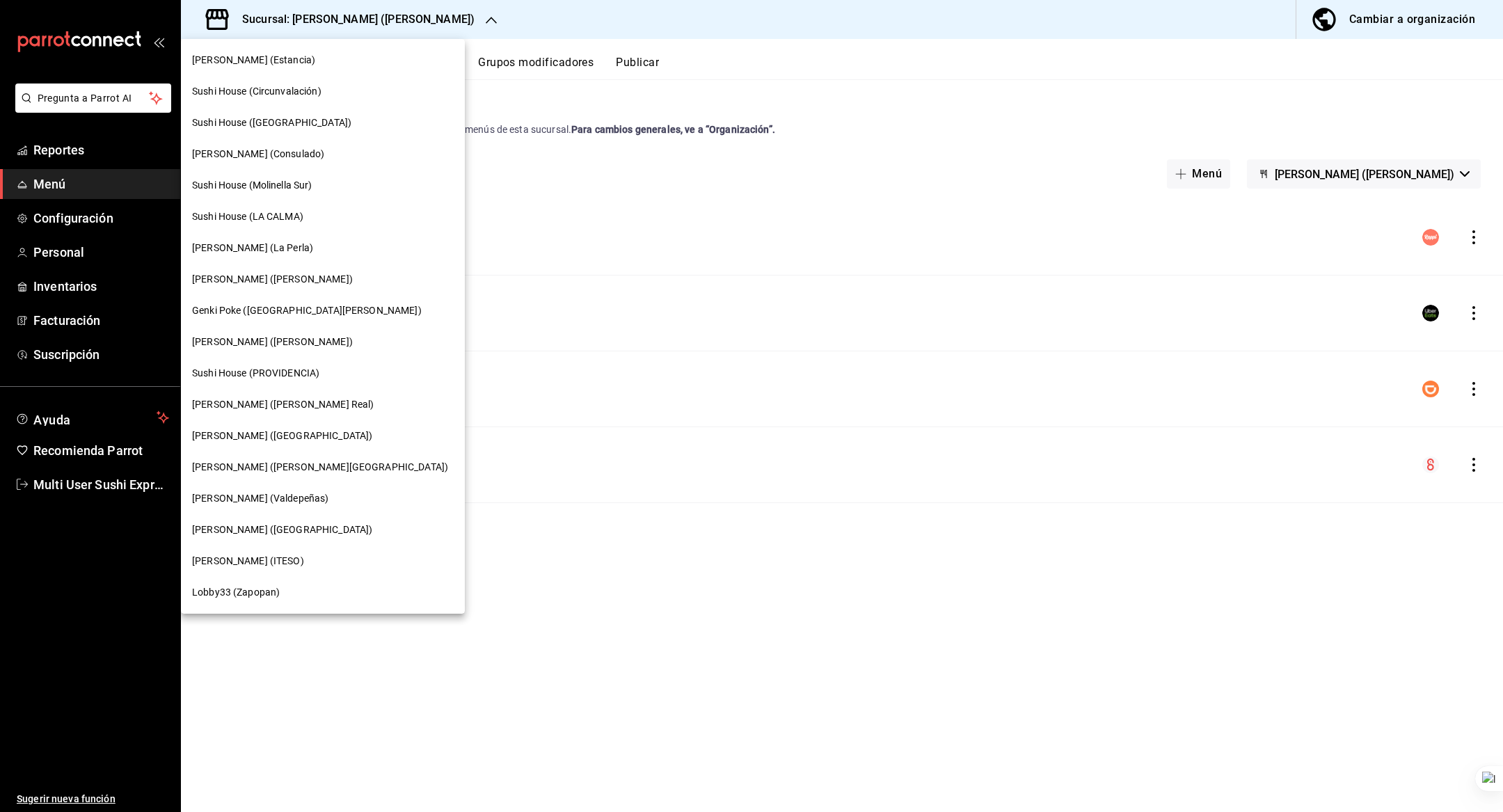
click at [314, 363] on div "Sushi House (PROVIDENCIA)" at bounding box center [322, 373] width 284 height 31
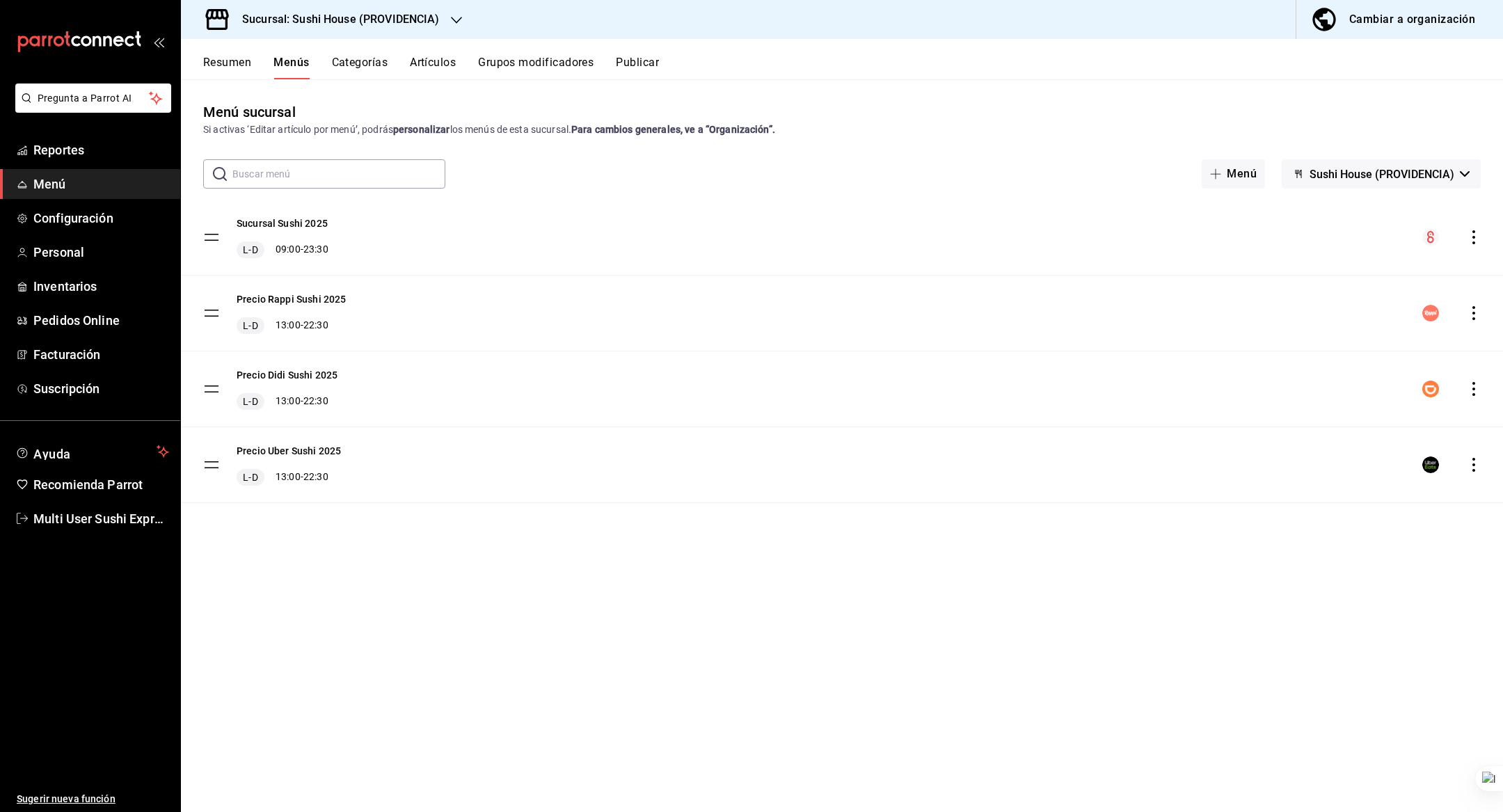
click at [1423, 176] on span "Sushi House (PROVIDENCIA)" at bounding box center [1382, 174] width 145 height 13
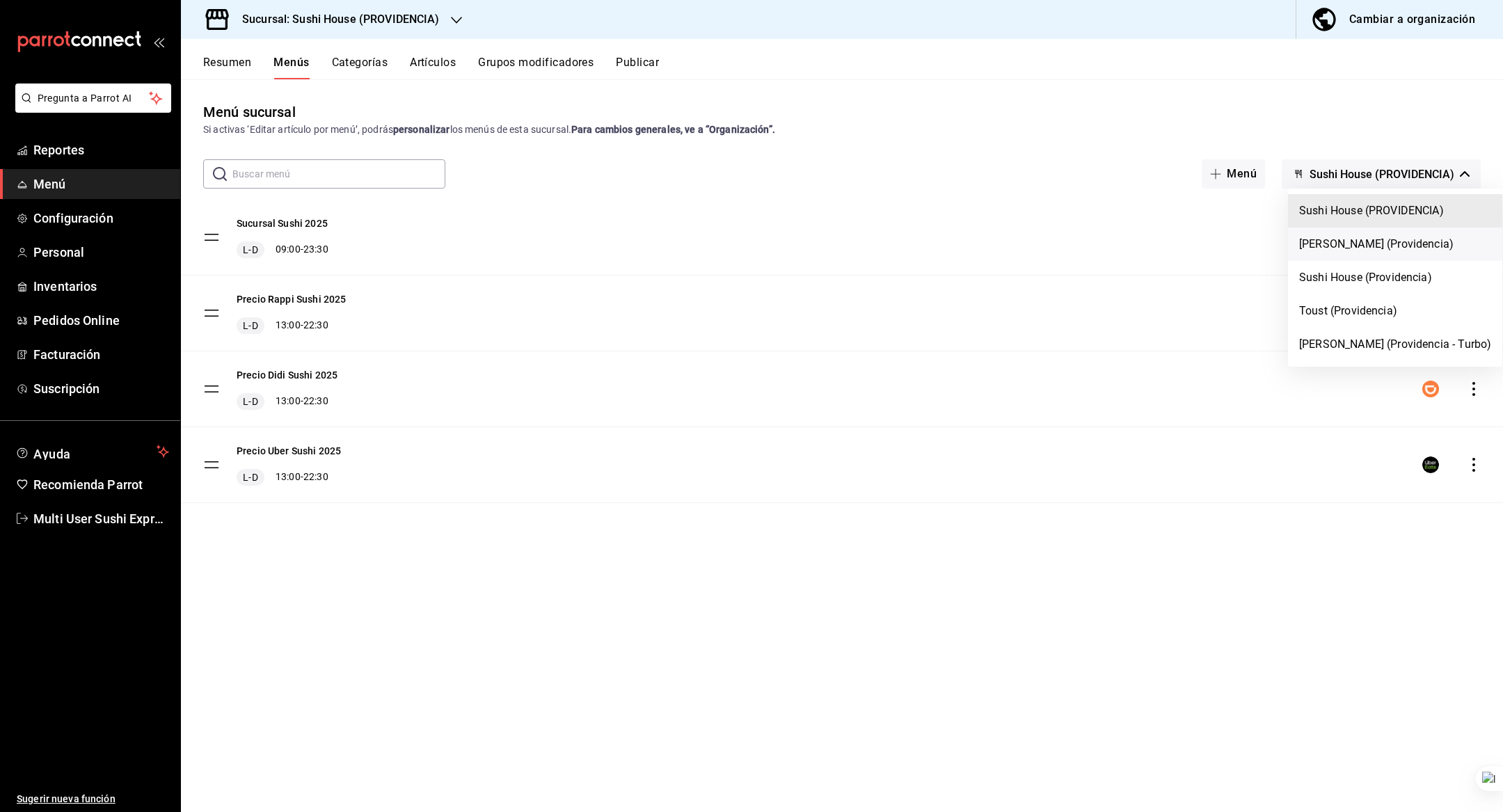
click at [1389, 237] on li "Genki Poke (Providencia)" at bounding box center [1395, 243] width 215 height 33
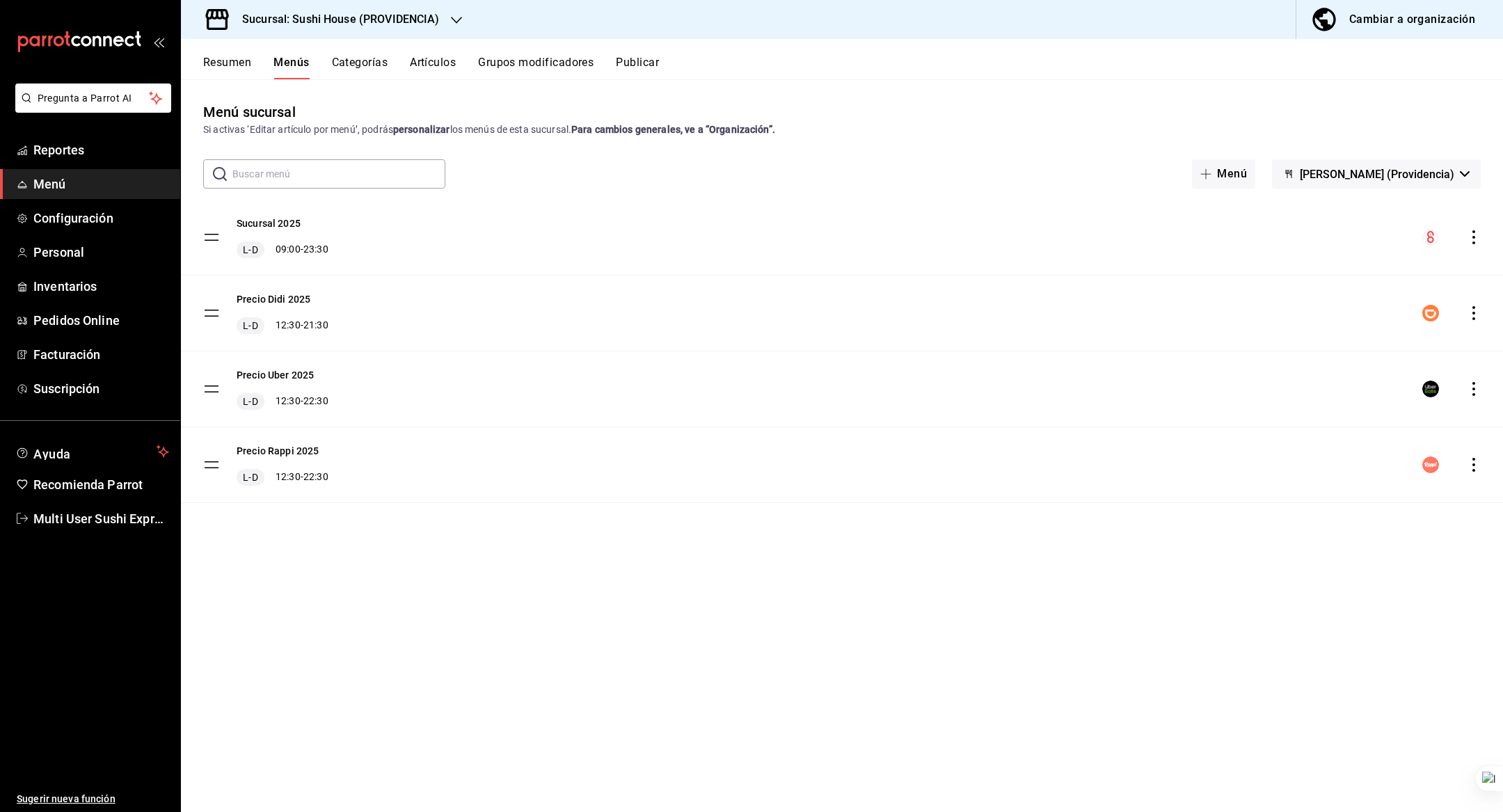
click at [273, 21] on h3 "Sucursal: Sushi House (PROVIDENCIA)" at bounding box center [335, 19] width 209 height 17
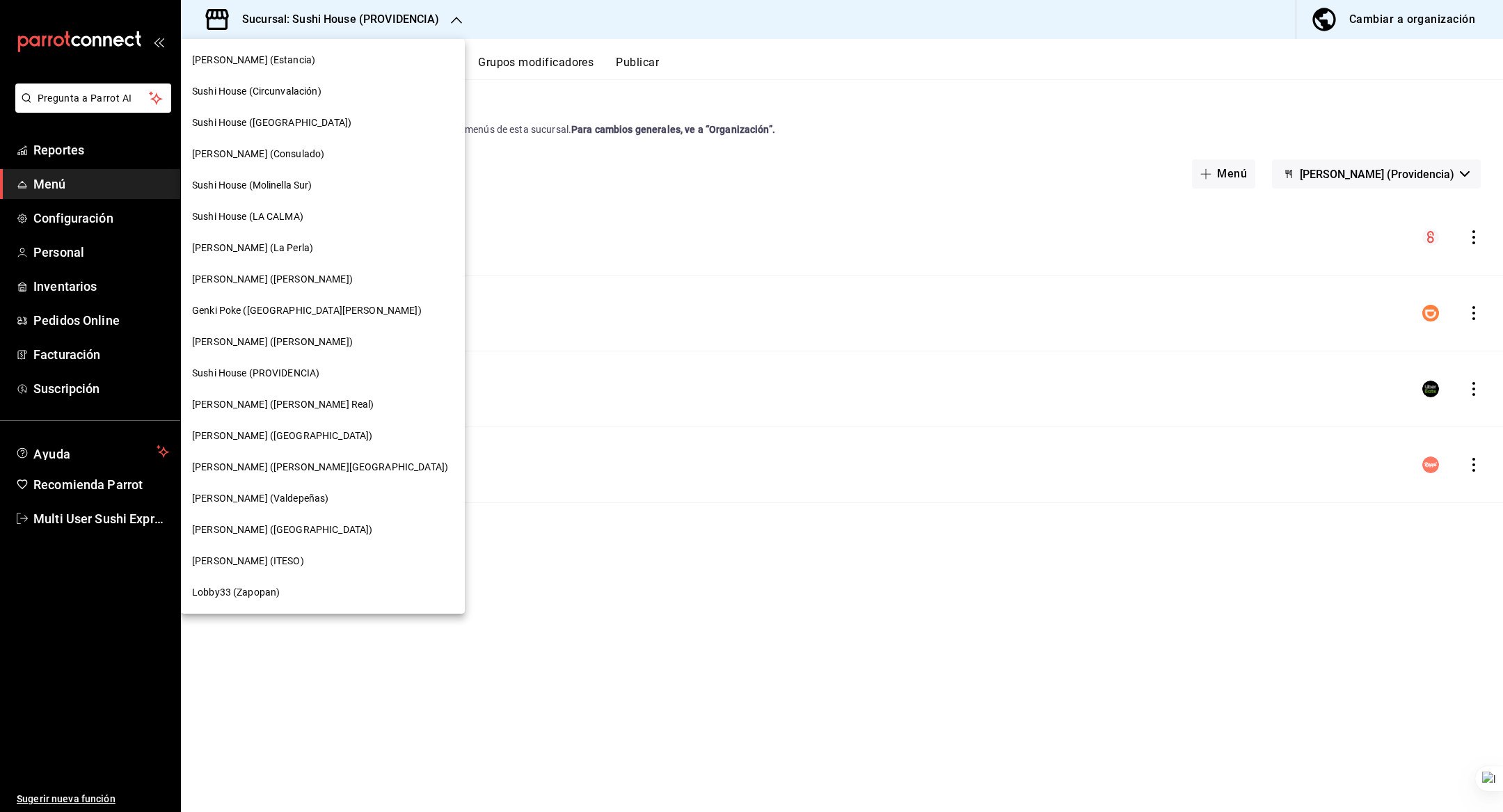
click at [299, 398] on div "[PERSON_NAME] ([PERSON_NAME] Real)" at bounding box center [322, 405] width 262 height 15
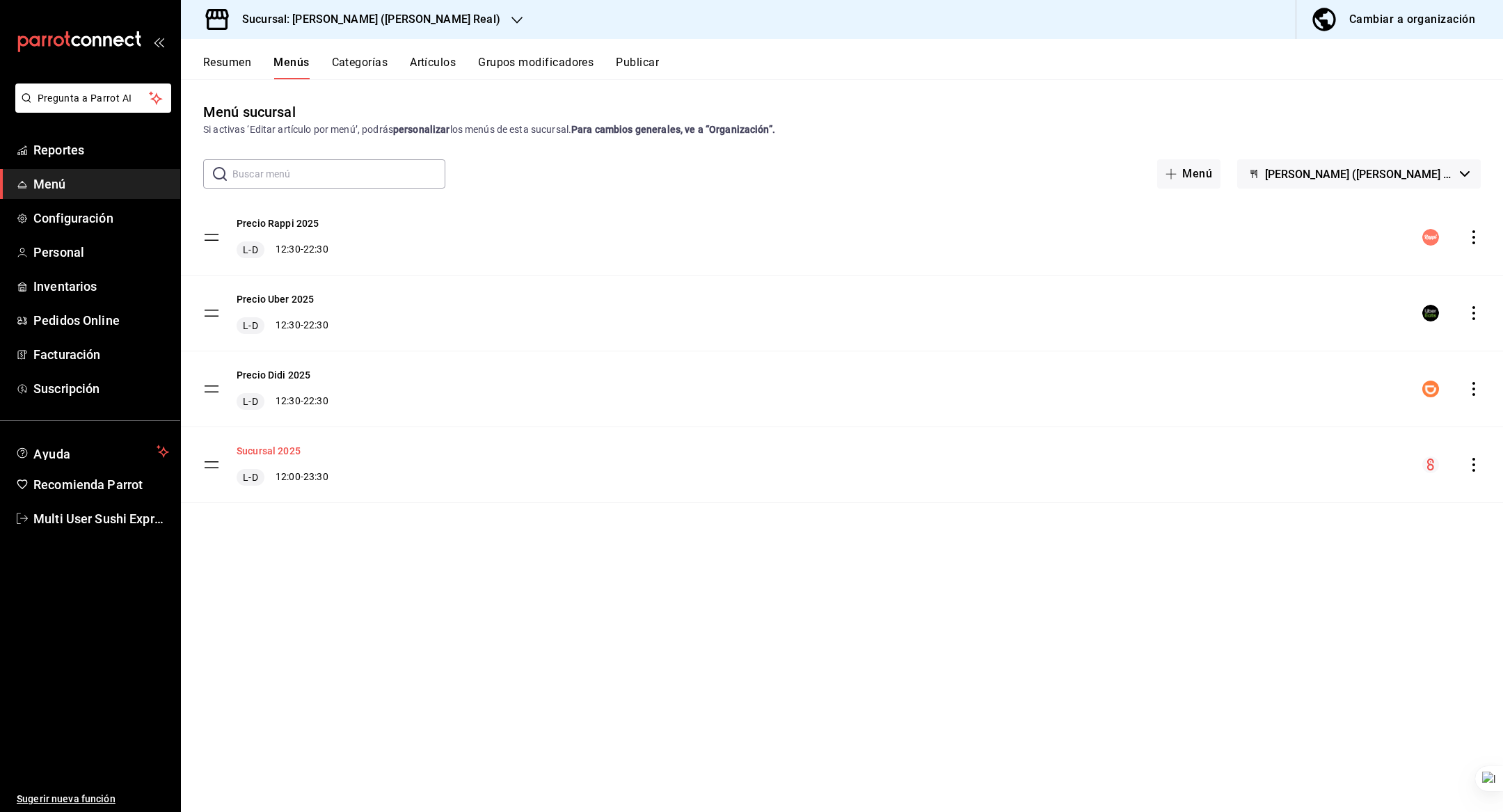
click at [274, 449] on button "Sucursal 2025" at bounding box center [269, 451] width 64 height 14
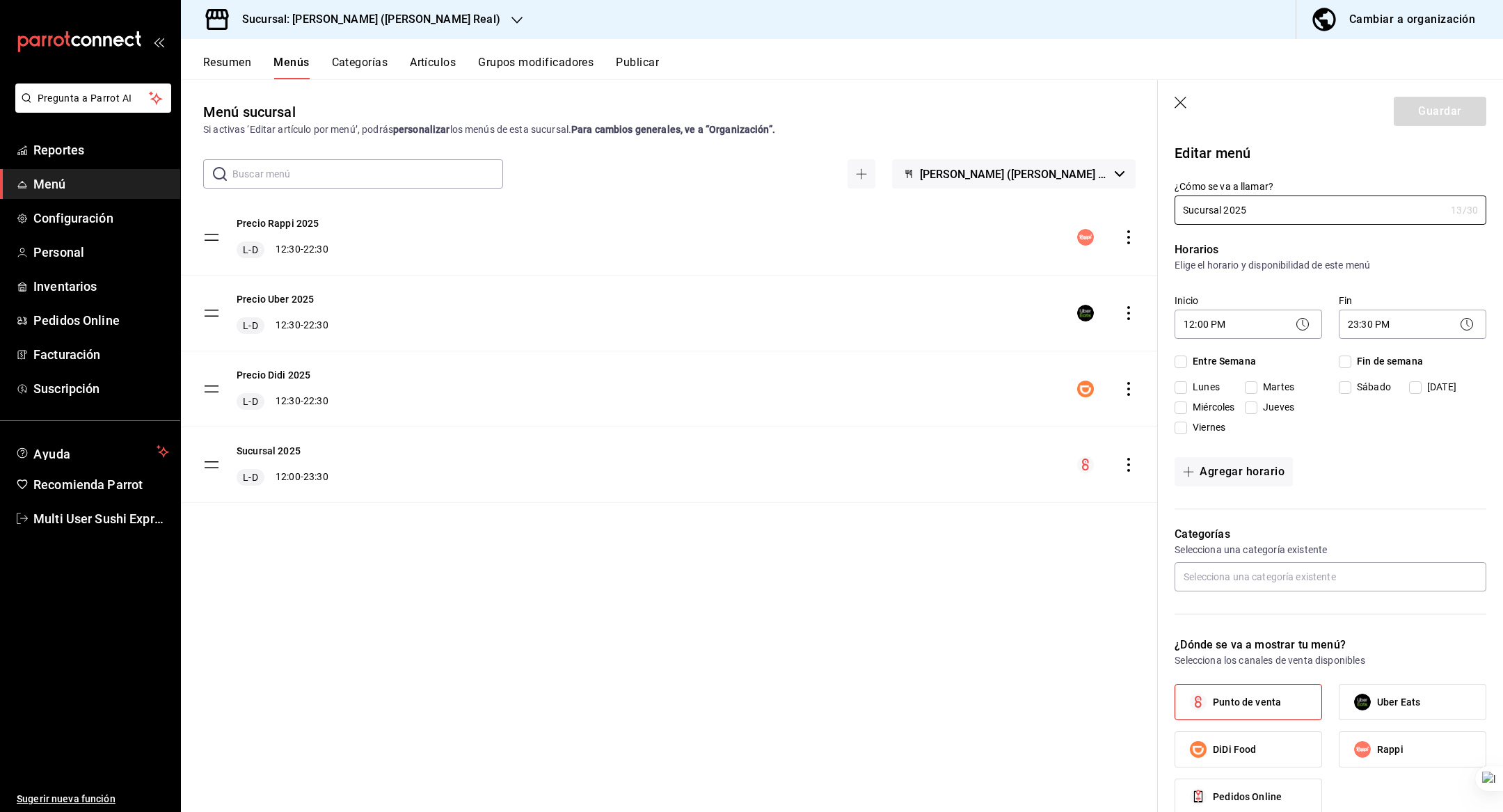
checkbox input "true"
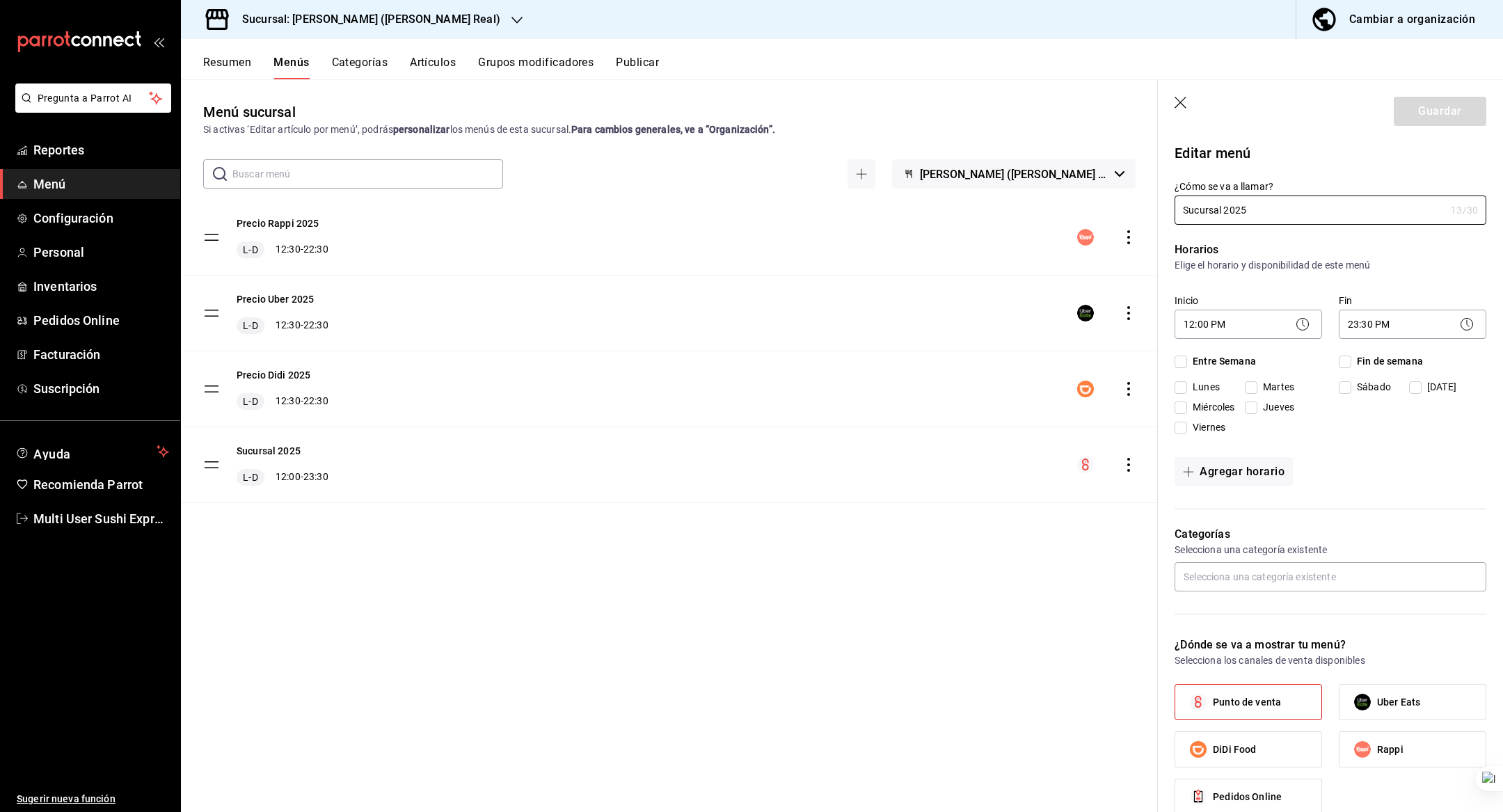
checkbox input "true"
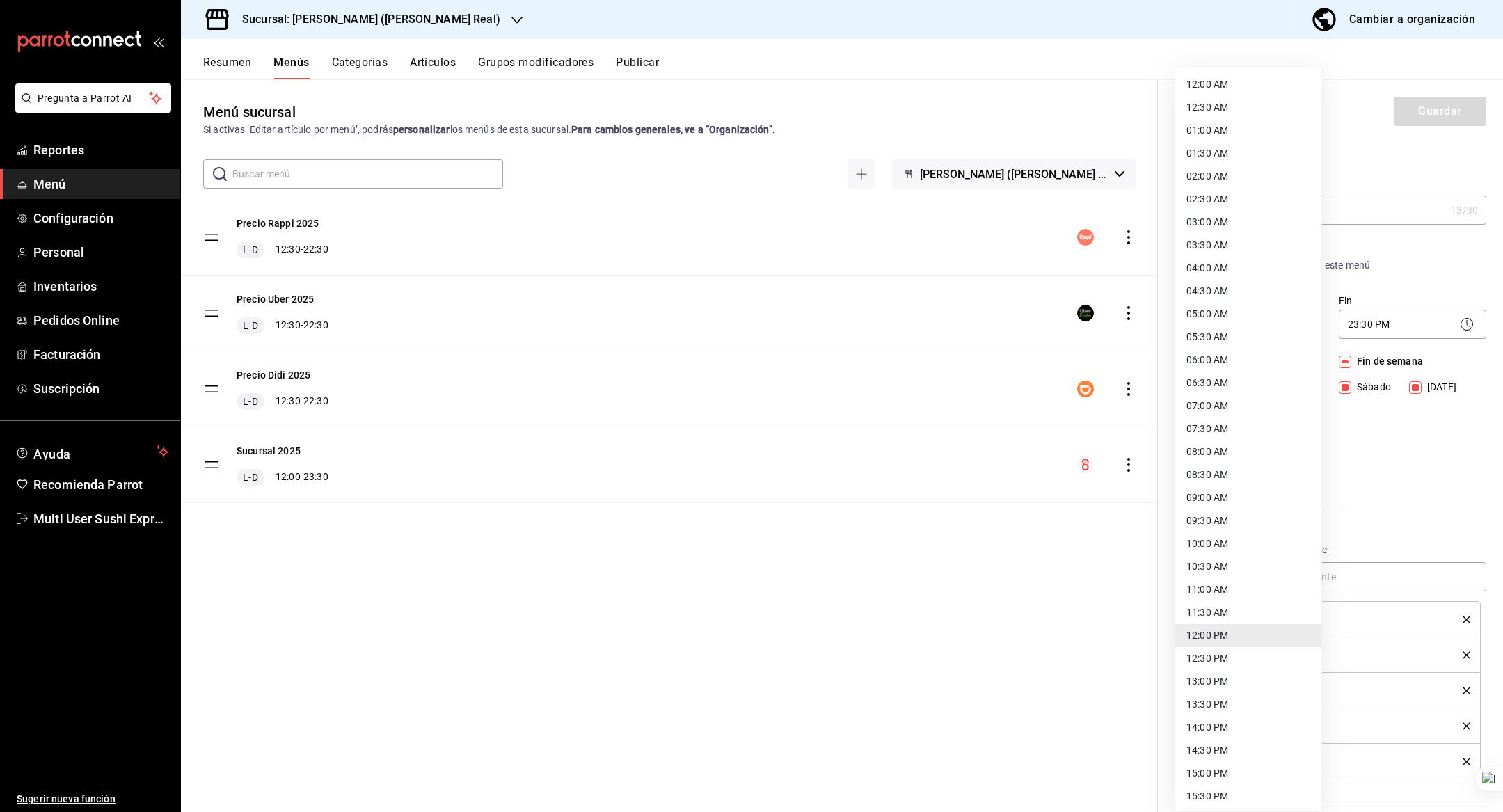
click at [1237, 317] on body "Pregunta a Parrot AI Reportes Menú Configuración Personal Inventarios Pedidos O…" at bounding box center [751, 406] width 1503 height 812
click at [1231, 496] on li "09:00 AM" at bounding box center [1248, 497] width 146 height 23
type input "09:00"
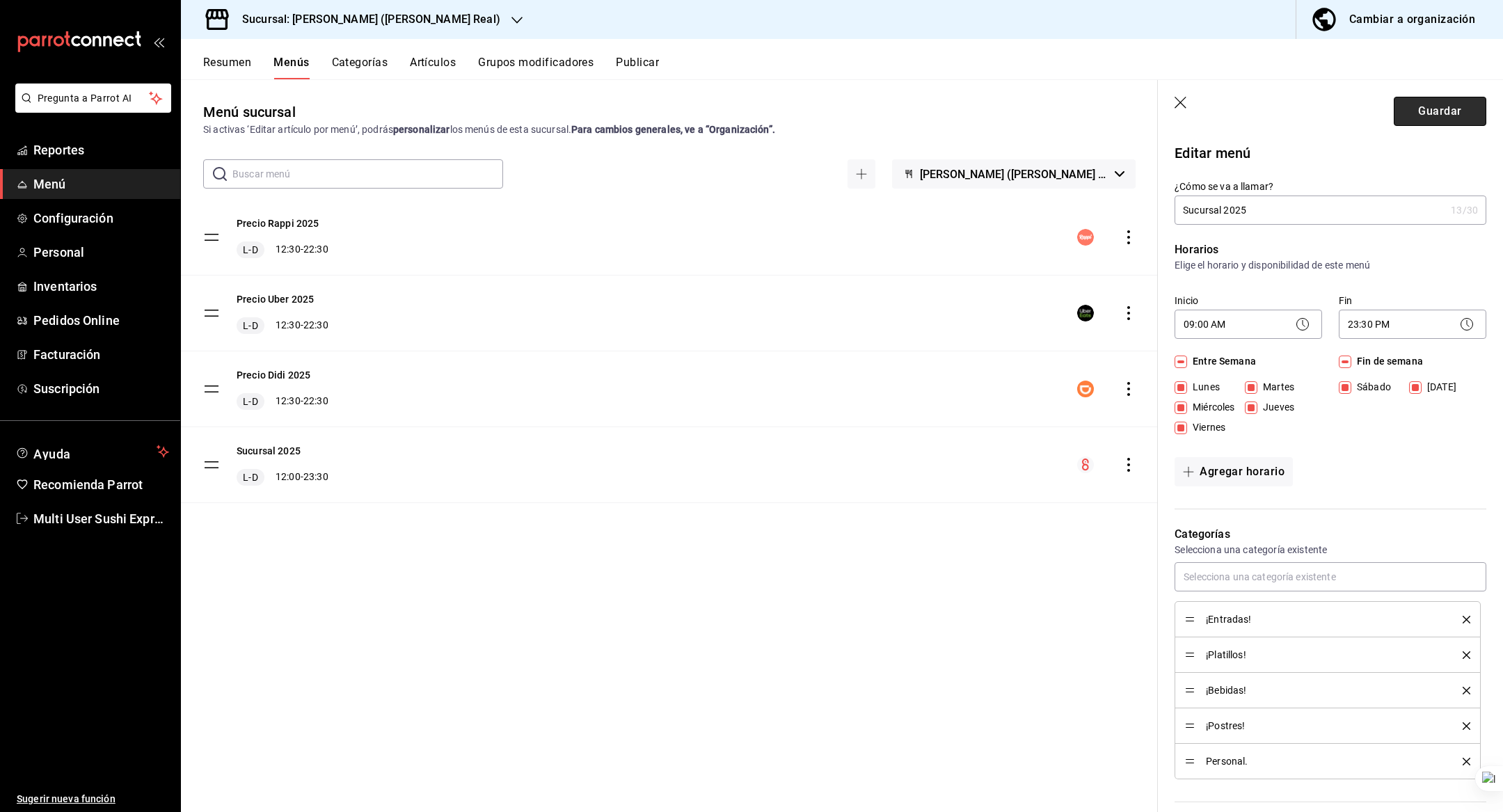
click at [1457, 124] on button "Guardar" at bounding box center [1440, 111] width 92 height 30
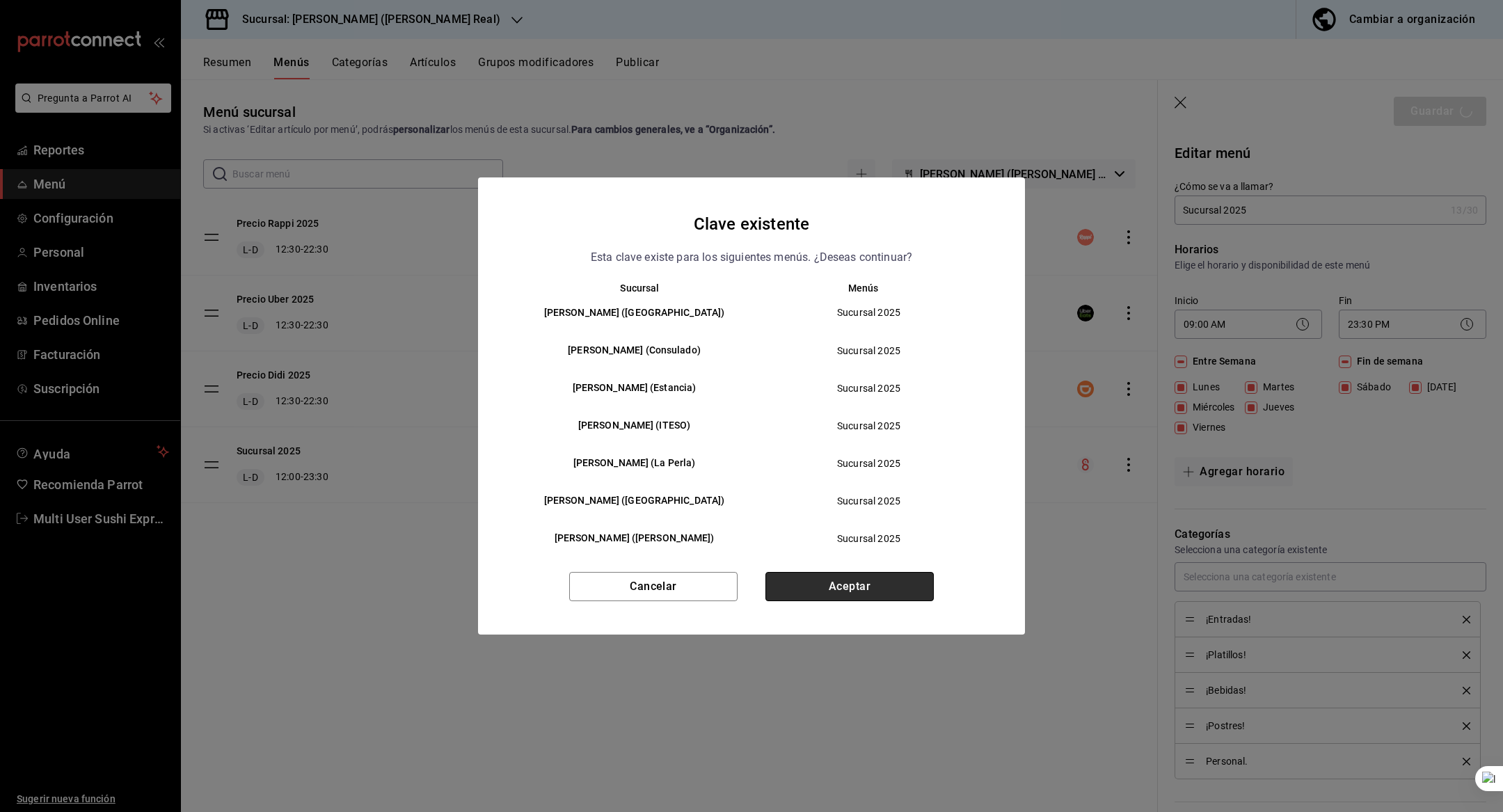
click at [836, 582] on button "Aceptar" at bounding box center [850, 586] width 168 height 30
checkbox input "false"
type input "1758126503570"
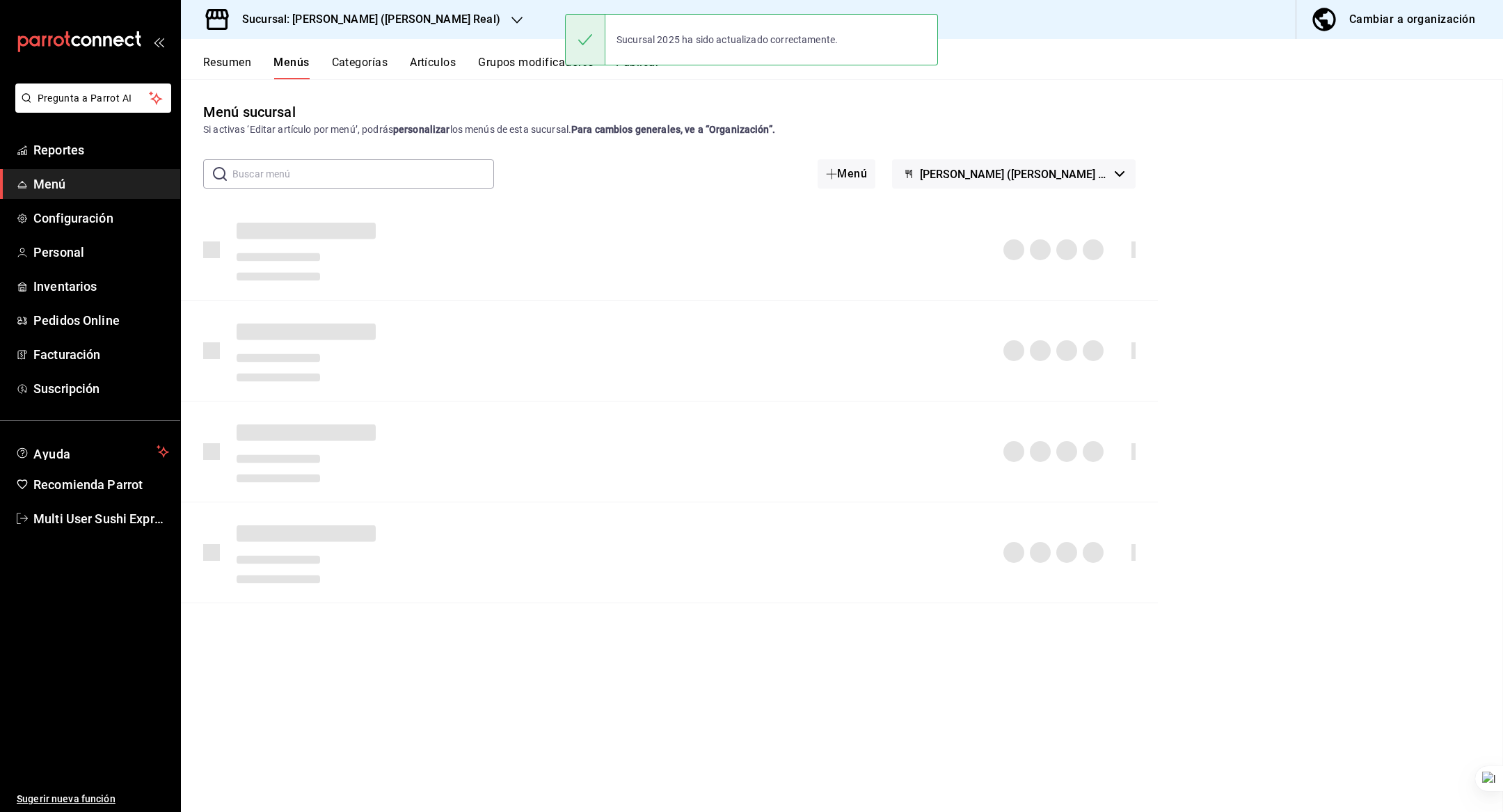
checkbox input "false"
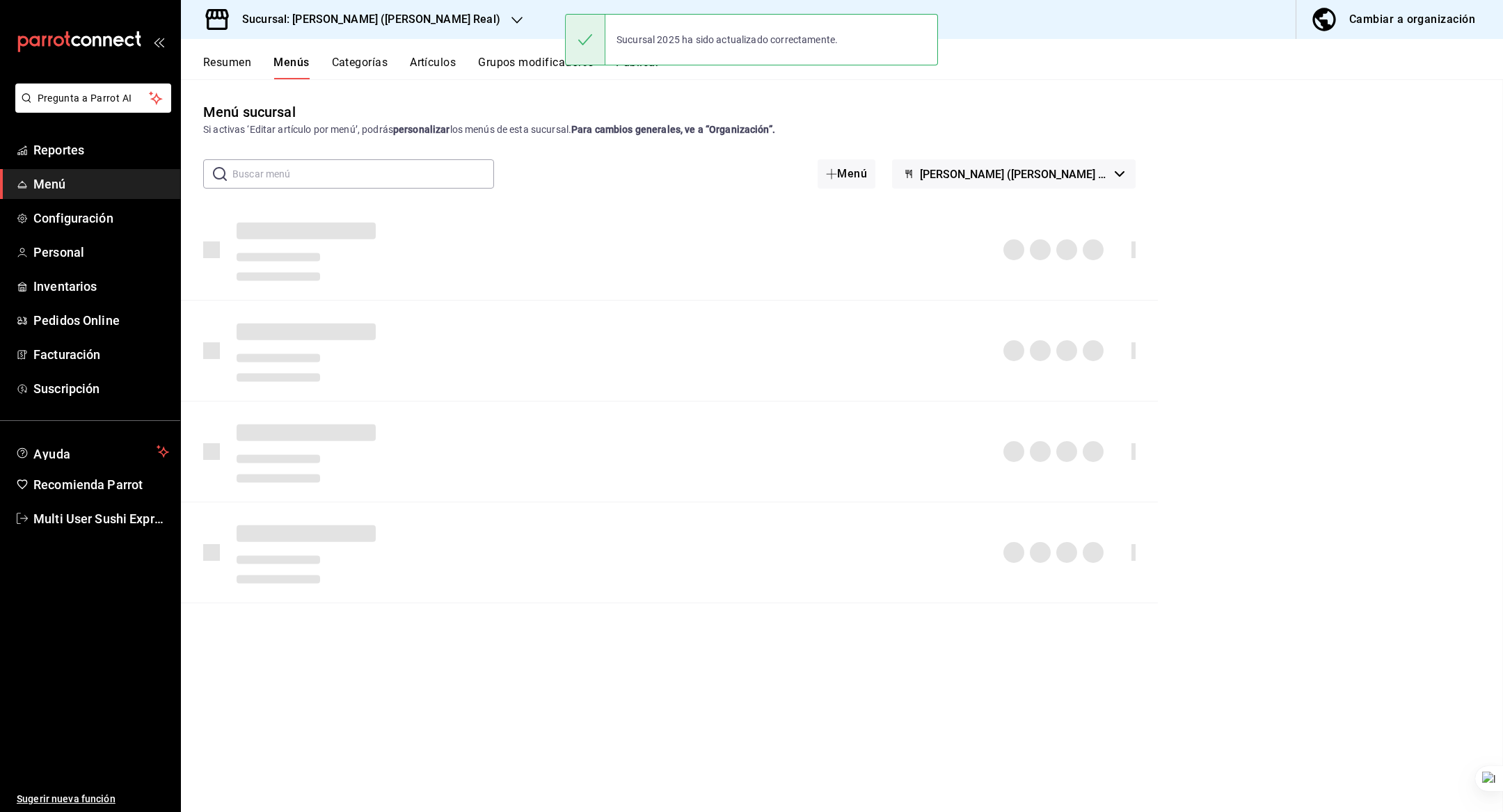
checkbox input "false"
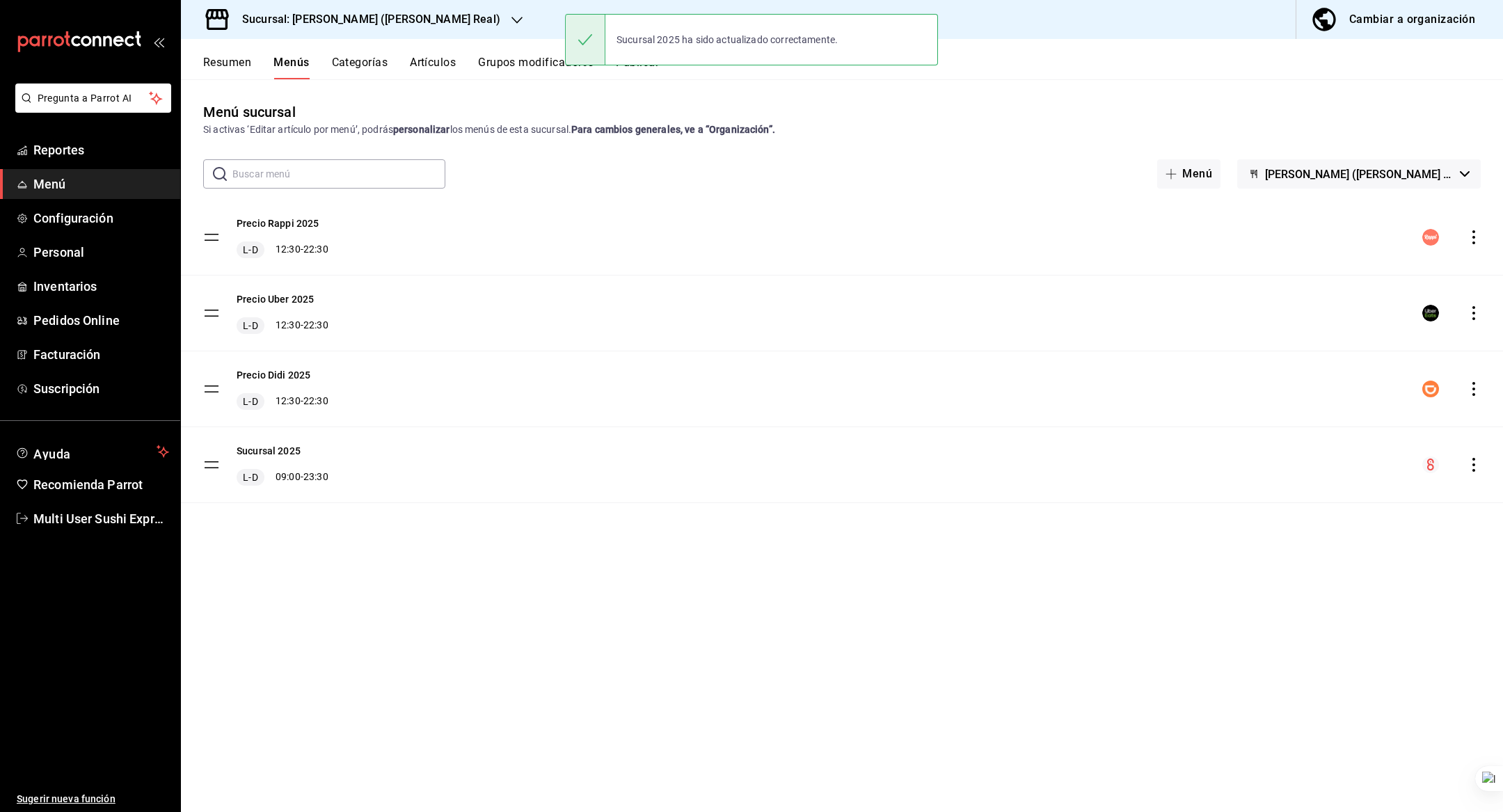
click at [325, 23] on h3 "Sucursal: [PERSON_NAME] ([PERSON_NAME] Real)" at bounding box center [365, 19] width 269 height 17
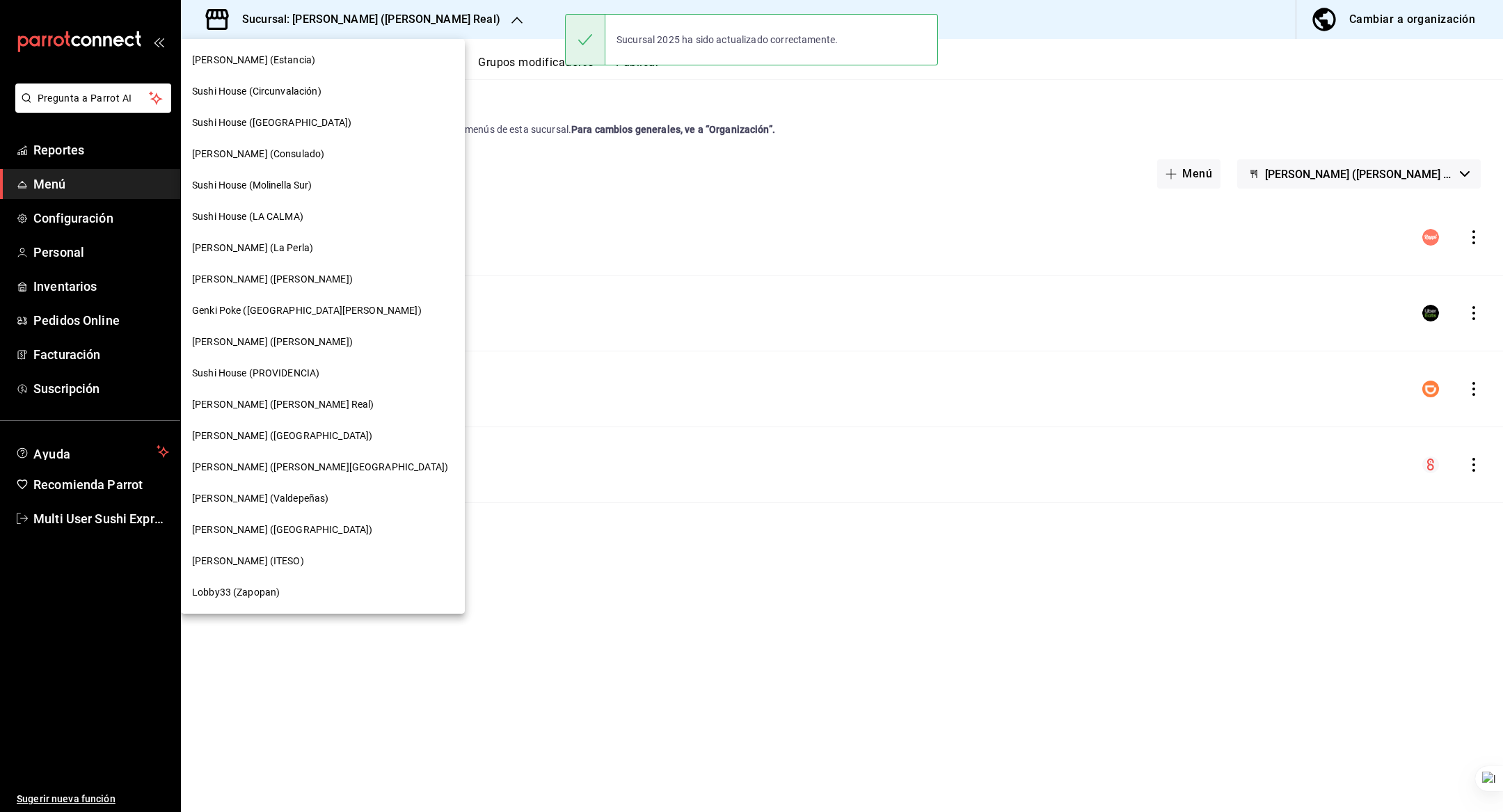
click at [279, 440] on span "[PERSON_NAME] ([GEOGRAPHIC_DATA])" at bounding box center [282, 436] width 180 height 15
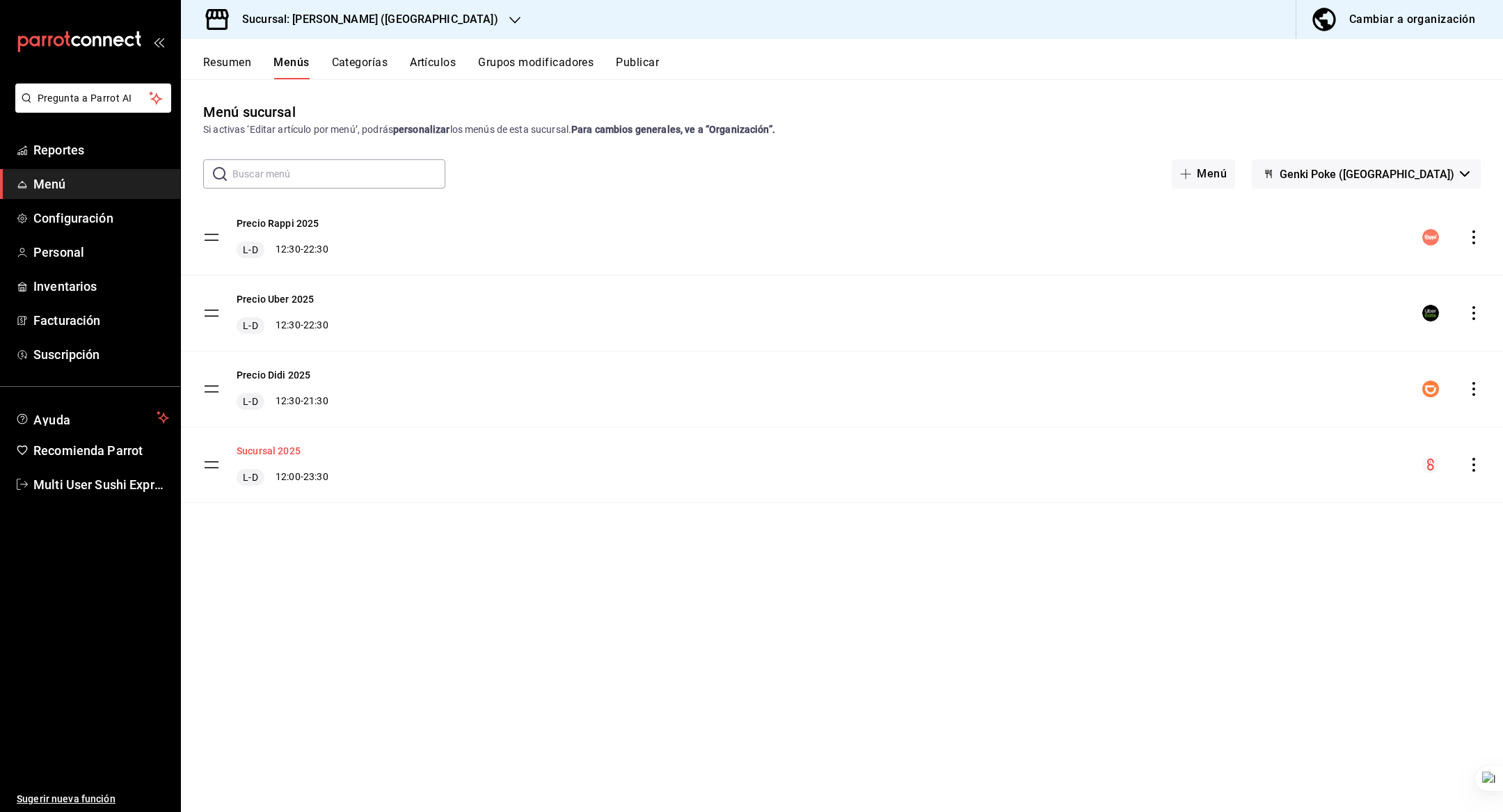
click at [279, 452] on button "Sucursal 2025" at bounding box center [269, 451] width 64 height 14
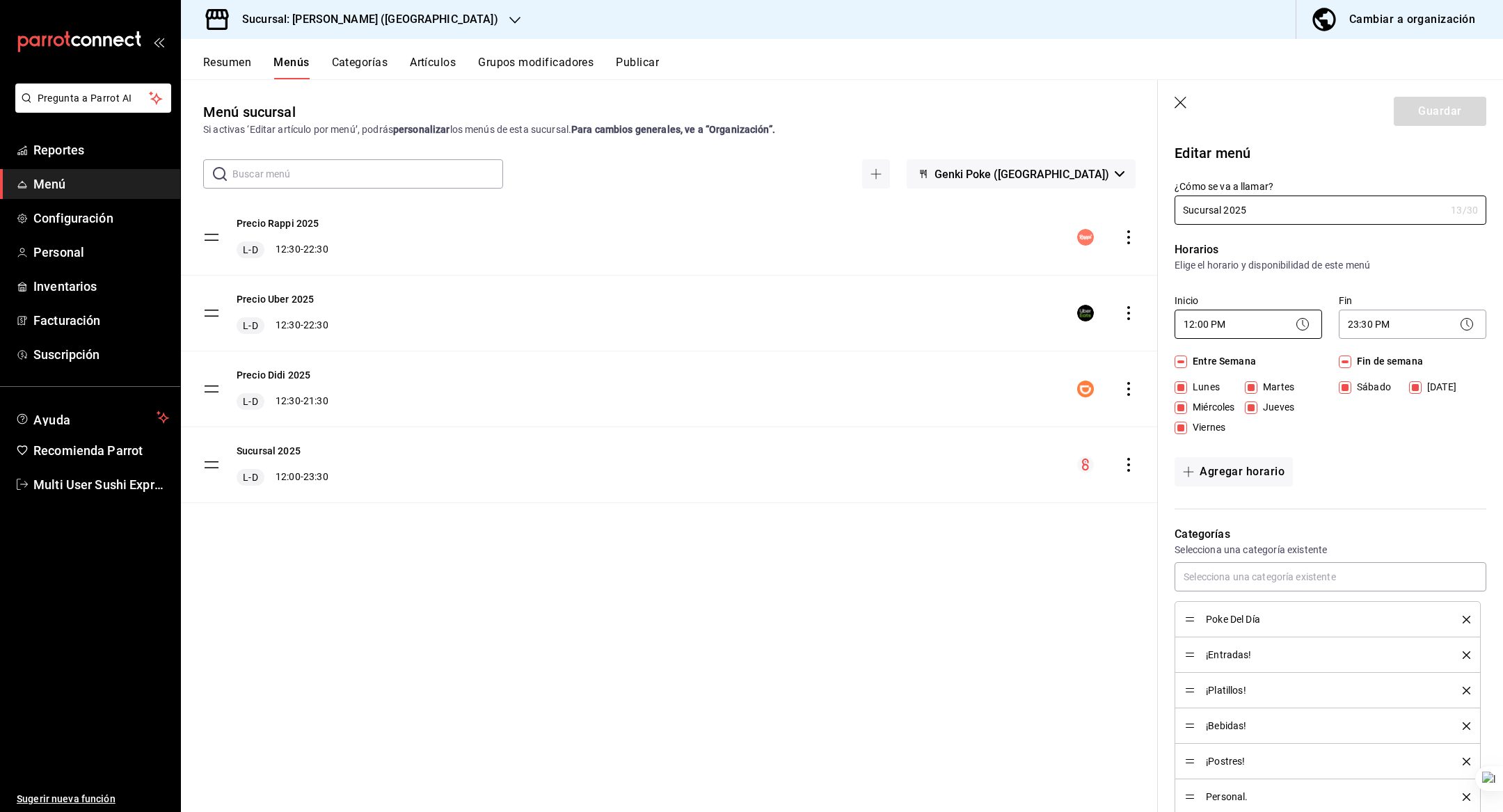
click at [1226, 322] on body "Pregunta a Parrot AI Reportes Menú Configuración Personal Inventarios Facturaci…" at bounding box center [751, 406] width 1503 height 812
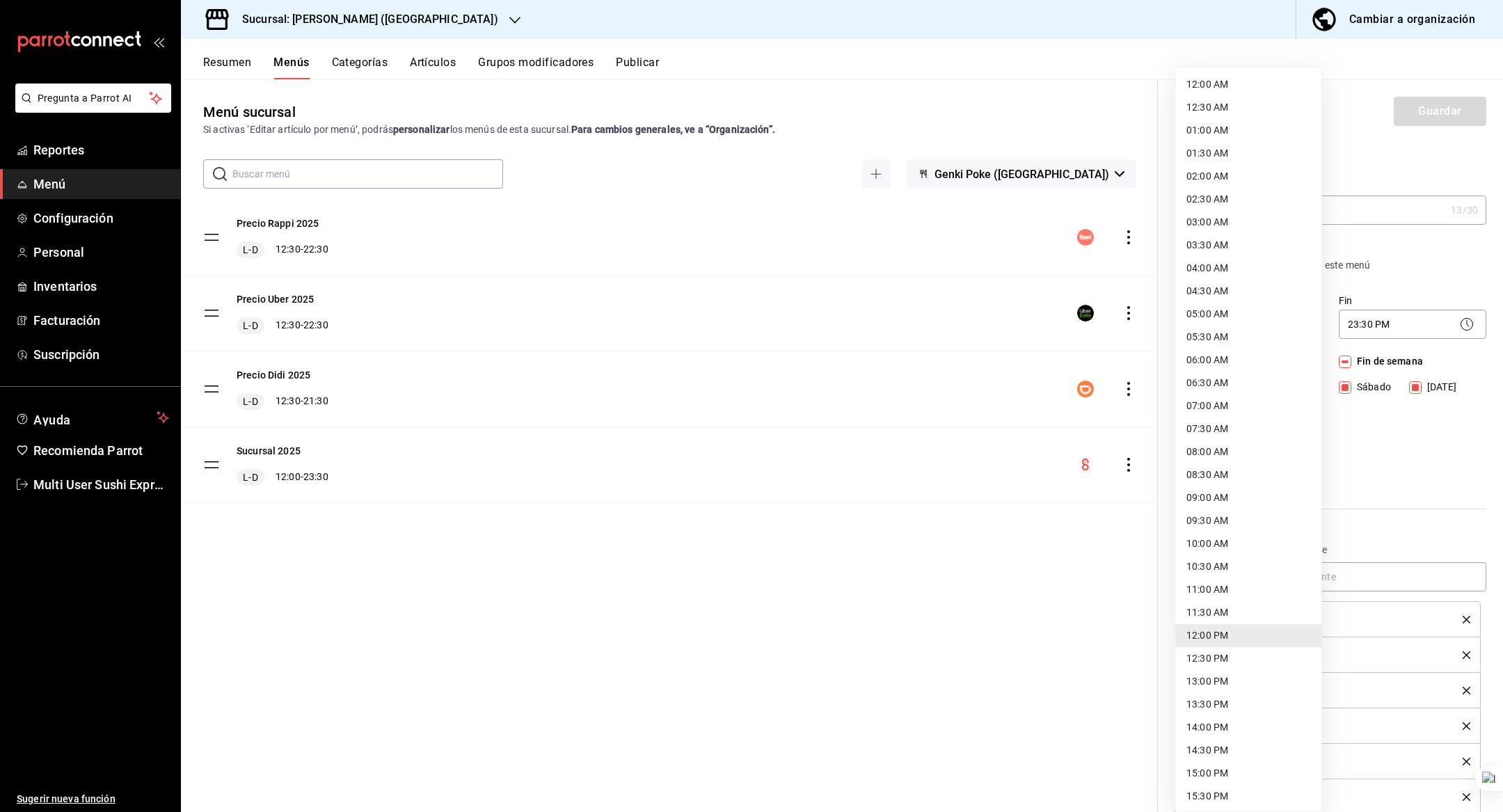
click at [1218, 498] on li "09:00 AM" at bounding box center [1248, 497] width 146 height 23
type input "09:00"
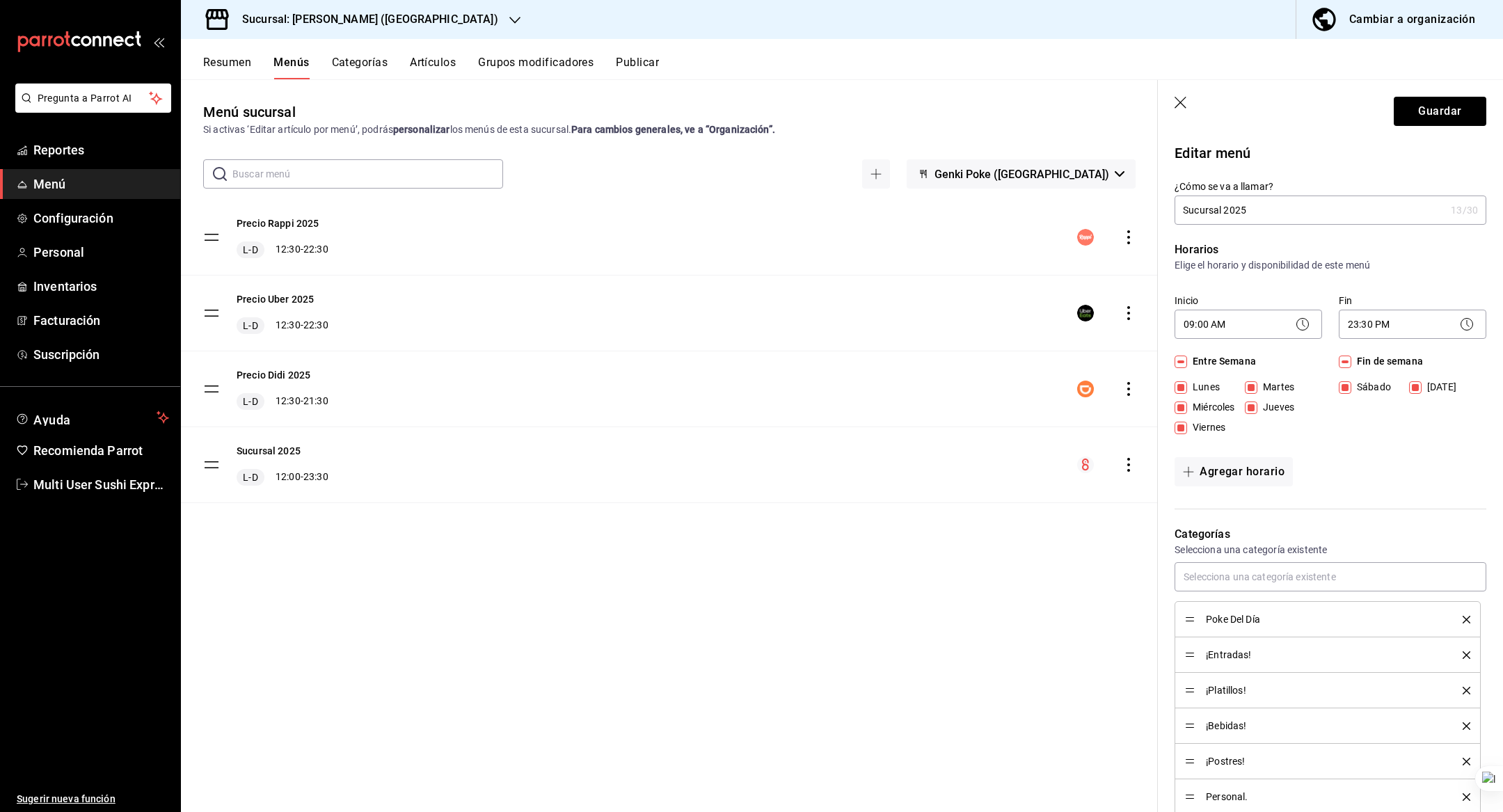
click at [1454, 95] on header "Guardar" at bounding box center [1330, 108] width 345 height 57
click at [1447, 115] on button "Guardar" at bounding box center [1440, 111] width 92 height 30
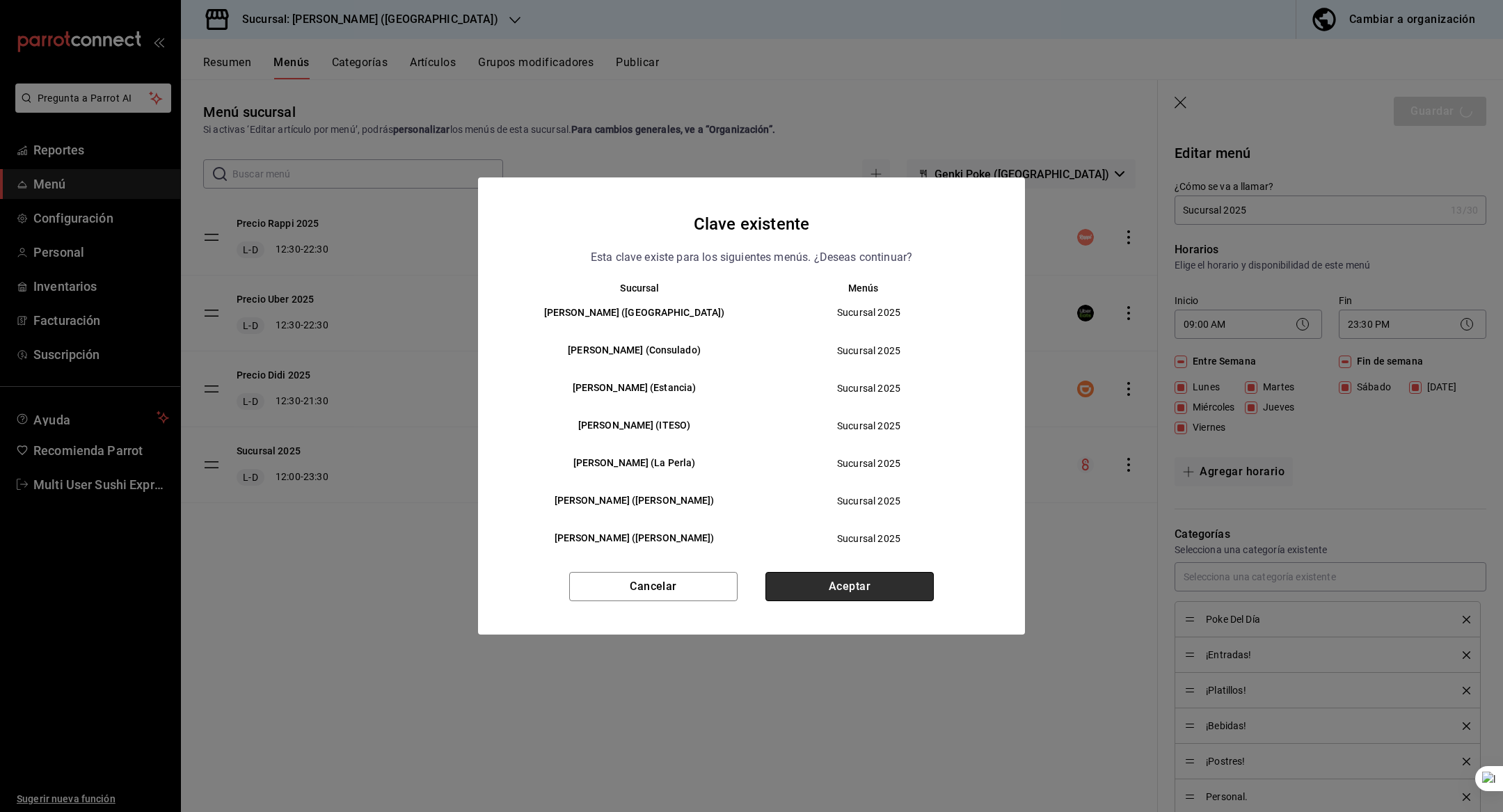
click at [867, 582] on button "Aceptar" at bounding box center [850, 586] width 168 height 30
checkbox input "false"
type input "1758126518600"
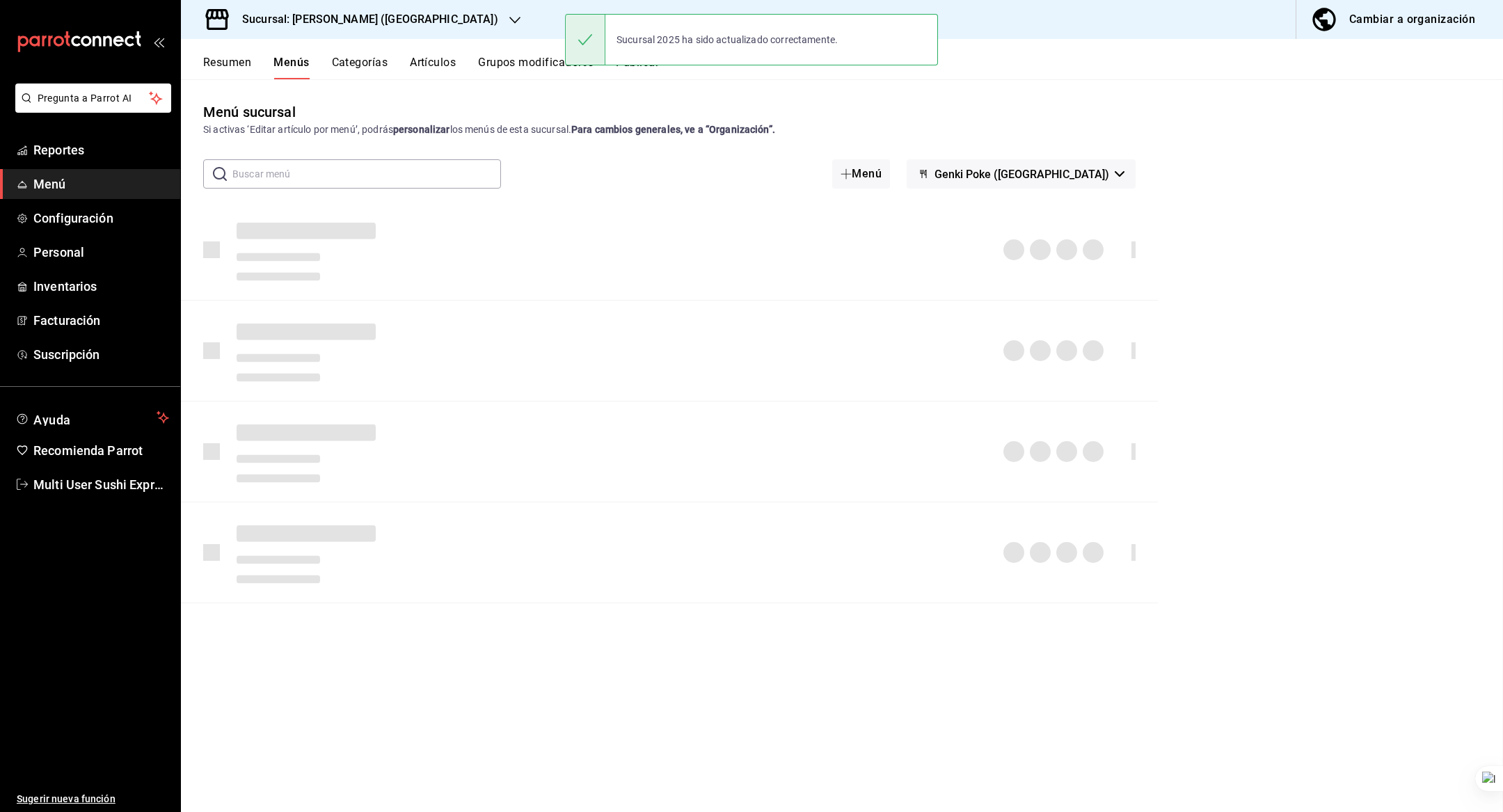
checkbox input "false"
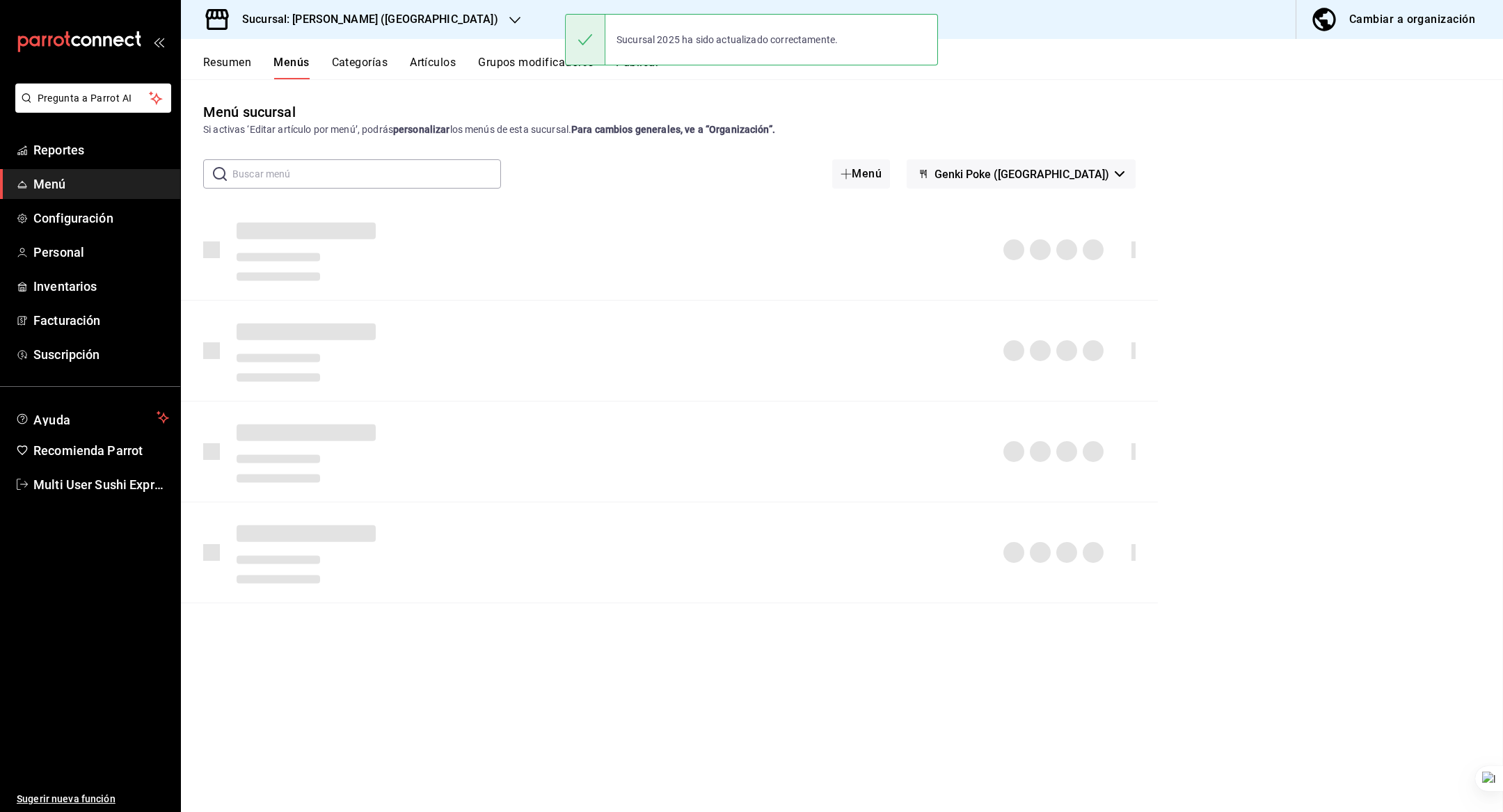
checkbox input "false"
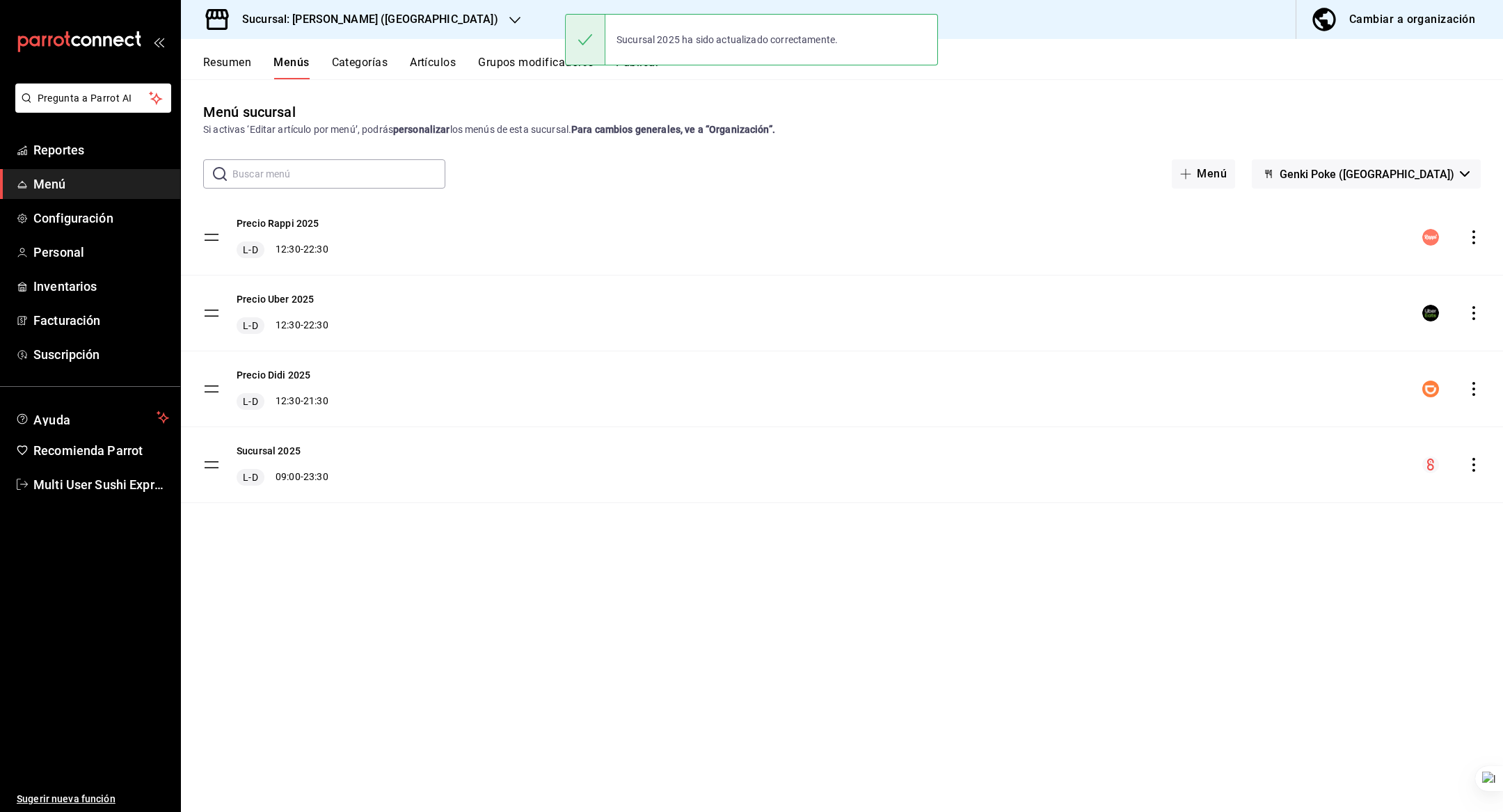
click at [319, 27] on h3 "Sucursal: Genki Poke (Liverpool)" at bounding box center [364, 19] width 267 height 17
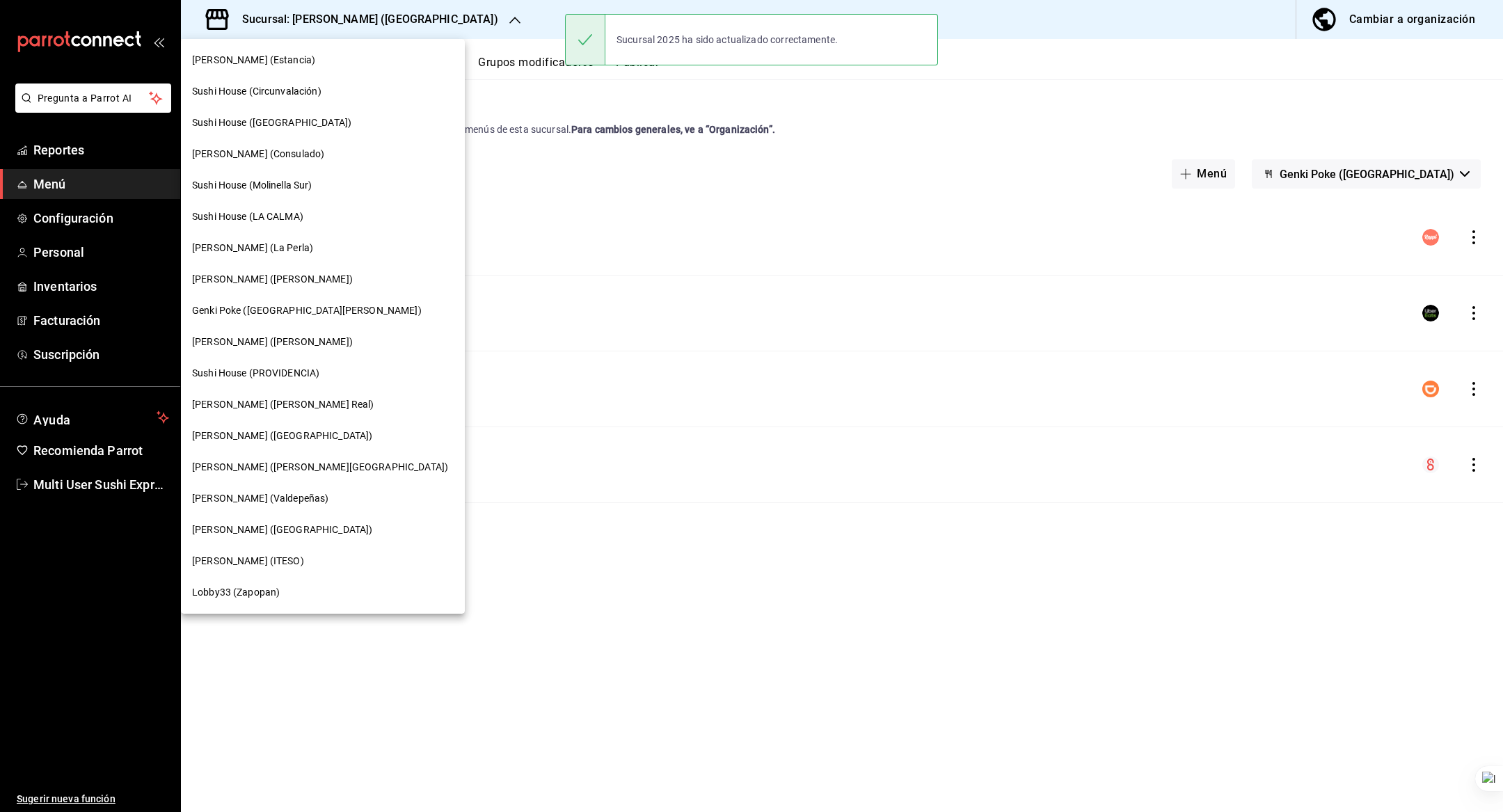
click at [324, 458] on div "[PERSON_NAME] ([PERSON_NAME][GEOGRAPHIC_DATA])" at bounding box center [322, 467] width 284 height 31
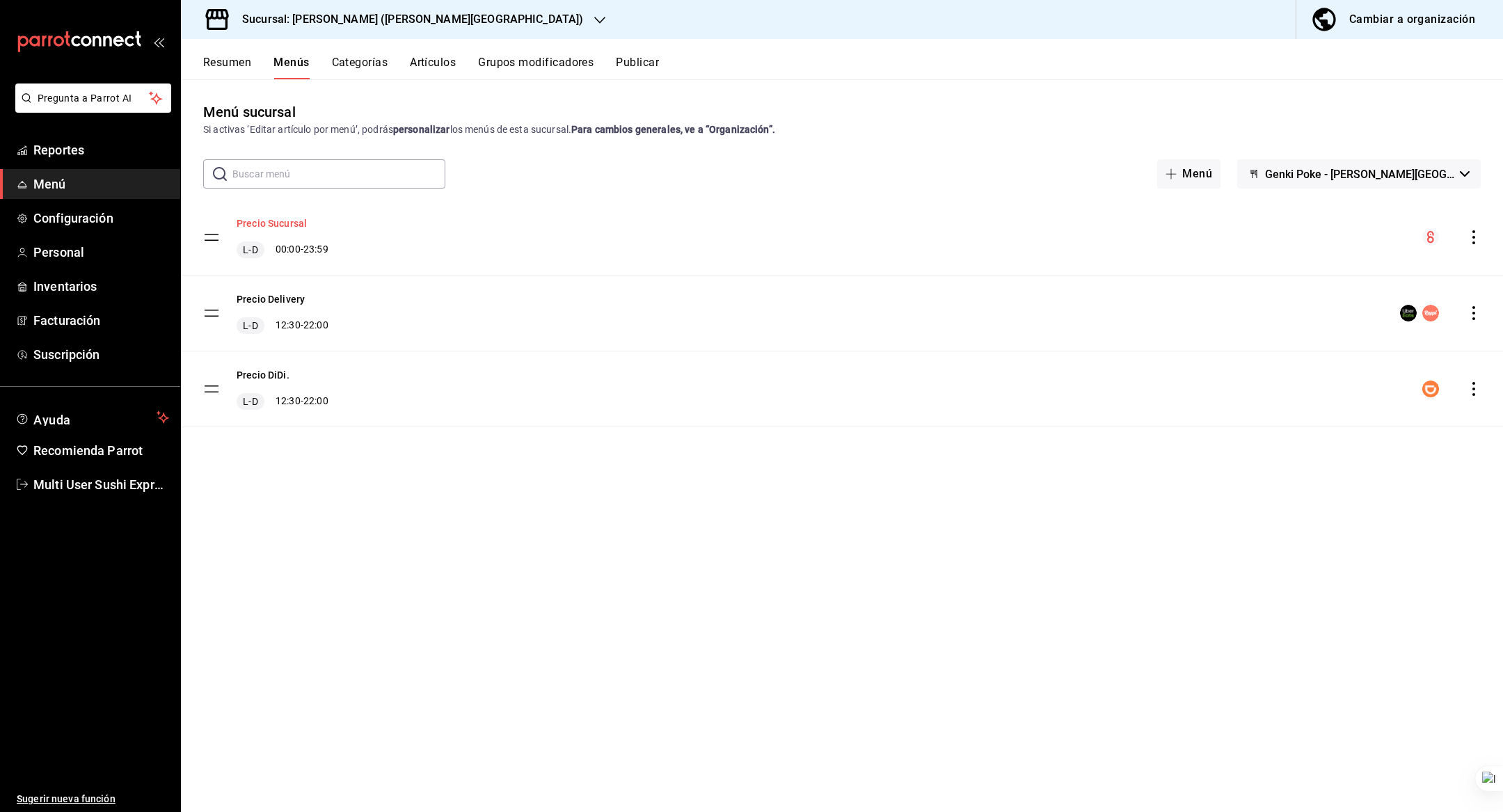
click at [286, 218] on button "Precio Sucursal" at bounding box center [272, 223] width 70 height 14
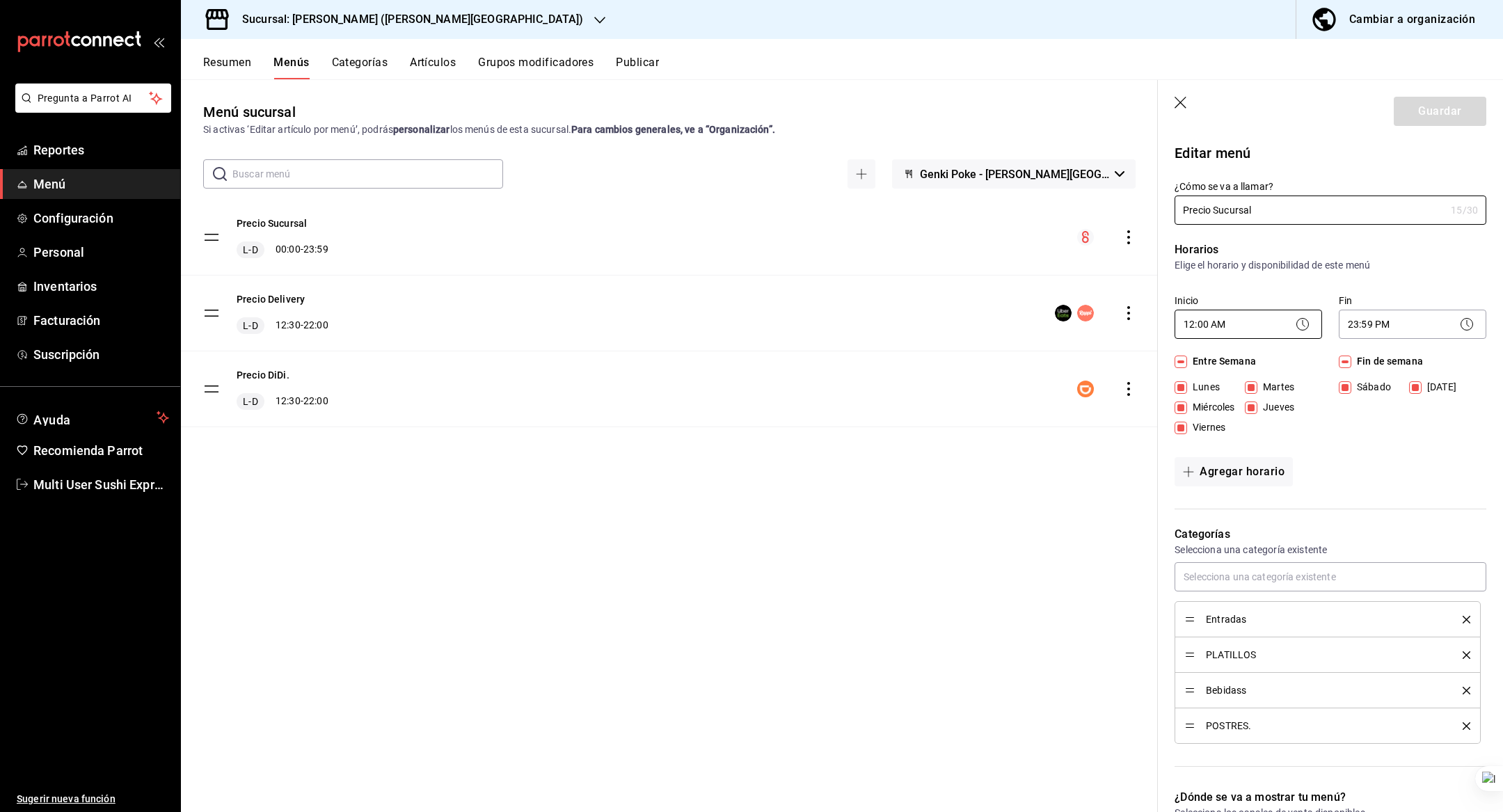
click at [1258, 320] on body "Pregunta a Parrot AI Reportes Menú Configuración Personal Inventarios Facturaci…" at bounding box center [751, 406] width 1503 height 812
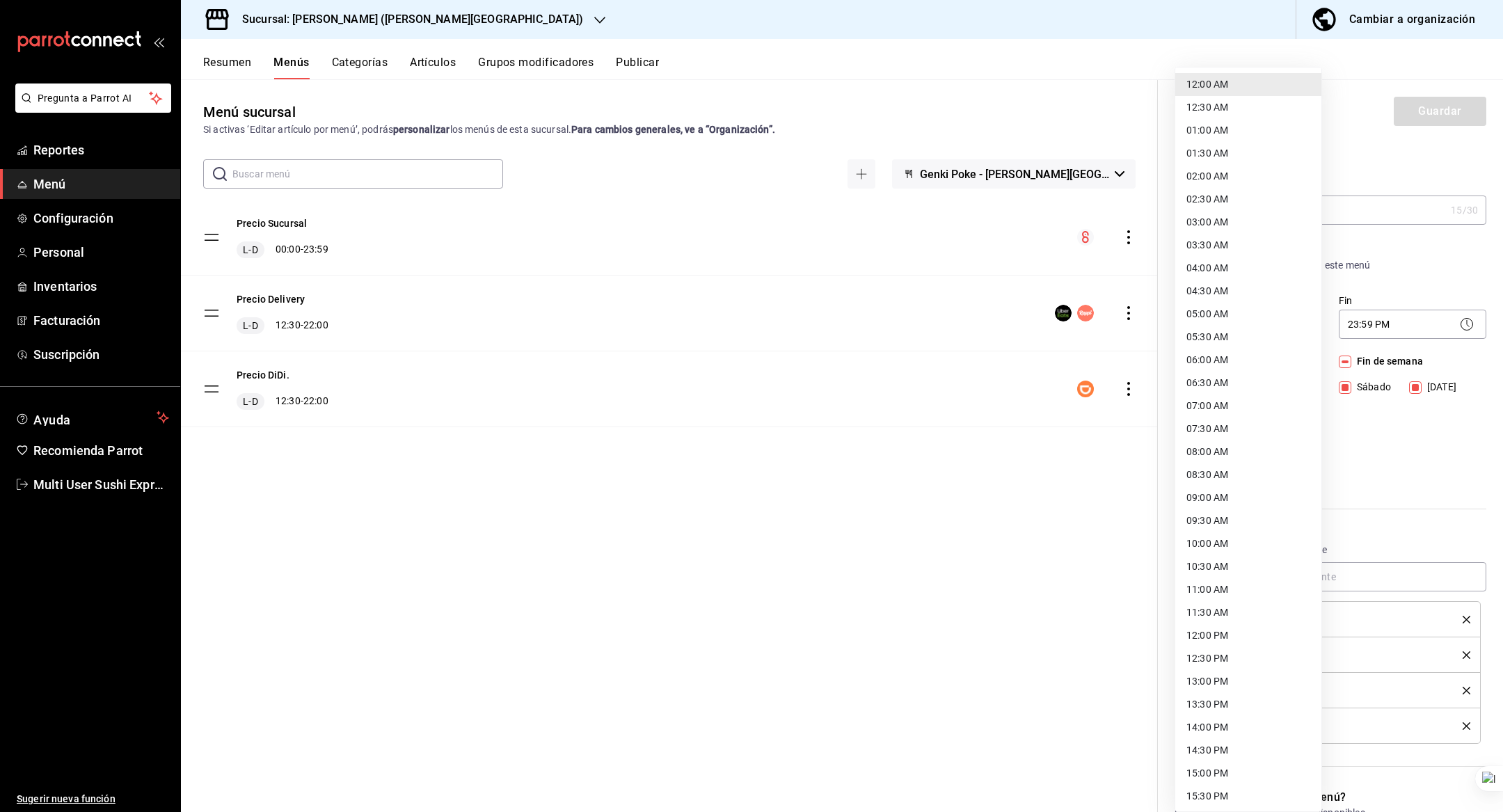
click at [1226, 496] on li "09:00 AM" at bounding box center [1248, 497] width 146 height 23
type input "09:00"
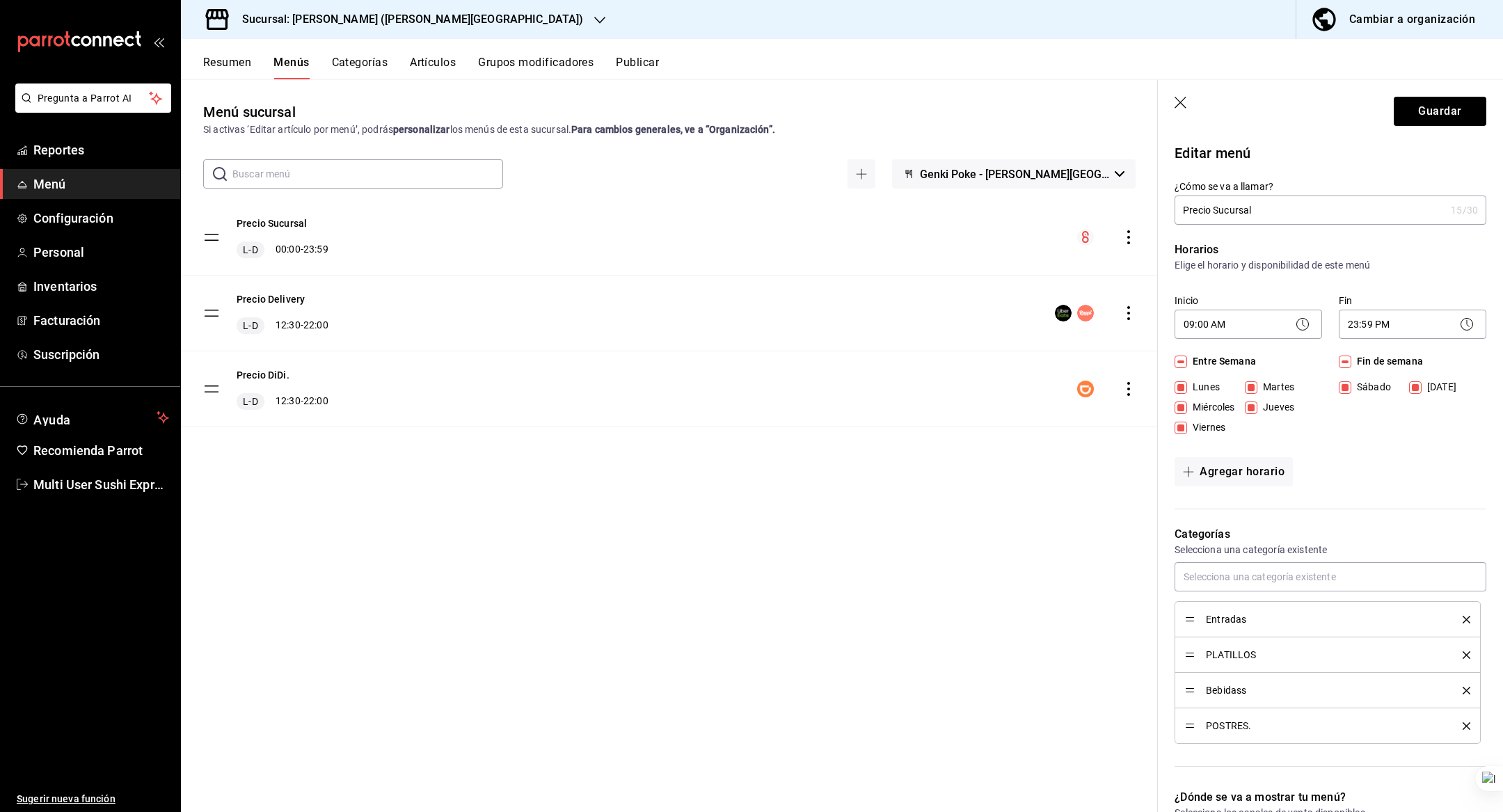
click at [1413, 133] on header "Guardar" at bounding box center [1330, 108] width 345 height 57
click at [1422, 118] on button "Guardar" at bounding box center [1440, 111] width 92 height 30
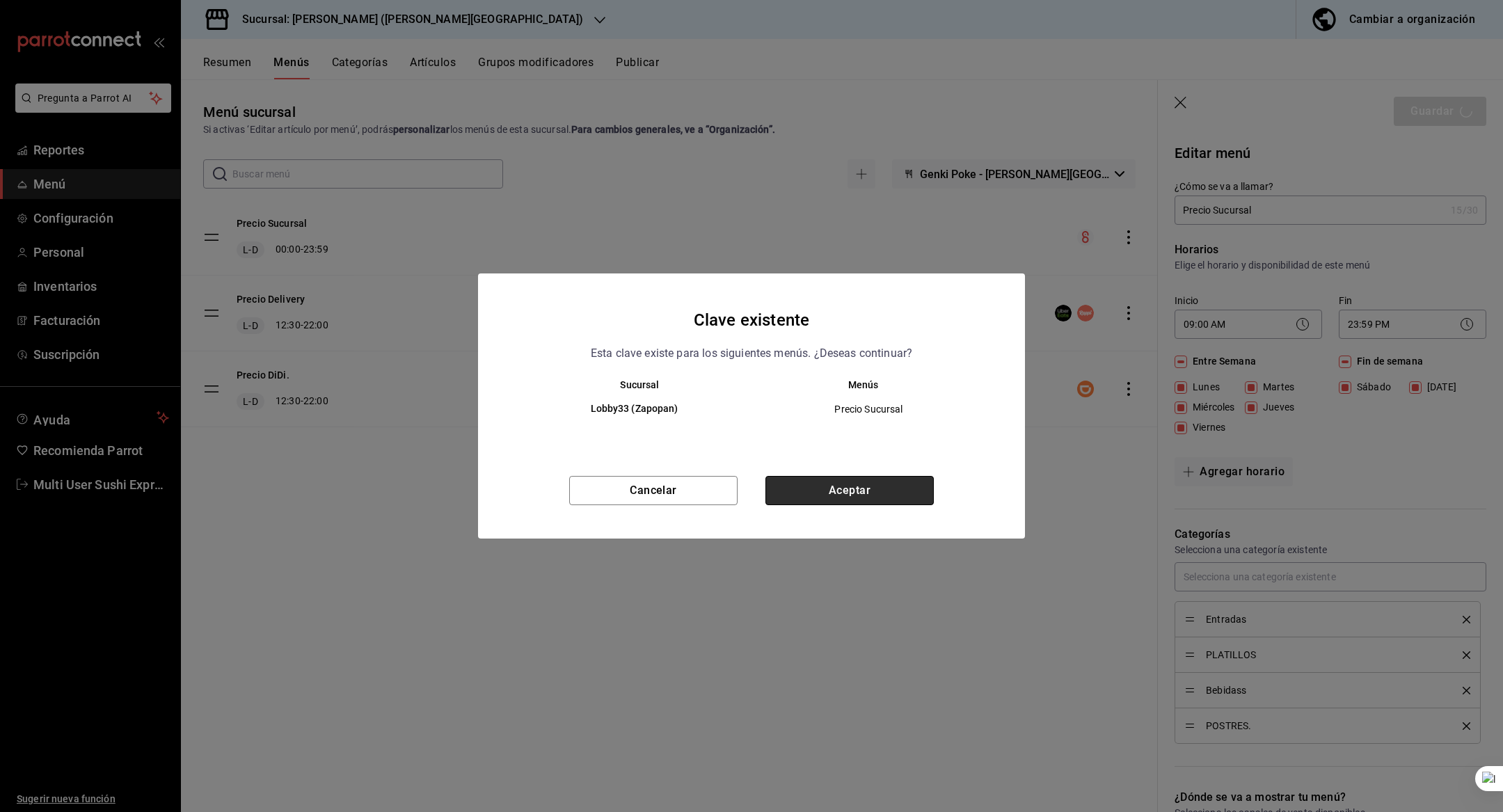
click at [863, 489] on button "Aceptar" at bounding box center [850, 490] width 168 height 30
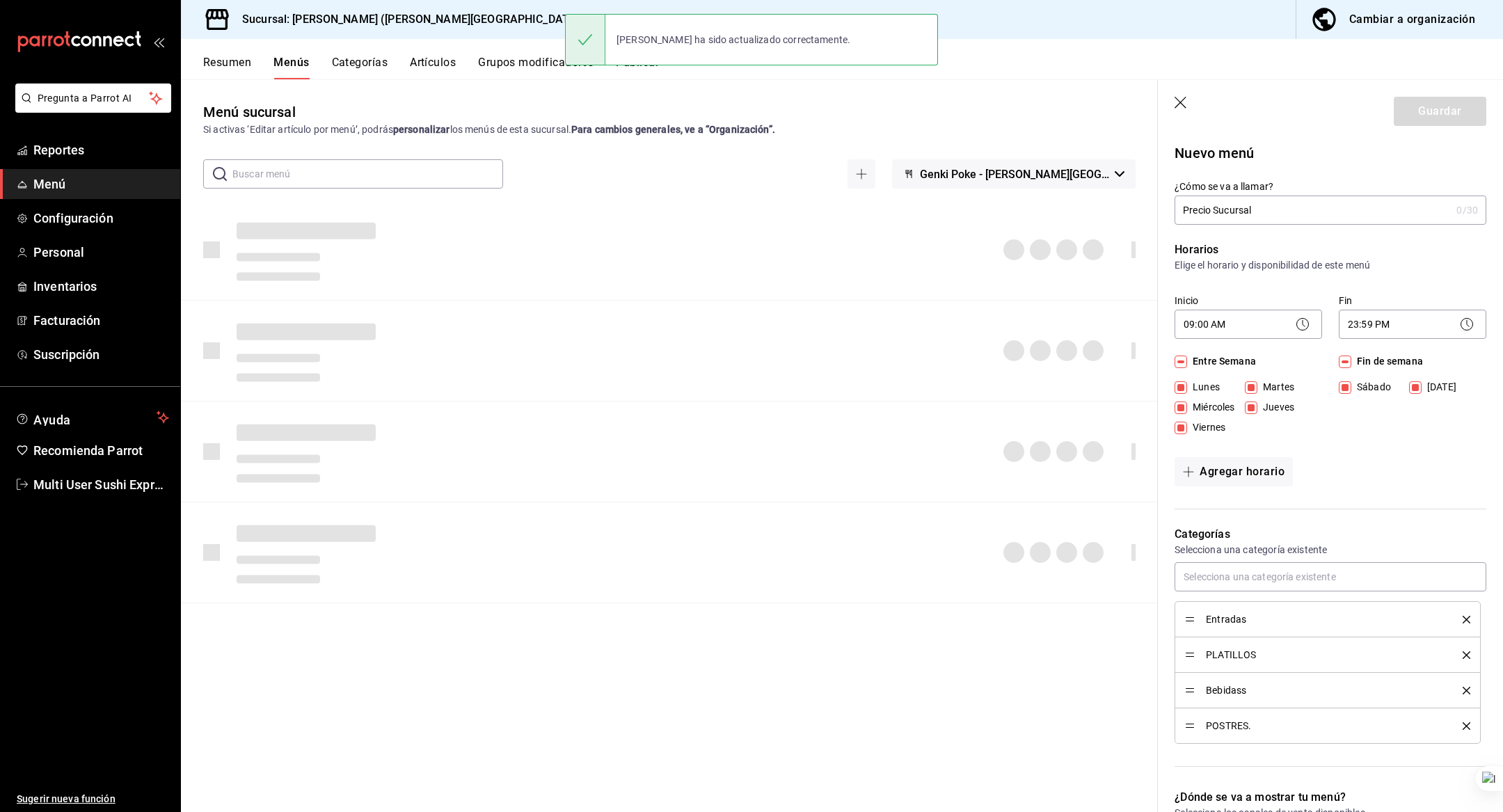
checkbox input "false"
type input "1758126534678"
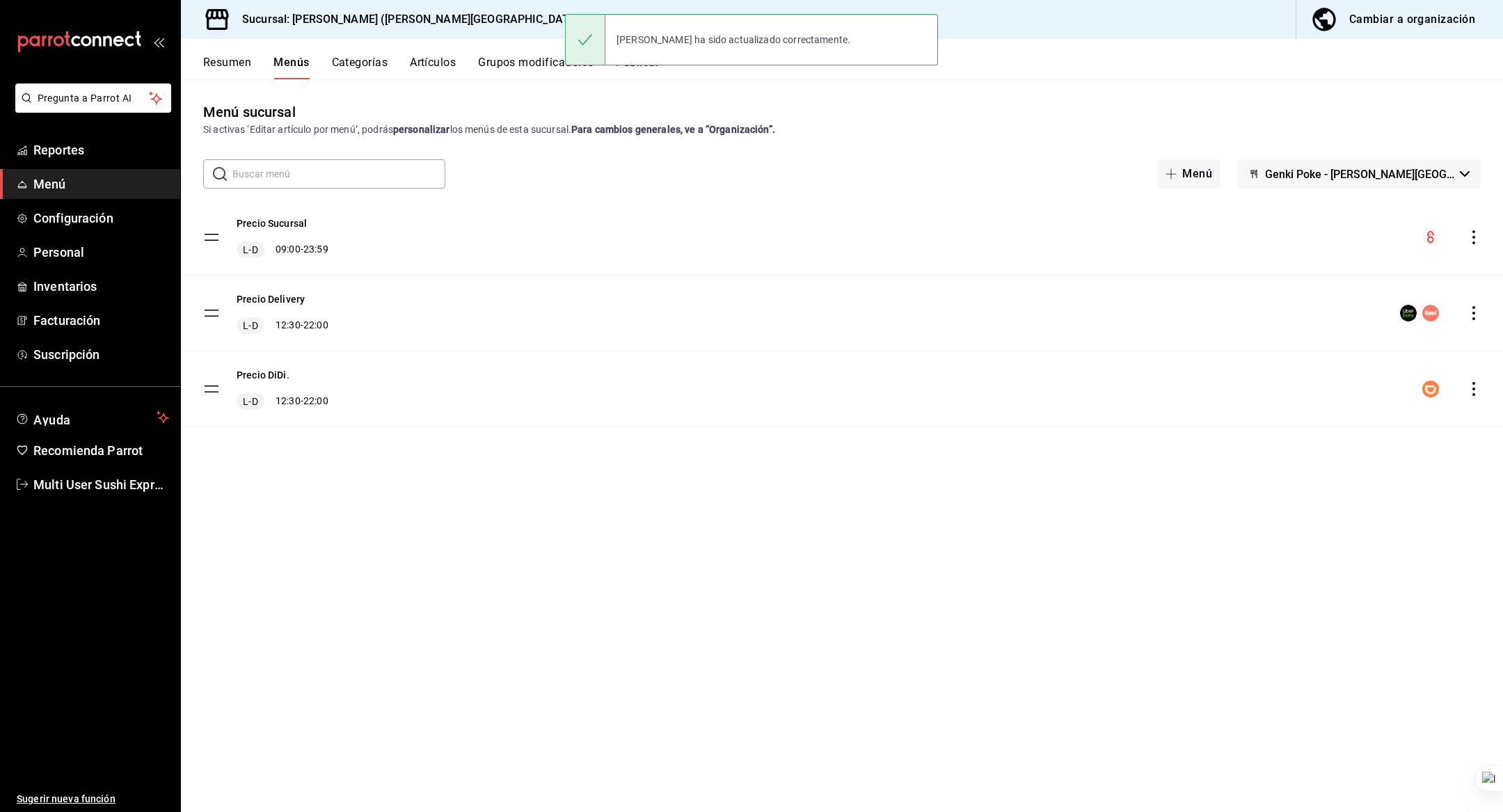
click at [379, 37] on div "Sucursal: Genki Poke (Jardinez de la Paz)" at bounding box center [401, 19] width 419 height 39
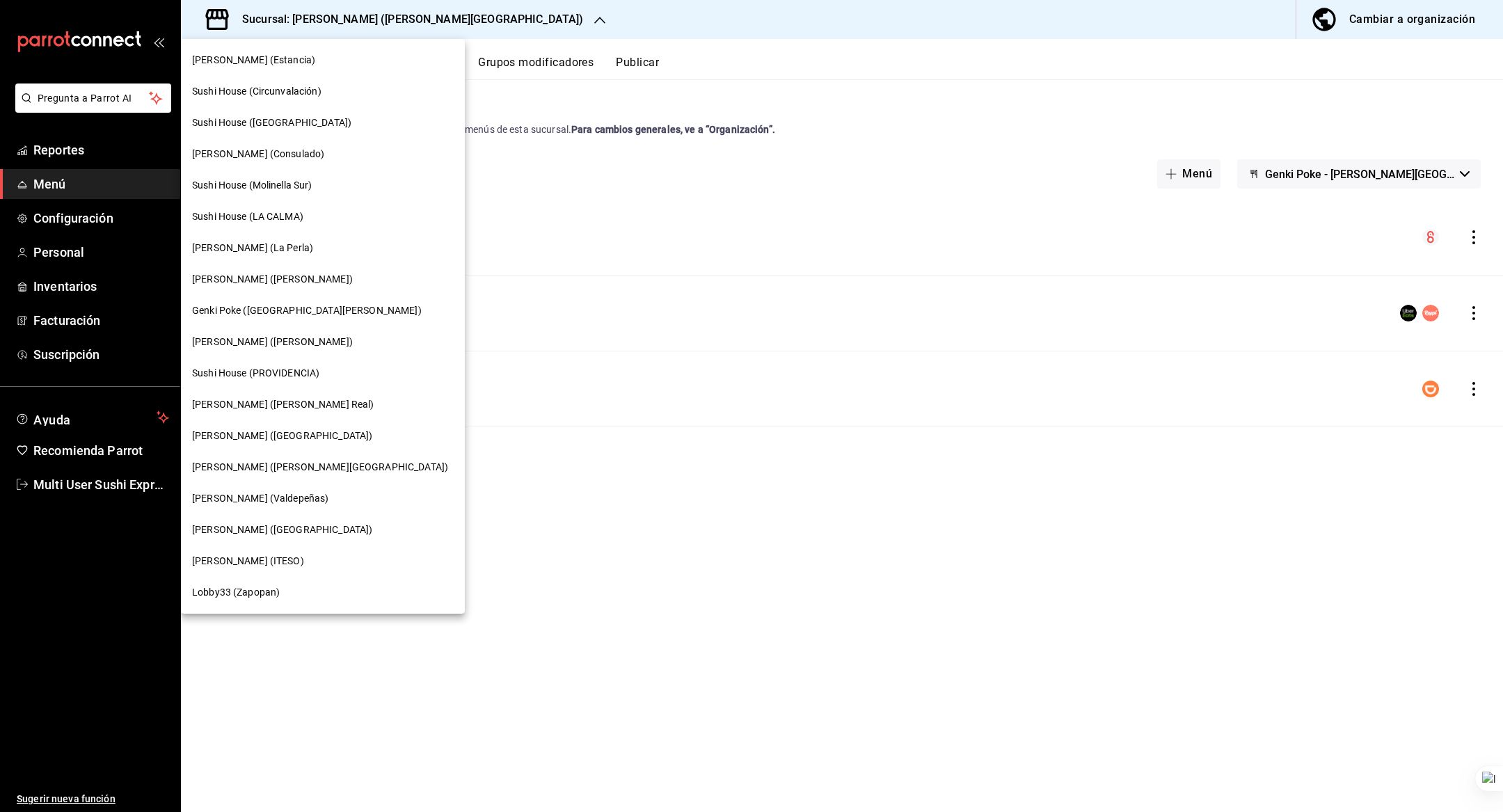
click at [301, 493] on span "[PERSON_NAME] (Valdepeñas)" at bounding box center [260, 499] width 137 height 15
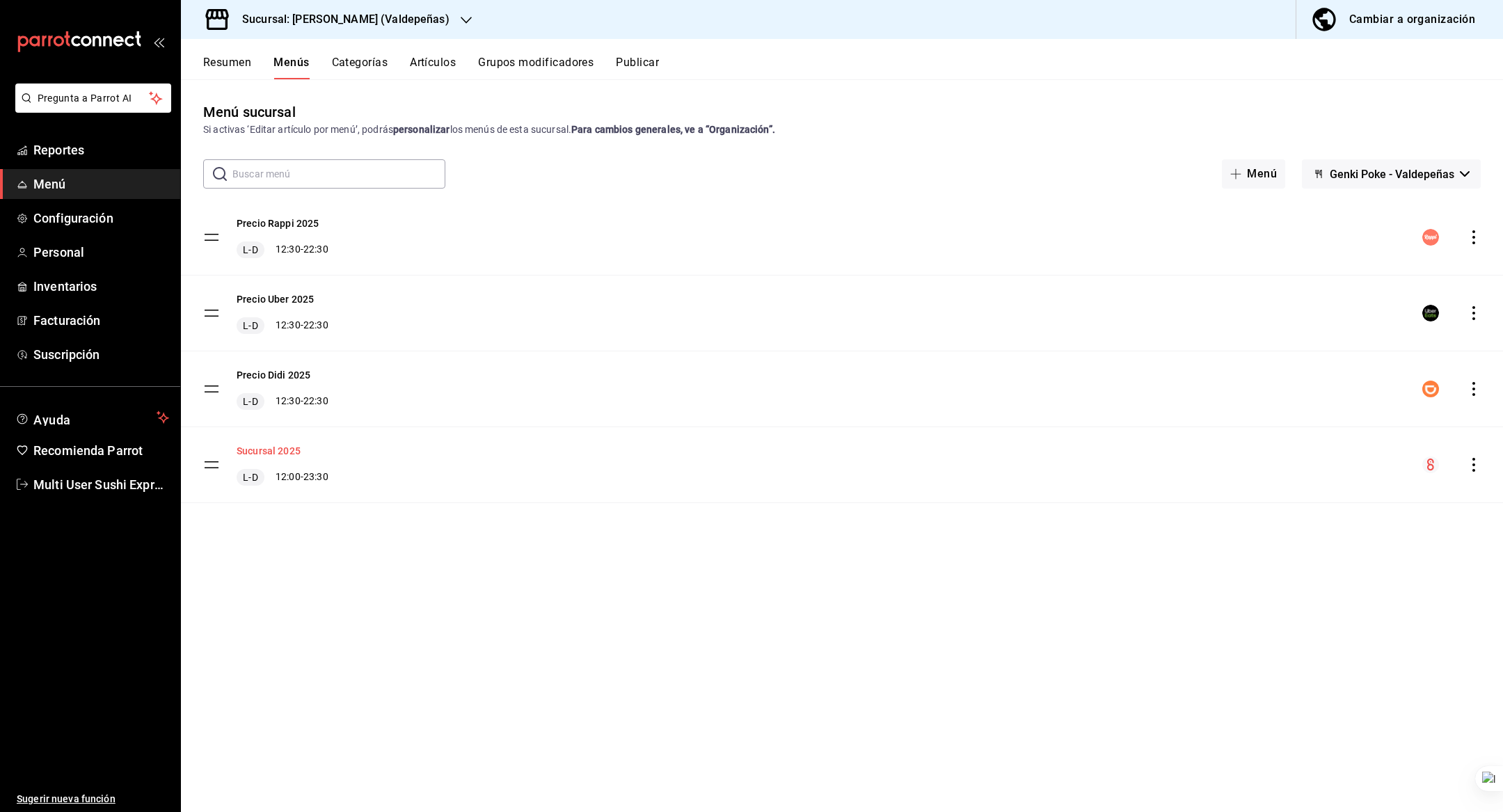
click at [282, 450] on button "Sucursal 2025" at bounding box center [269, 451] width 64 height 14
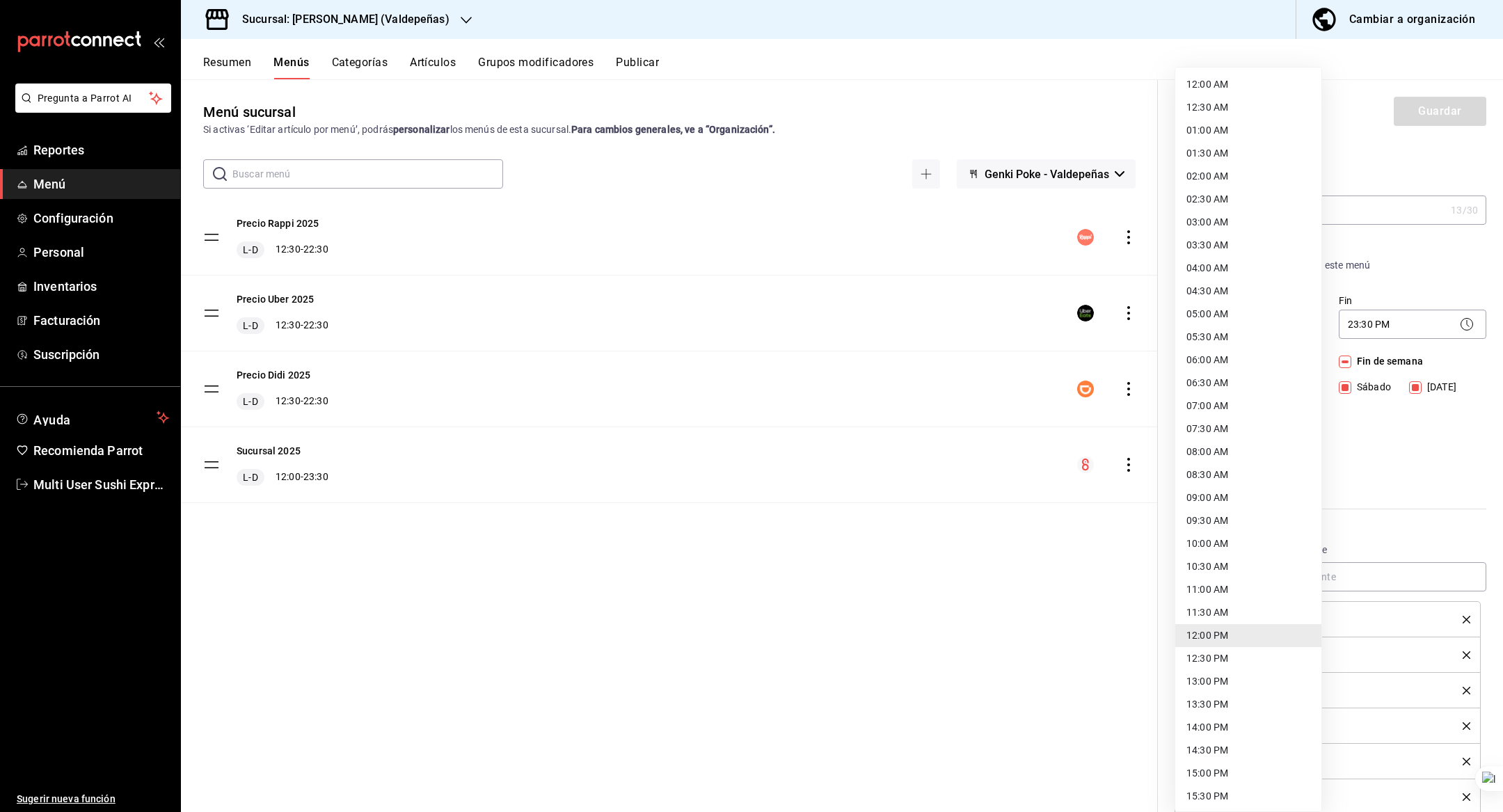
click at [1226, 325] on body "Pregunta a Parrot AI Reportes Menú Configuración Personal Inventarios Facturaci…" at bounding box center [751, 406] width 1503 height 812
click at [1211, 496] on li "09:00 AM" at bounding box center [1248, 497] width 146 height 23
type input "09:00"
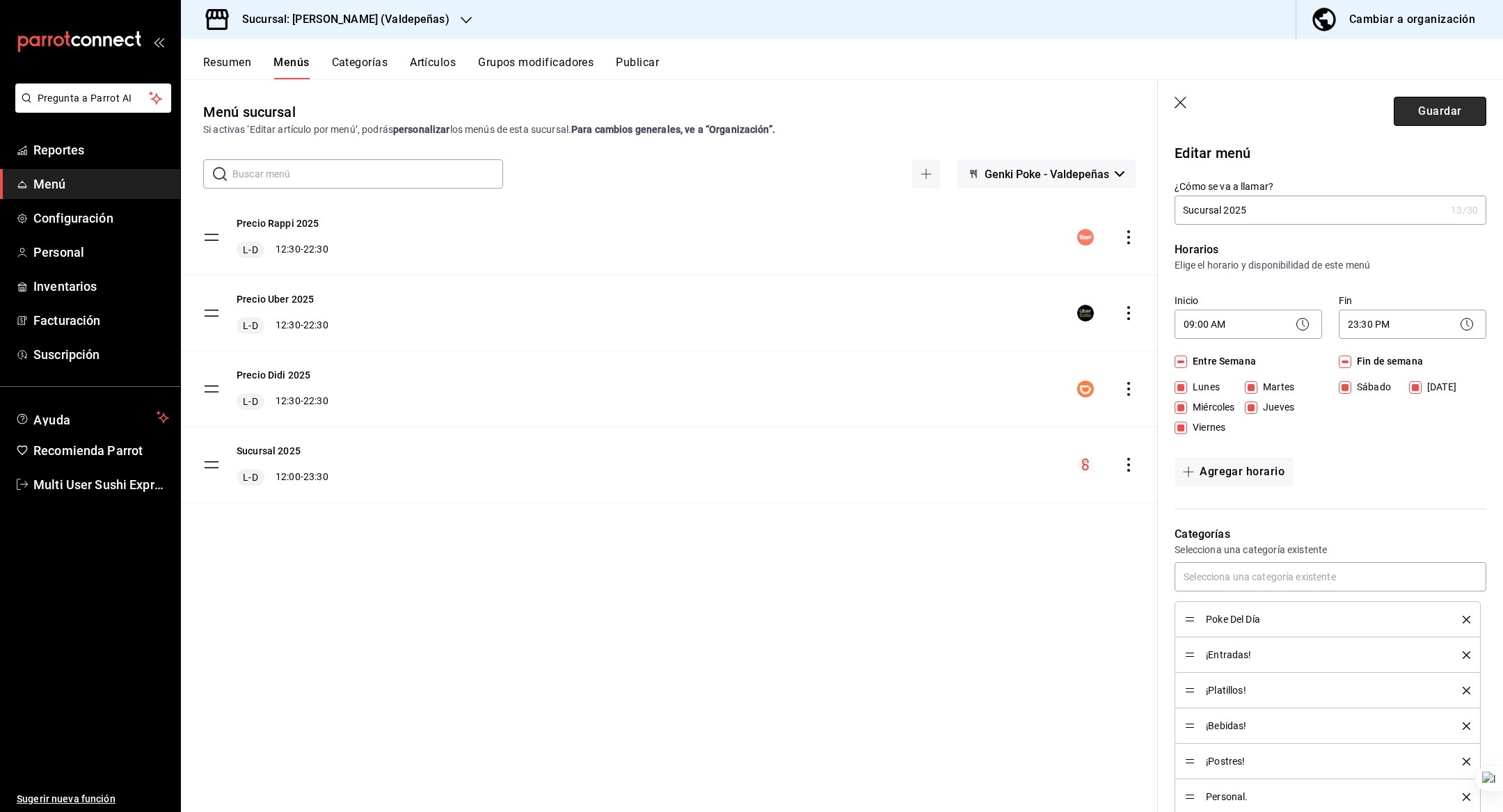
click at [1428, 100] on button "Guardar" at bounding box center [1440, 111] width 92 height 30
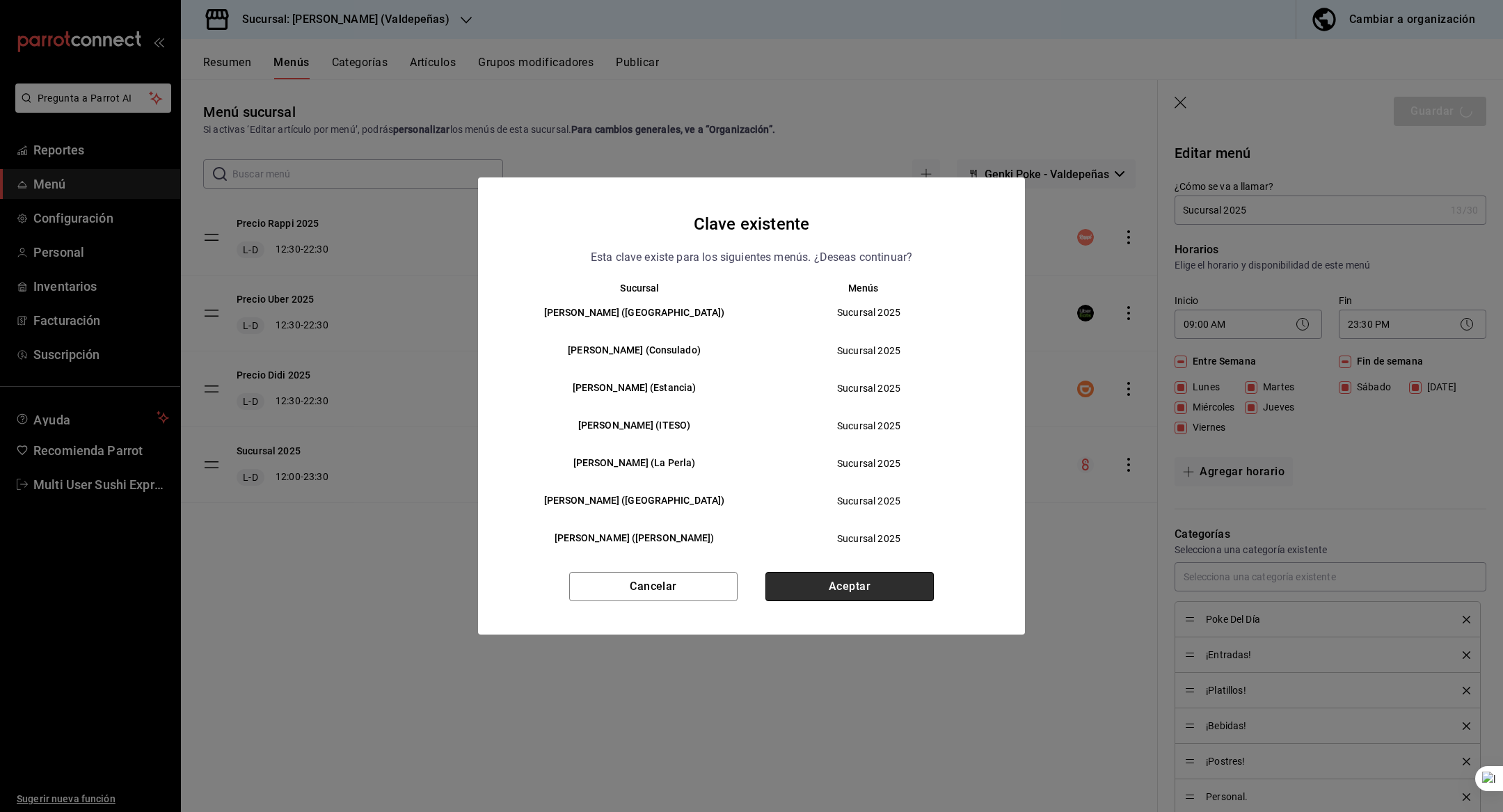
click at [847, 593] on button "Aceptar" at bounding box center [850, 586] width 168 height 30
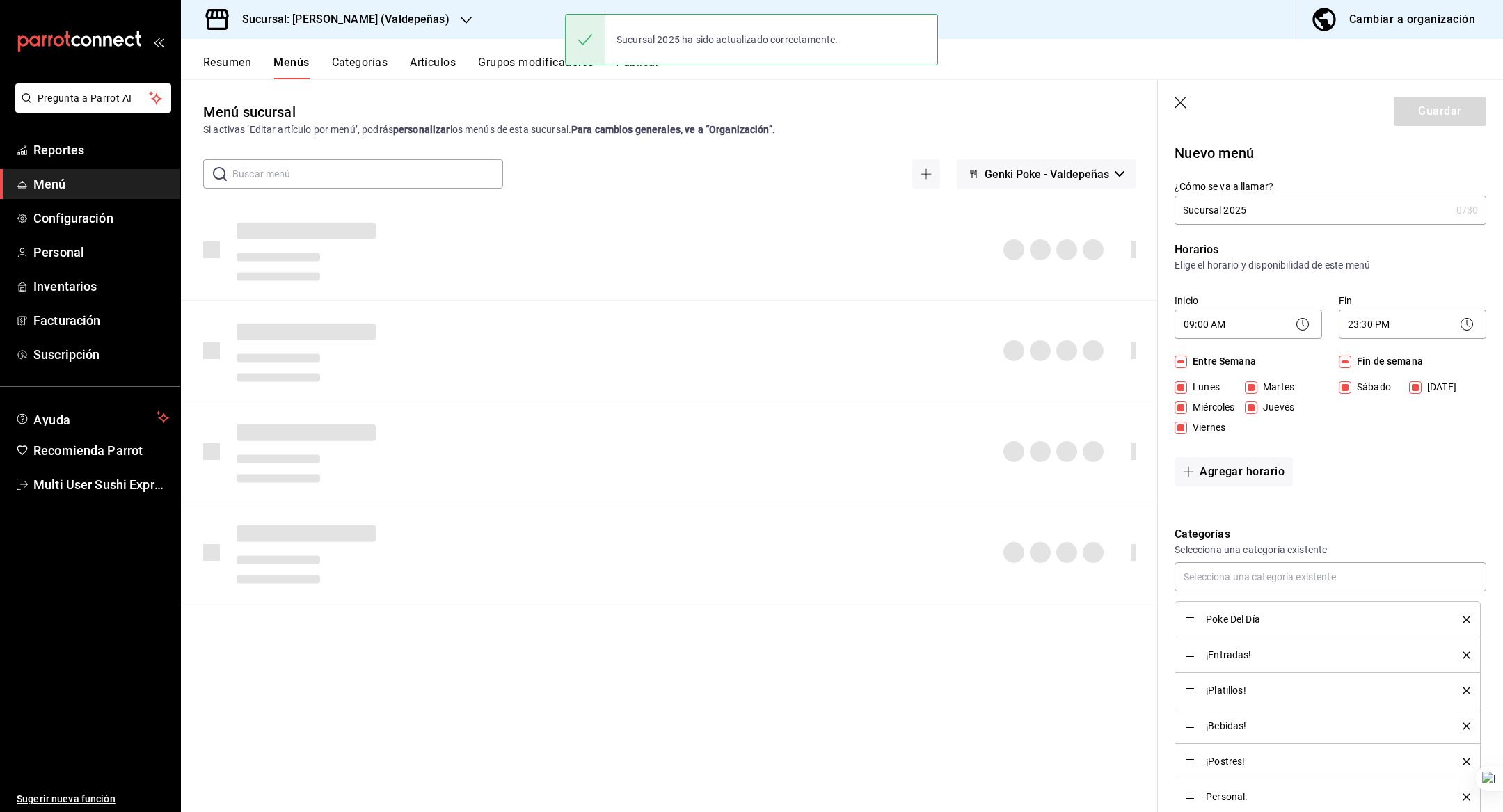
checkbox input "false"
type input "1758126550650"
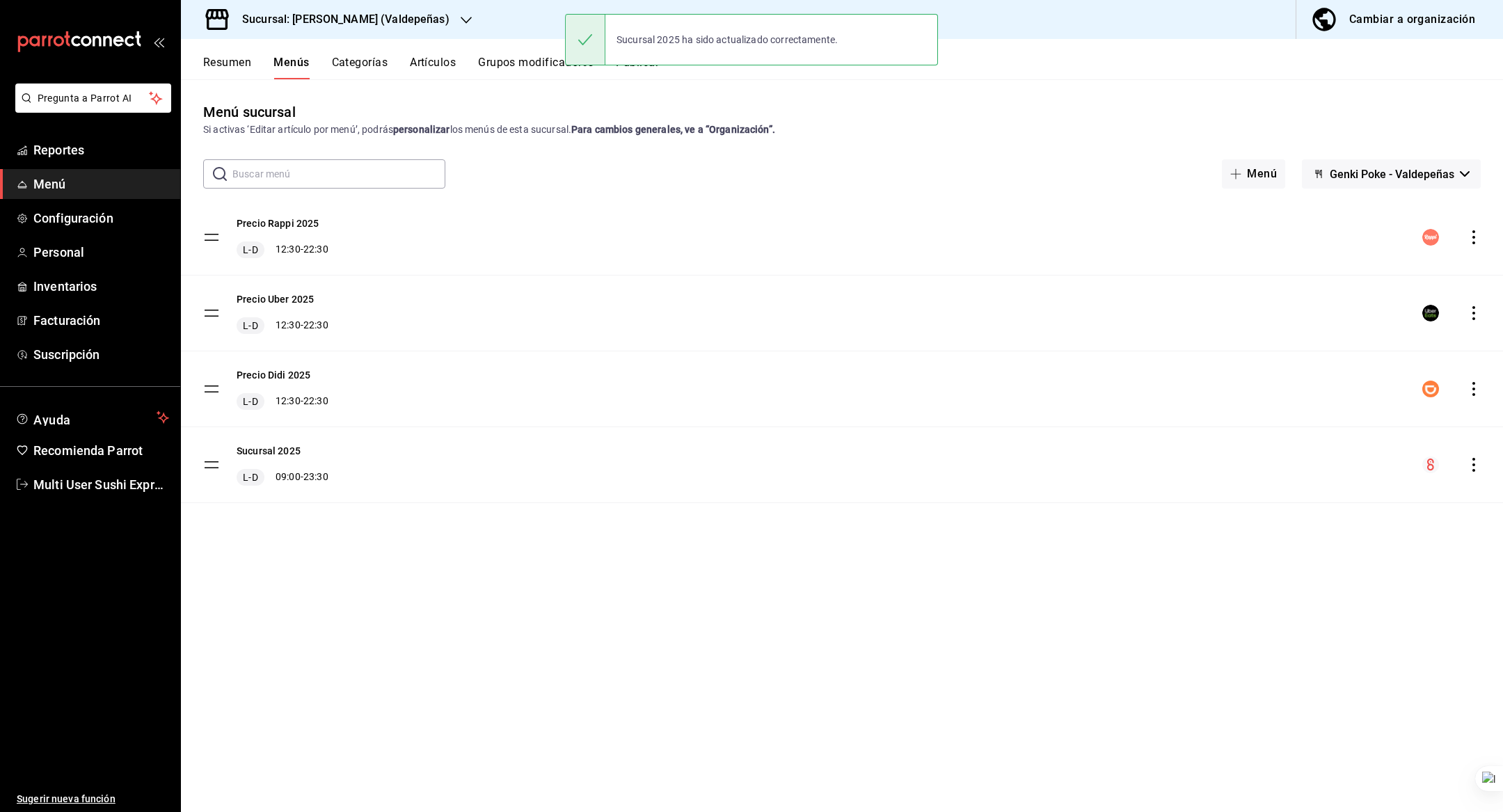
click at [391, 21] on h3 "Sucursal: Genki Poke (Valdepeñas)" at bounding box center [340, 19] width 218 height 17
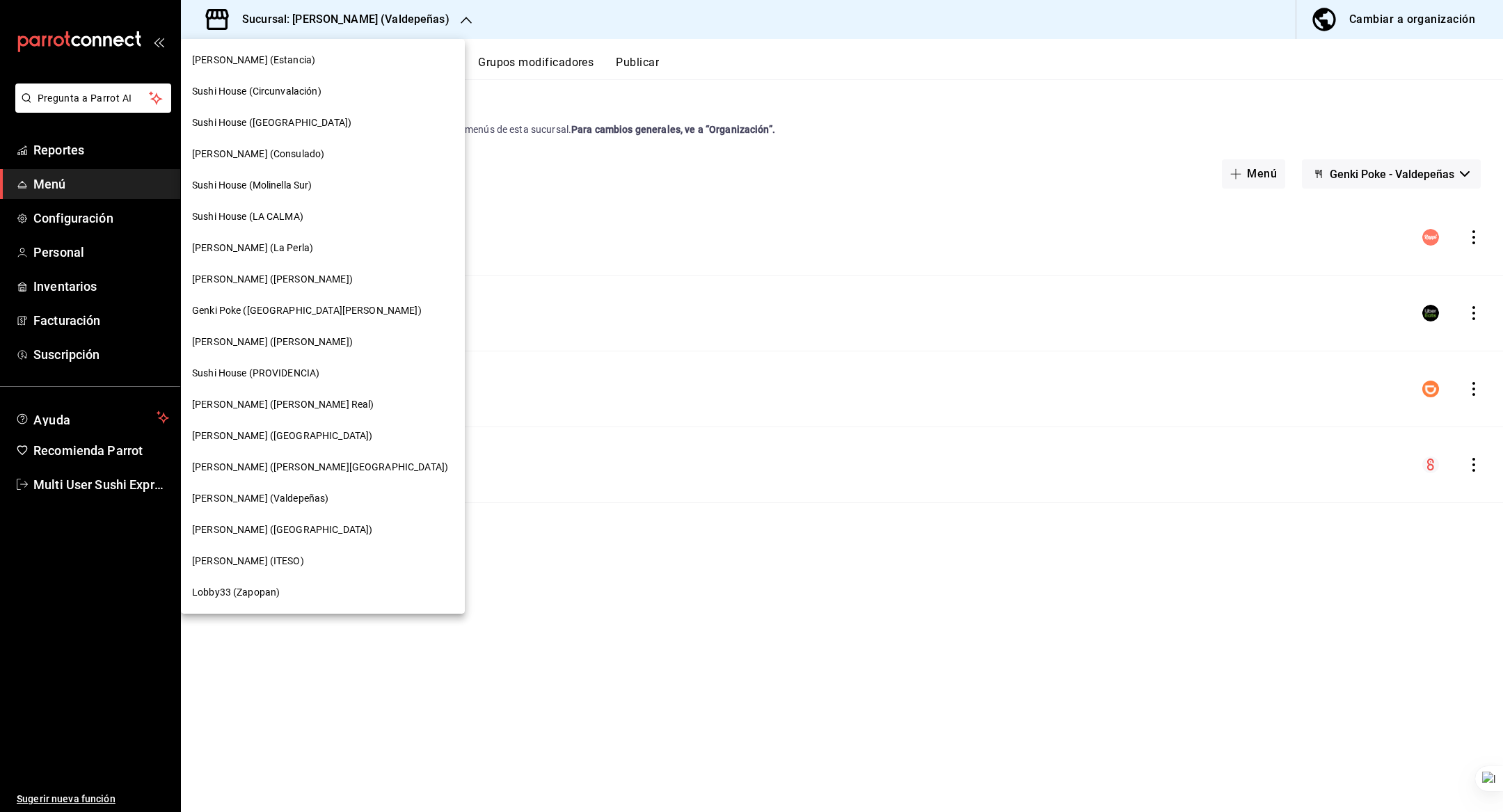
click at [298, 522] on span "[PERSON_NAME] ([GEOGRAPHIC_DATA])" at bounding box center [282, 530] width 180 height 15
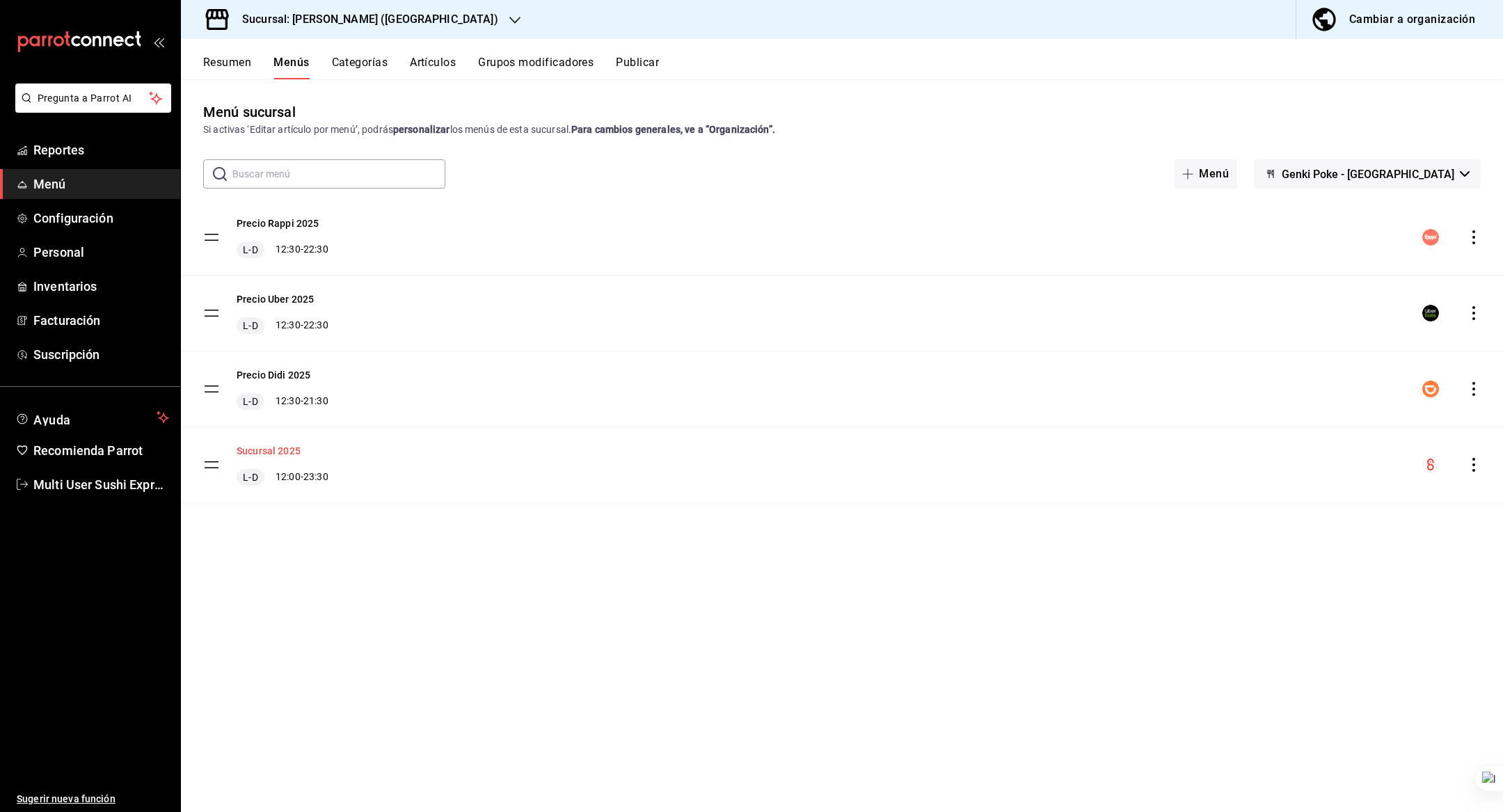
click at [282, 448] on button "Sucursal 2025" at bounding box center [269, 451] width 64 height 14
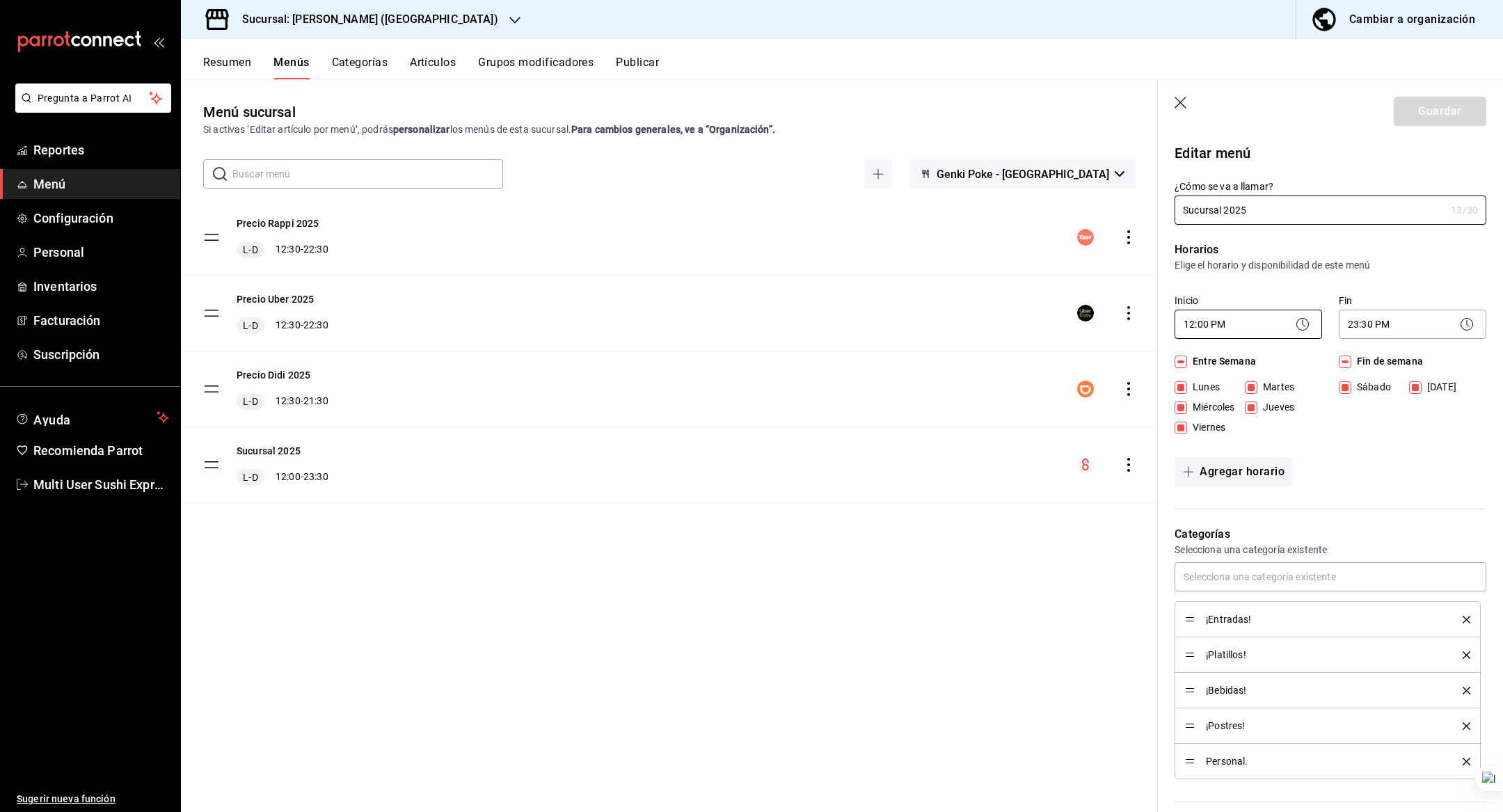
click at [1219, 334] on body "Pregunta a Parrot AI Reportes Menú Configuración Personal Inventarios Facturaci…" at bounding box center [751, 406] width 1503 height 812
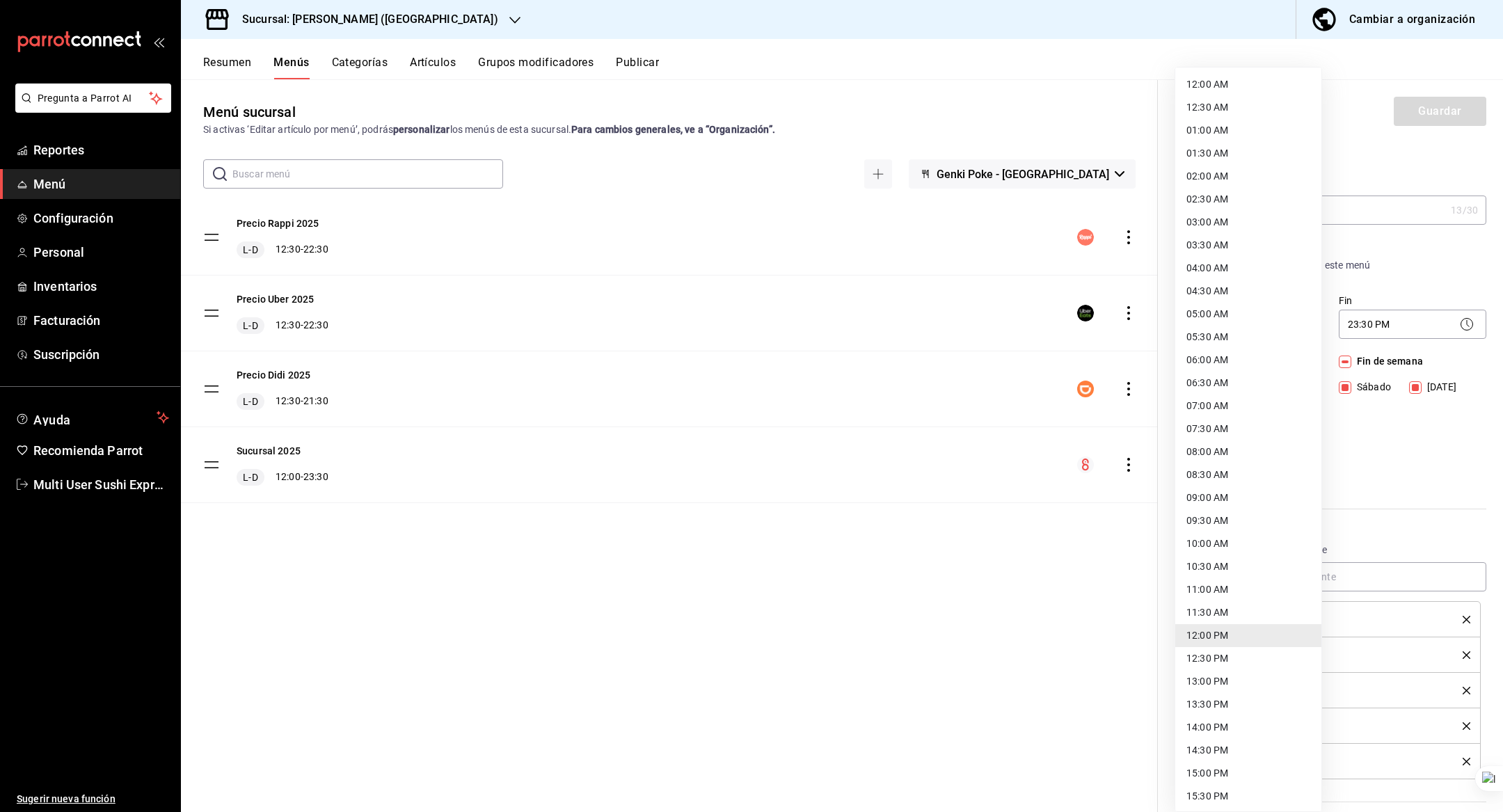
click at [1219, 496] on li "09:00 AM" at bounding box center [1248, 497] width 146 height 23
type input "09:00"
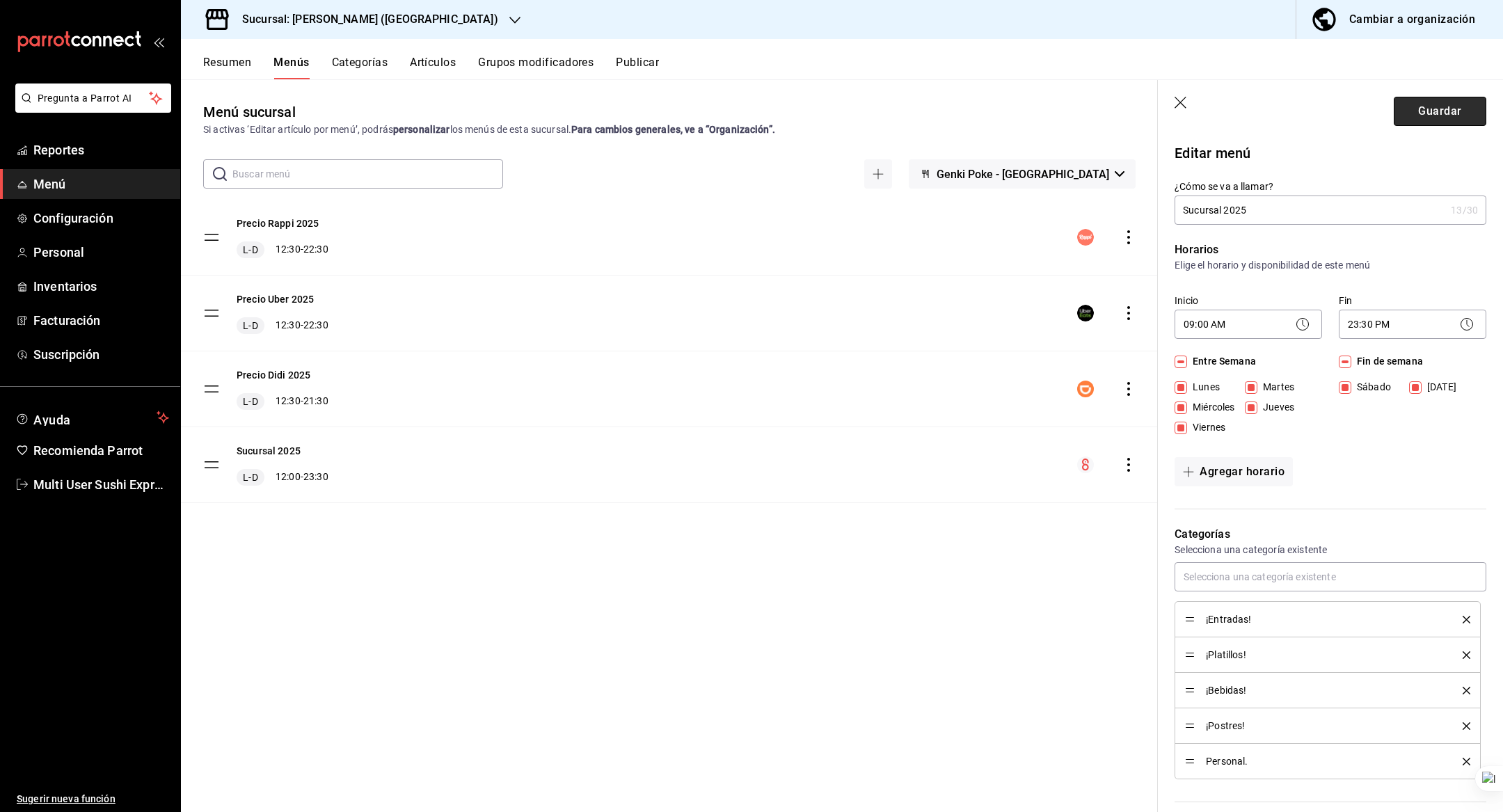
click at [1410, 122] on button "Guardar" at bounding box center [1440, 111] width 92 height 30
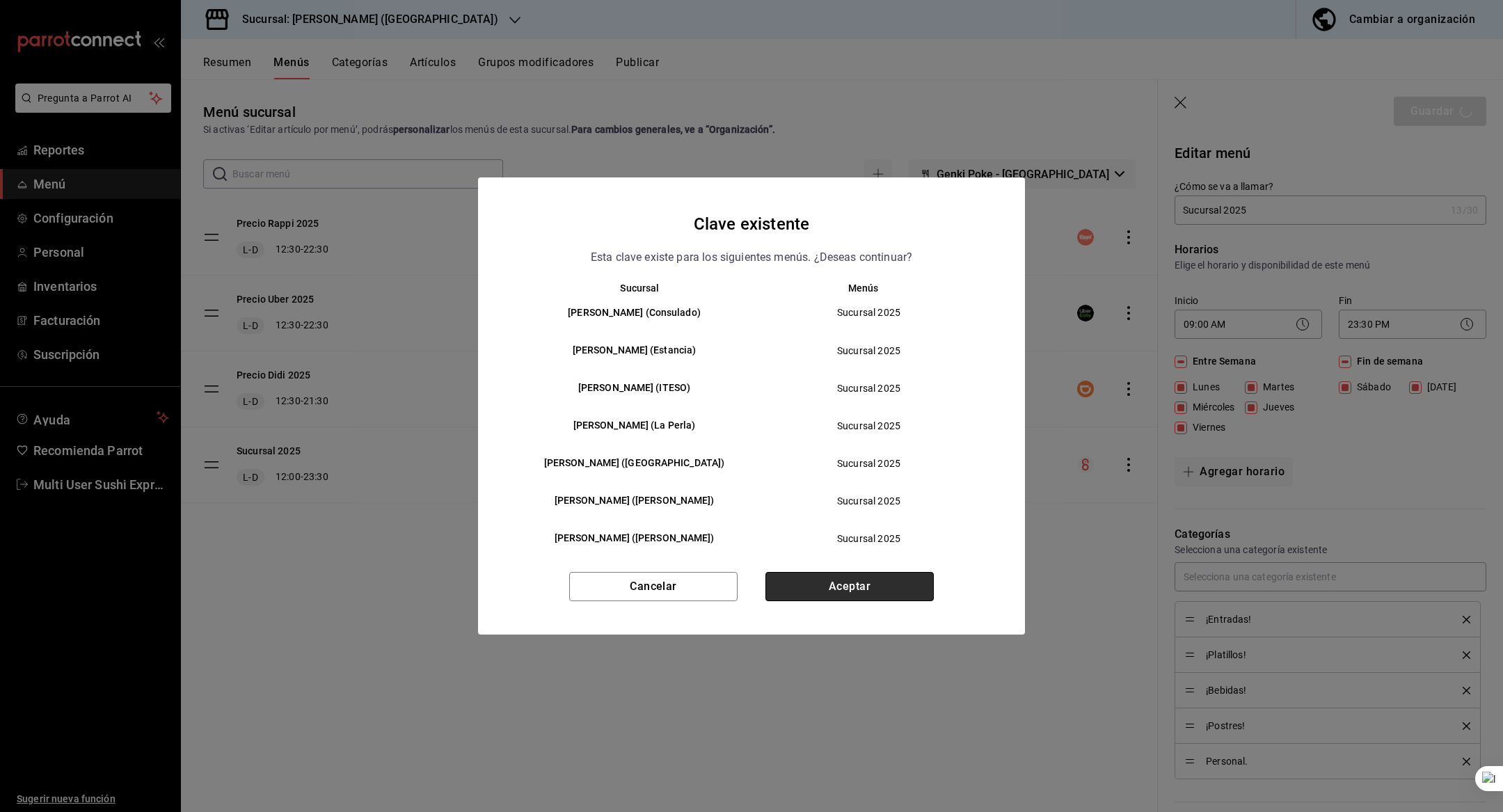
click at [874, 585] on button "Aceptar" at bounding box center [850, 586] width 168 height 30
checkbox input "false"
type input "1758126568289"
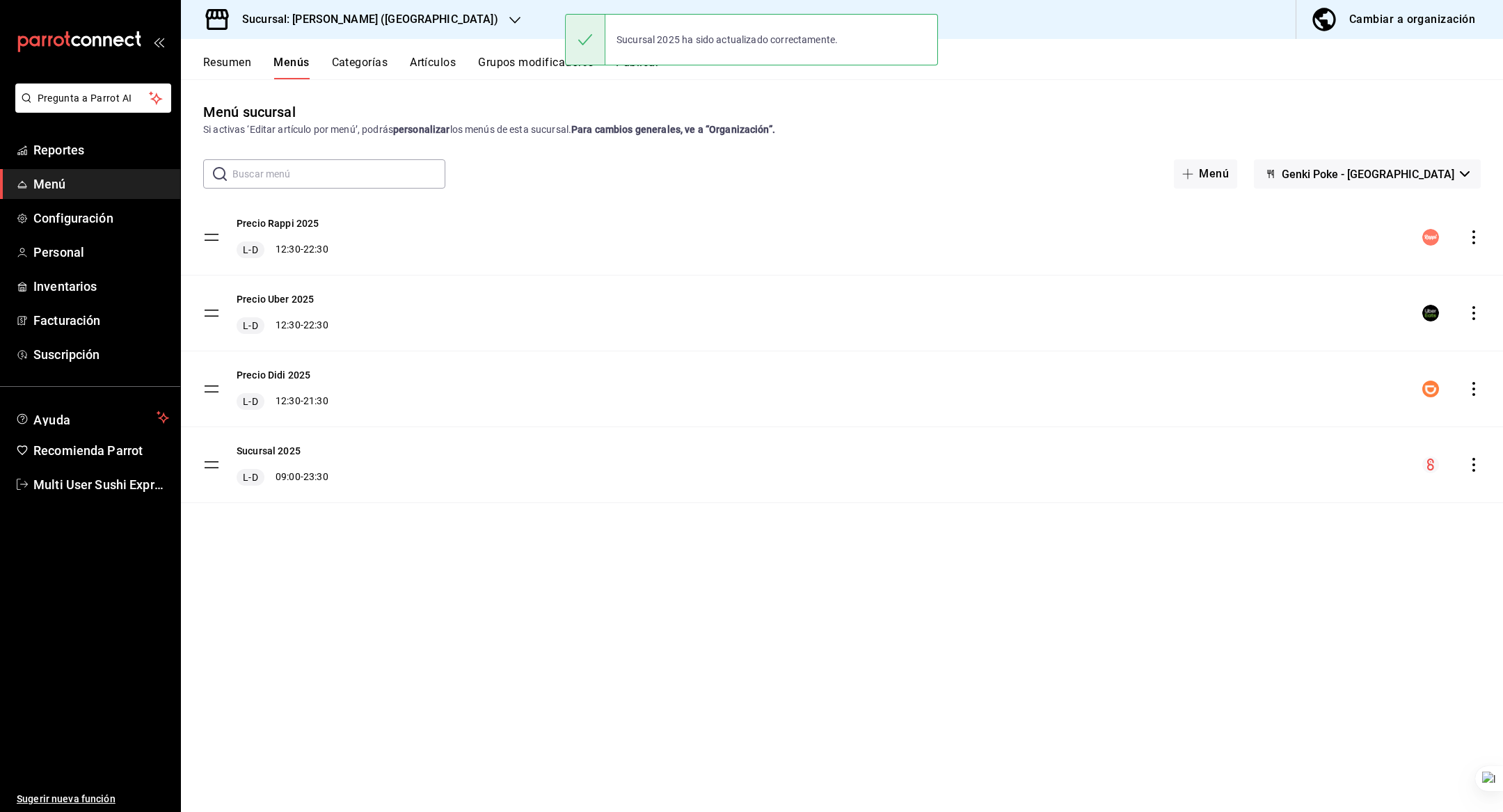
click at [430, 31] on div "Sucursal: Genki Poke (Chapultepec)" at bounding box center [359, 19] width 334 height 39
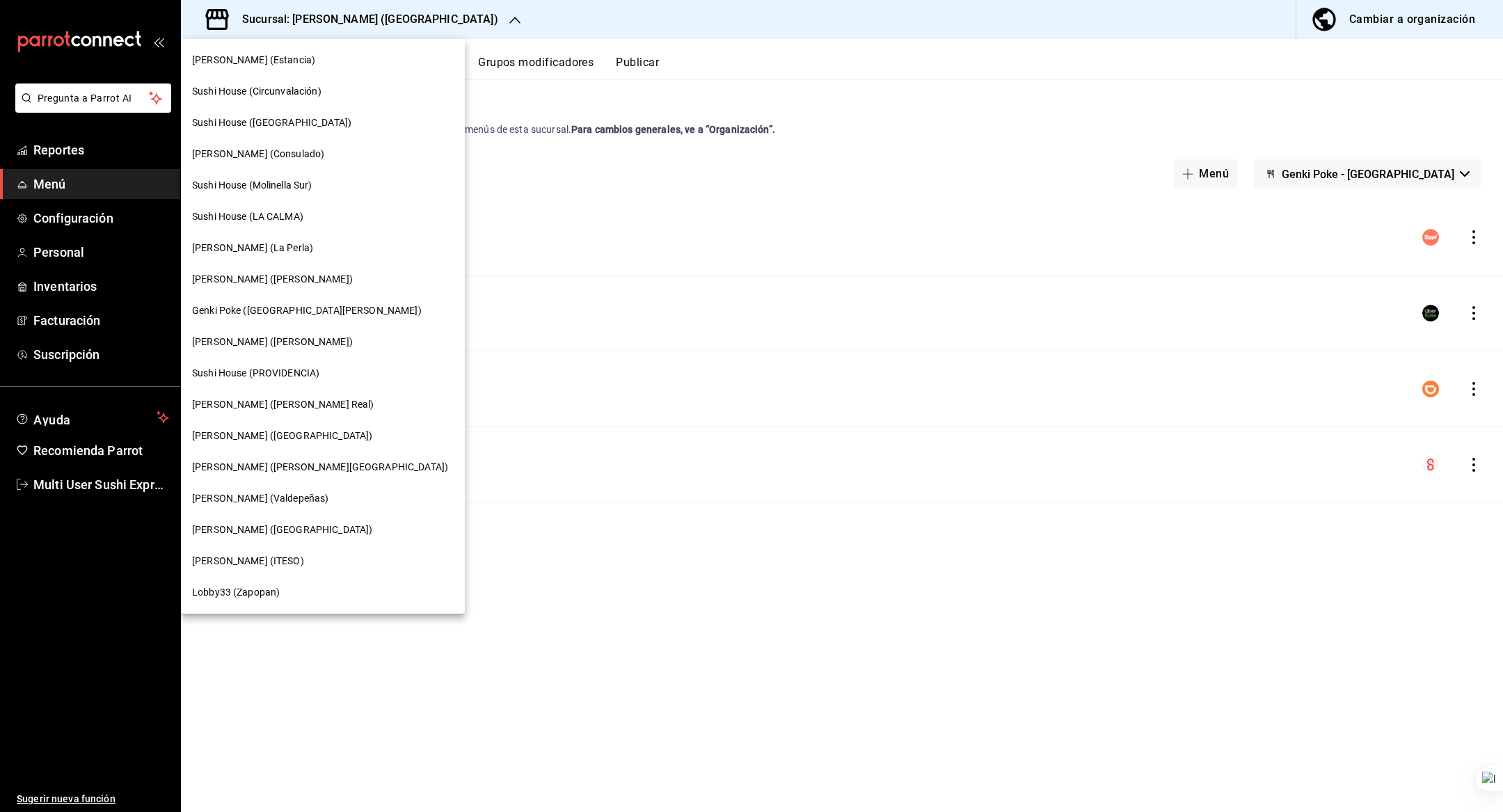
click at [276, 549] on div "[PERSON_NAME] (ITESO)" at bounding box center [322, 561] width 284 height 31
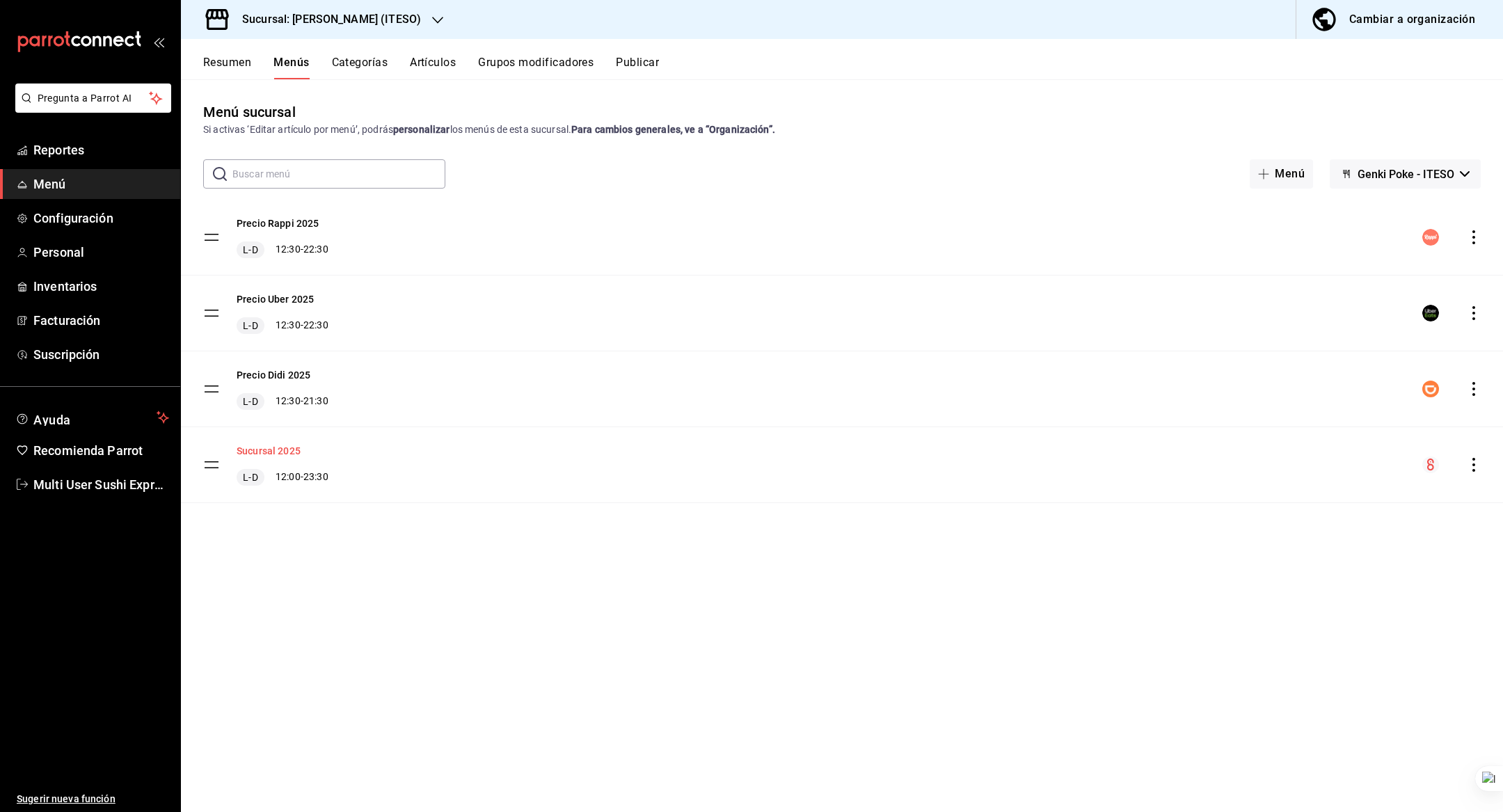
click at [285, 452] on button "Sucursal 2025" at bounding box center [269, 451] width 64 height 14
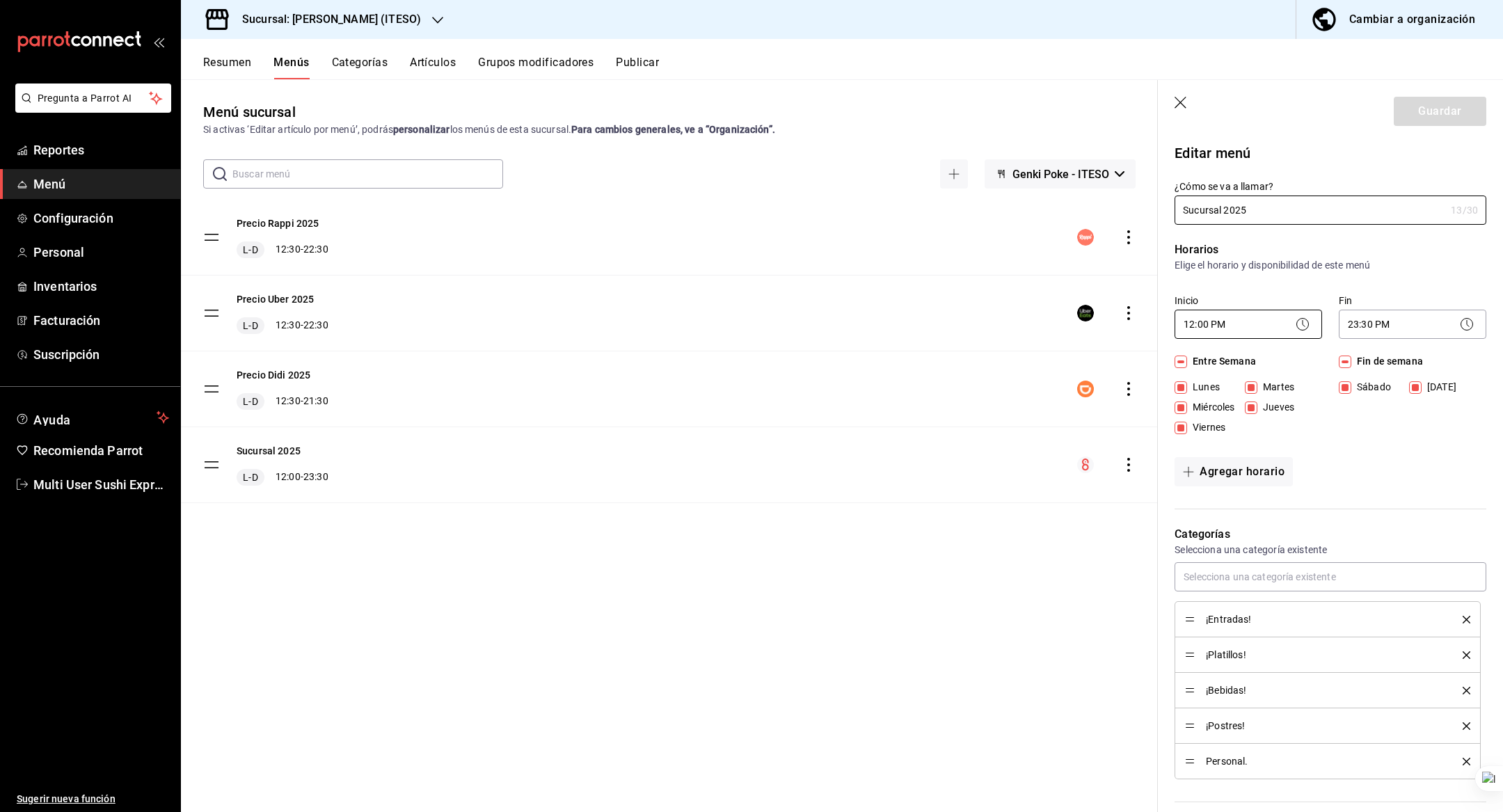
click at [1229, 323] on body "Pregunta a Parrot AI Reportes Menú Configuración Personal Inventarios Facturaci…" at bounding box center [751, 406] width 1503 height 812
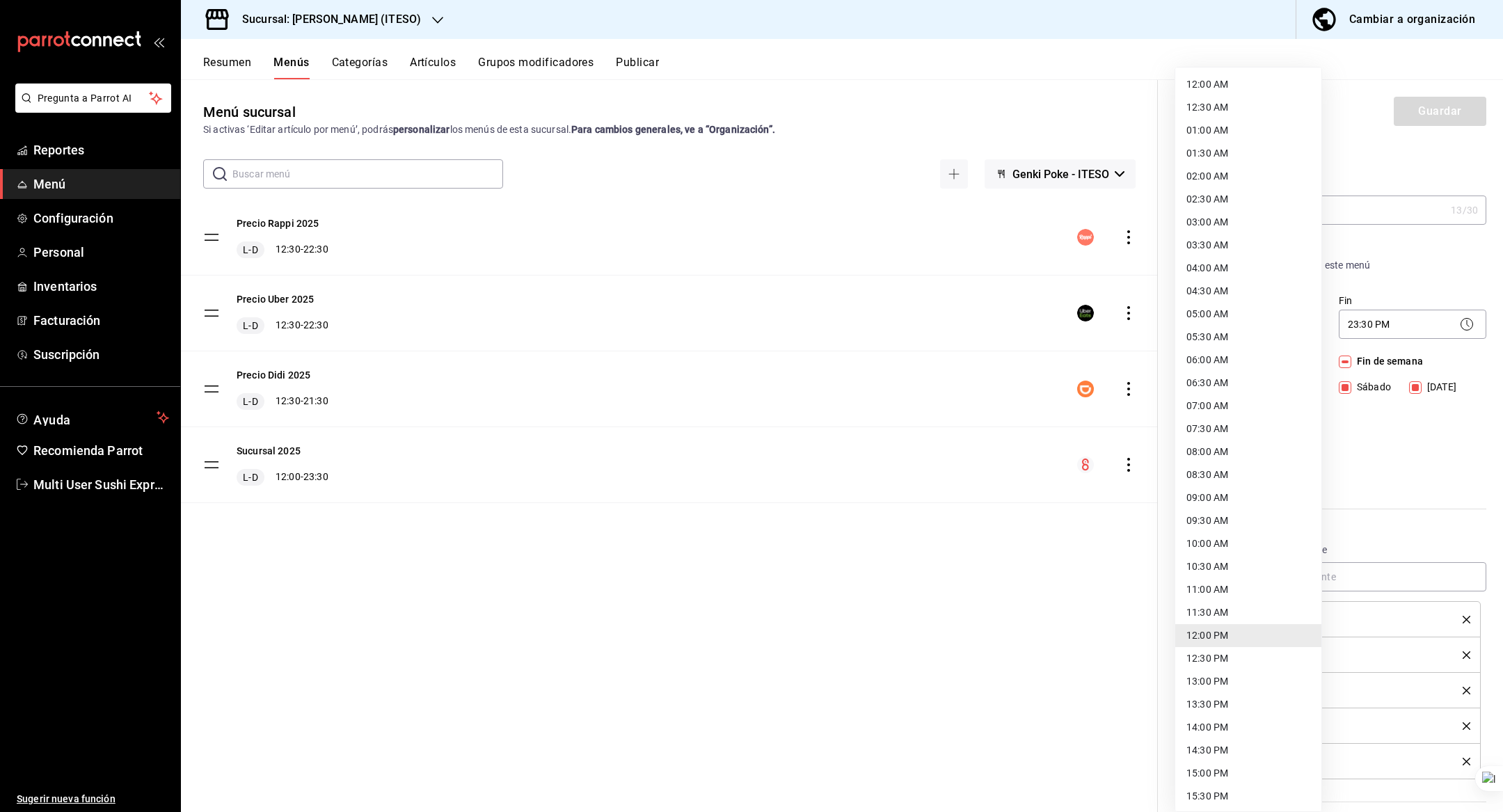
click at [1219, 503] on li "09:00 AM" at bounding box center [1248, 497] width 146 height 23
type input "09:00"
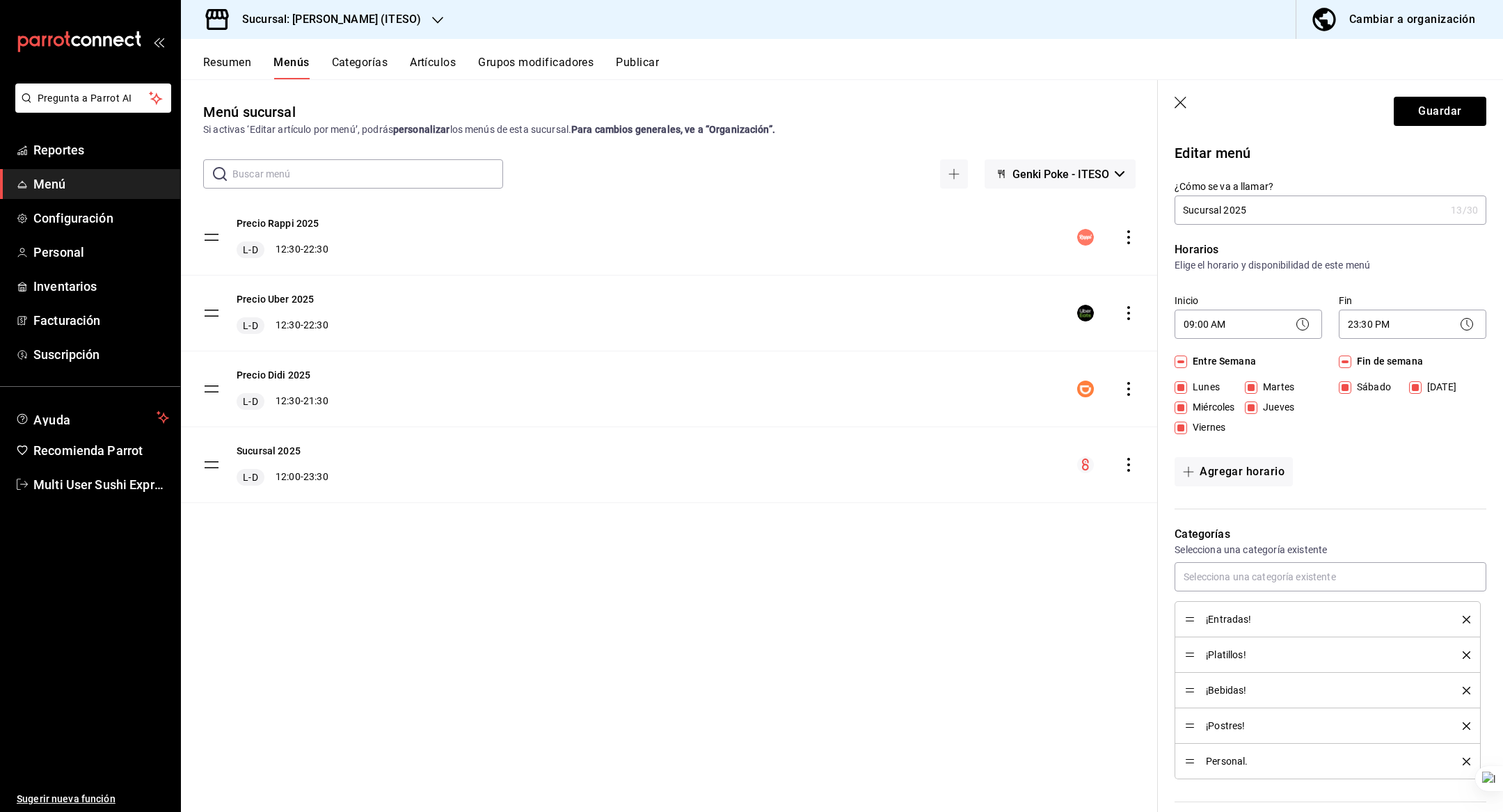
click at [1428, 137] on div "Editar menú" at bounding box center [1321, 145] width 328 height 38
click at [1437, 107] on button "Guardar" at bounding box center [1440, 111] width 92 height 30
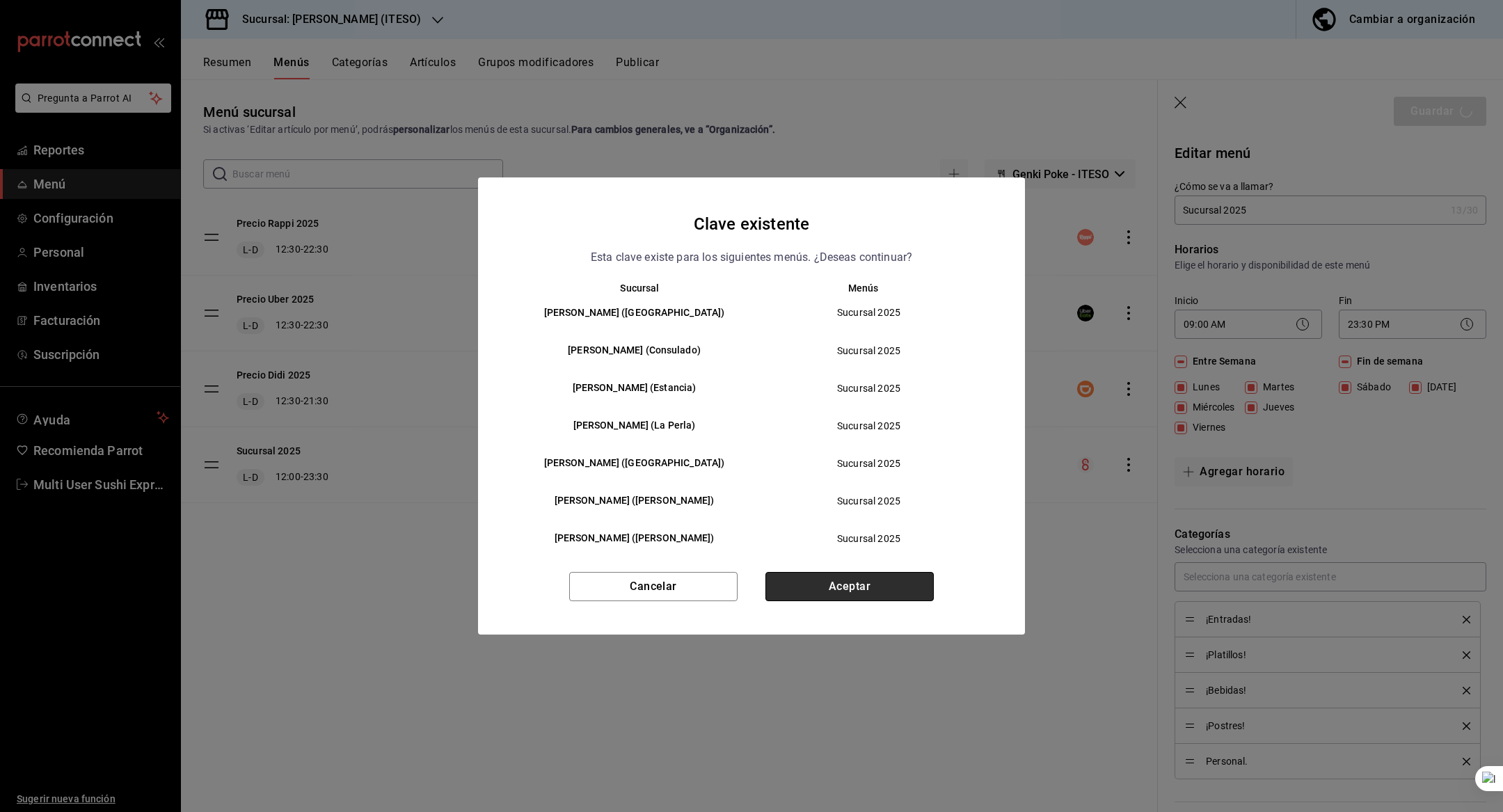
click at [862, 586] on button "Aceptar" at bounding box center [850, 586] width 168 height 30
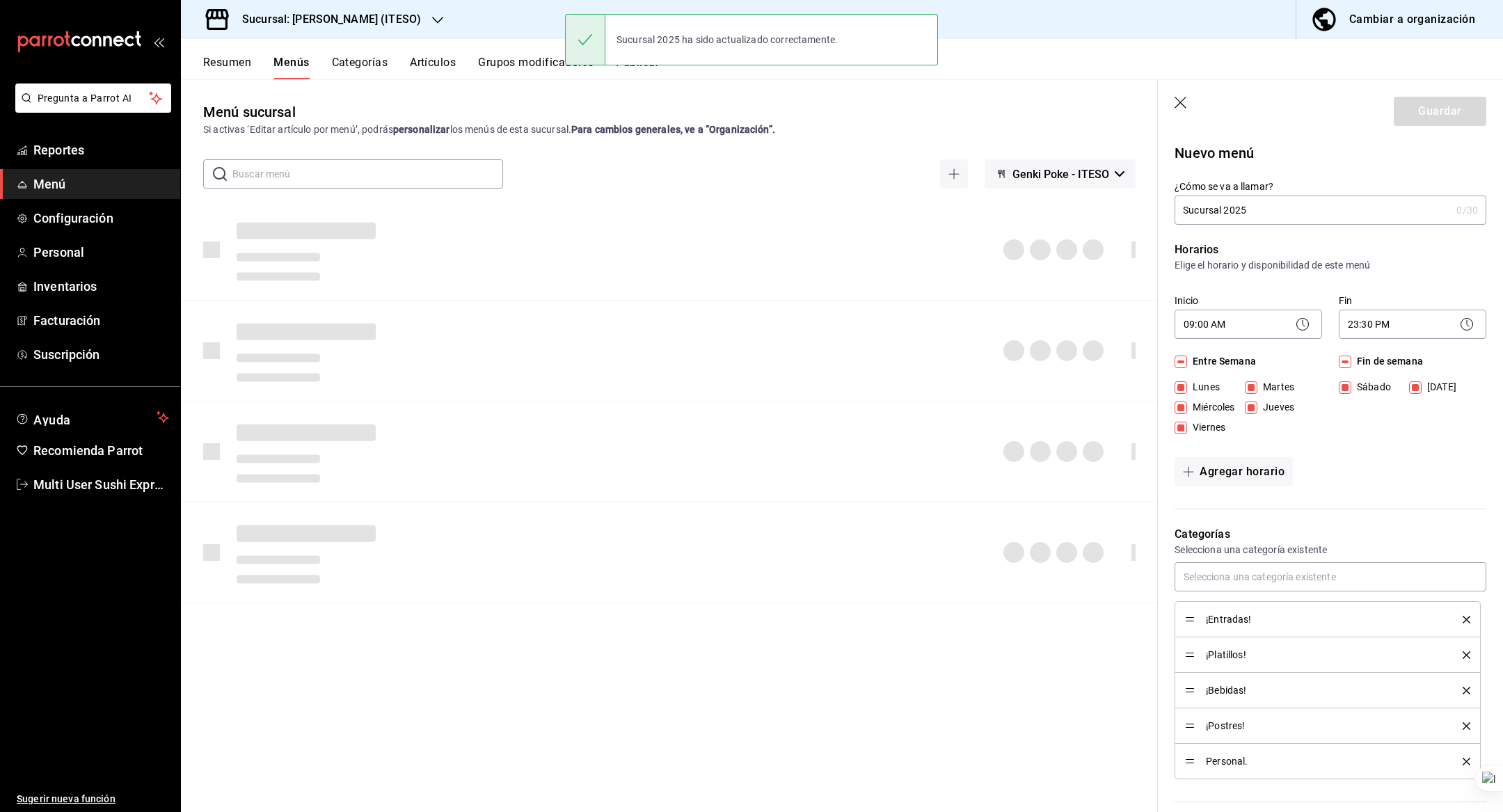
checkbox input "false"
type input "1758126586126"
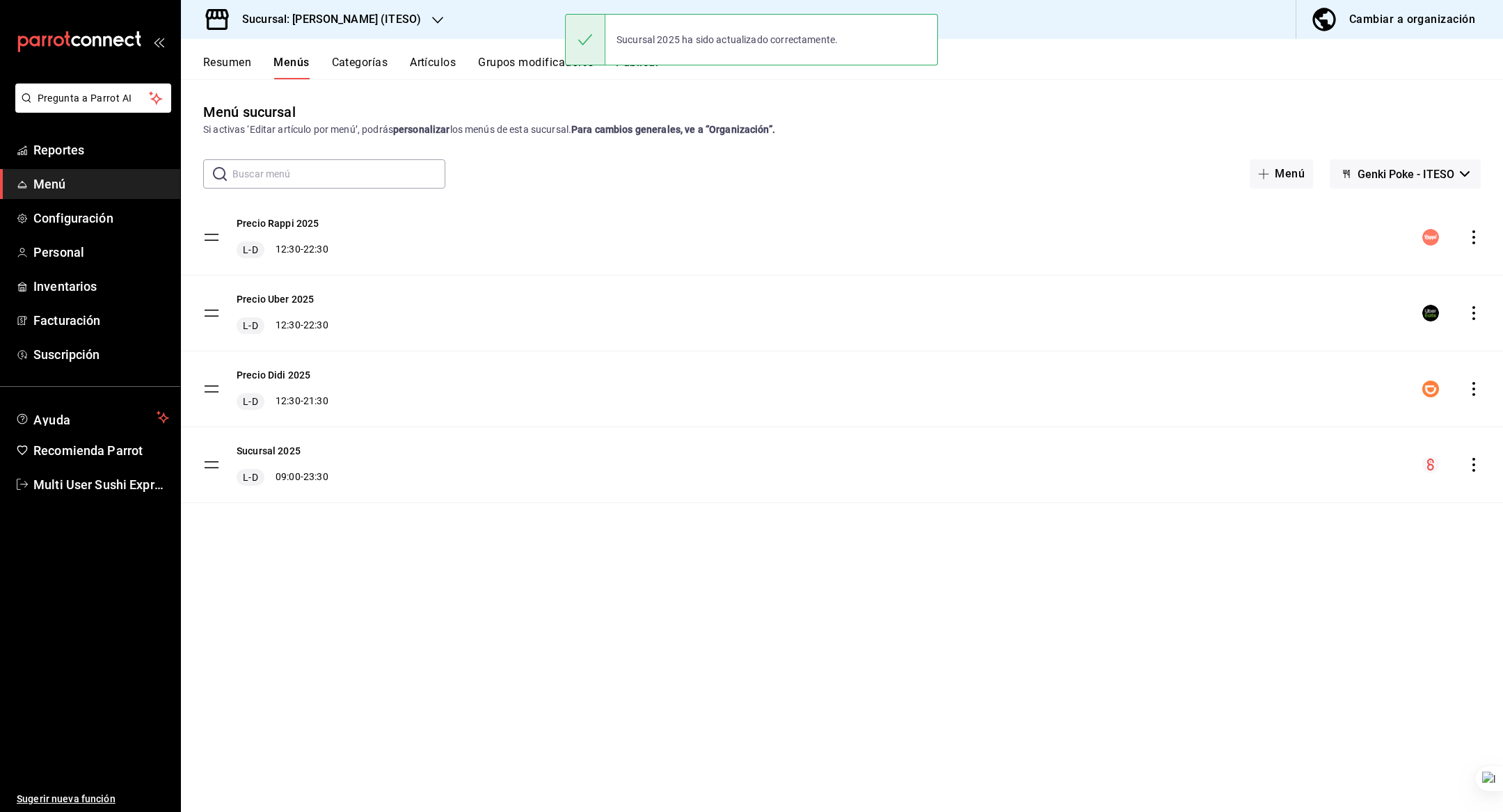
click at [355, 20] on h3 "Sucursal: Genki Poke (ITESO)" at bounding box center [325, 19] width 190 height 17
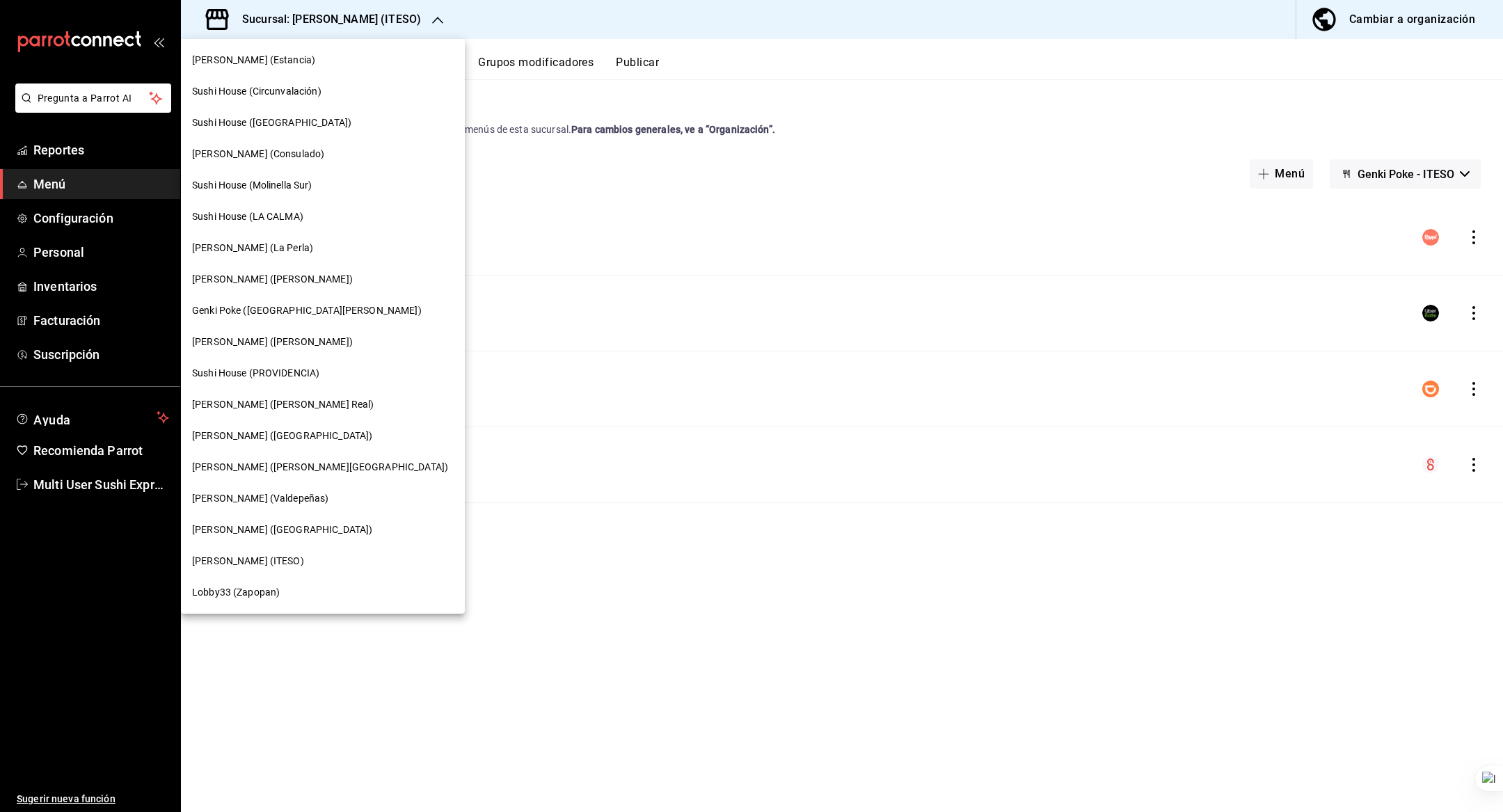
click at [289, 582] on div "Lobby33 (Zapopan)" at bounding box center [322, 592] width 284 height 31
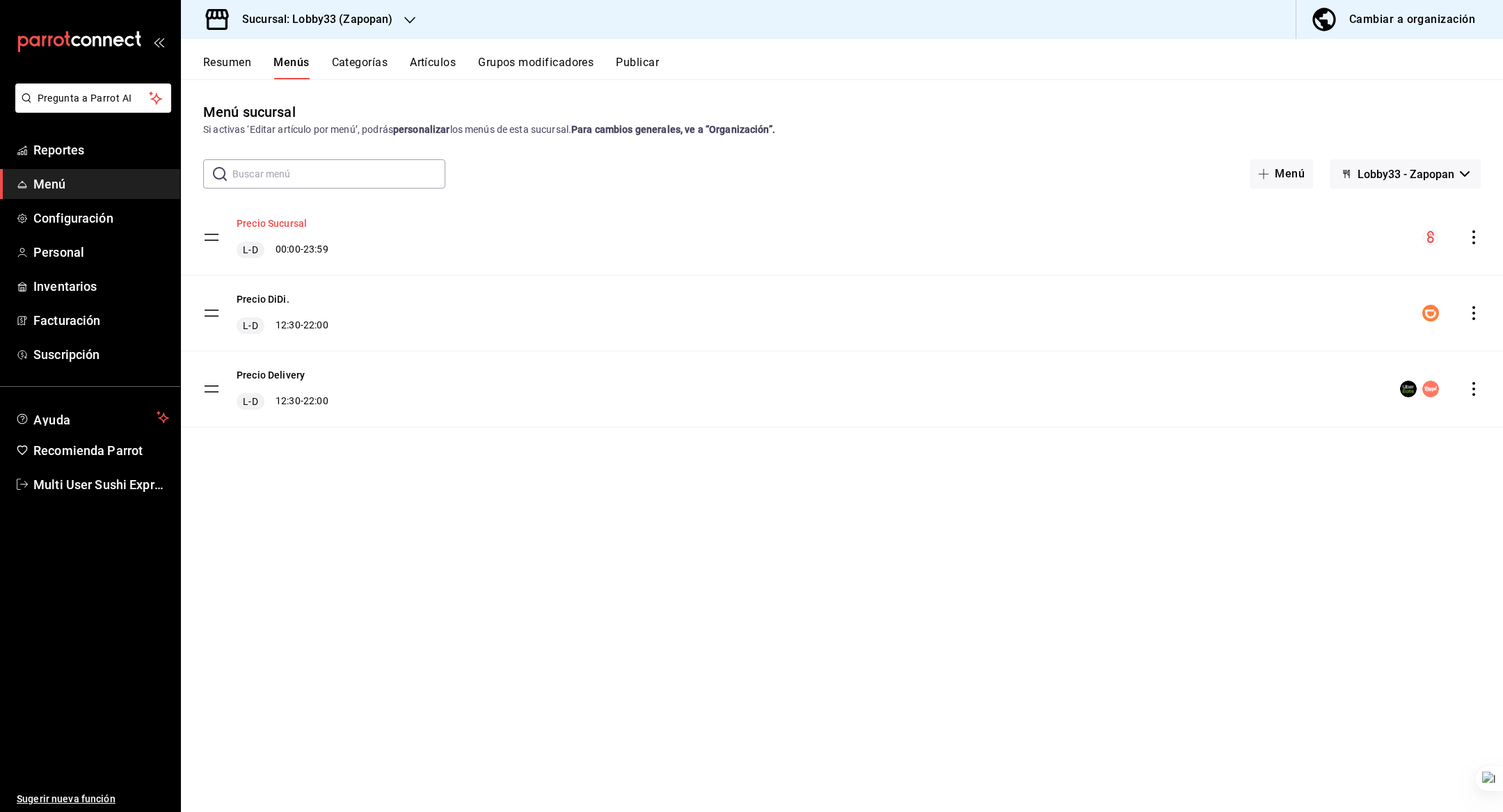
click at [280, 226] on button "Precio Sucursal" at bounding box center [272, 223] width 70 height 14
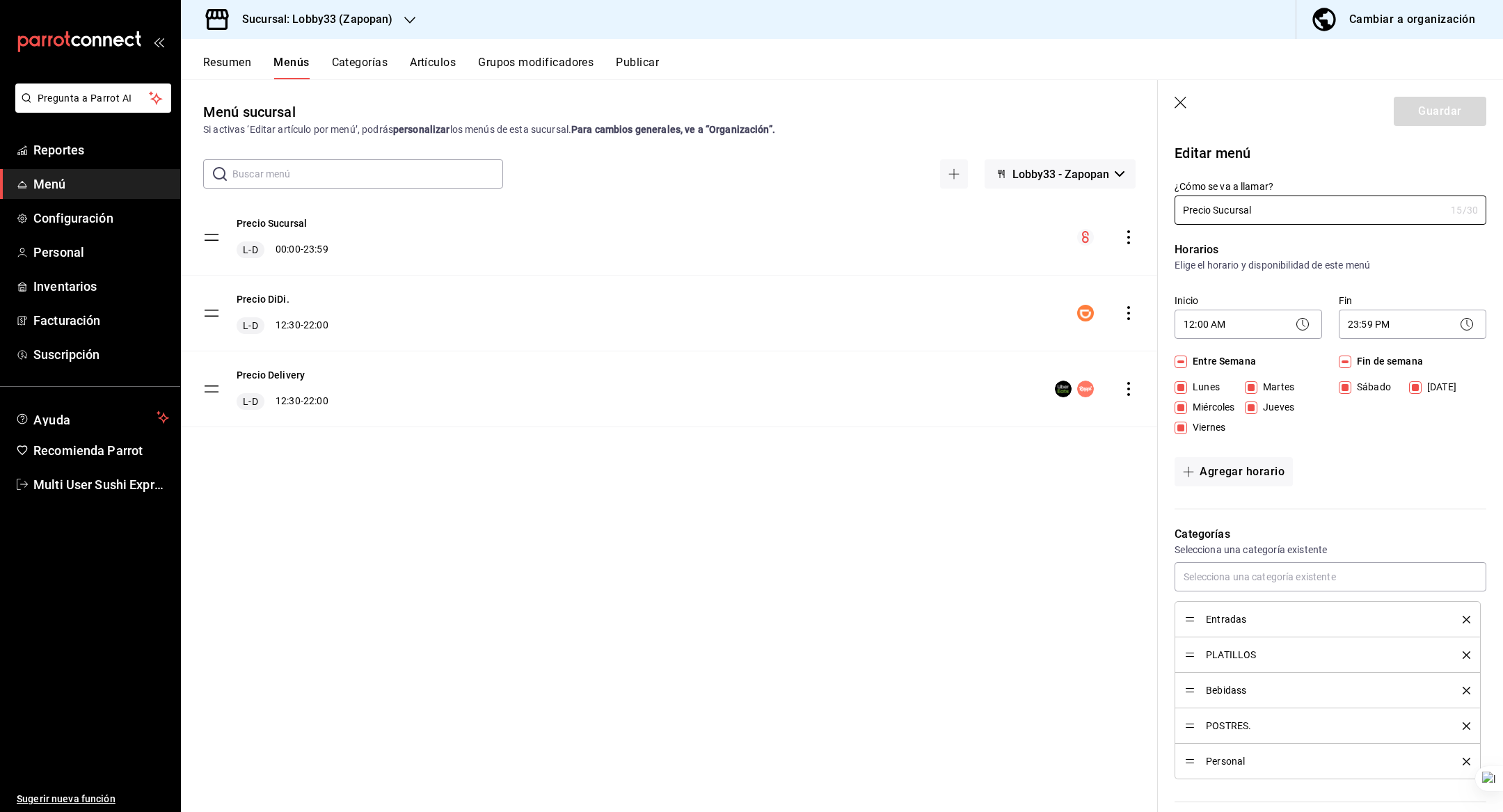
click at [1121, 178] on button "Lobby33 - Zapopan" at bounding box center [1060, 174] width 151 height 30
click at [1109, 129] on div at bounding box center [751, 406] width 1503 height 812
click at [1181, 104] on icon "button" at bounding box center [1181, 103] width 14 height 14
checkbox input "false"
type input "1758126600422"
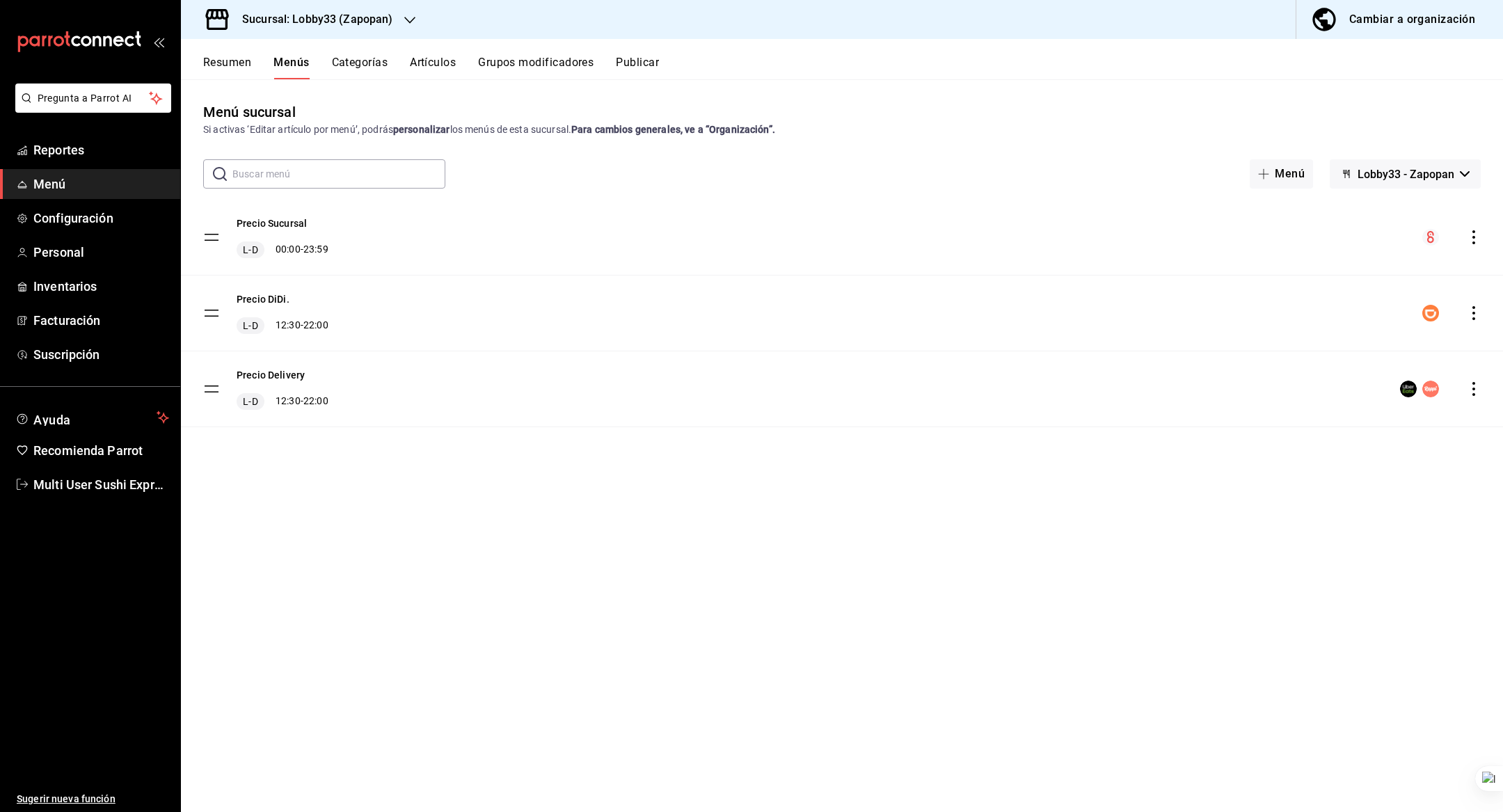
click at [393, 15] on div "Sucursal: Lobby33 (Zapopan)" at bounding box center [306, 19] width 229 height 39
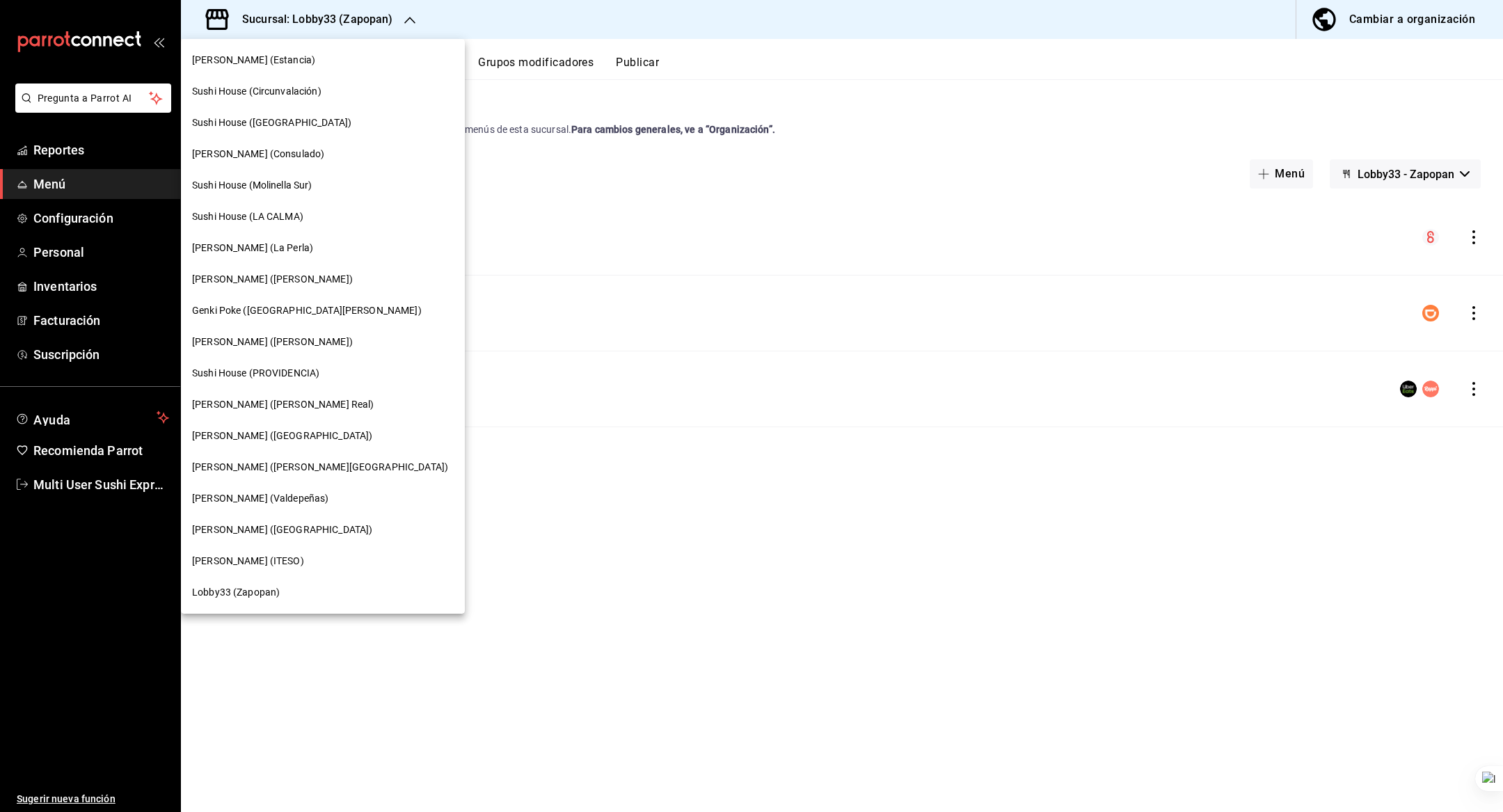
click at [486, 534] on div at bounding box center [751, 406] width 1503 height 812
